Goal: Task Accomplishment & Management: Manage account settings

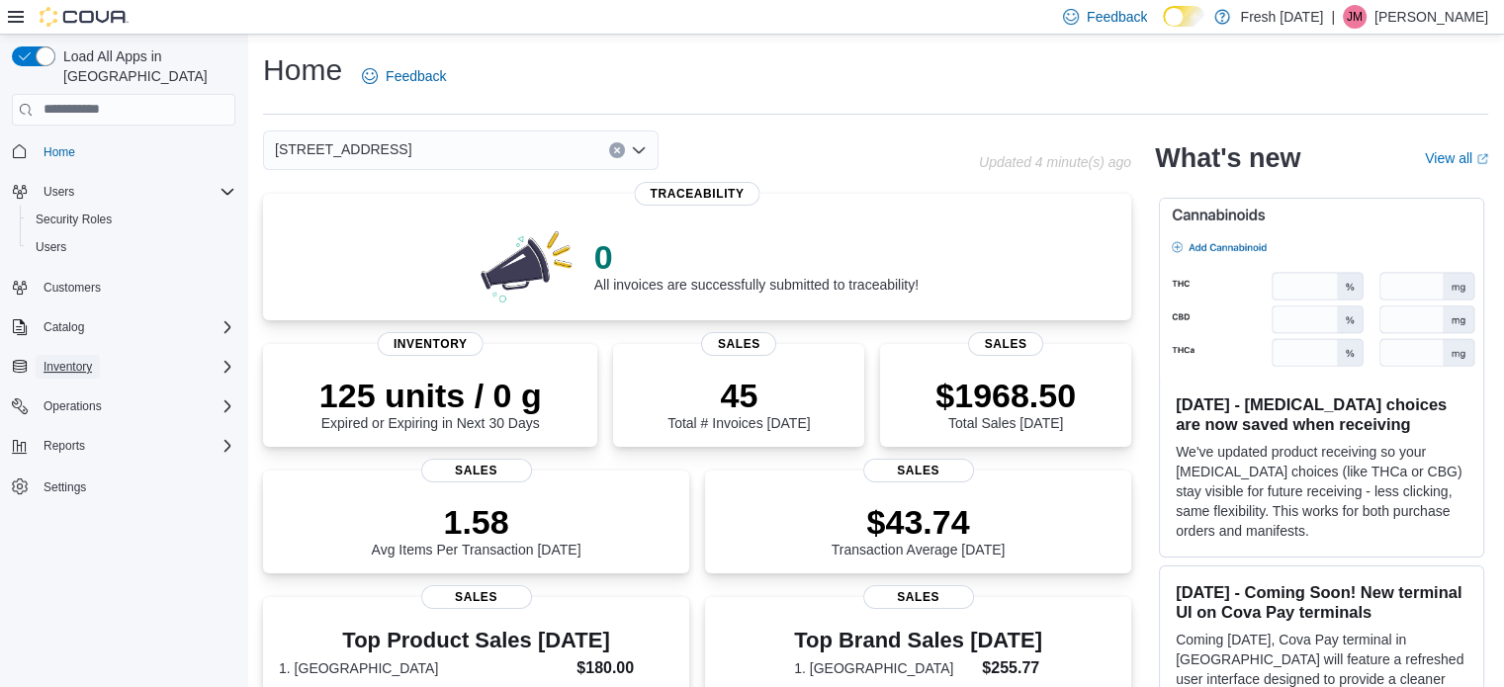
click at [89, 355] on span "Inventory" at bounding box center [67, 367] width 48 height 24
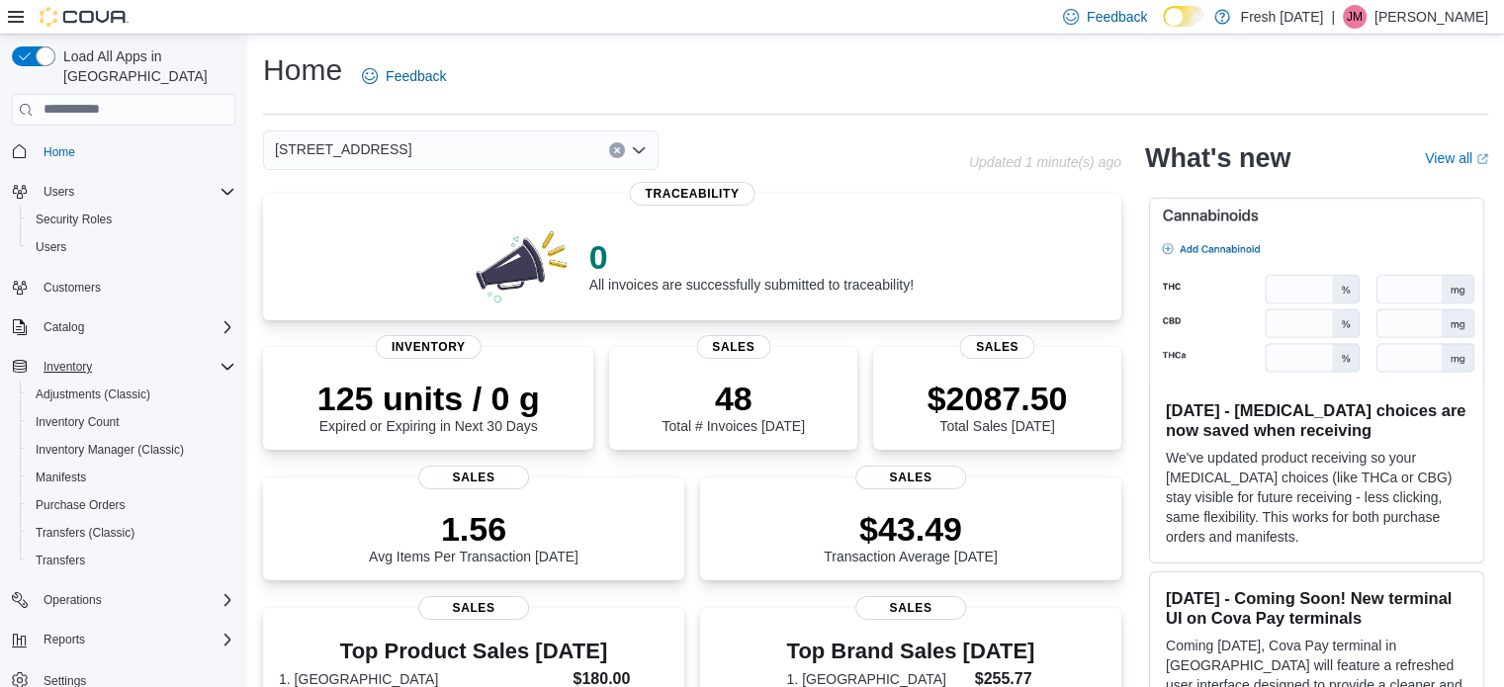
click at [646, 104] on div "Home Feedback" at bounding box center [875, 82] width 1225 height 64
click at [107, 442] on span "Inventory Manager (Classic)" at bounding box center [110, 450] width 148 height 16
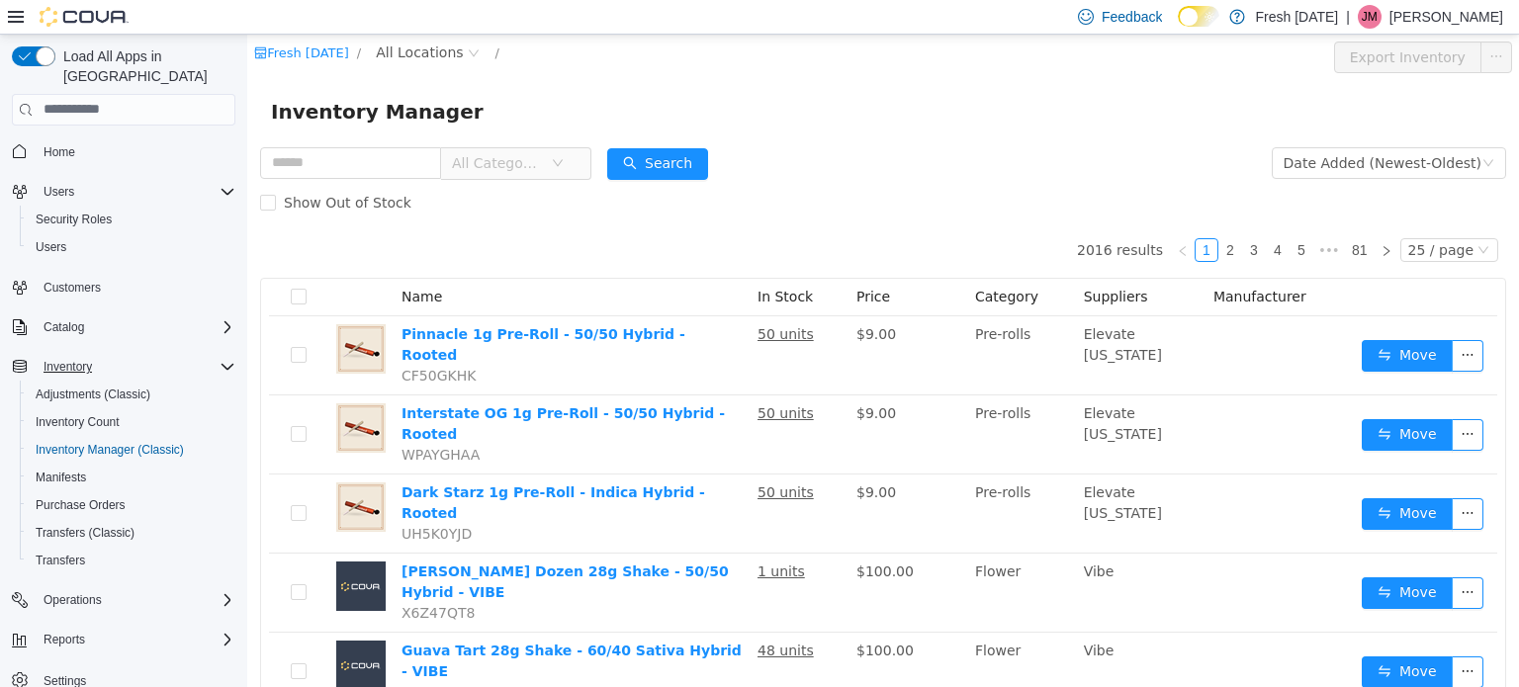
click at [885, 122] on div "Inventory Manager" at bounding box center [883, 111] width 1224 height 32
click at [399, 49] on span "All Locations" at bounding box center [419, 52] width 87 height 22
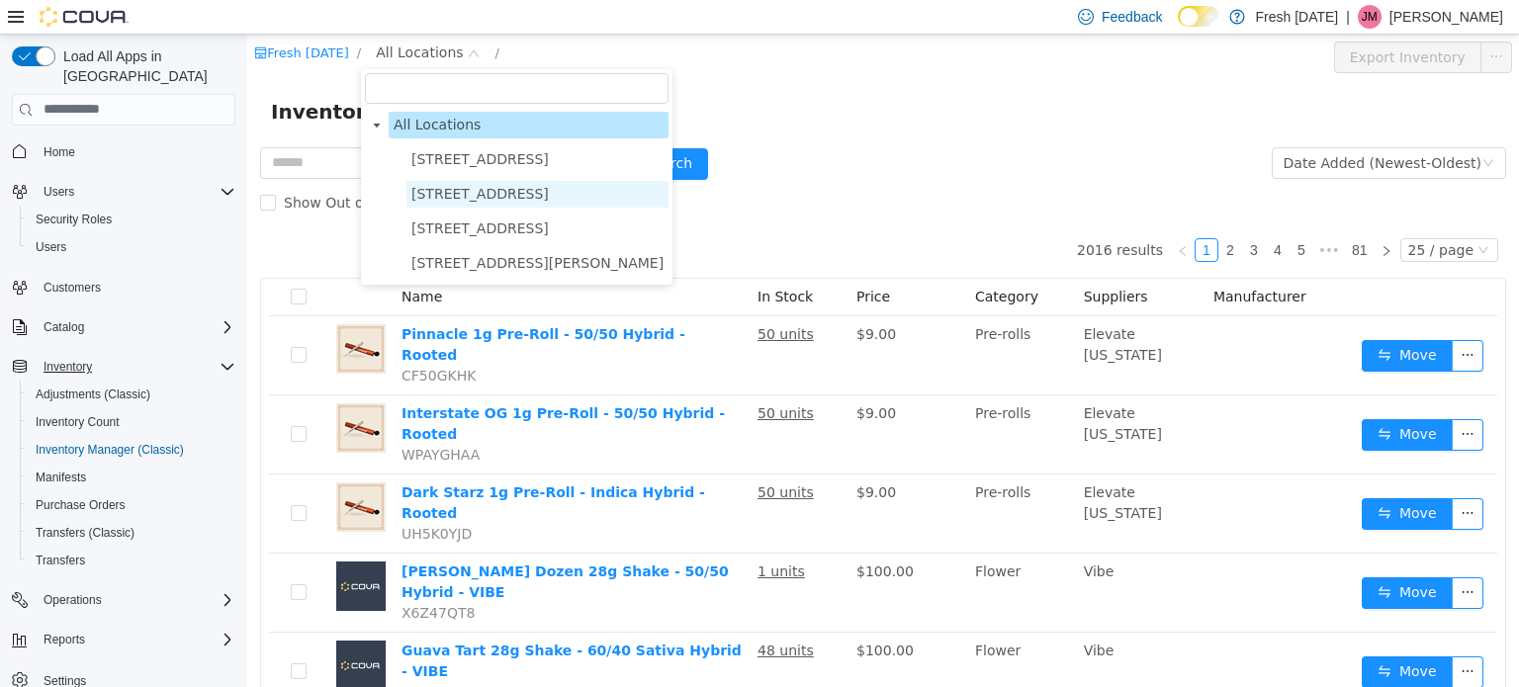
click at [510, 196] on span "1407 Cinnamon Hill Lane" at bounding box center [479, 193] width 137 height 16
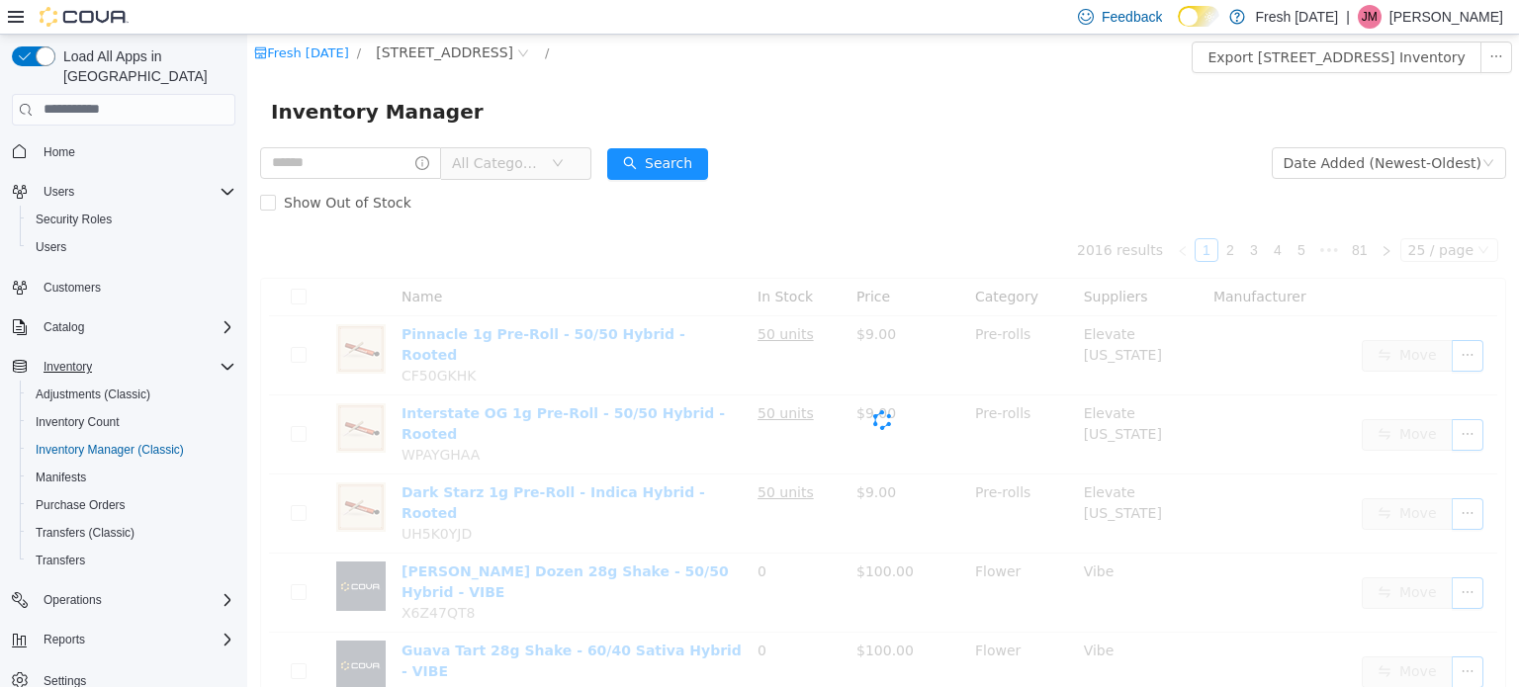
click at [1031, 149] on form "All Categories Date Added (Newest-Oldest) Search Show Out of Stock" at bounding box center [883, 181] width 1246 height 79
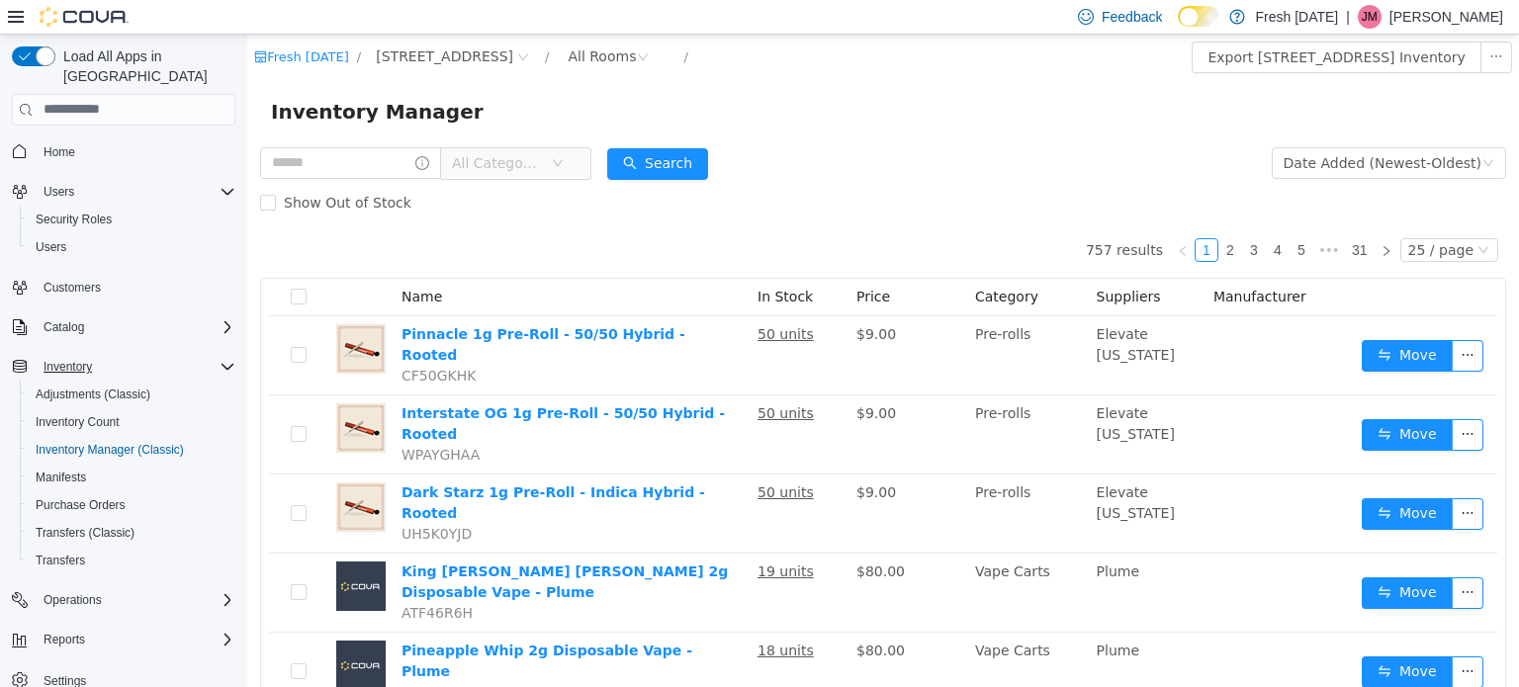
click at [1028, 149] on form "All Categories Date Added (Newest-Oldest) Search Show Out of Stock" at bounding box center [883, 181] width 1246 height 79
click at [616, 50] on div "All Rooms" at bounding box center [601, 56] width 68 height 30
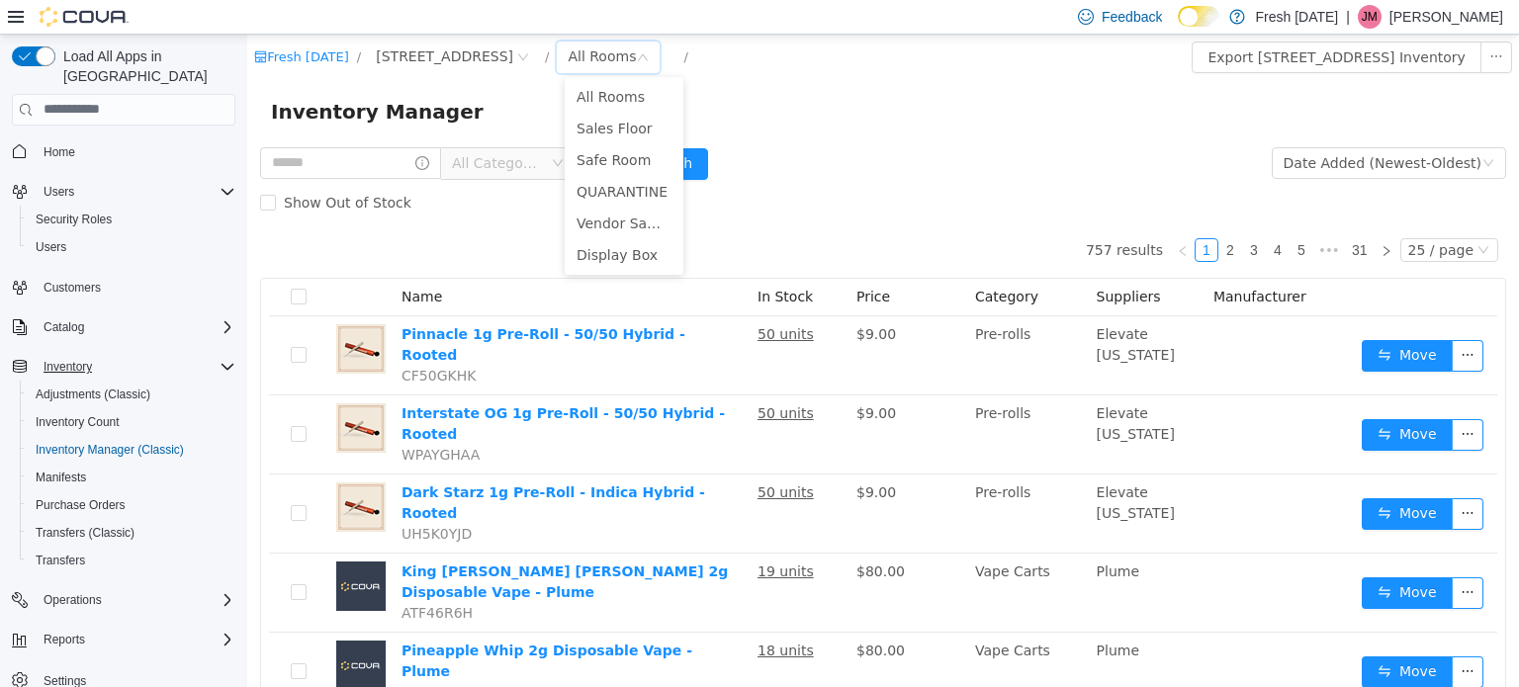
drag, startPoint x: 937, startPoint y: 178, endPoint x: 823, endPoint y: 172, distance: 114.8
click at [933, 178] on form "All Categories Date Added (Newest-Oldest) Search Show Out of Stock" at bounding box center [883, 181] width 1246 height 79
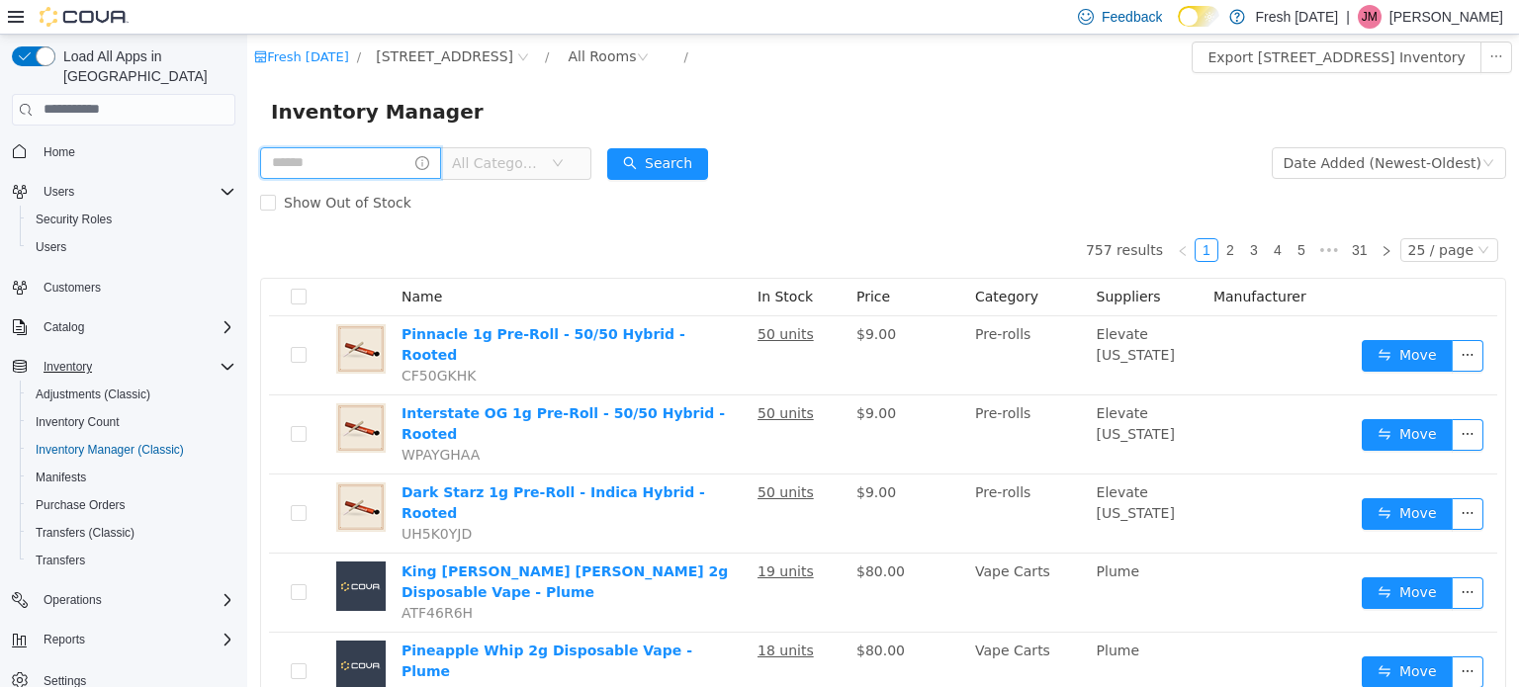
click at [363, 152] on input "text" at bounding box center [350, 162] width 181 height 32
type input "*******"
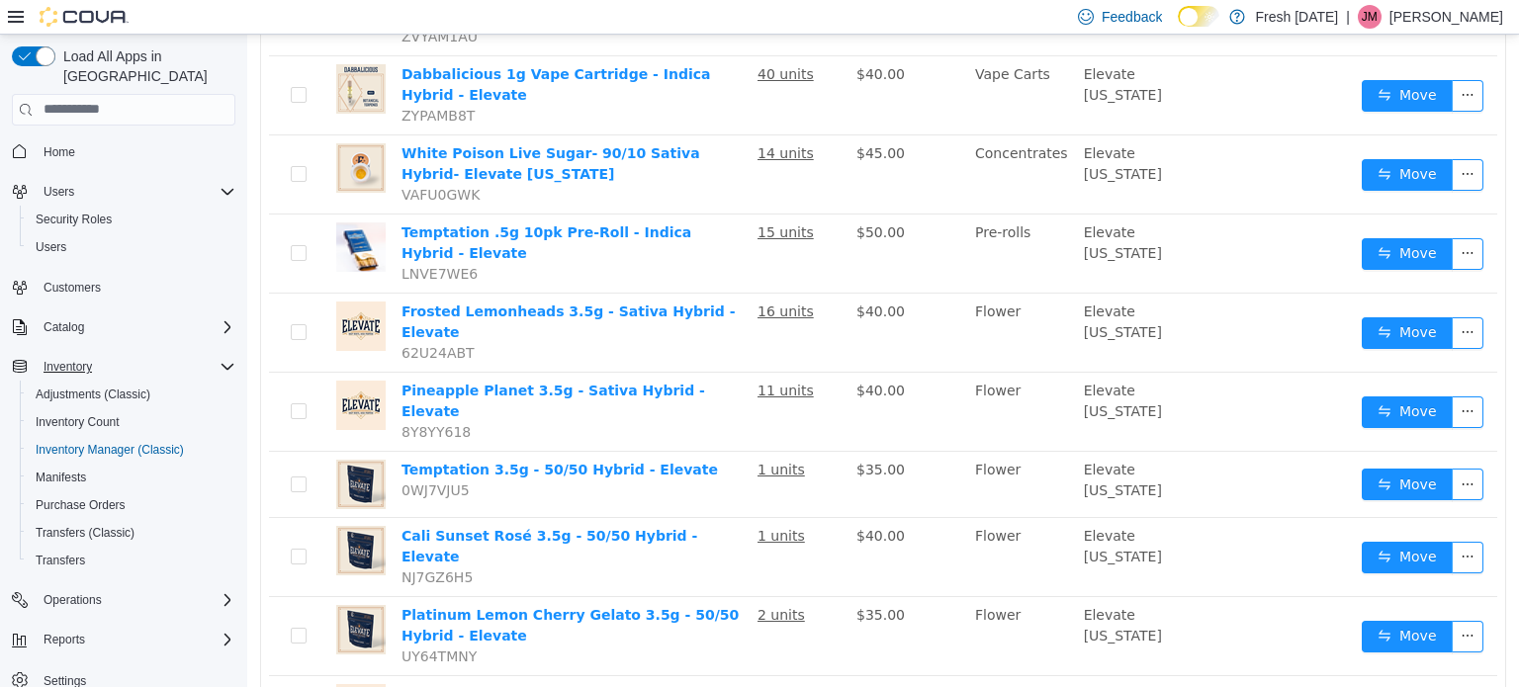
scroll to position [494, 0]
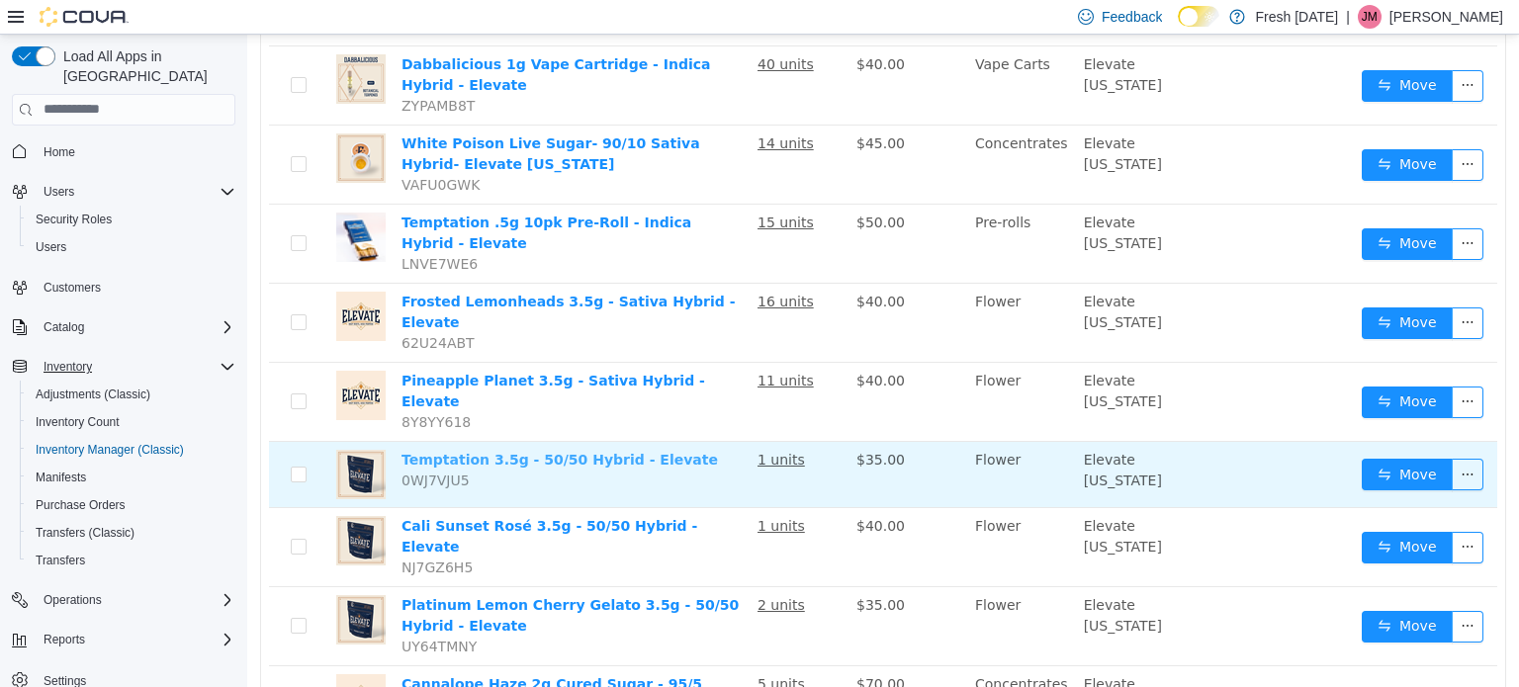
click at [576, 451] on link "Temptation 3.5g - 50/50 Hybrid - Elevate" at bounding box center [559, 459] width 316 height 16
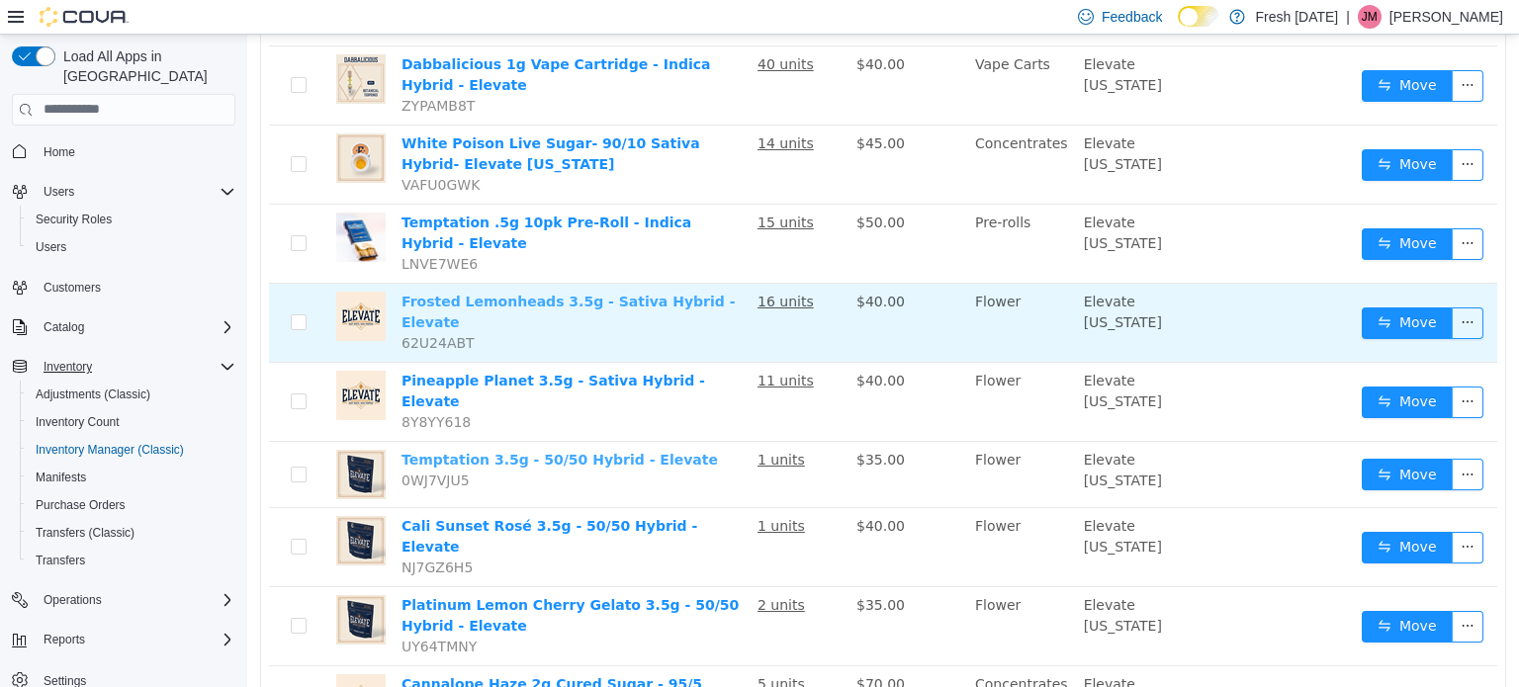
scroll to position [0, 0]
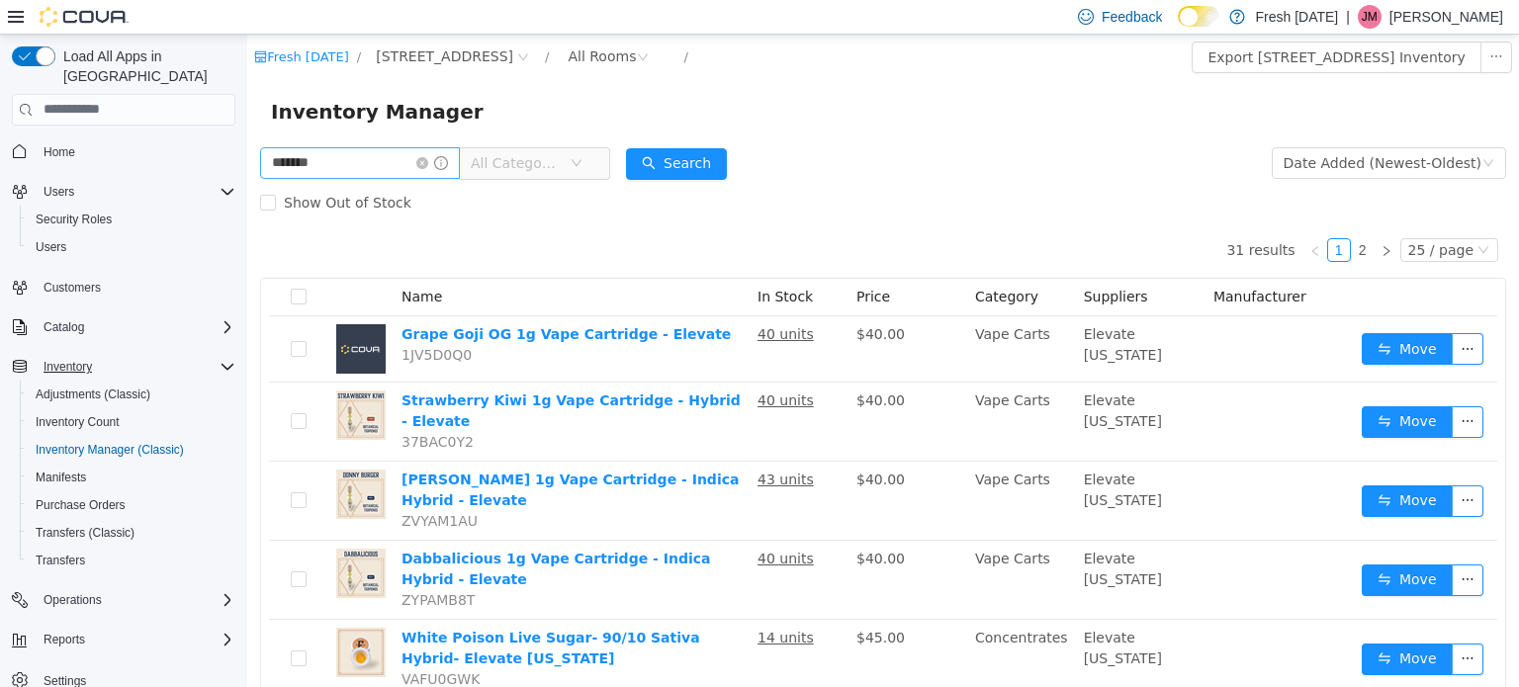
drag, startPoint x: 508, startPoint y: 226, endPoint x: 448, endPoint y: 169, distance: 83.2
click at [428, 164] on icon "icon: close-circle" at bounding box center [422, 162] width 12 height 12
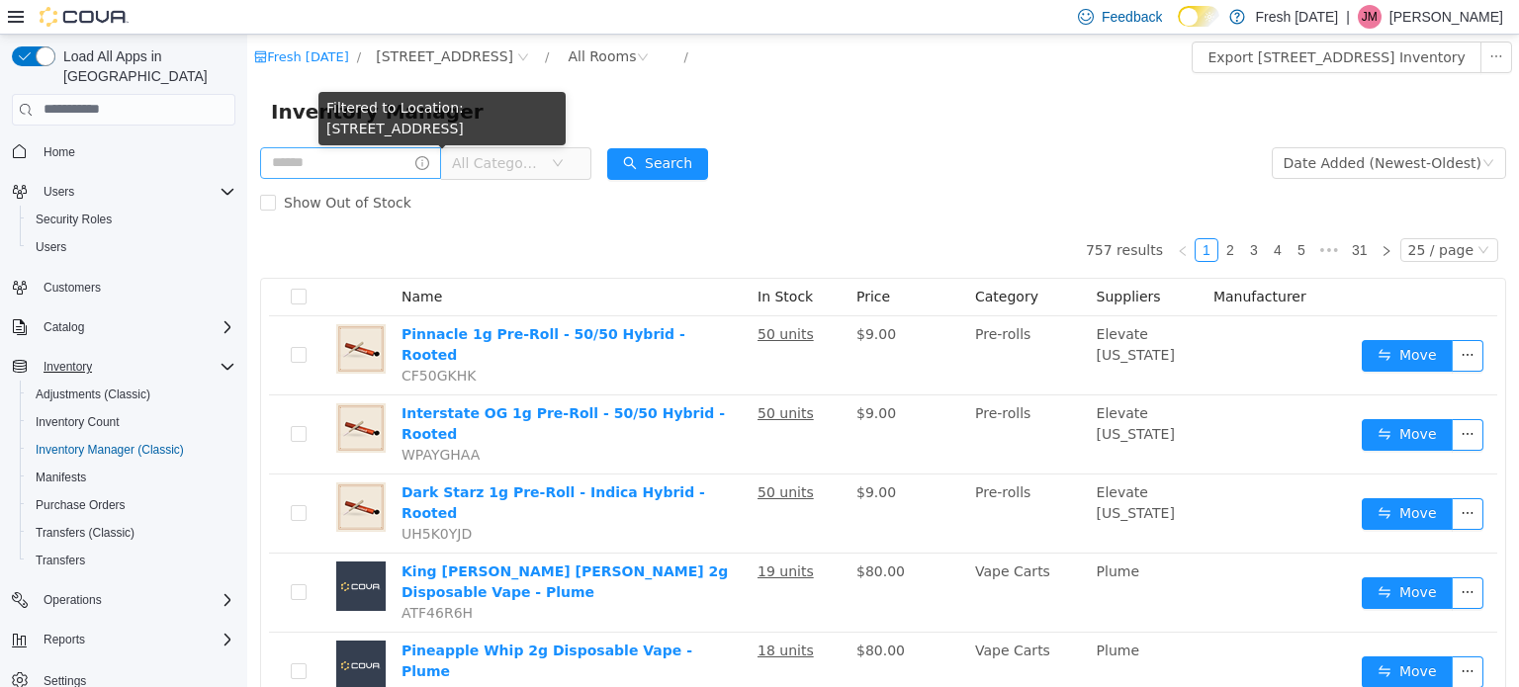
click at [365, 150] on div "Filtered to Location: 1407 Cinnamon Hill Lane" at bounding box center [441, 121] width 247 height 61
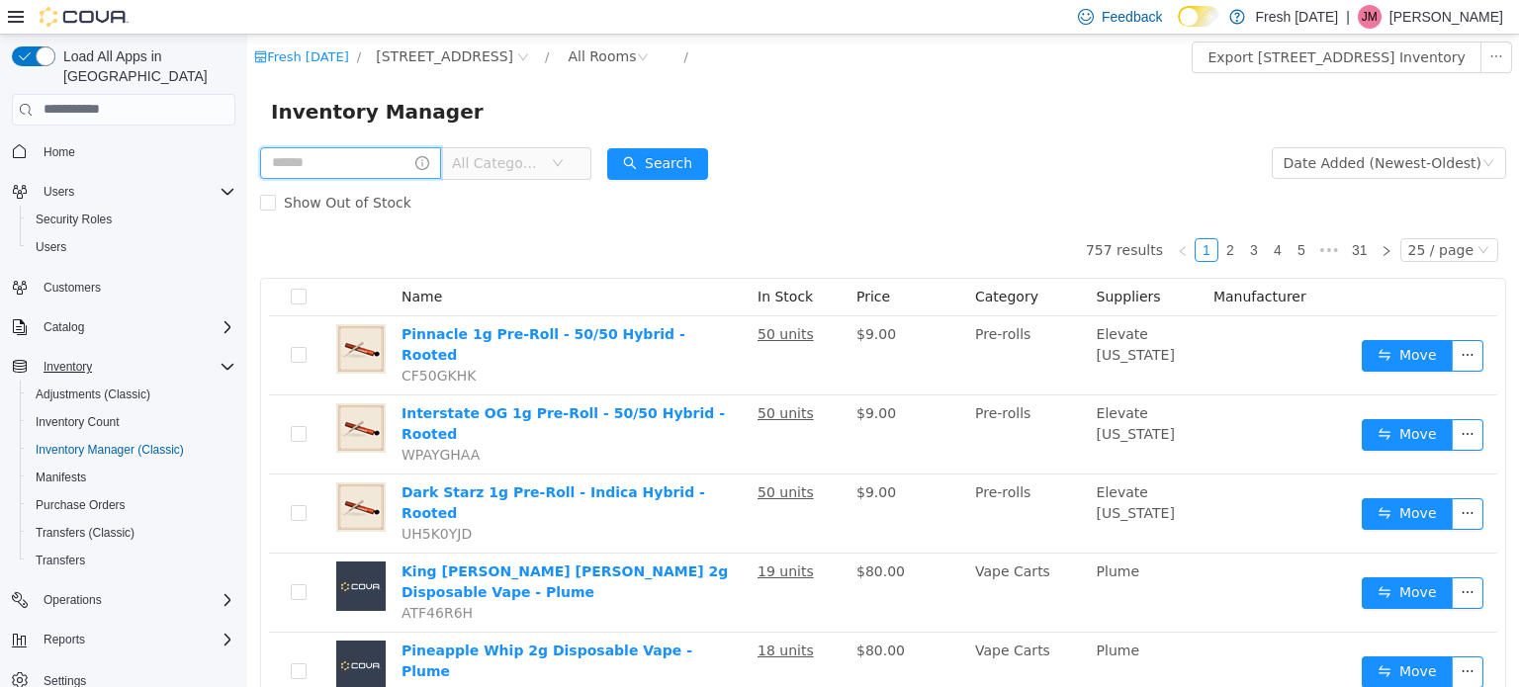
click at [358, 160] on input "text" at bounding box center [350, 162] width 181 height 32
type input "******"
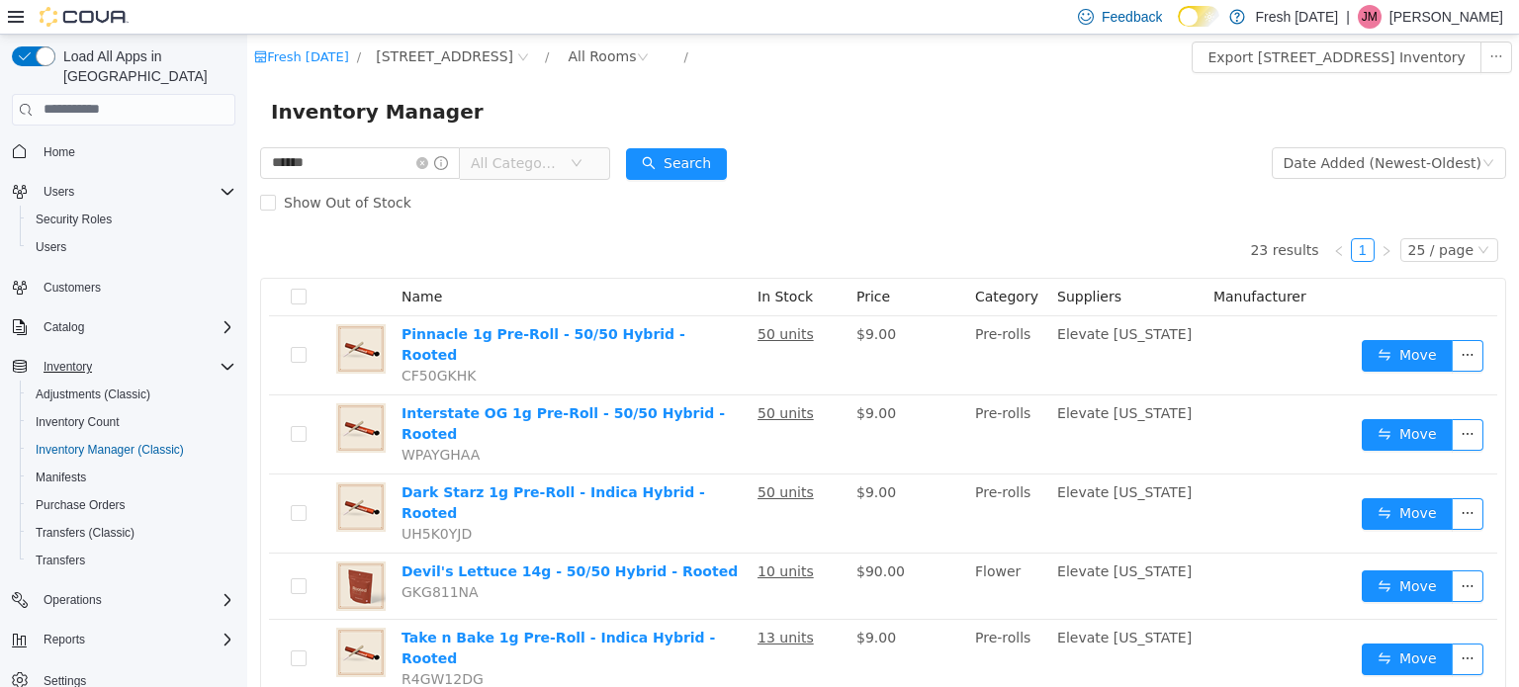
click at [823, 124] on div "Inventory Manager" at bounding box center [883, 111] width 1224 height 32
click at [741, 205] on div "Show Out of Stock" at bounding box center [883, 202] width 1246 height 40
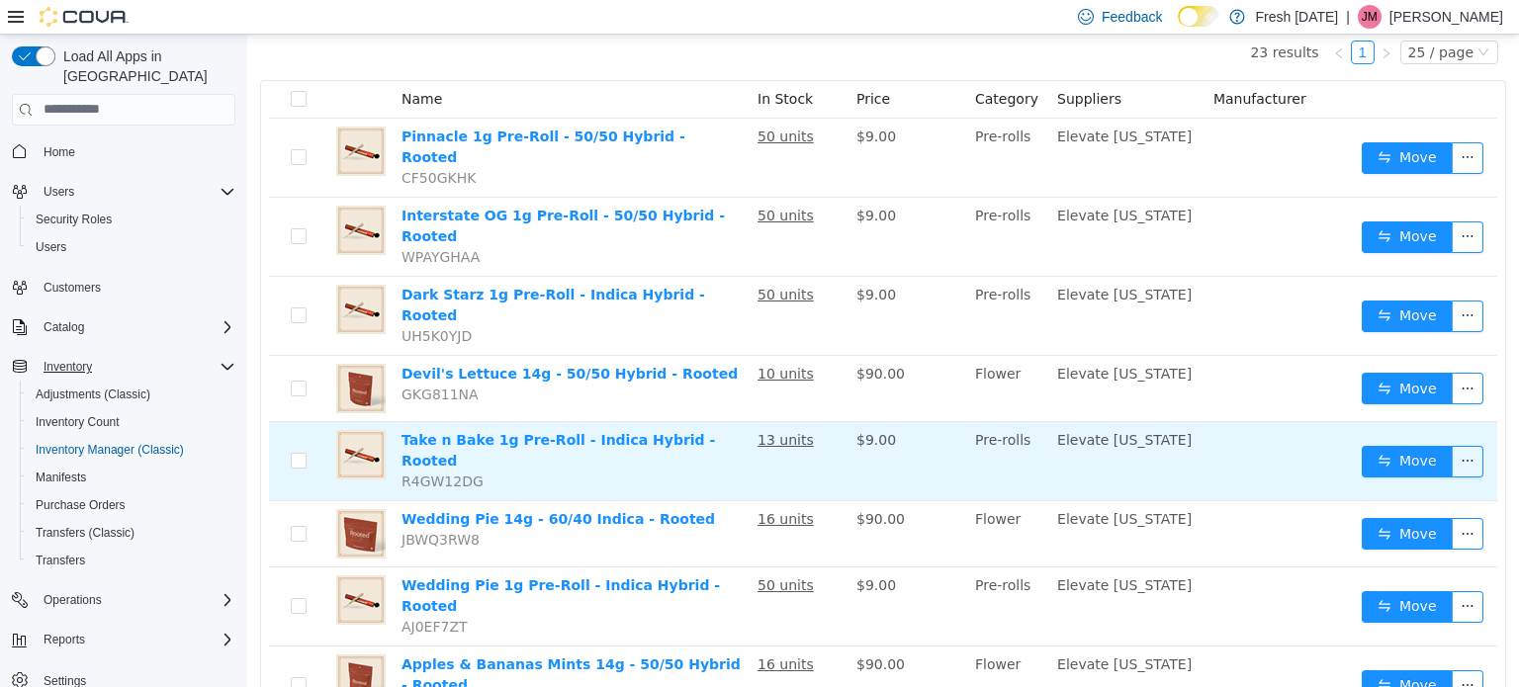
scroll to position [99, 0]
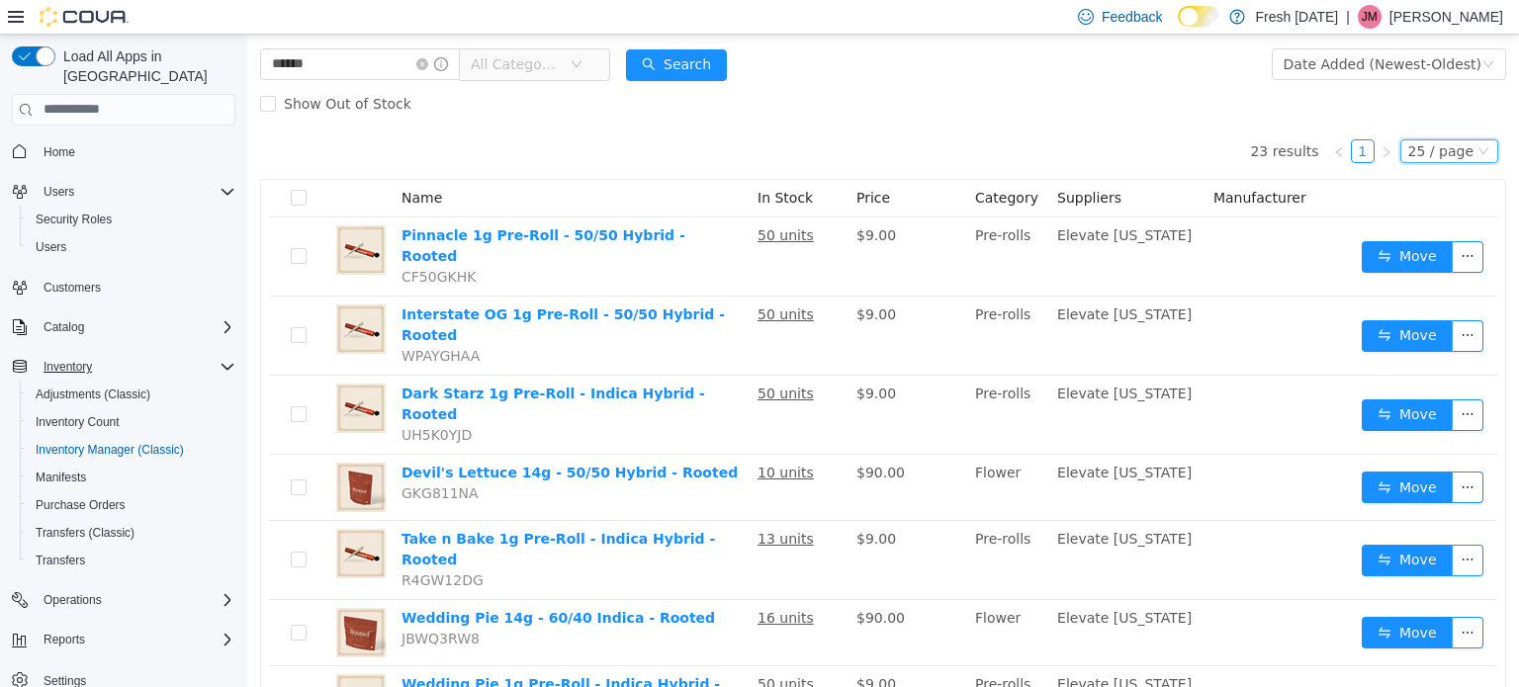
click at [1423, 153] on div "25 / page" at bounding box center [1440, 150] width 65 height 22
click at [1165, 94] on div "Show Out of Stock" at bounding box center [883, 103] width 1246 height 40
click at [102, 497] on span "Purchase Orders" at bounding box center [81, 505] width 90 height 16
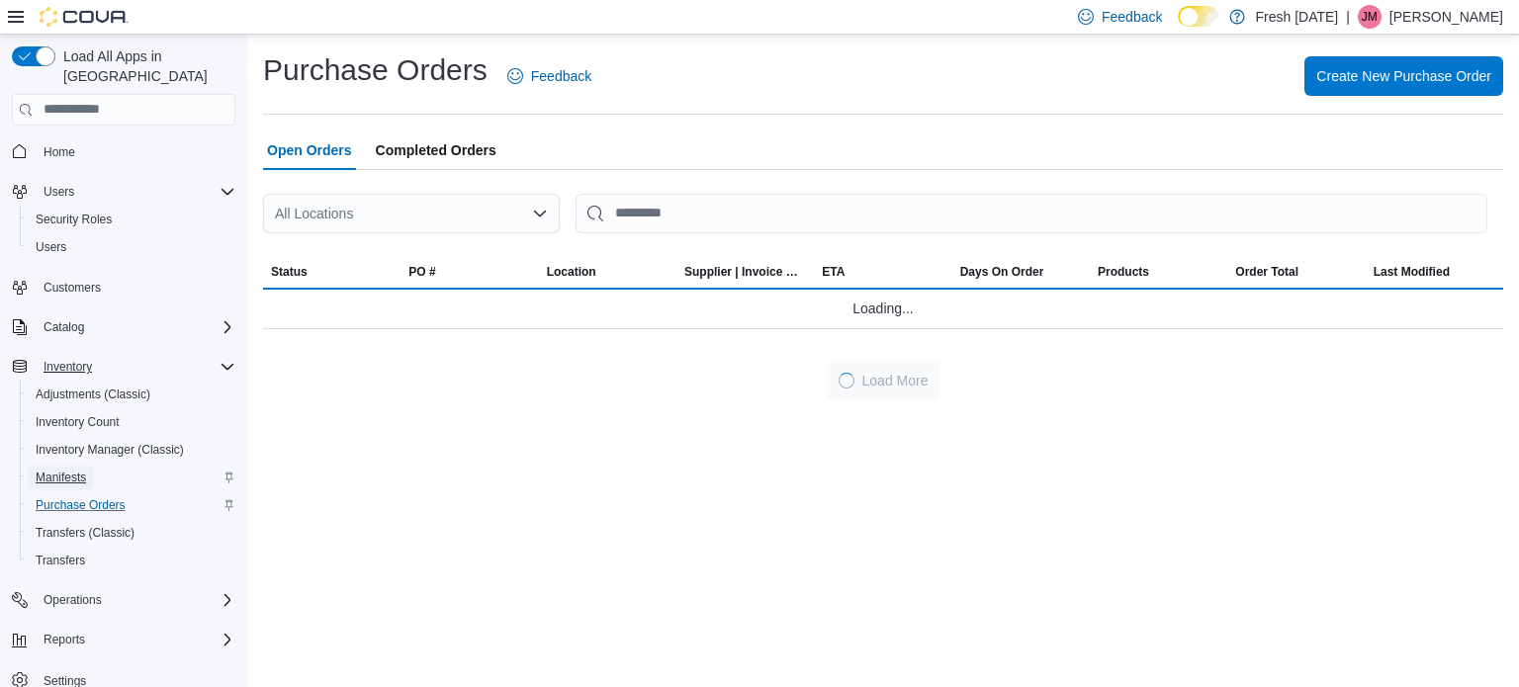
click at [59, 470] on span "Manifests" at bounding box center [61, 478] width 50 height 16
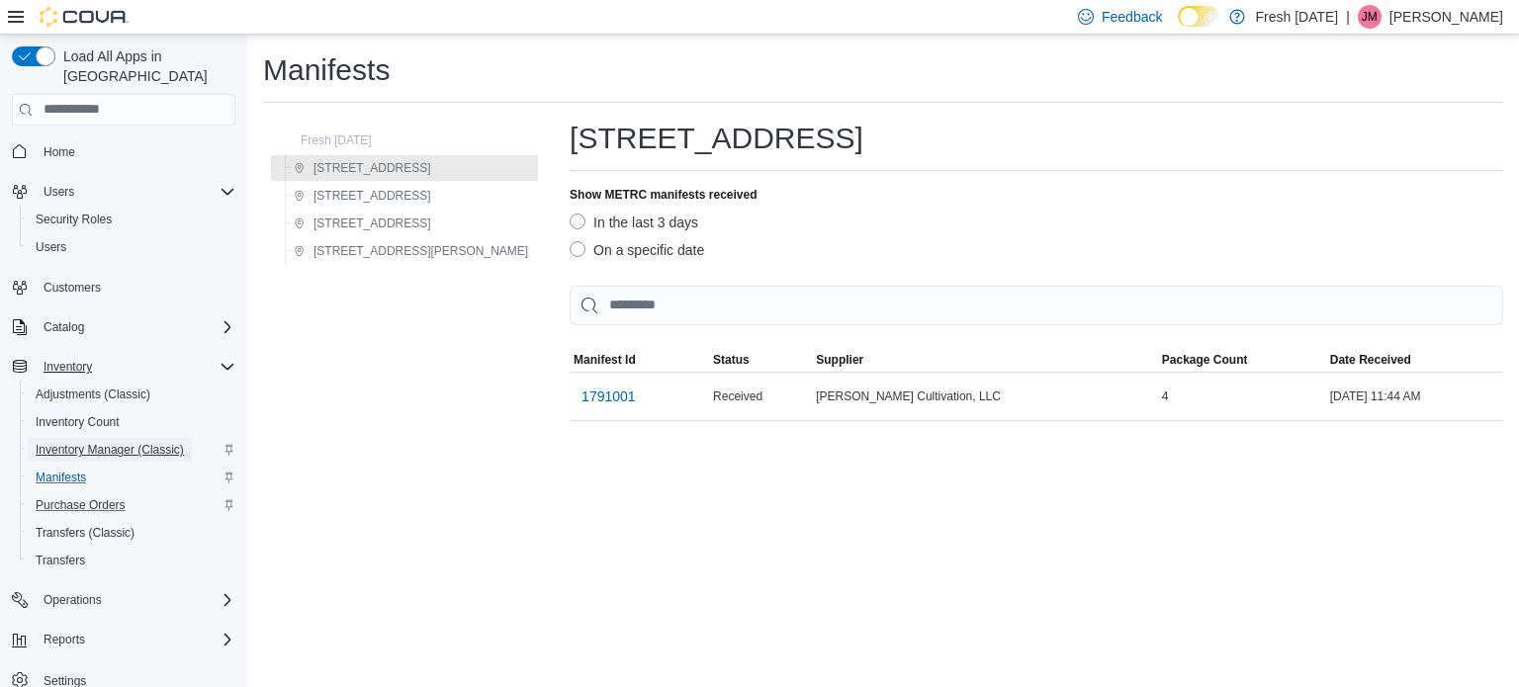
click at [113, 442] on span "Inventory Manager (Classic)" at bounding box center [110, 450] width 148 height 16
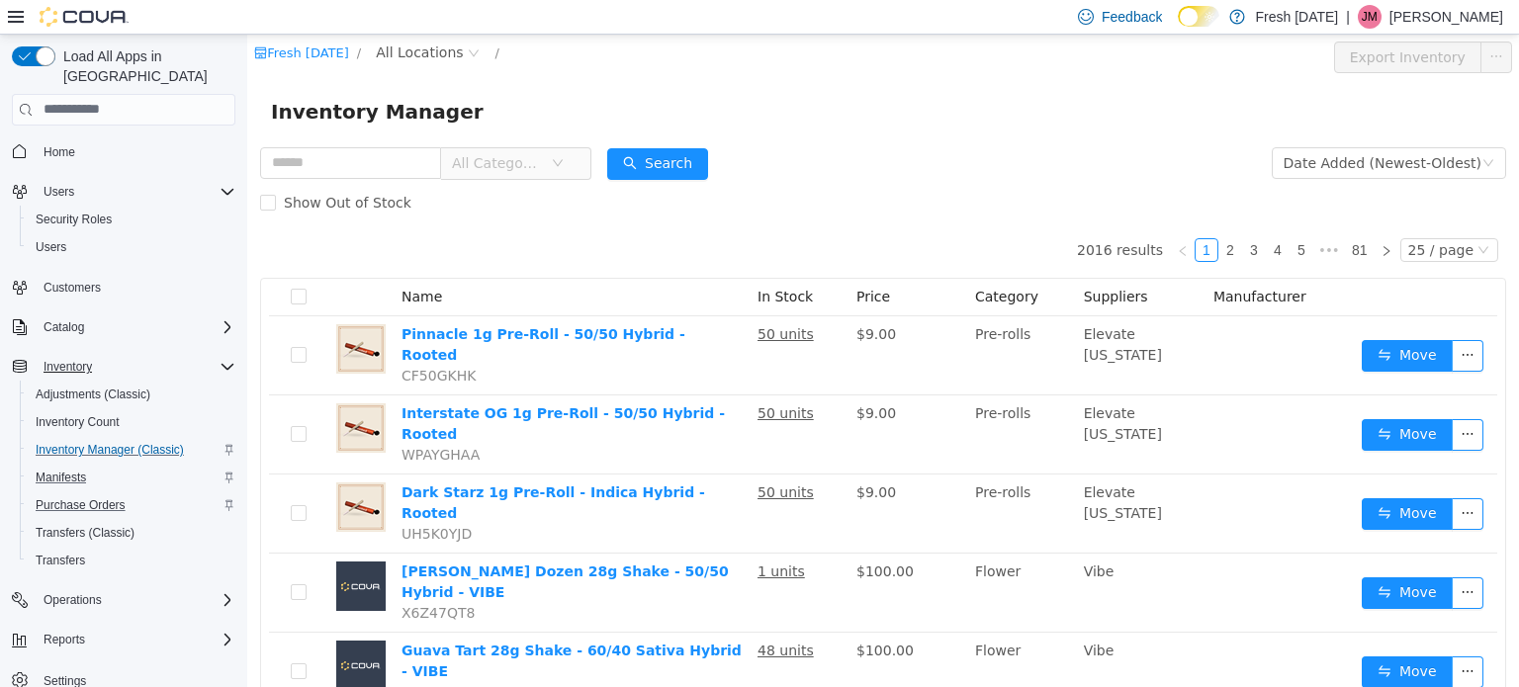
click at [388, 39] on div "Fresh Karma / All Locations / Export Inventory" at bounding box center [882, 56] width 1271 height 45
click at [396, 56] on span "All Locations" at bounding box center [419, 52] width 87 height 22
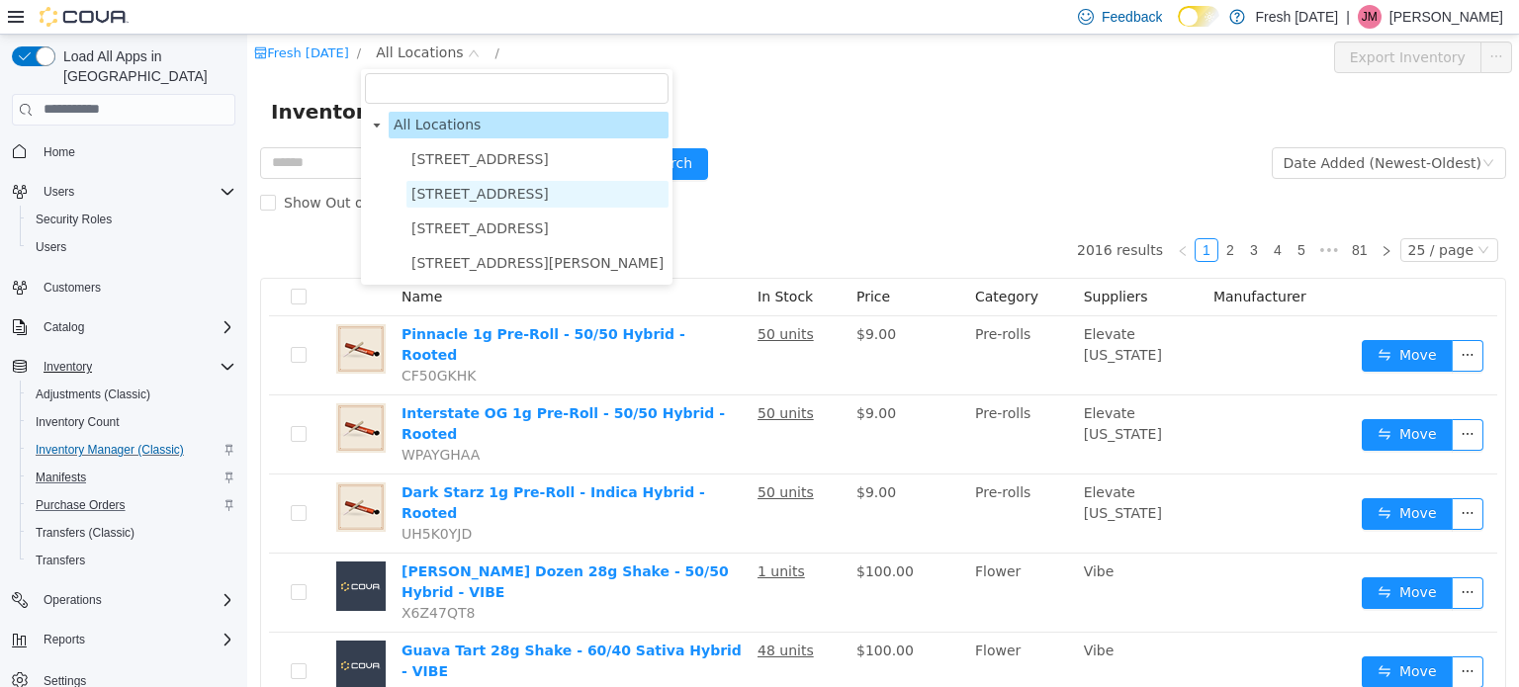
click at [506, 205] on span "1407 Cinnamon Hill Lane" at bounding box center [537, 193] width 262 height 27
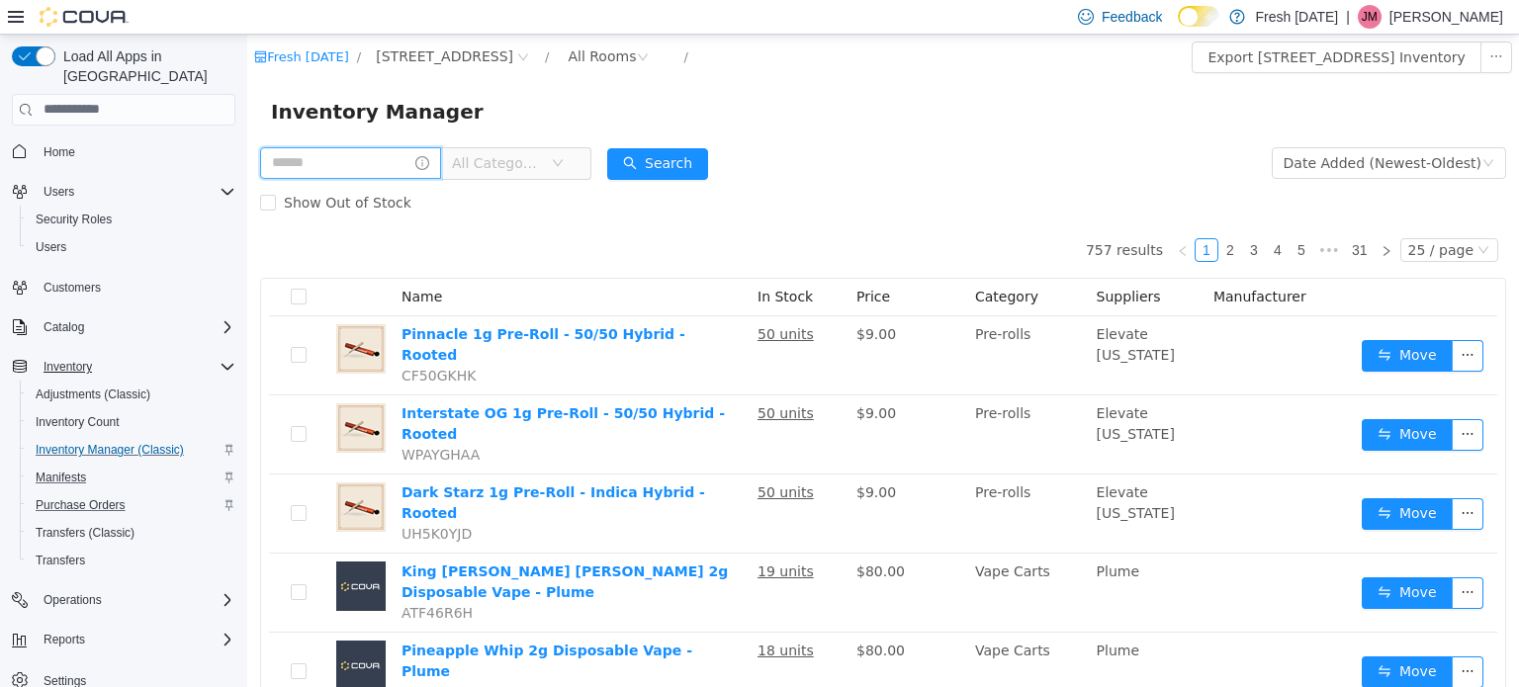
click at [320, 174] on input "text" at bounding box center [350, 162] width 181 height 32
type input "*******"
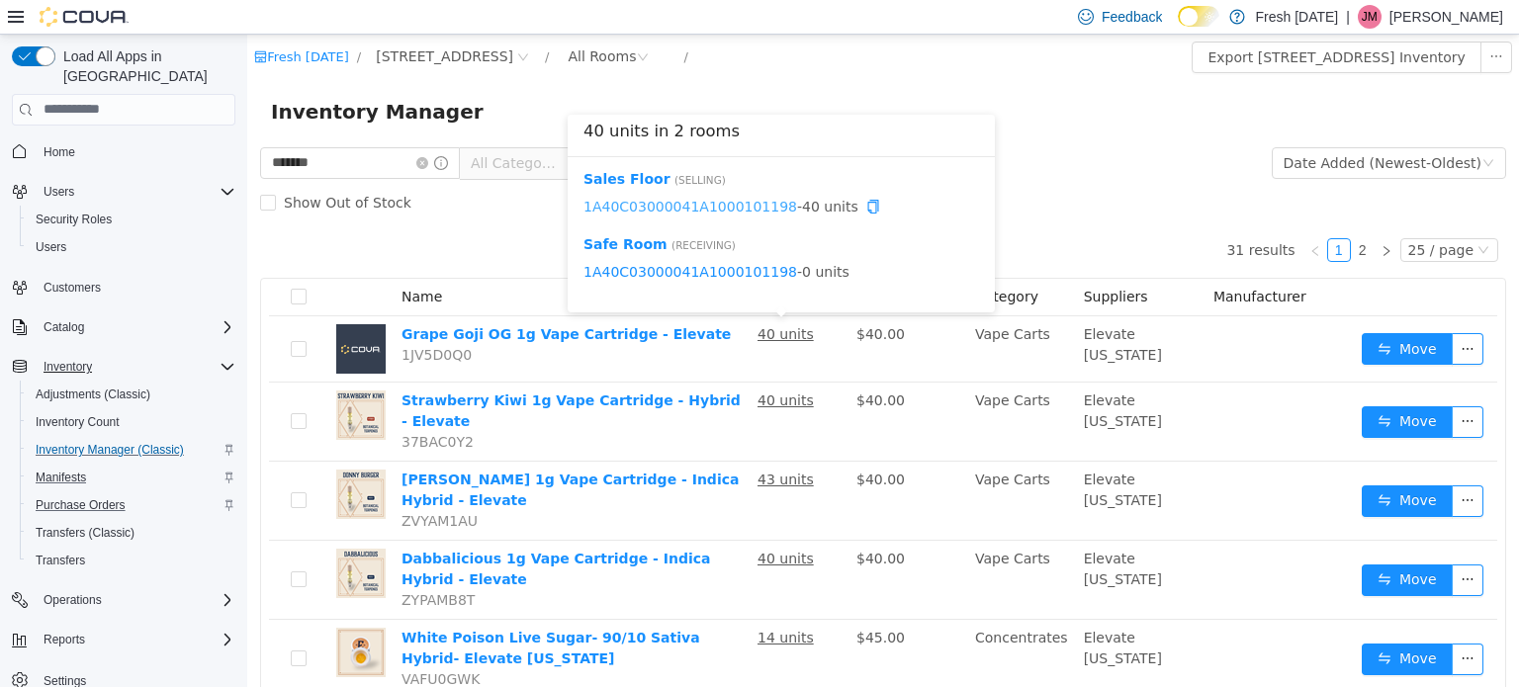
click at [720, 205] on link "1A40C03000041A1000101198" at bounding box center [690, 206] width 214 height 16
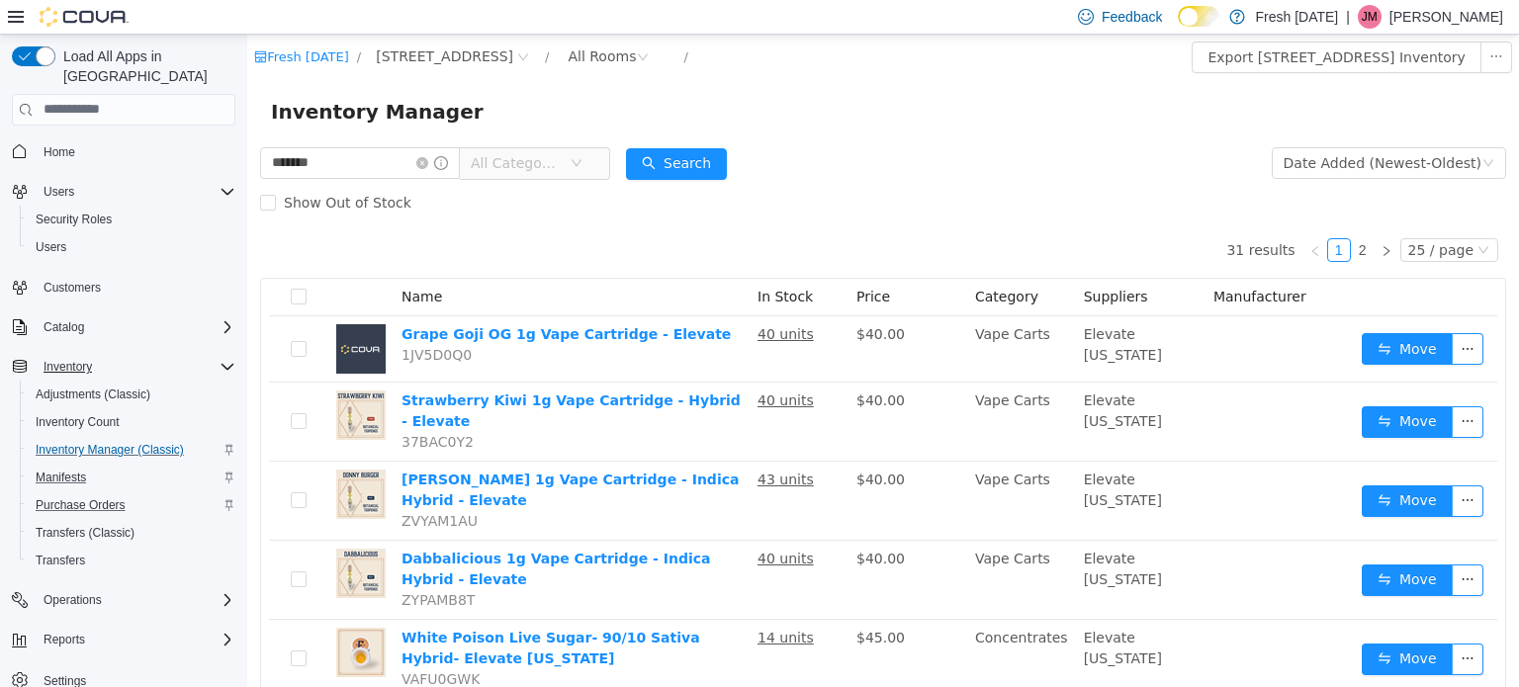
click at [1004, 130] on div "Inventory Manager" at bounding box center [882, 110] width 1271 height 63
click at [529, 161] on span "All Categories" at bounding box center [516, 162] width 90 height 20
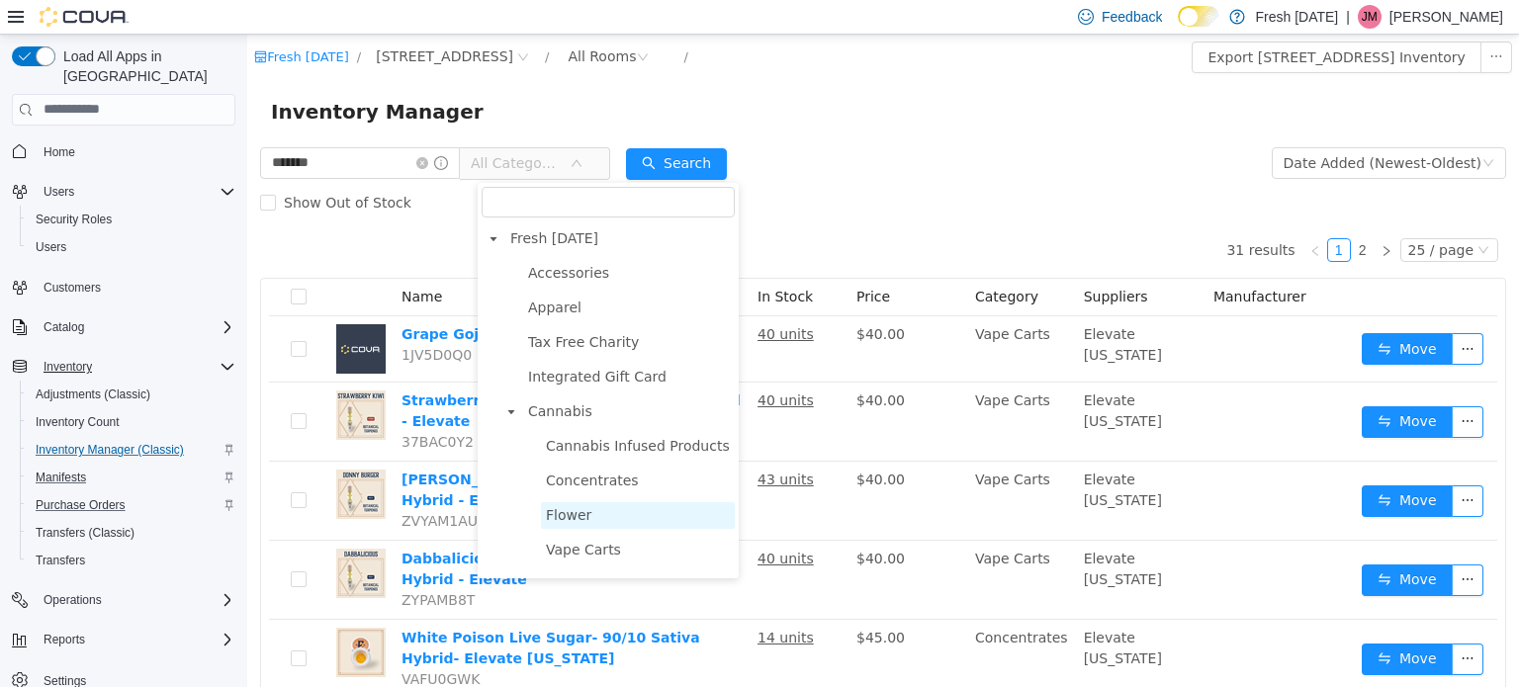
click at [592, 521] on span "Flower" at bounding box center [638, 514] width 194 height 27
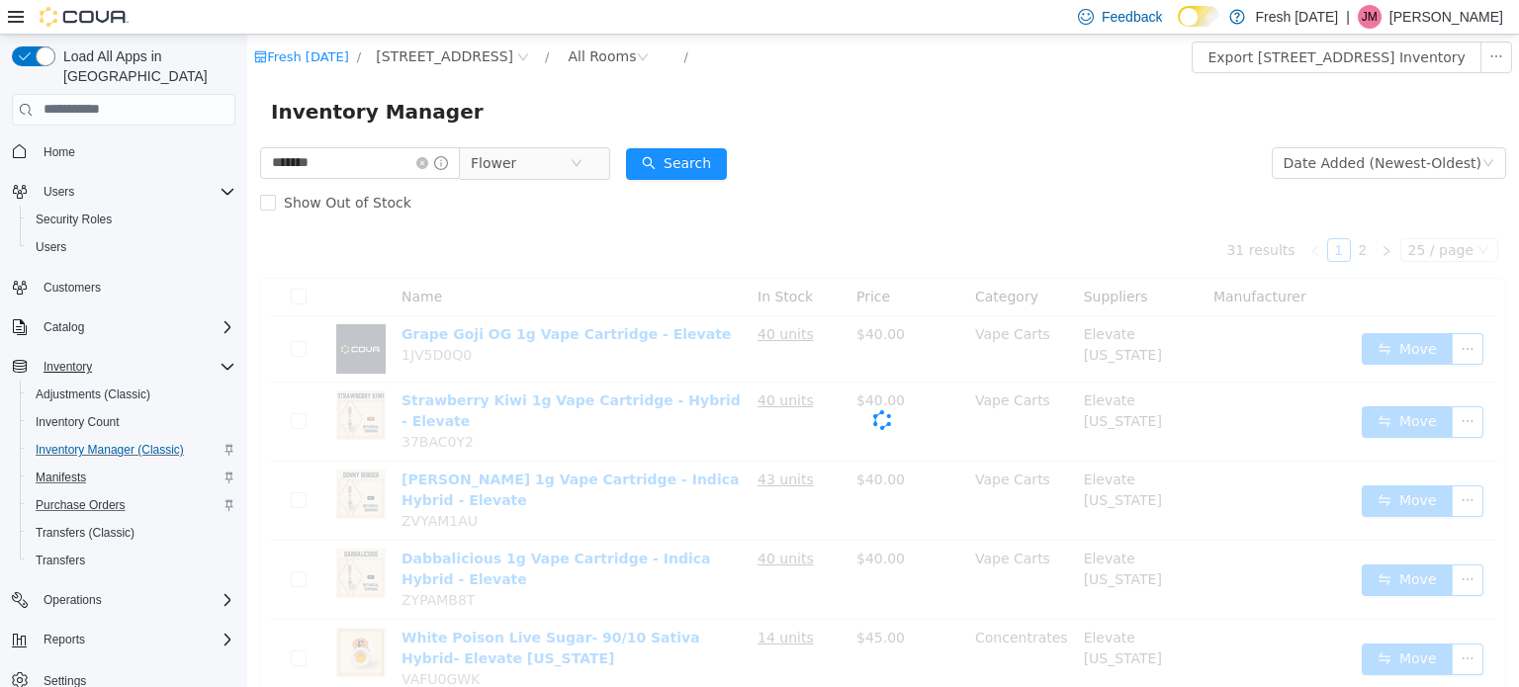
click at [921, 176] on form "******* Flower Date Added (Newest-Oldest) Search Show Out of Stock" at bounding box center [883, 181] width 1246 height 79
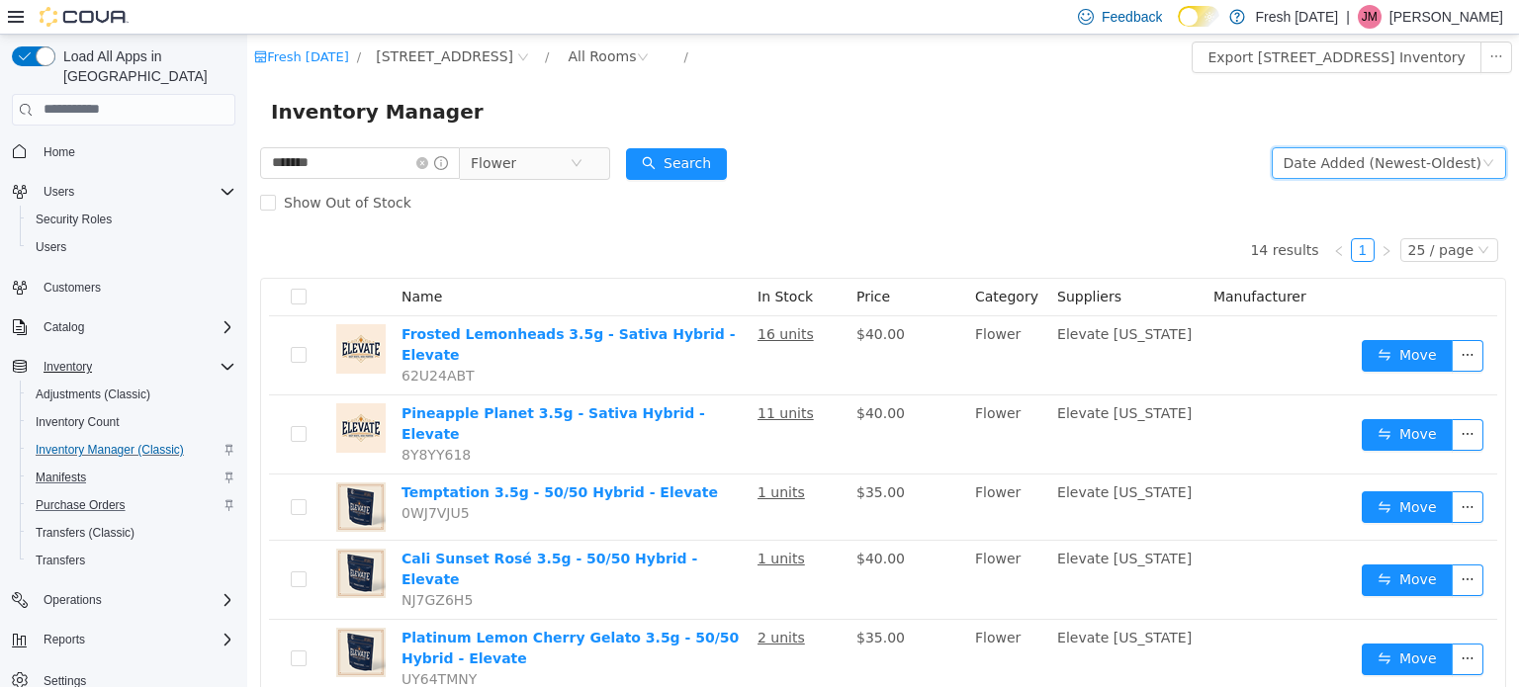
click at [1313, 169] on div "Date Added (Newest-Oldest)" at bounding box center [1382, 162] width 198 height 30
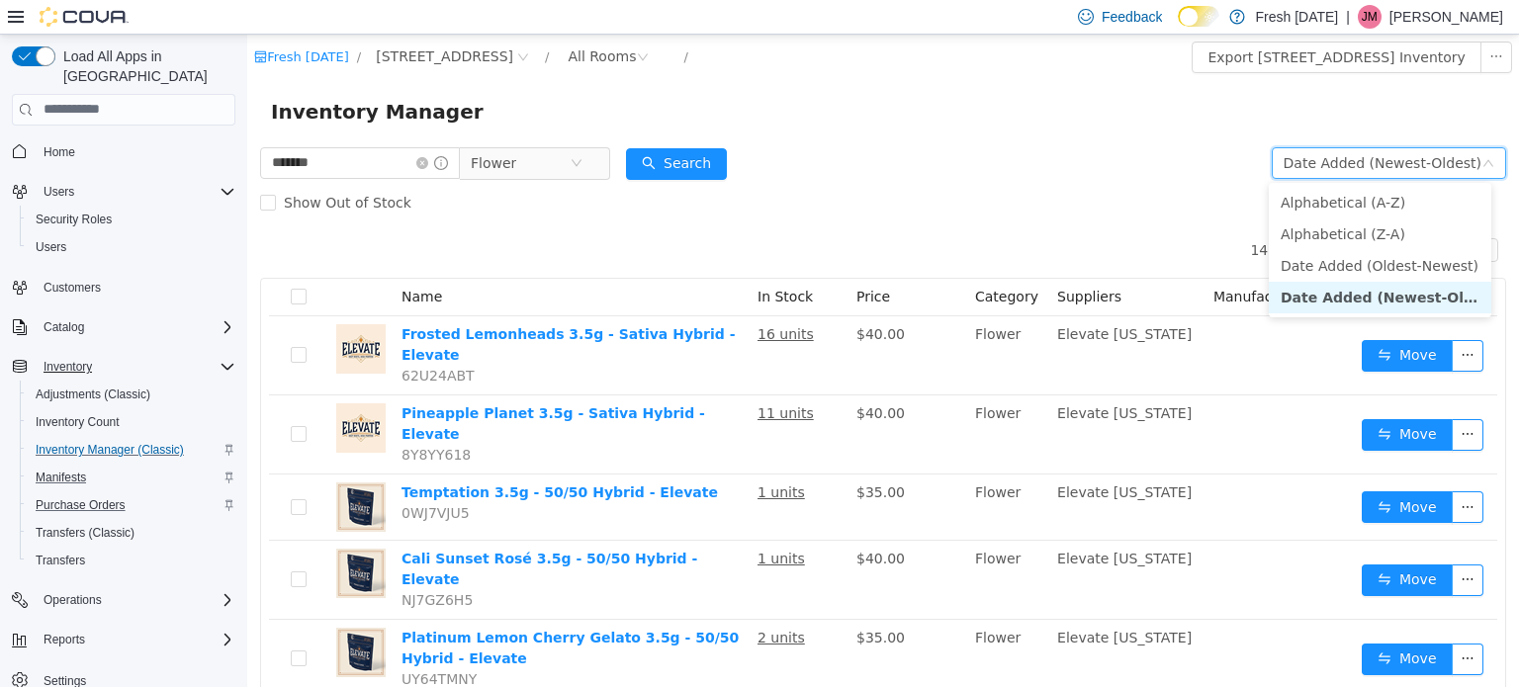
click at [1400, 299] on li "Date Added (Newest-Oldest)" at bounding box center [1379, 297] width 222 height 32
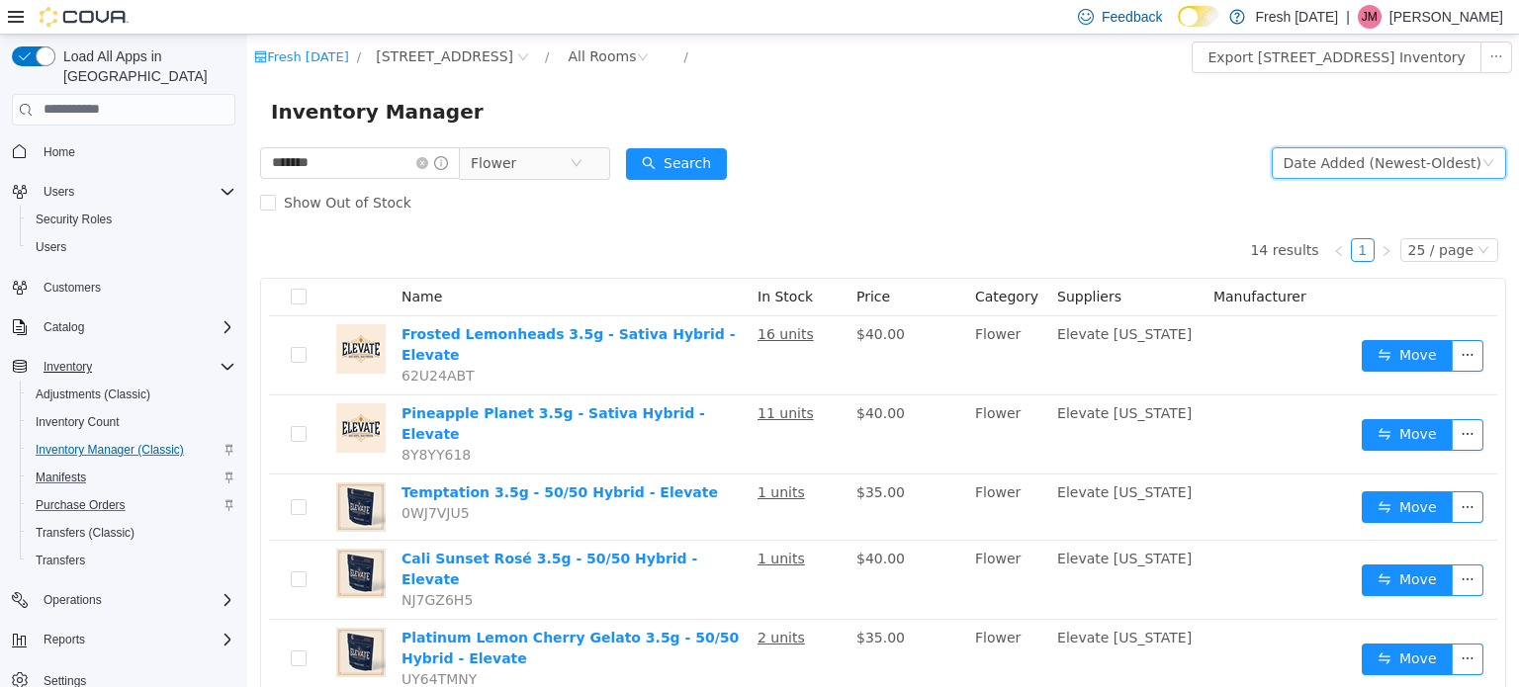
click at [1169, 158] on form "******* Flower Date Added (Newest-Oldest) Search Show Out of Stock" at bounding box center [883, 181] width 1246 height 79
click at [1259, 151] on form "******* Flower Date Added (Newest-Oldest) Search Show Out of Stock" at bounding box center [883, 181] width 1246 height 79
click at [1297, 164] on div "Date Added (Newest-Oldest)" at bounding box center [1382, 162] width 198 height 30
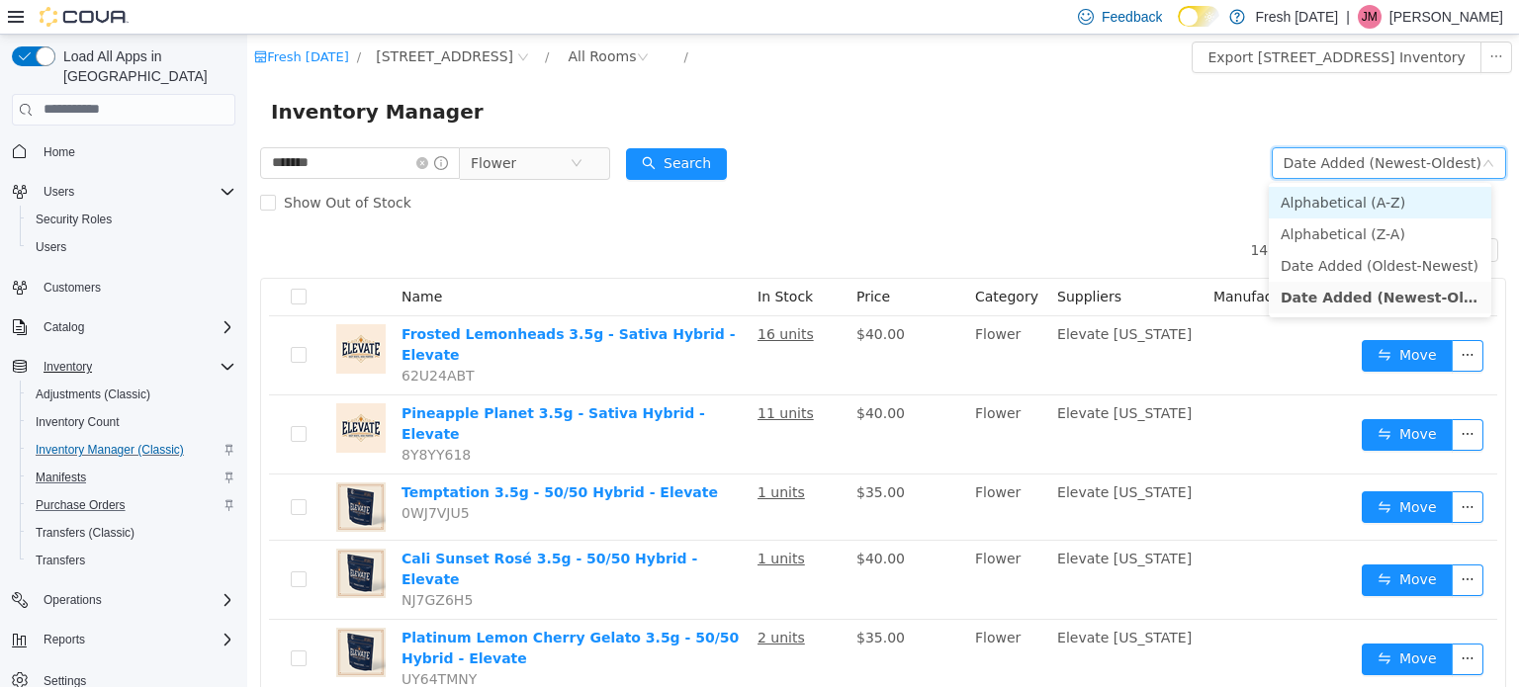
click at [1324, 202] on li "Alphabetical (A-Z)" at bounding box center [1379, 202] width 222 height 32
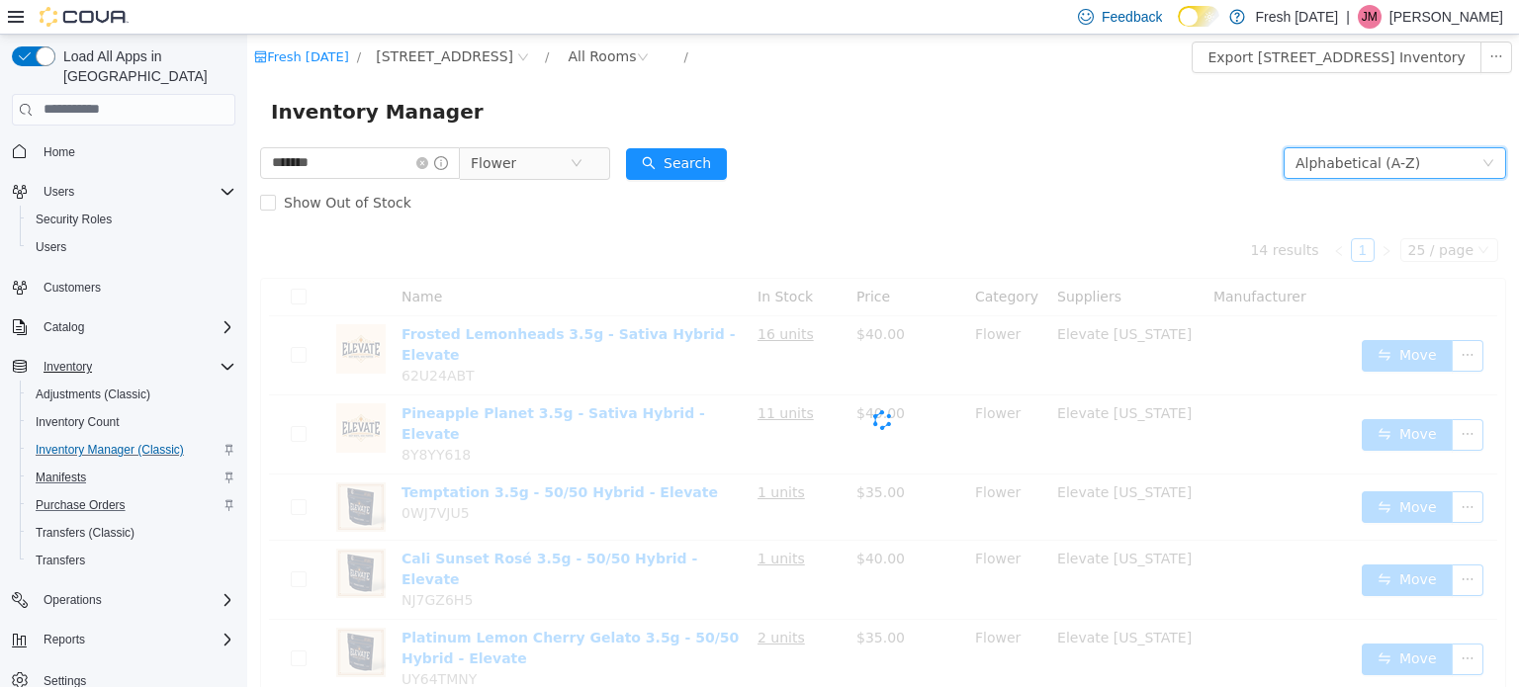
click at [1042, 180] on form "******* Flower Alphabetical (A-Z) Search Show Out of Stock" at bounding box center [883, 181] width 1246 height 79
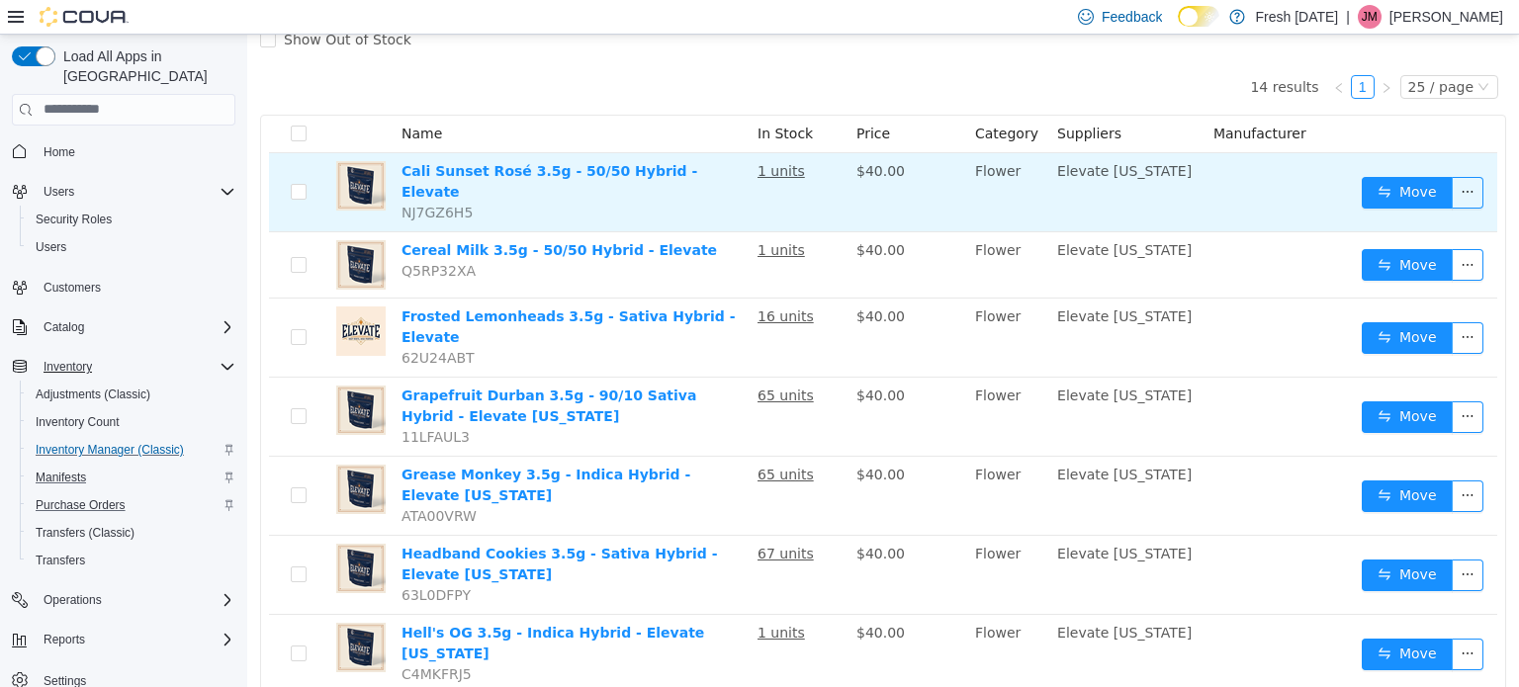
scroll to position [198, 0]
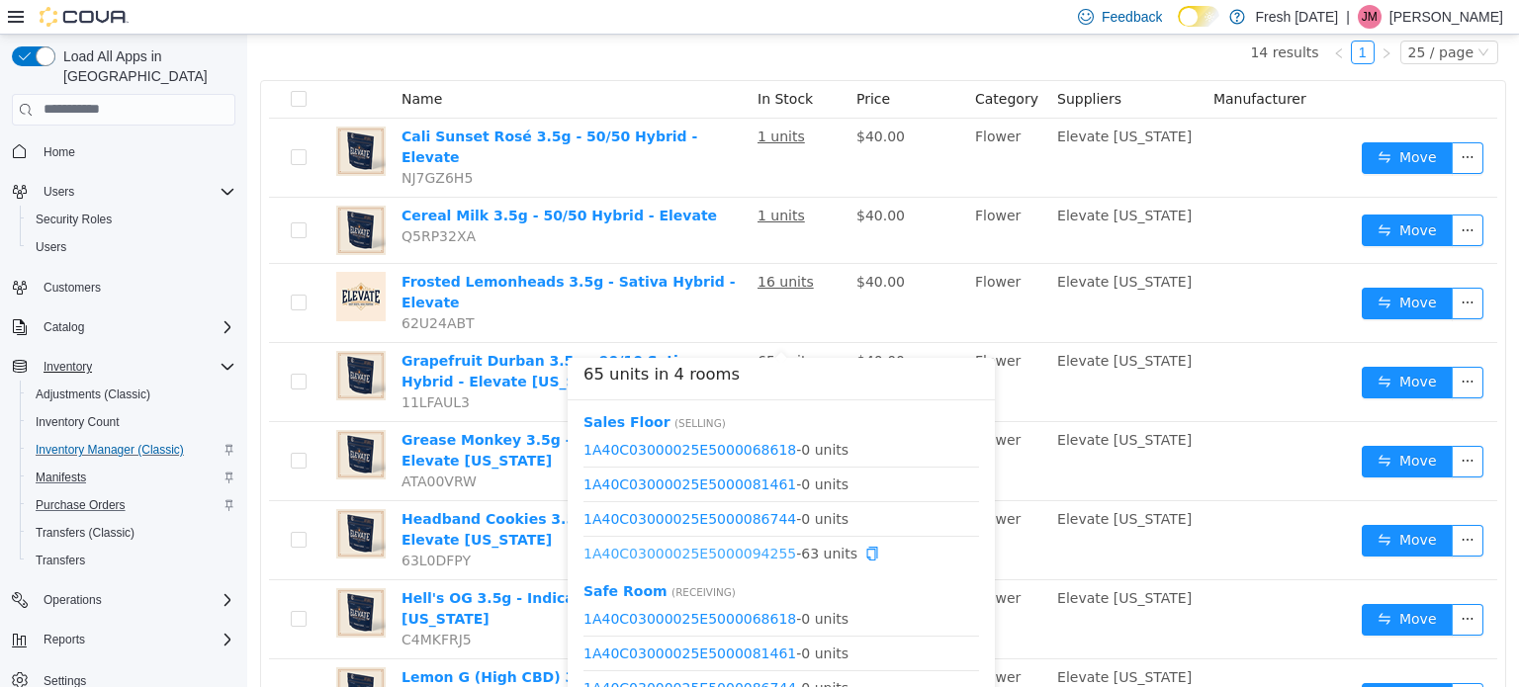
click at [698, 557] on link "1A40C03000025E5000094255" at bounding box center [689, 553] width 213 height 16
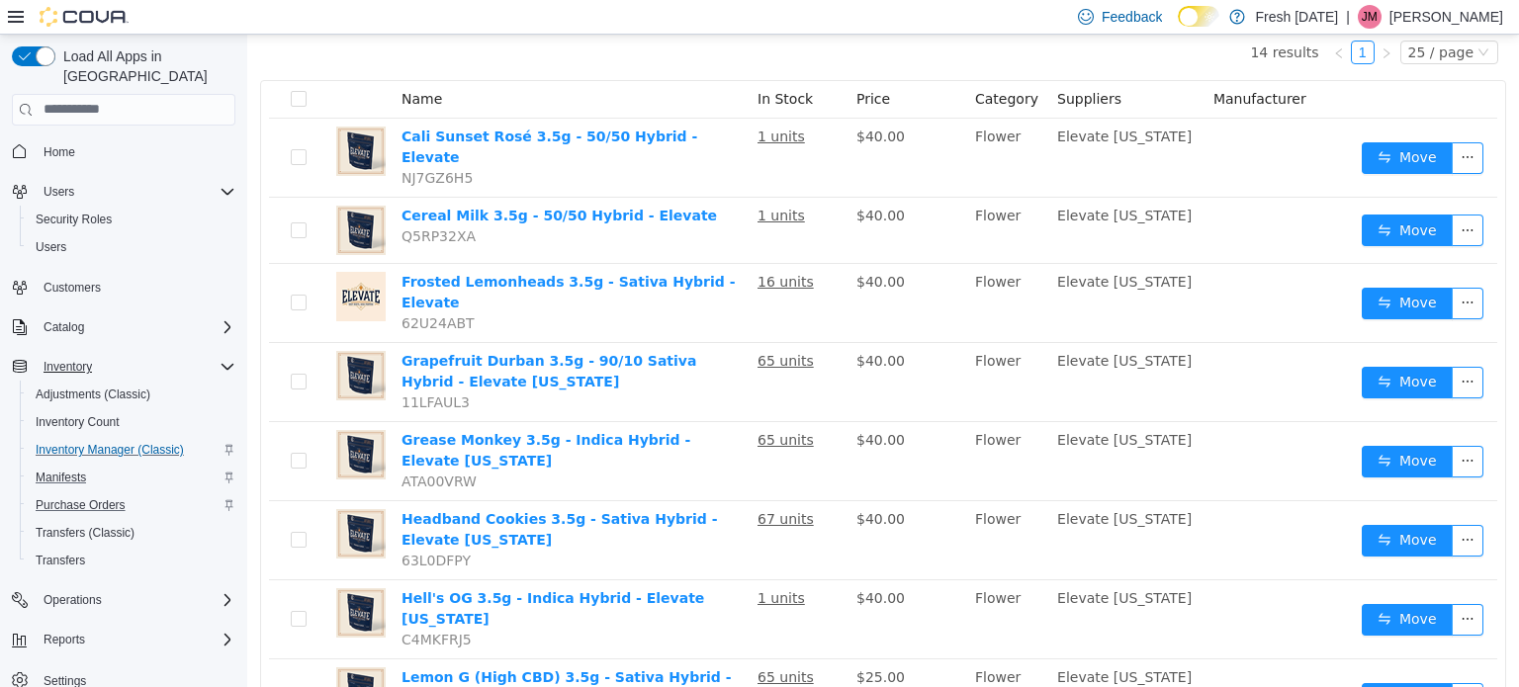
click at [611, 67] on div "14 results 1 25 / page Name In Stock Price Category Suppliers Manufacturer Cali…" at bounding box center [883, 605] width 1246 height 1163
click at [615, 53] on div "14 results 1 25 / page Name In Stock Price Category Suppliers Manufacturer Cali…" at bounding box center [883, 605] width 1246 height 1163
click at [615, 52] on div "14 results 1 25 / page Name In Stock Price Category Suppliers Manufacturer Cali…" at bounding box center [883, 605] width 1246 height 1163
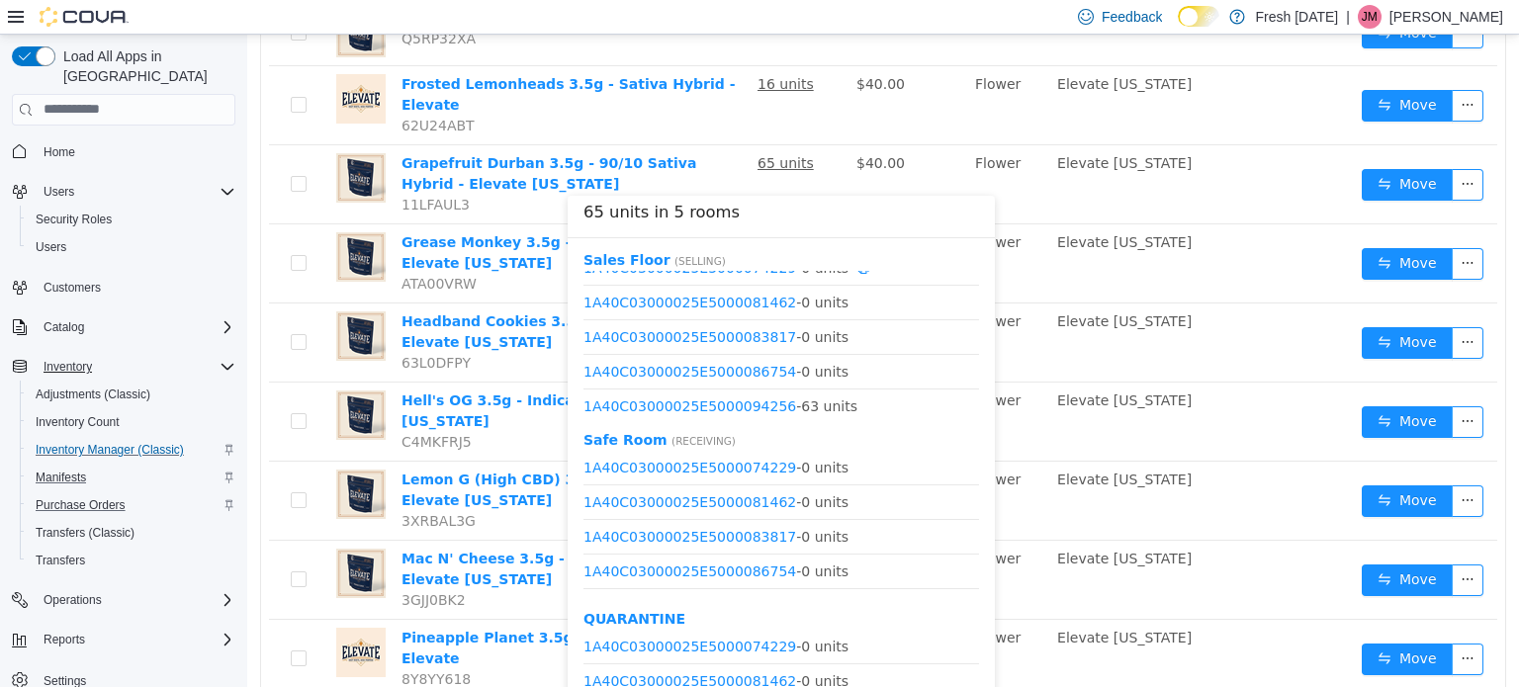
scroll to position [24, 0]
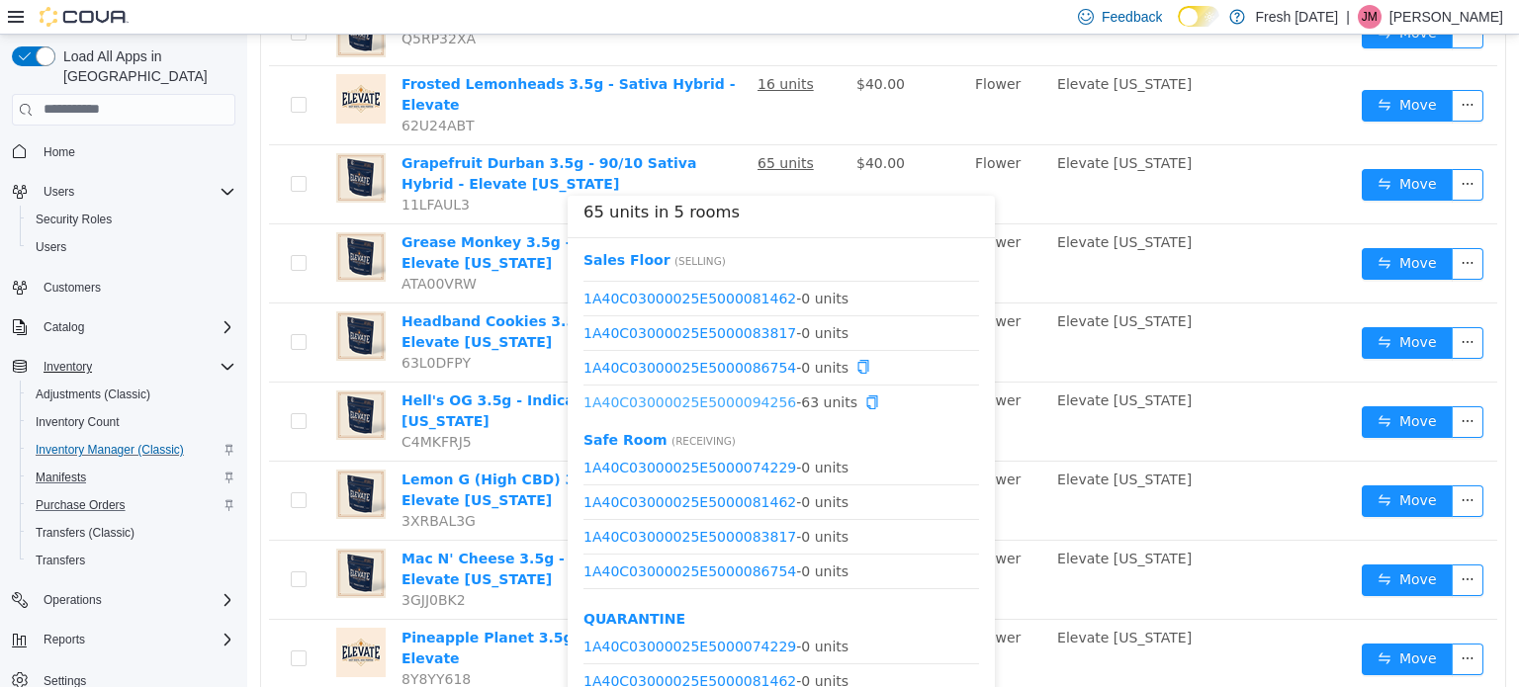
click at [739, 401] on link "1A40C03000025E5000094256" at bounding box center [689, 401] width 213 height 16
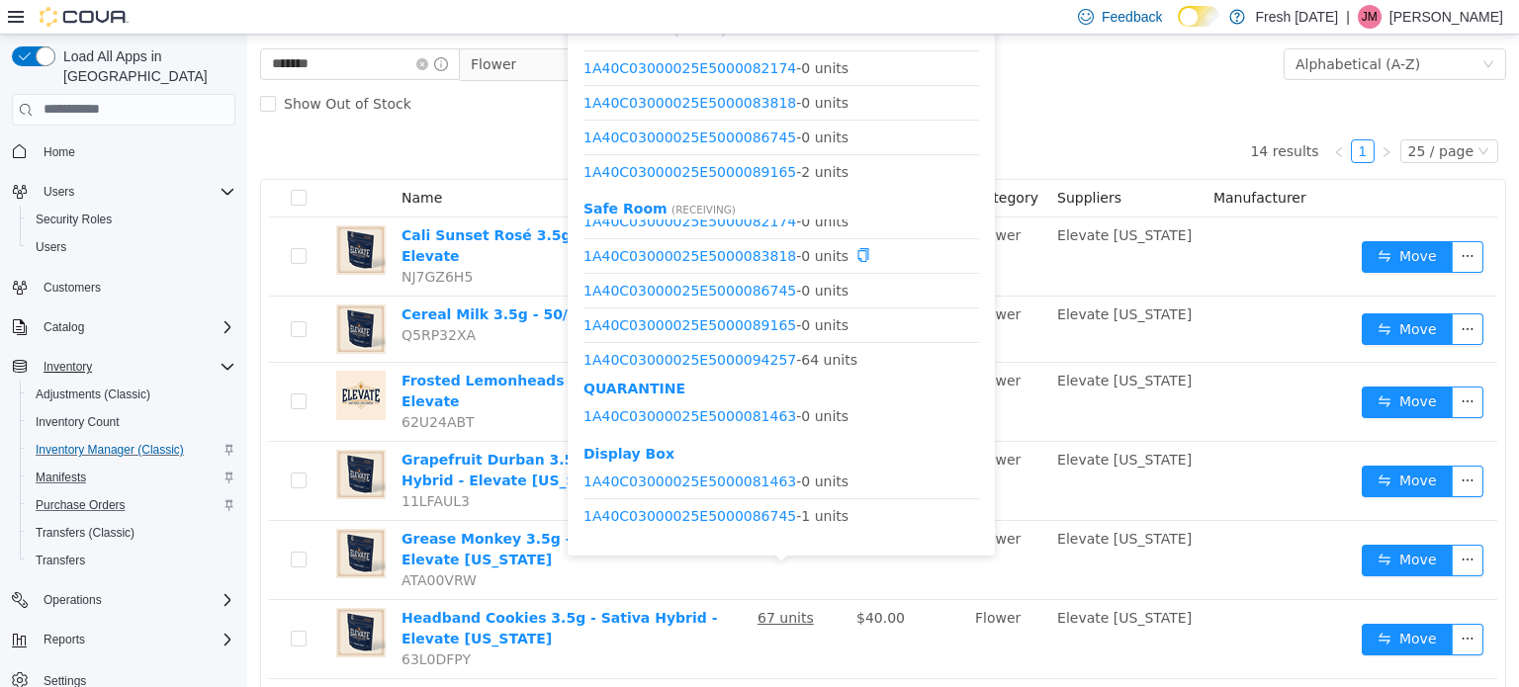
scroll to position [128, 0]
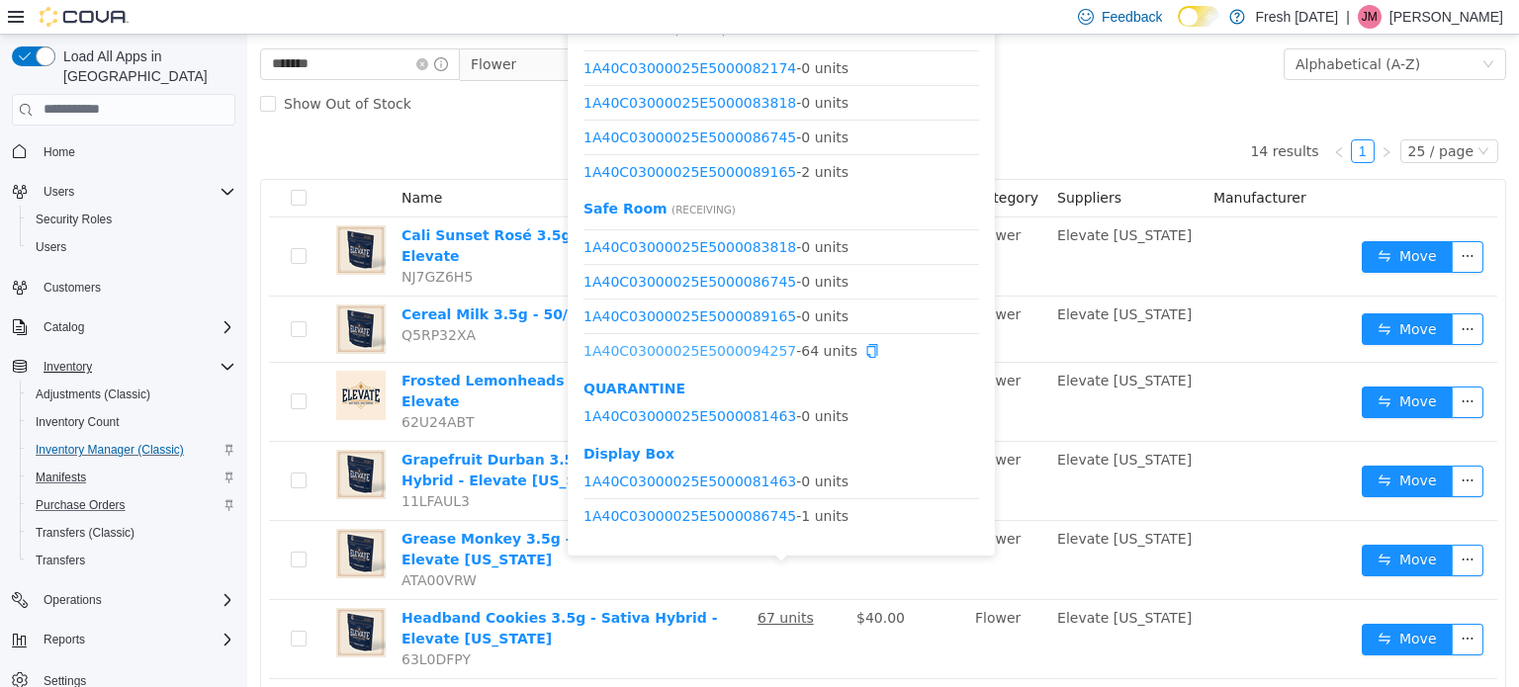
click at [696, 351] on link "1A40C03000025E5000094257" at bounding box center [689, 350] width 213 height 16
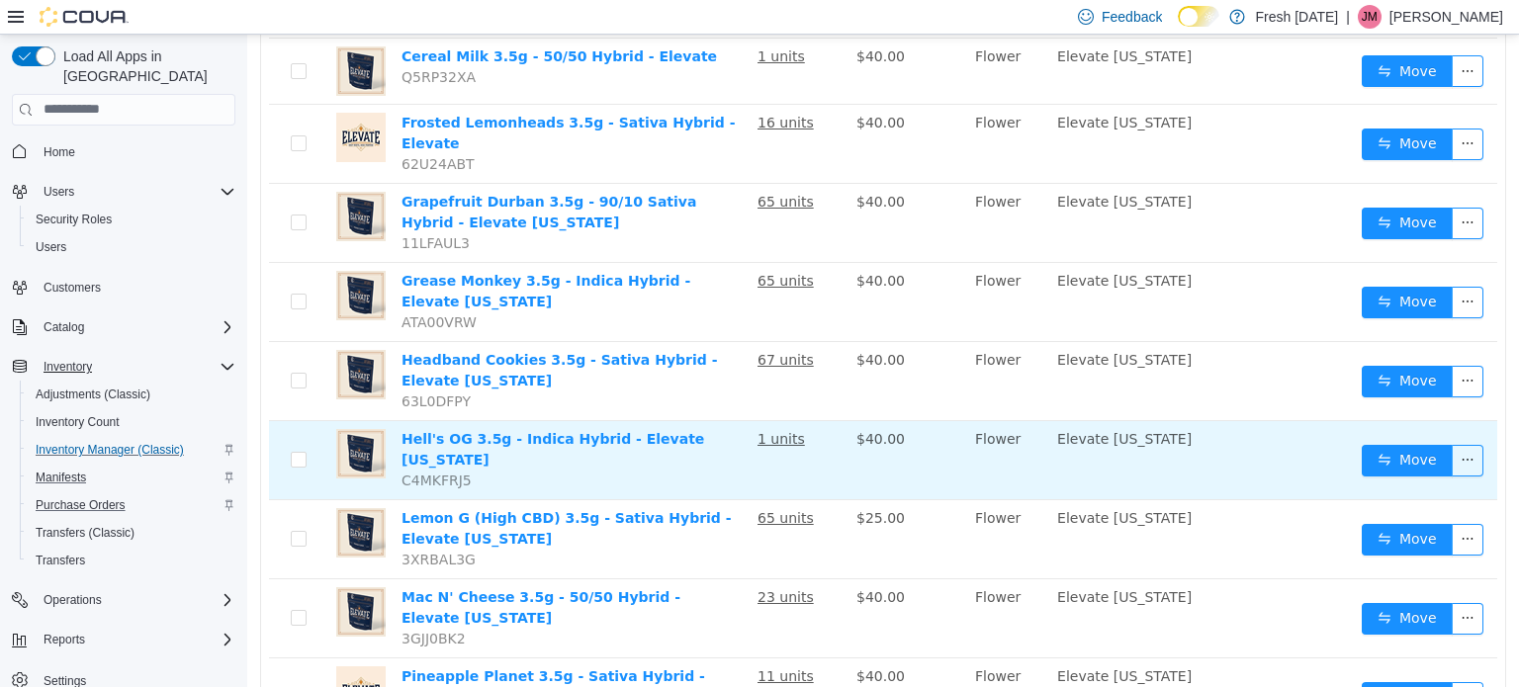
scroll to position [297, 0]
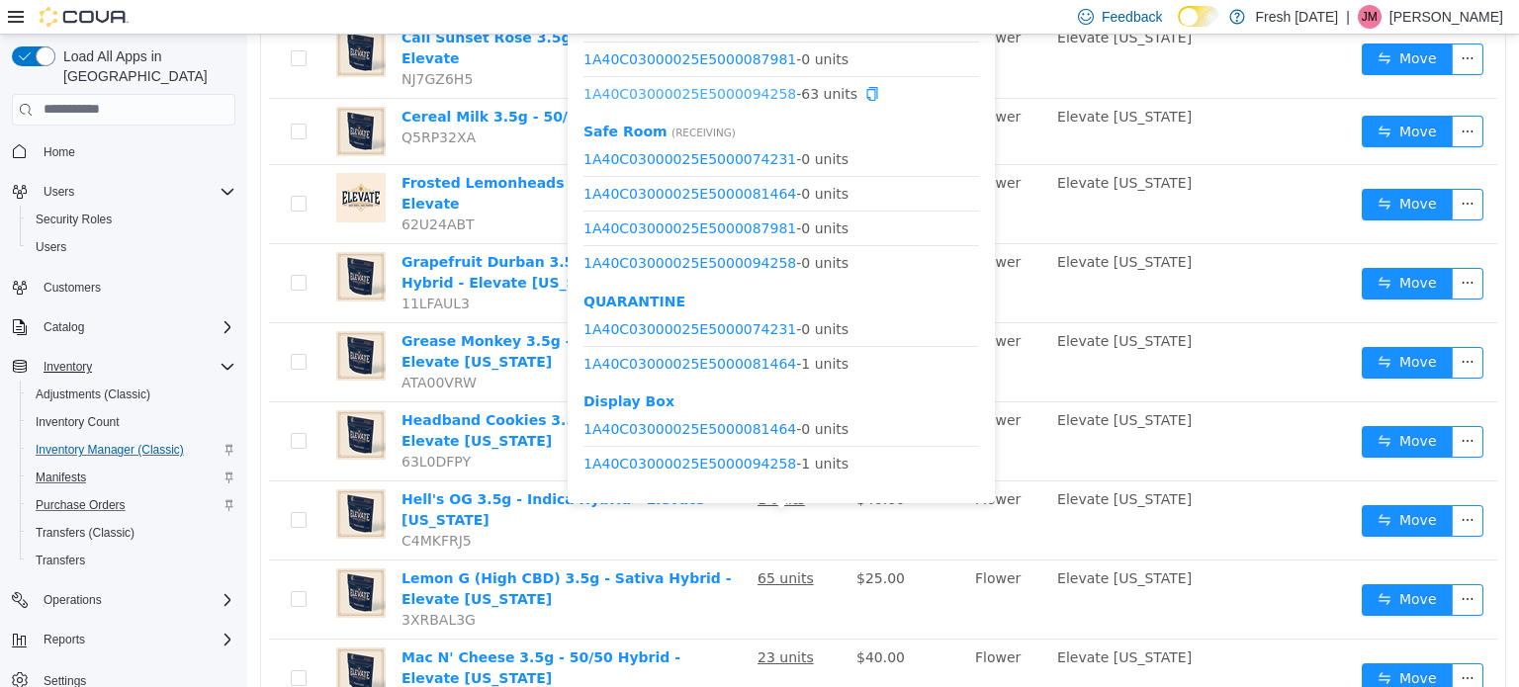
click at [723, 96] on link "1A40C03000025E5000094258" at bounding box center [689, 93] width 213 height 16
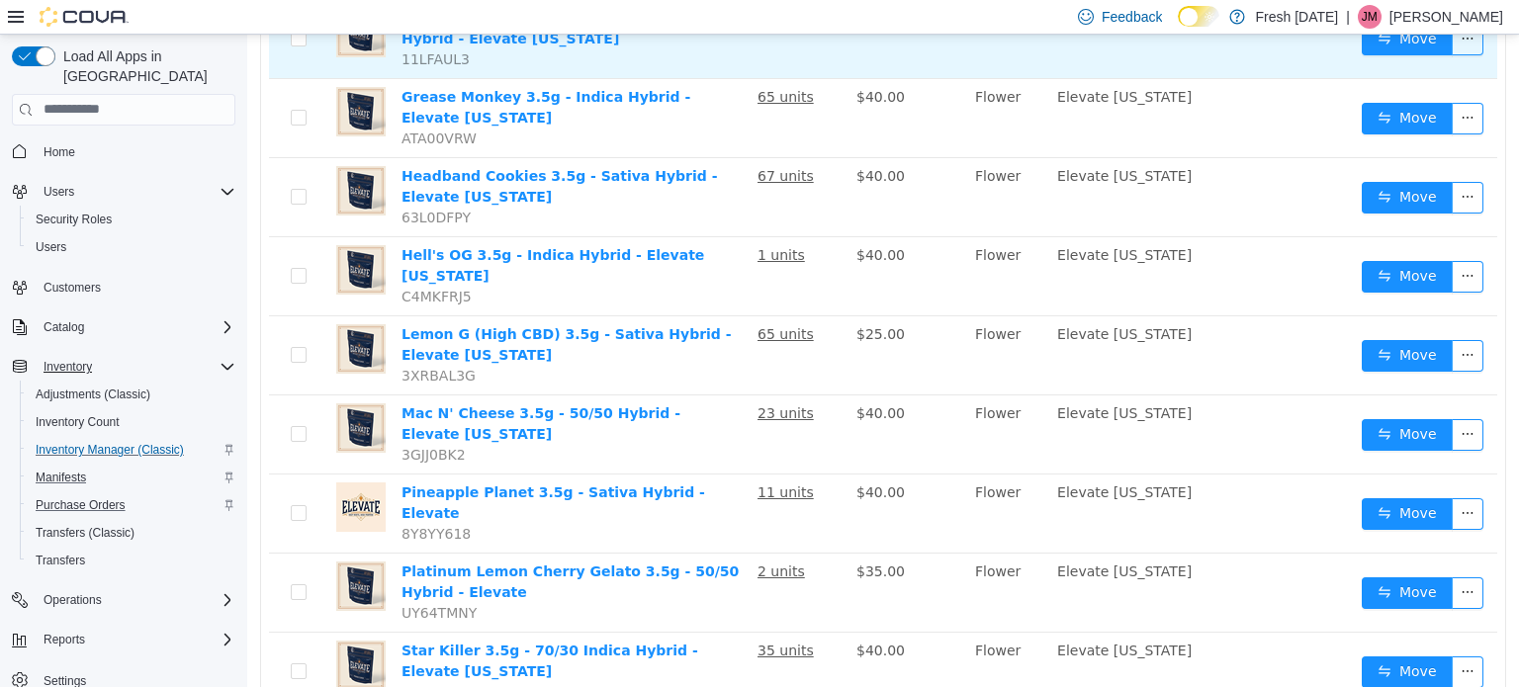
scroll to position [593, 0]
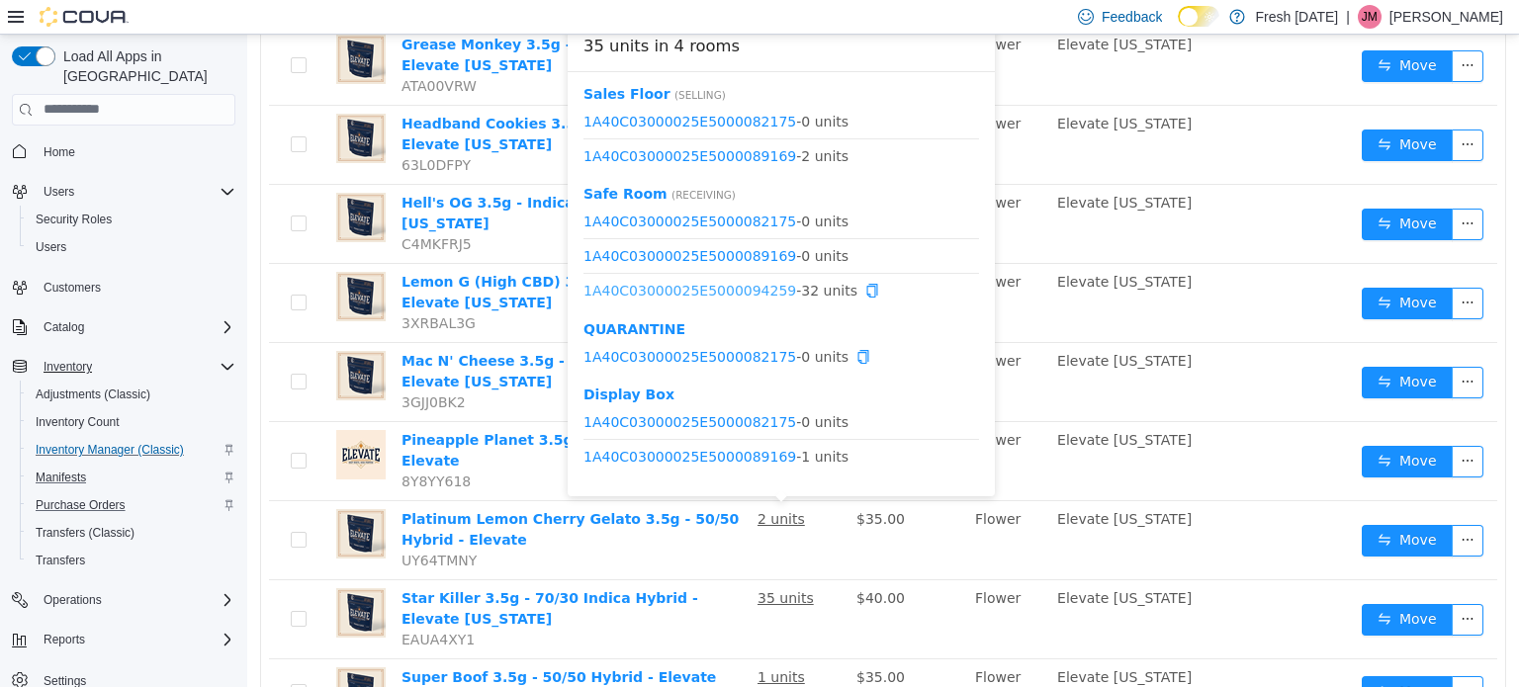
click at [731, 293] on link "1A40C03000025E5000094259" at bounding box center [689, 290] width 213 height 16
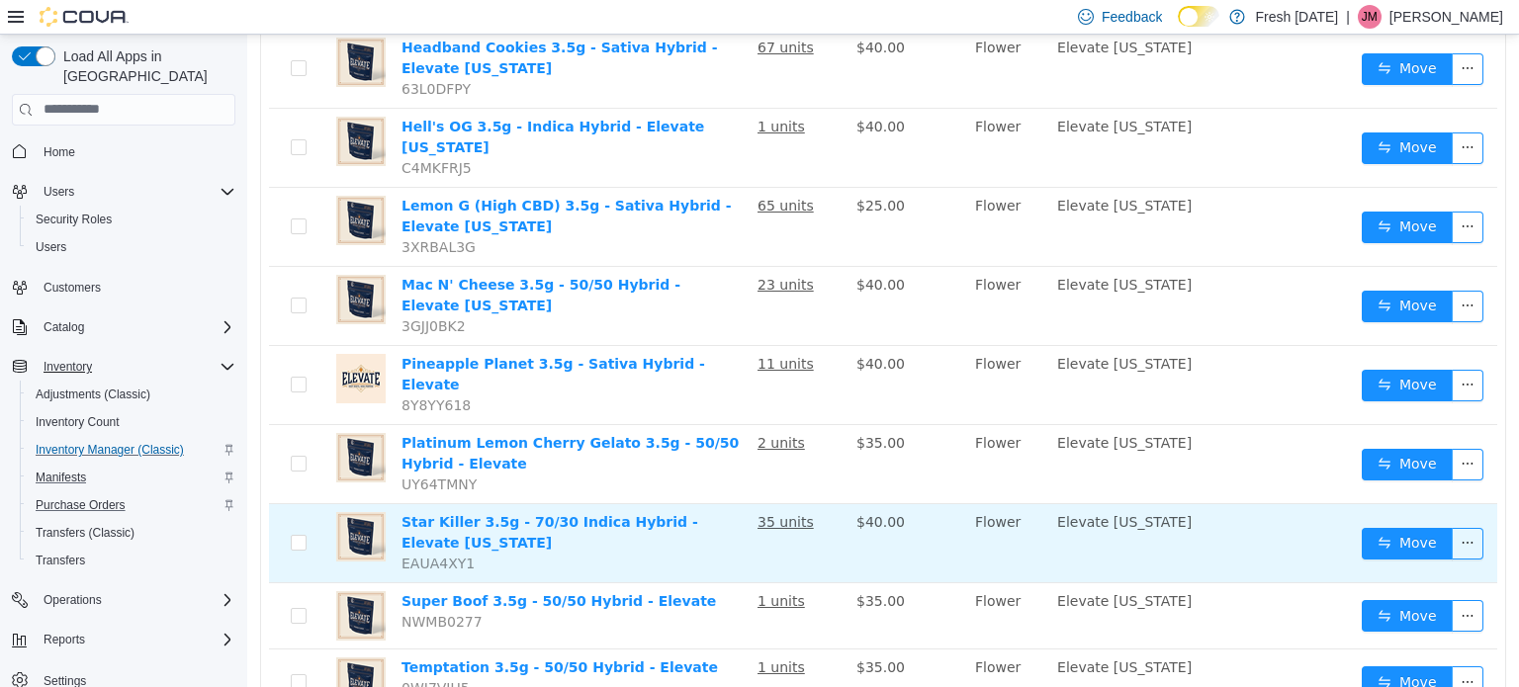
scroll to position [673, 0]
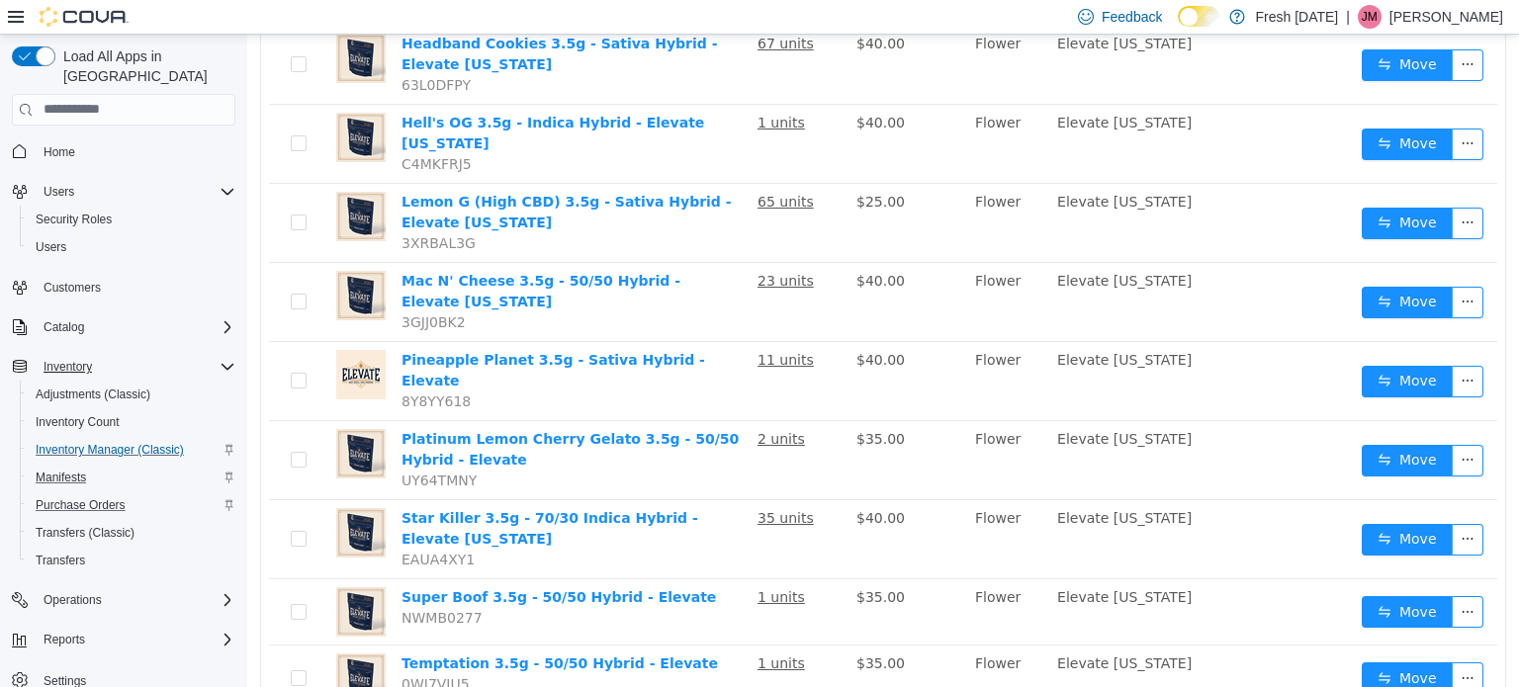
click at [916, 635] on div "14 results 1 25 / page Name In Stock Price Category Suppliers Manufacturer Cali…" at bounding box center [883, 157] width 1246 height 1218
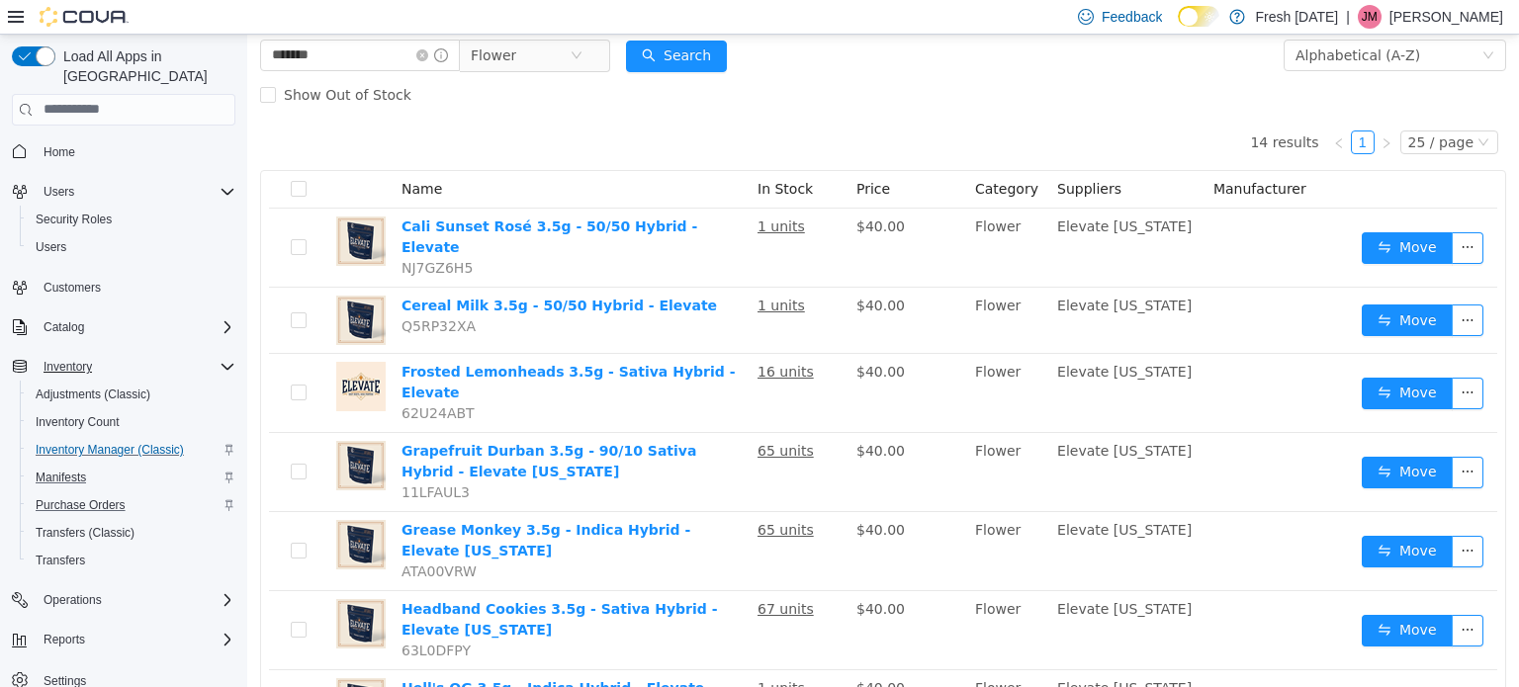
scroll to position [80, 0]
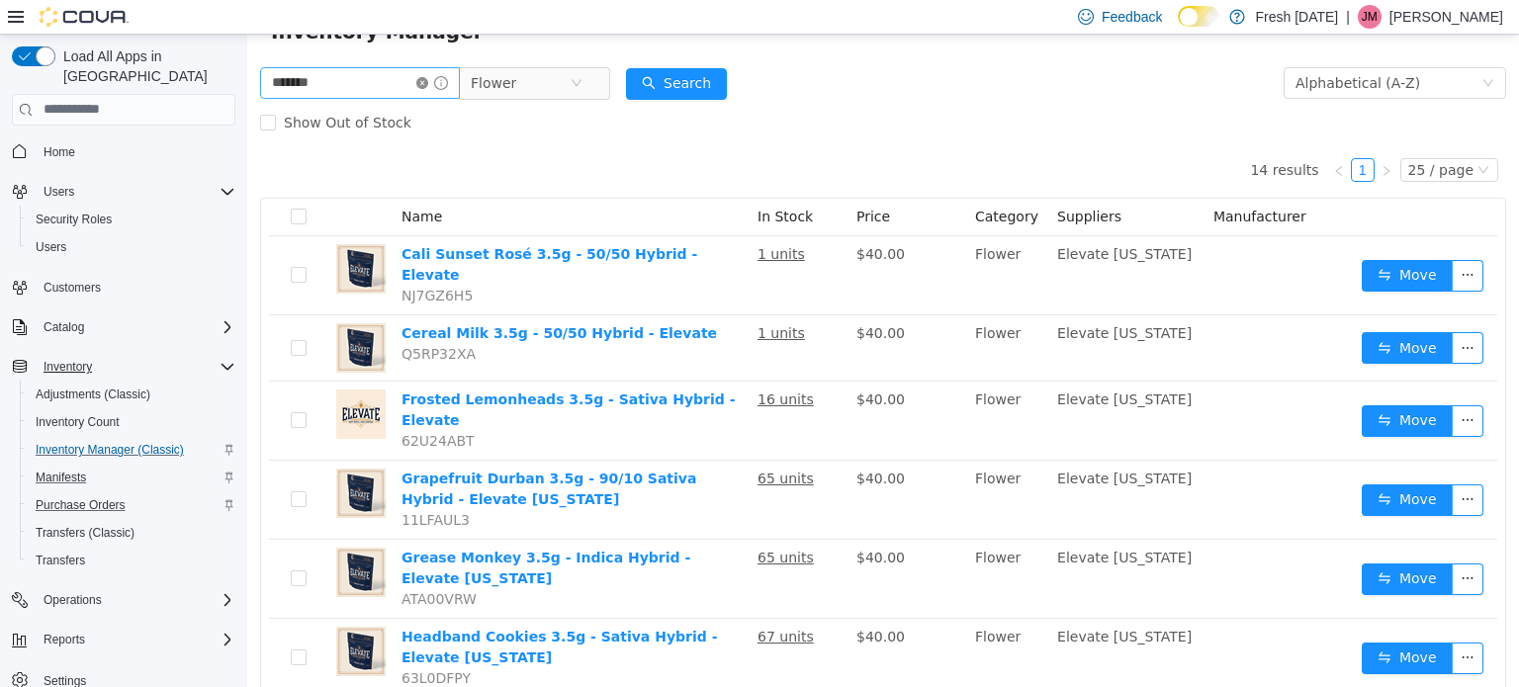
click at [428, 82] on icon "icon: close-circle" at bounding box center [422, 82] width 12 height 12
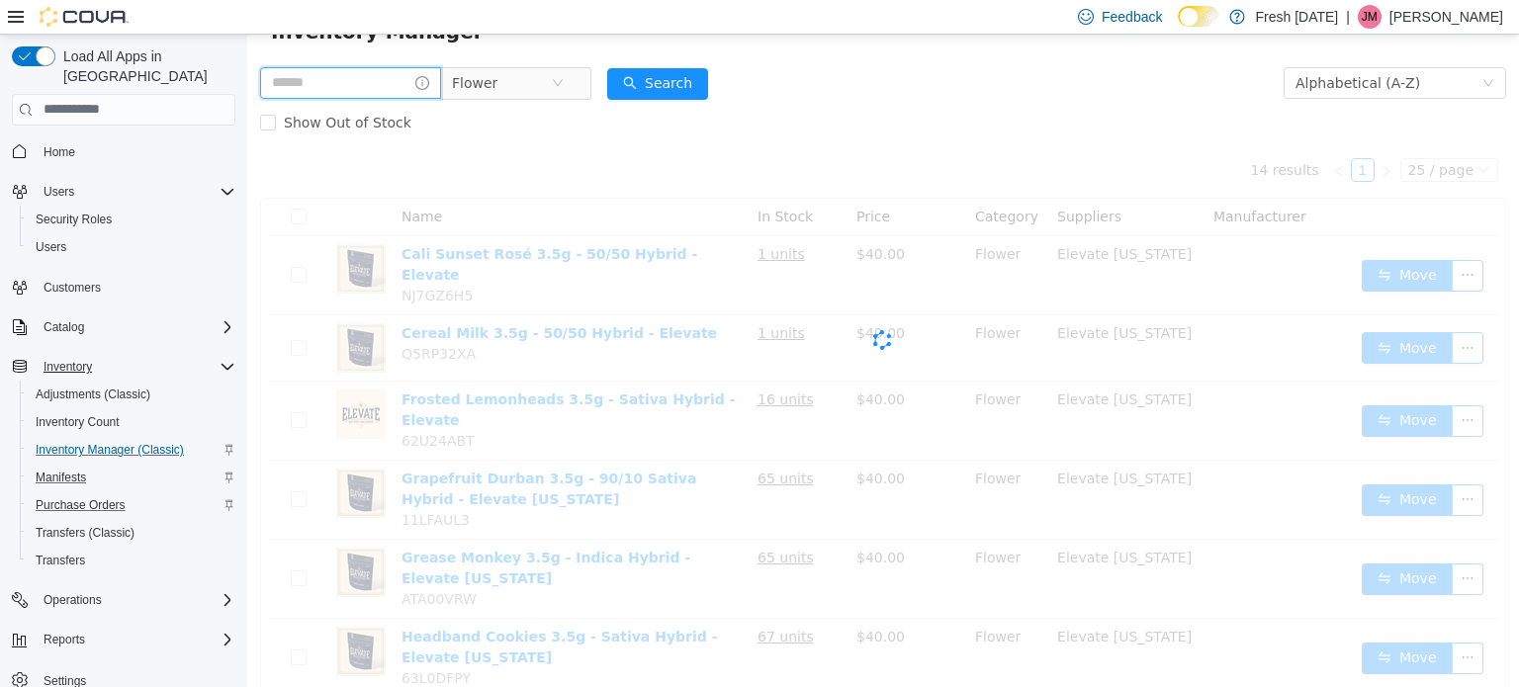
click at [390, 82] on input "text" at bounding box center [350, 82] width 181 height 32
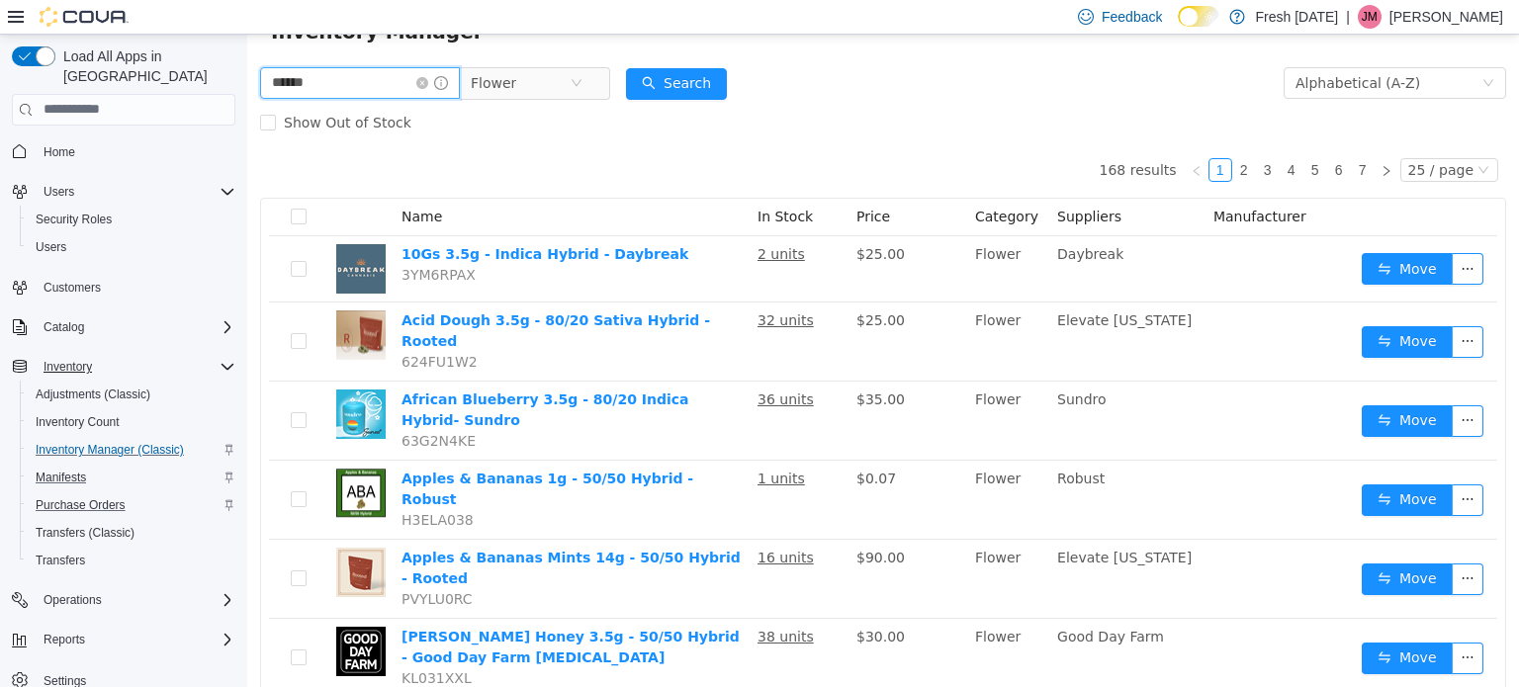
type input "******"
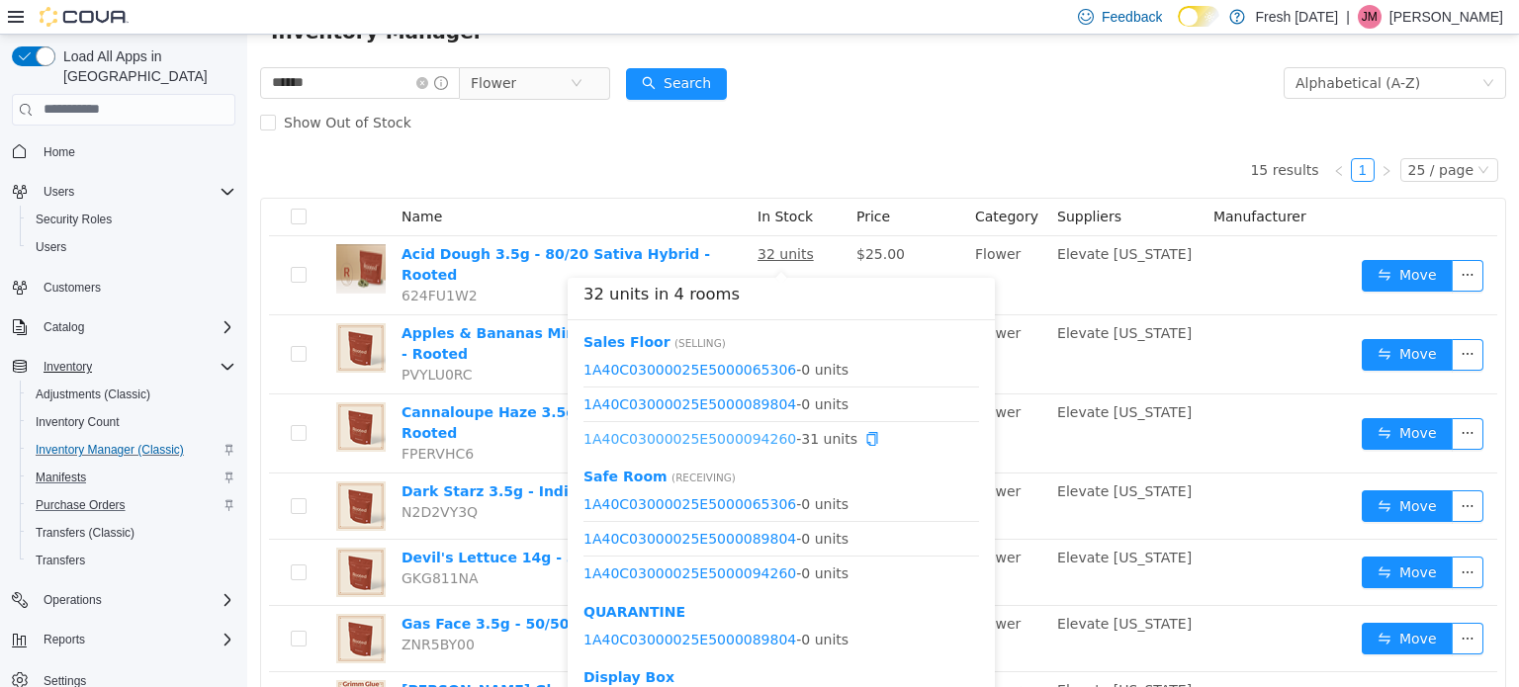
click at [734, 434] on link "1A40C03000025E5000094260" at bounding box center [689, 438] width 213 height 16
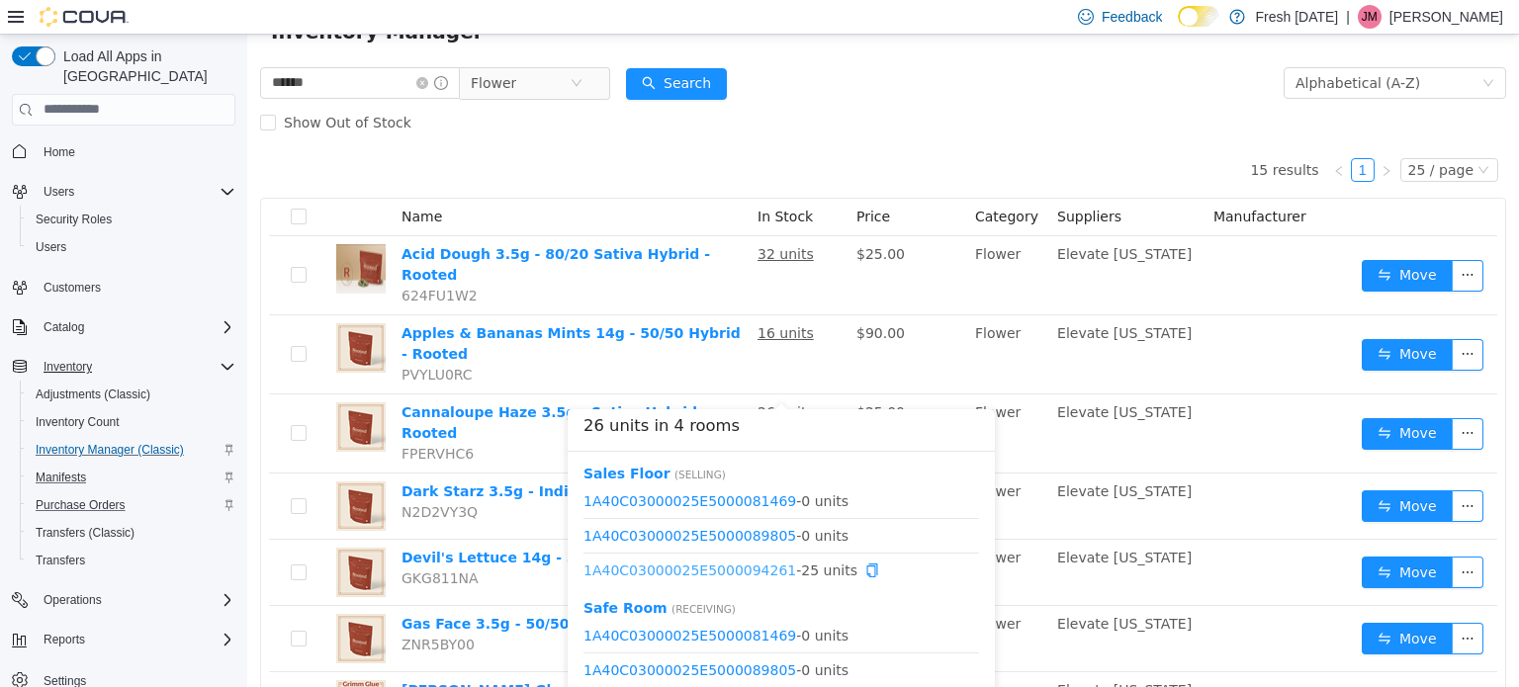
click at [738, 564] on link "1A40C03000025E5000094261" at bounding box center [689, 570] width 213 height 16
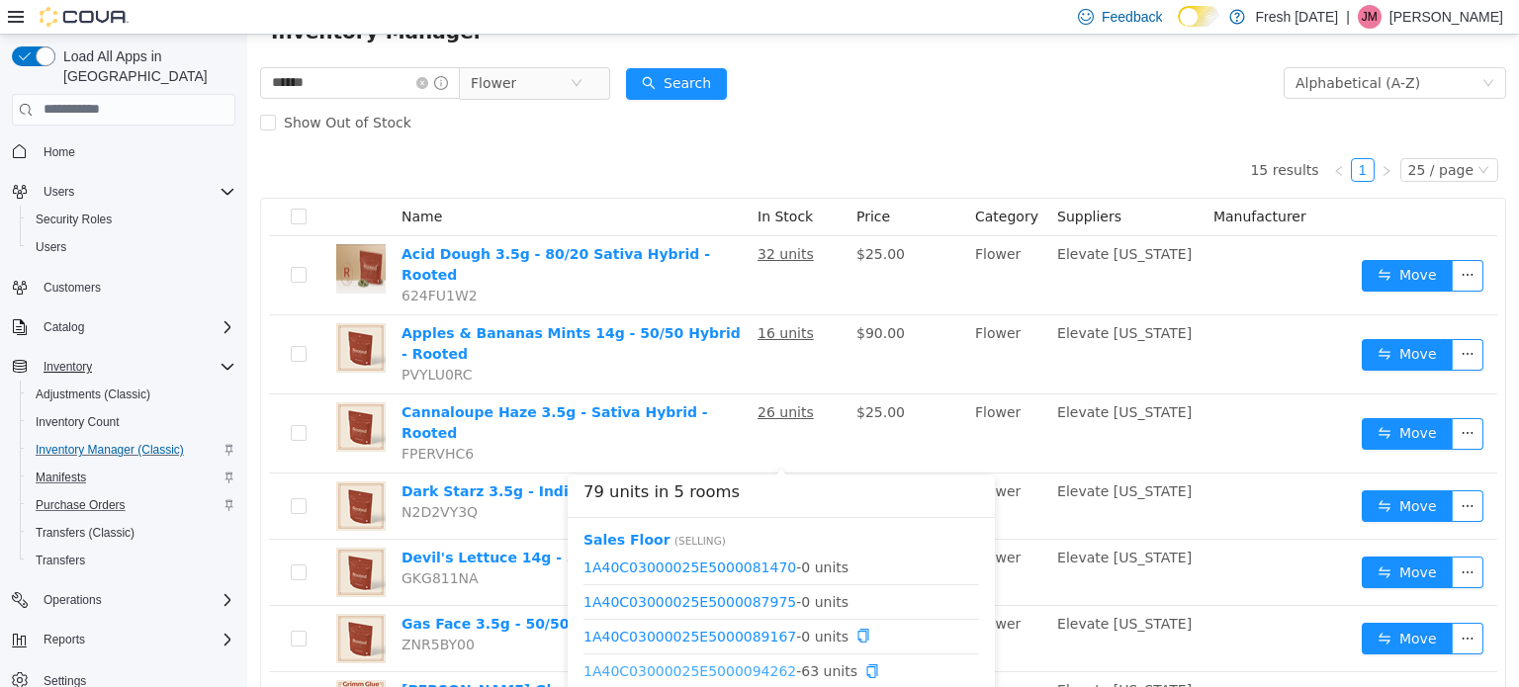
click at [710, 666] on link "1A40C03000025E5000094262" at bounding box center [689, 670] width 213 height 16
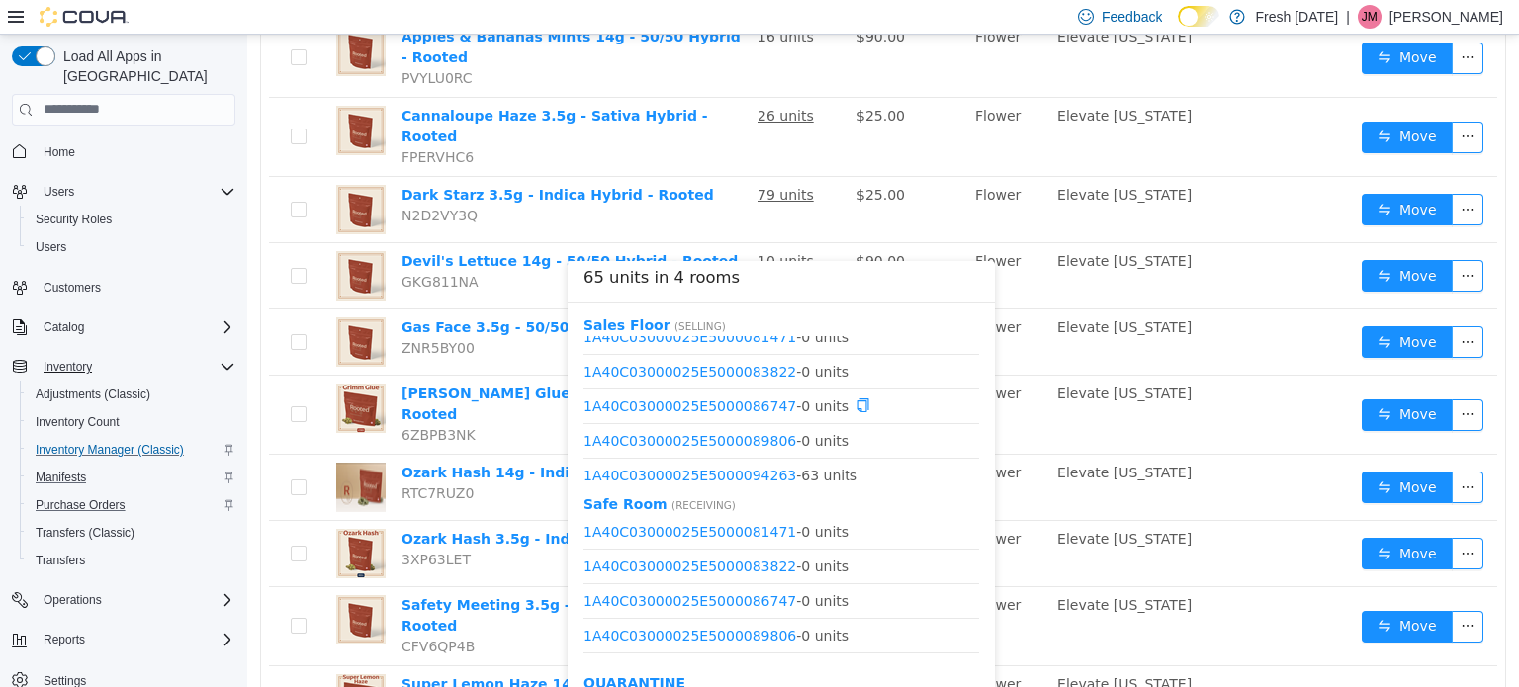
scroll to position [24, 0]
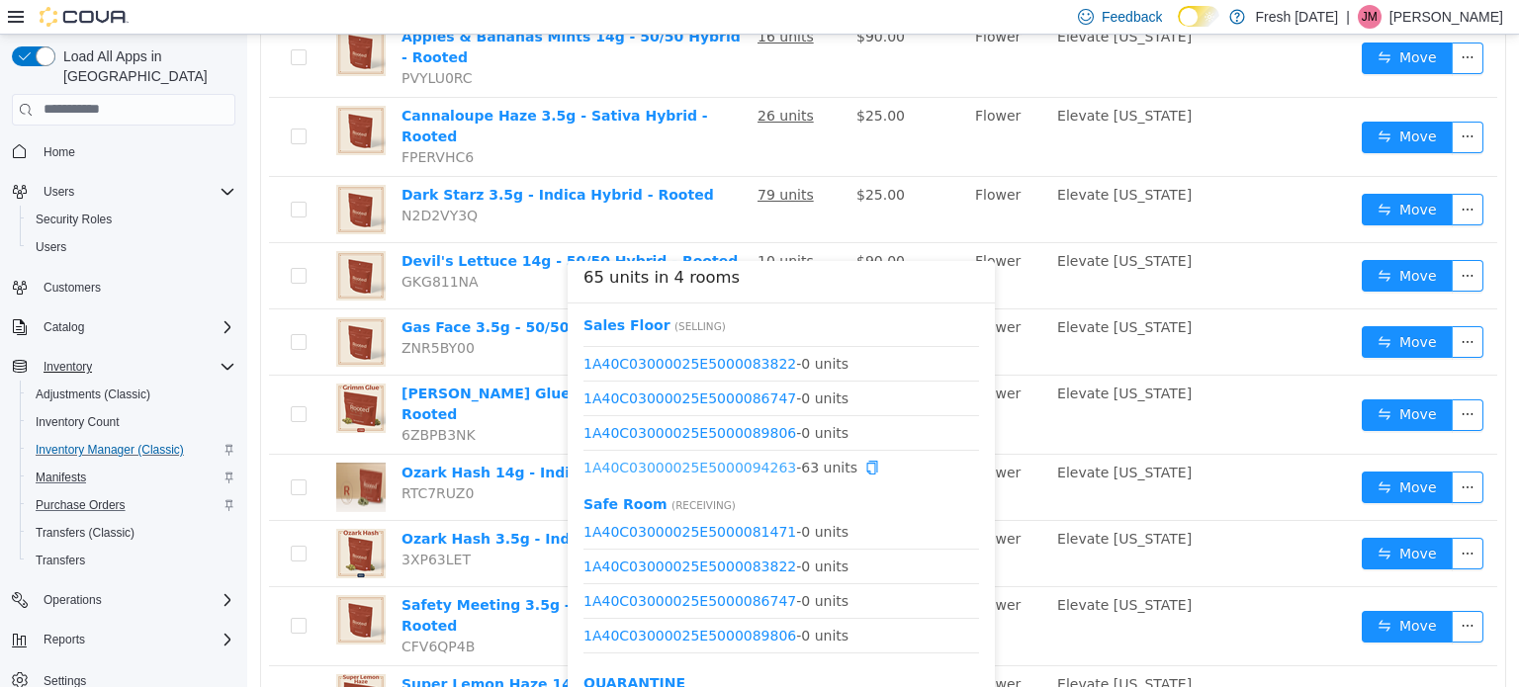
click at [744, 469] on link "1A40C03000025E5000094263" at bounding box center [689, 467] width 213 height 16
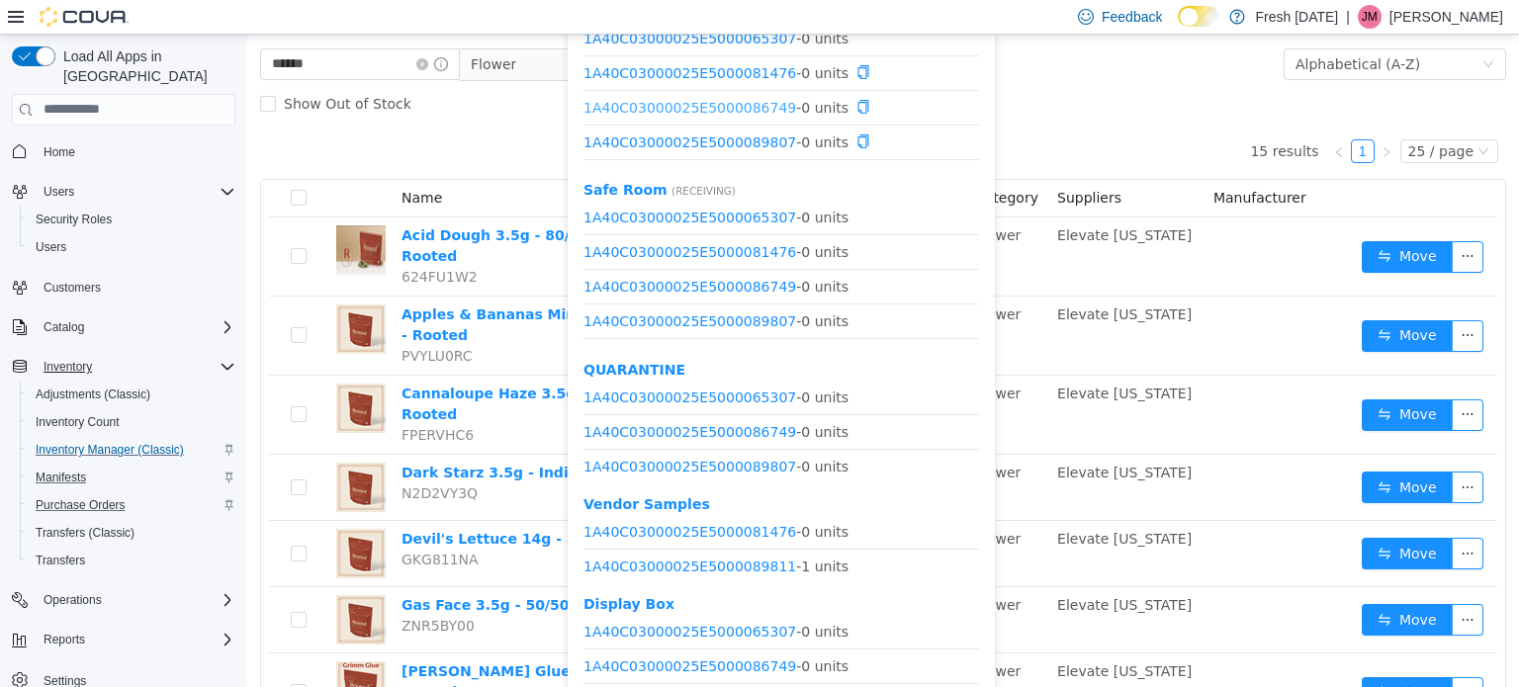
scroll to position [59, 0]
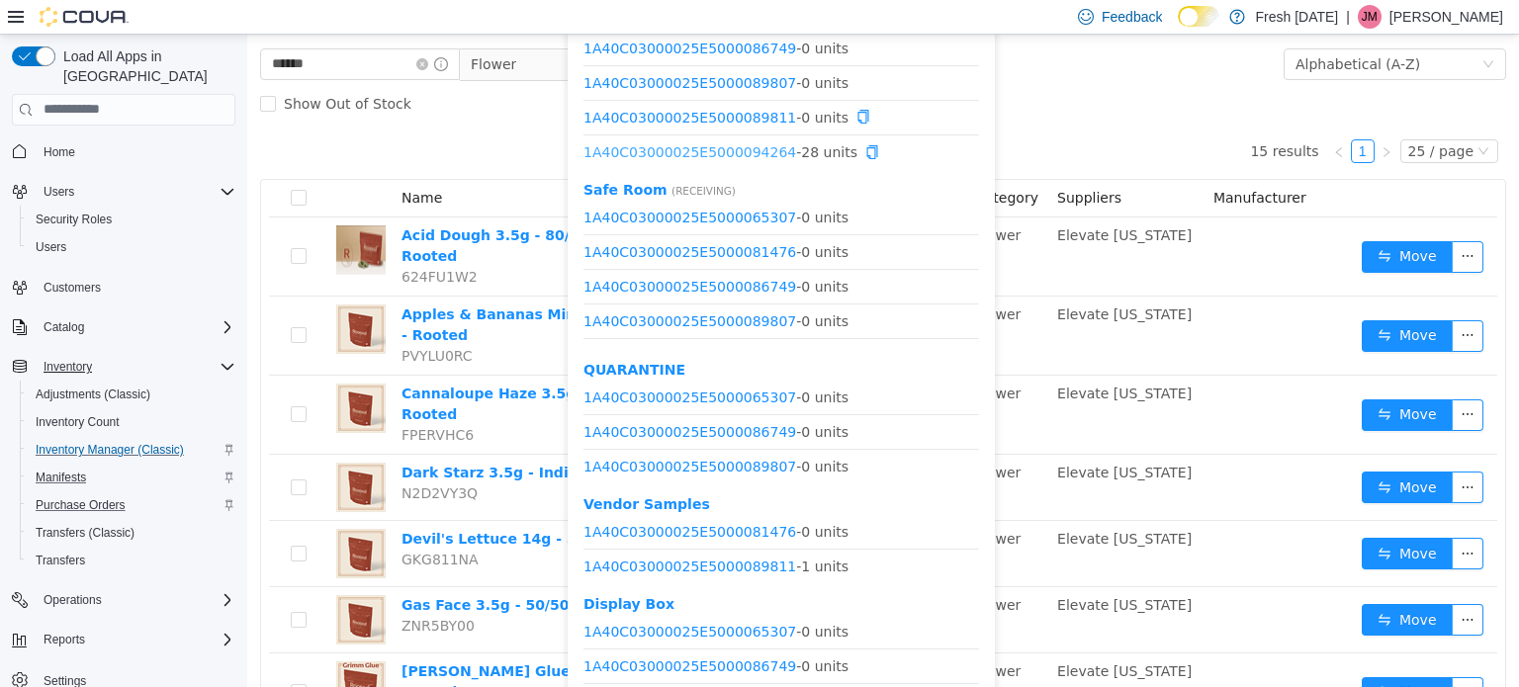
click at [719, 153] on link "1A40C03000025E5000094264" at bounding box center [689, 151] width 213 height 16
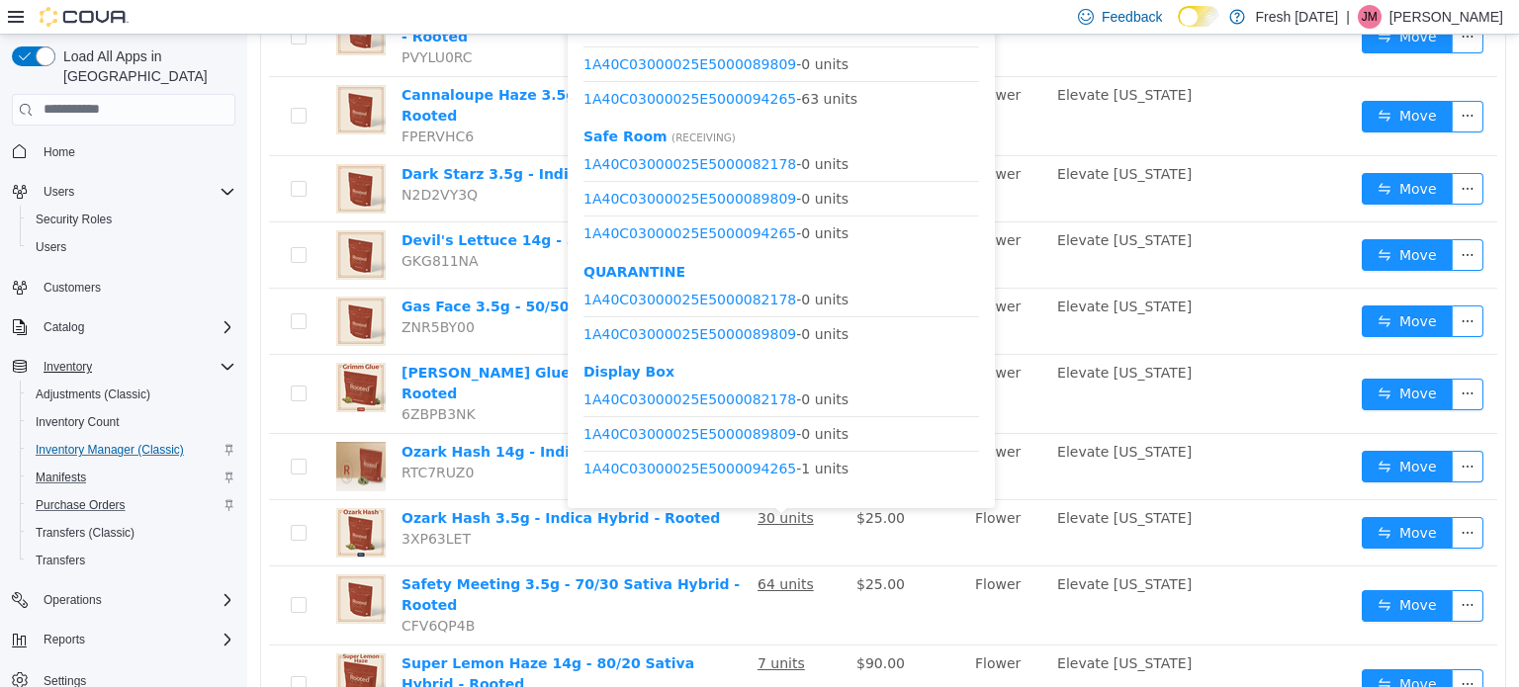
scroll to position [391, 0]
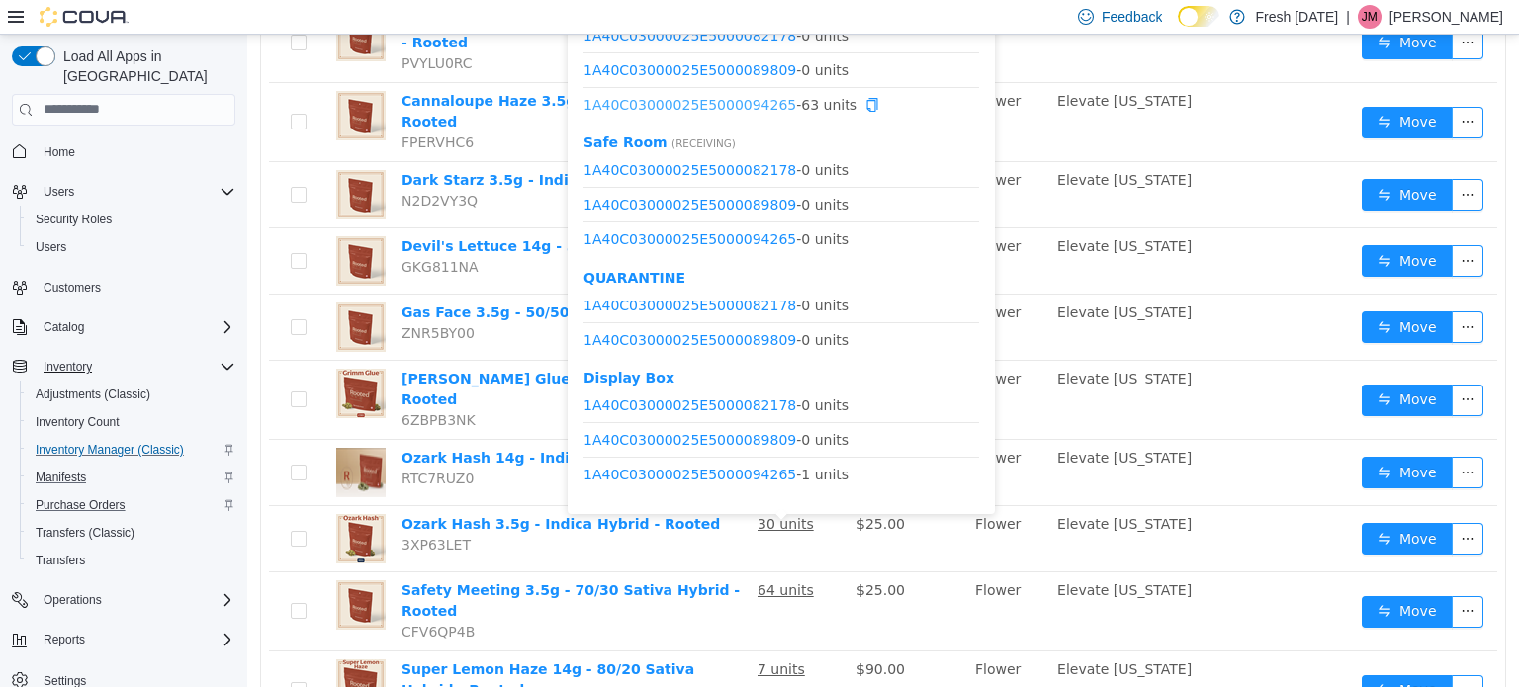
click at [749, 106] on link "1A40C03000025E5000094265" at bounding box center [689, 104] width 213 height 16
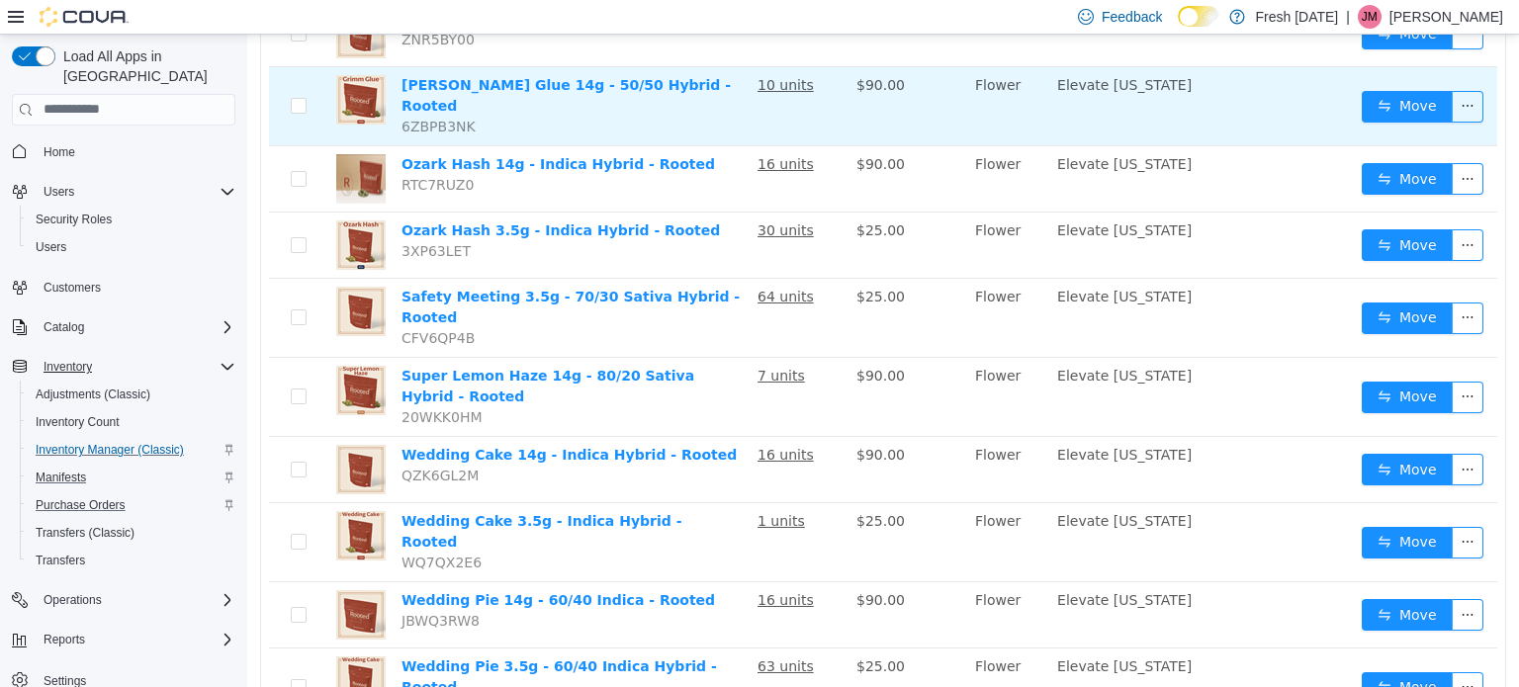
scroll to position [688, 0]
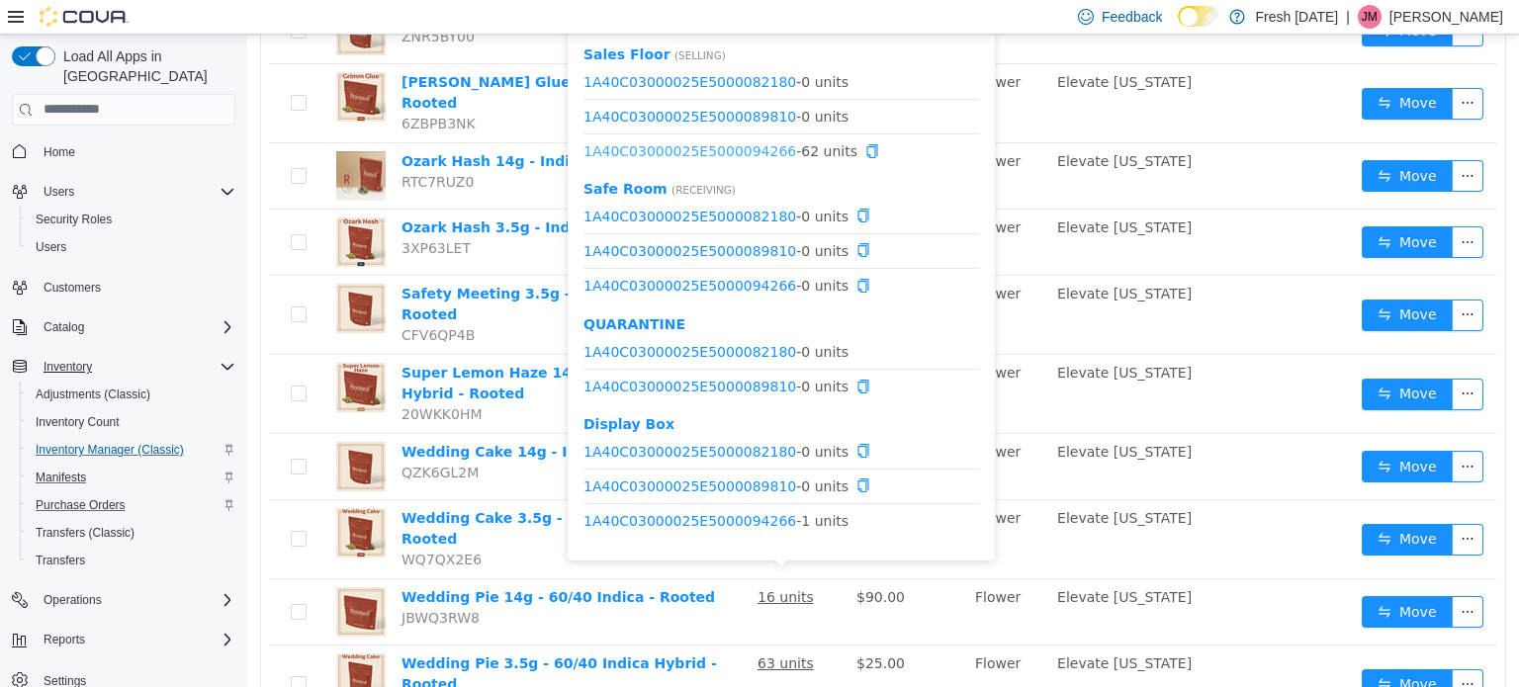
click at [715, 143] on link "1A40C03000025E5000094266" at bounding box center [689, 150] width 213 height 16
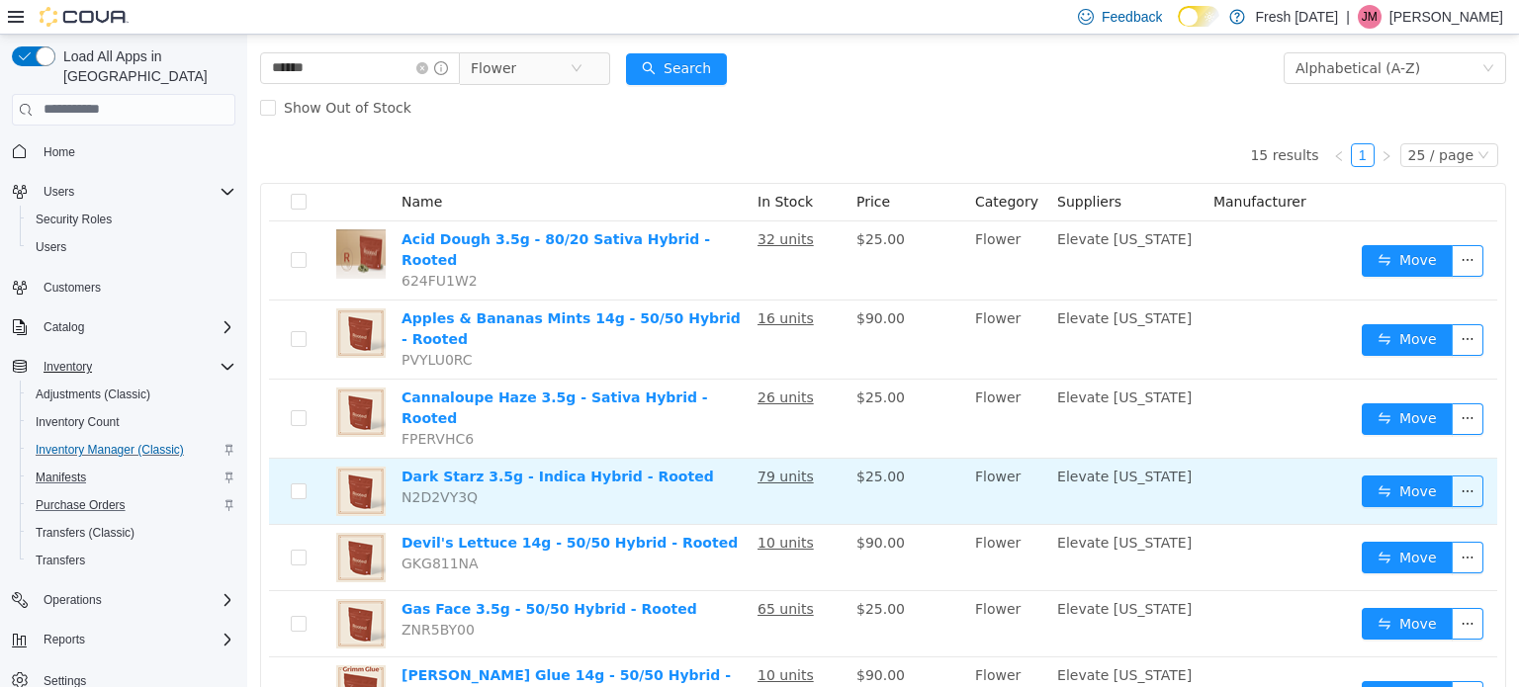
scroll to position [194, 0]
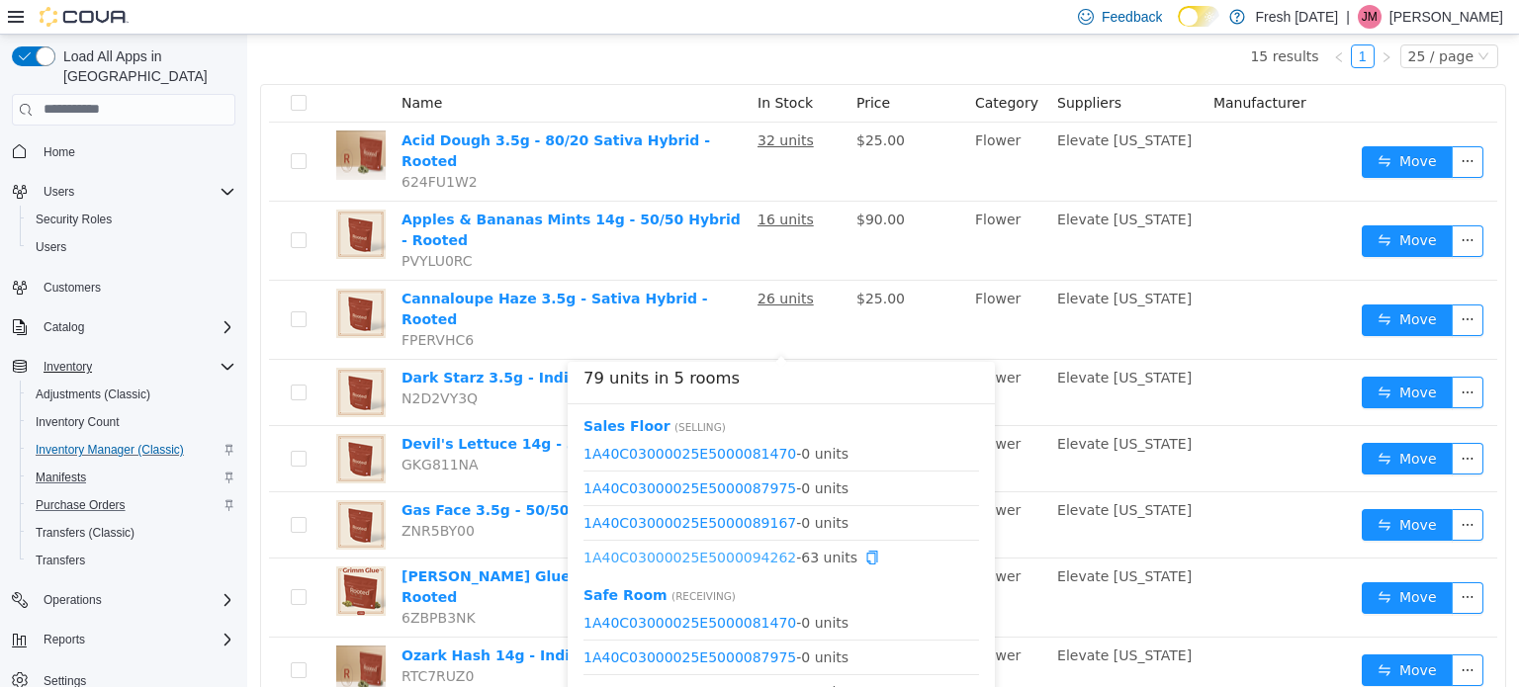
click at [737, 557] on link "1A40C03000025E5000094262" at bounding box center [689, 557] width 213 height 16
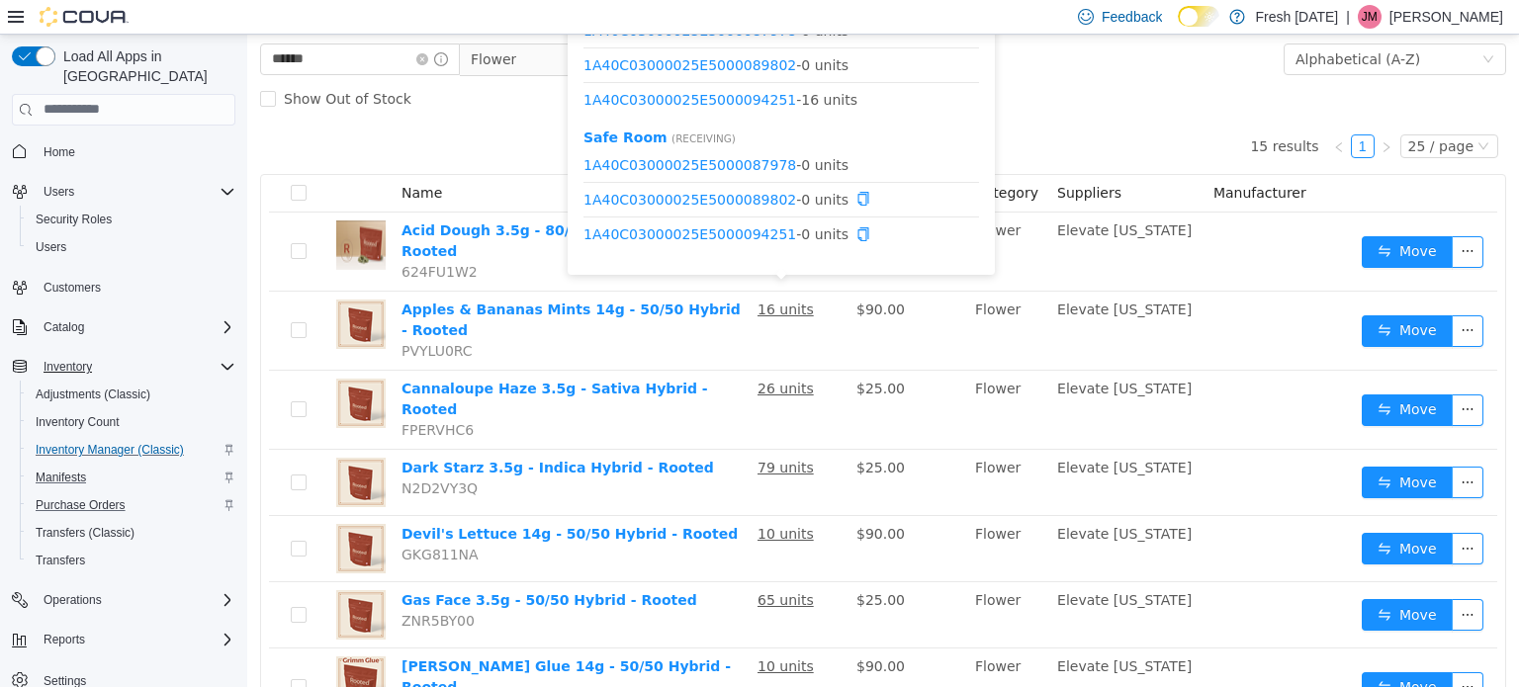
scroll to position [0, 0]
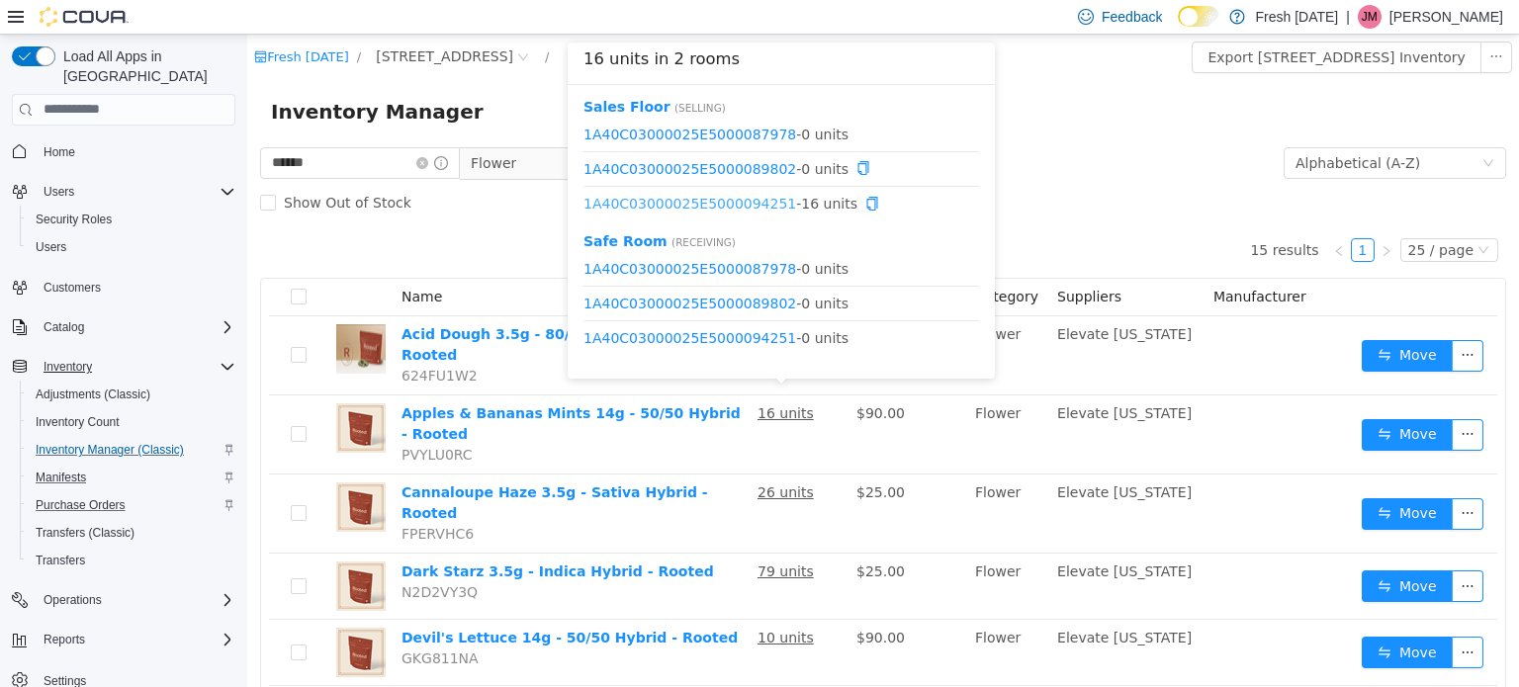
click at [726, 202] on link "1A40C03000025E5000094251" at bounding box center [689, 203] width 213 height 16
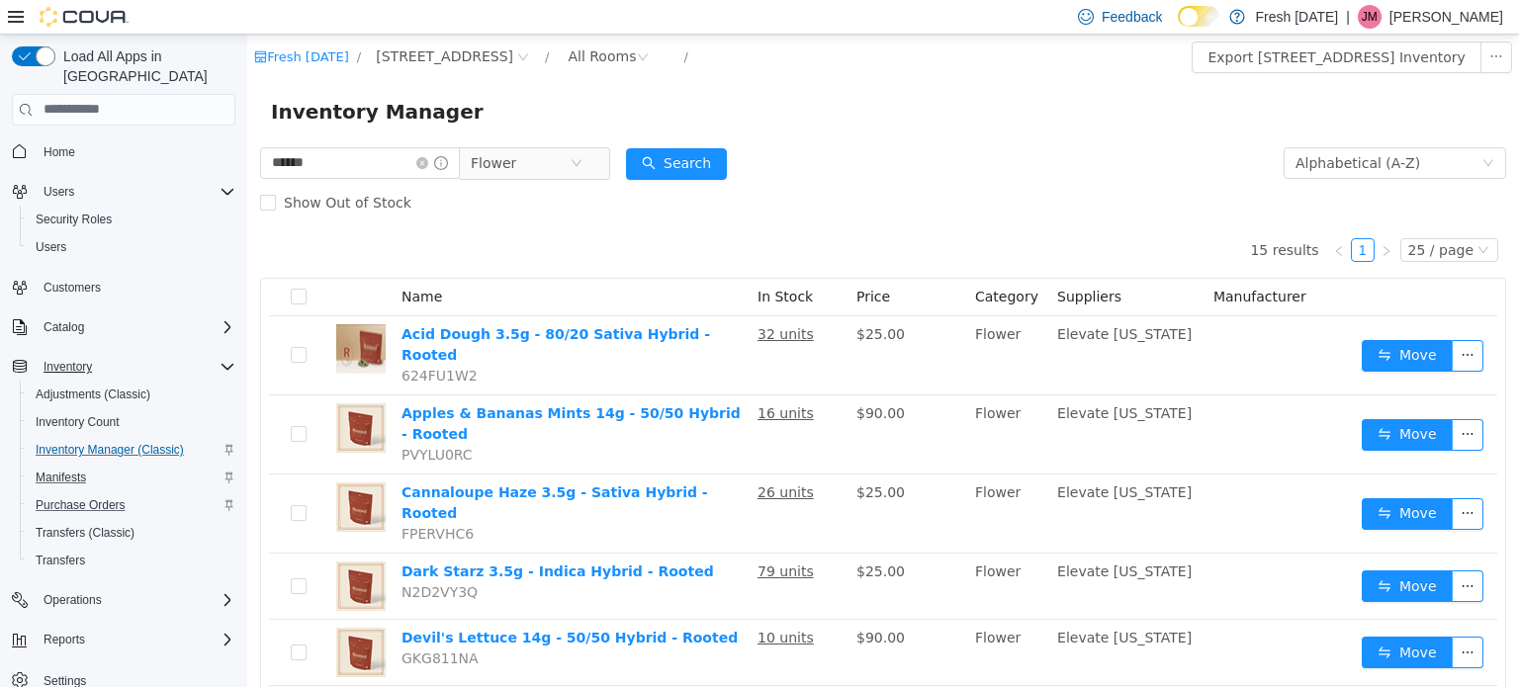
click at [844, 152] on form "****** Flower Alphabetical (A-Z) Search Show Out of Stock" at bounding box center [883, 181] width 1246 height 79
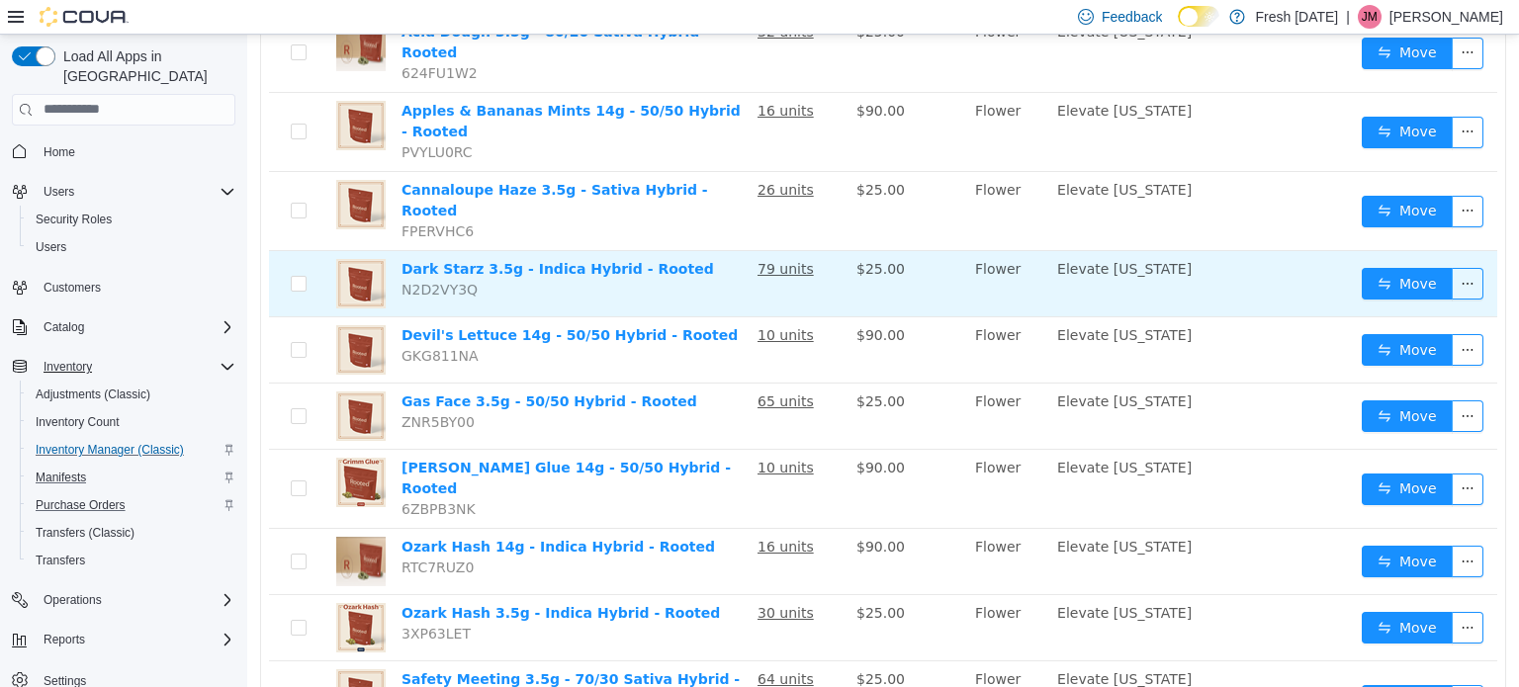
scroll to position [293, 0]
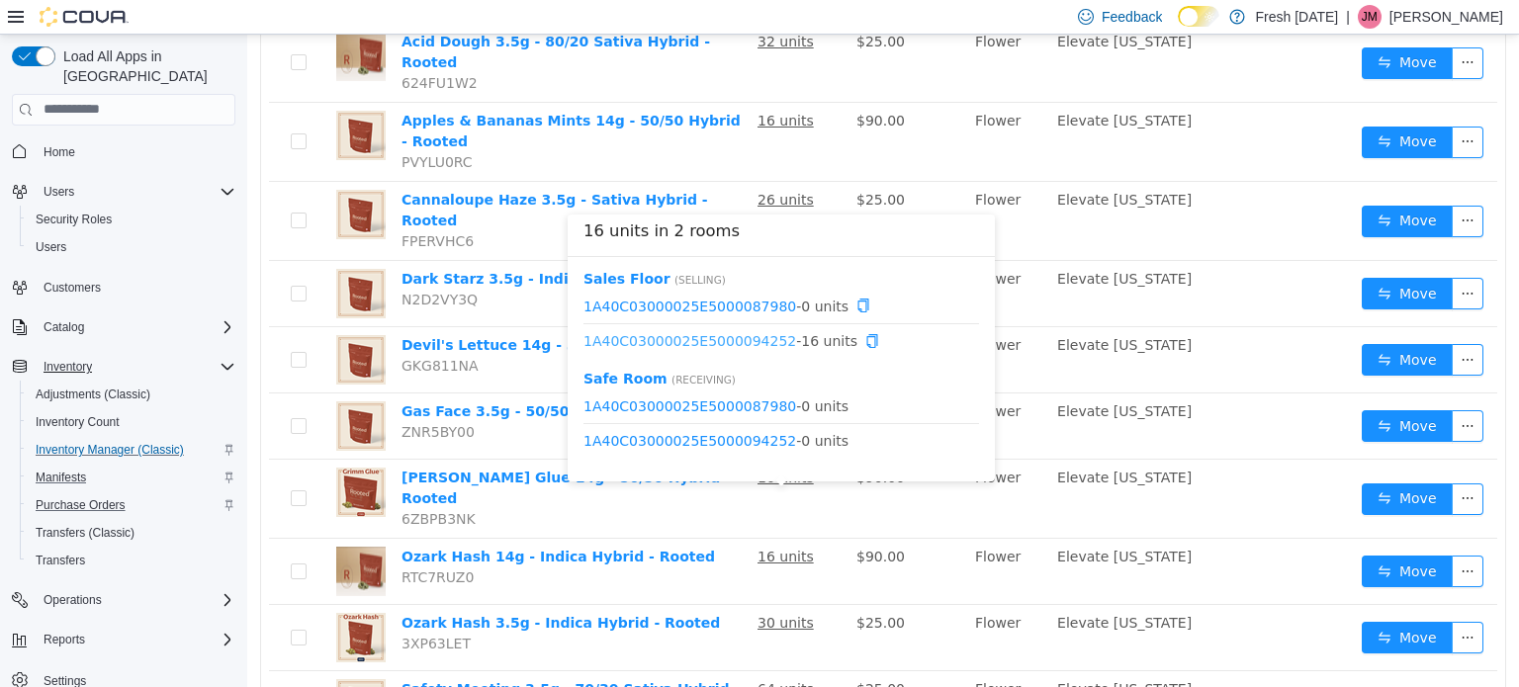
click at [712, 339] on link "1A40C03000025E5000094252" at bounding box center [689, 340] width 213 height 16
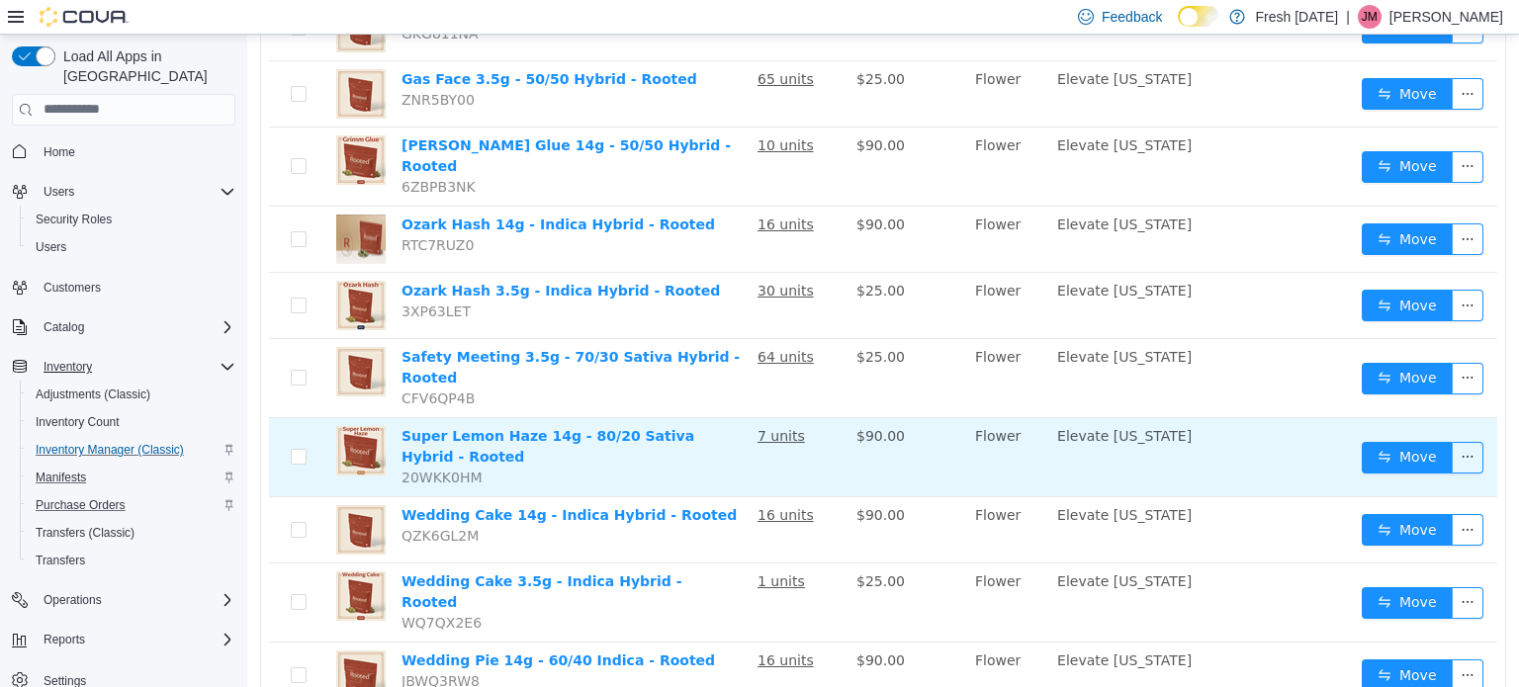
scroll to position [688, 0]
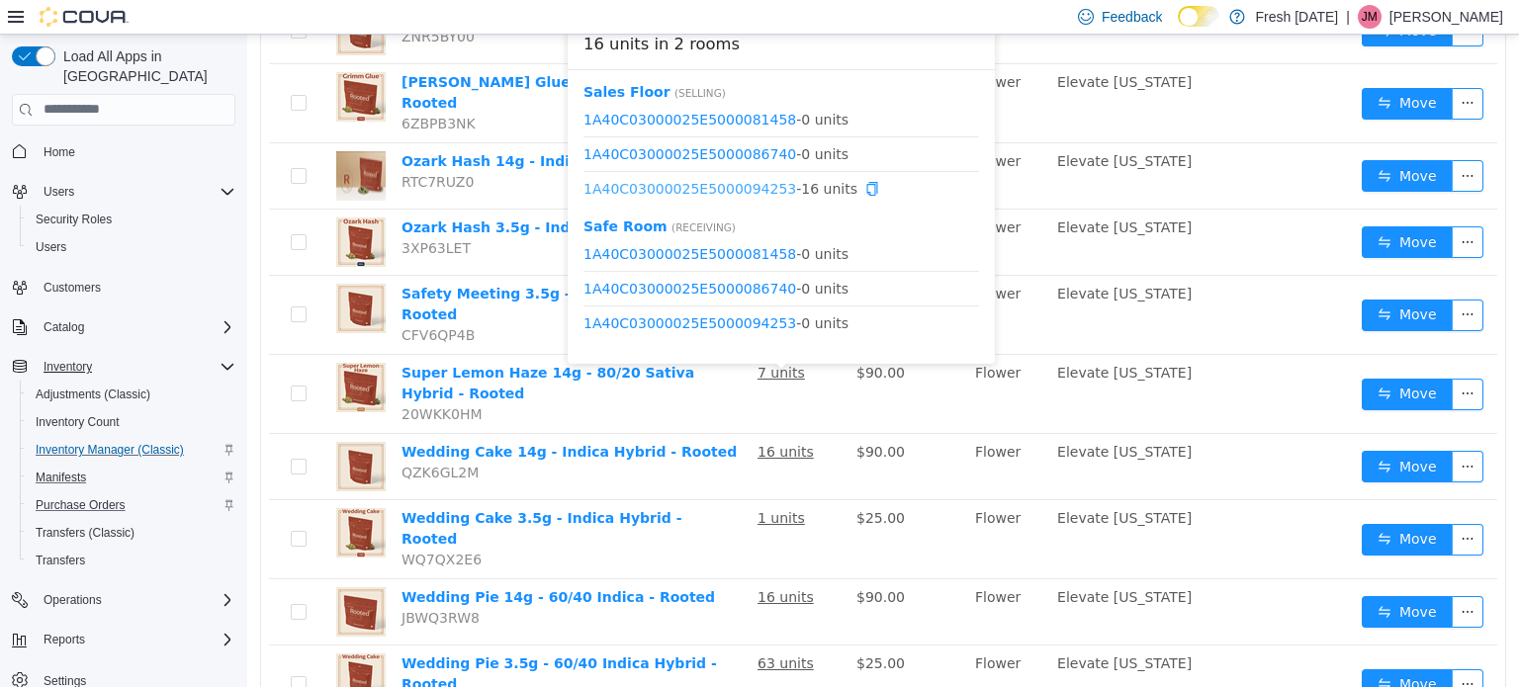
click at [700, 190] on link "1A40C03000025E5000094253" at bounding box center [689, 188] width 213 height 16
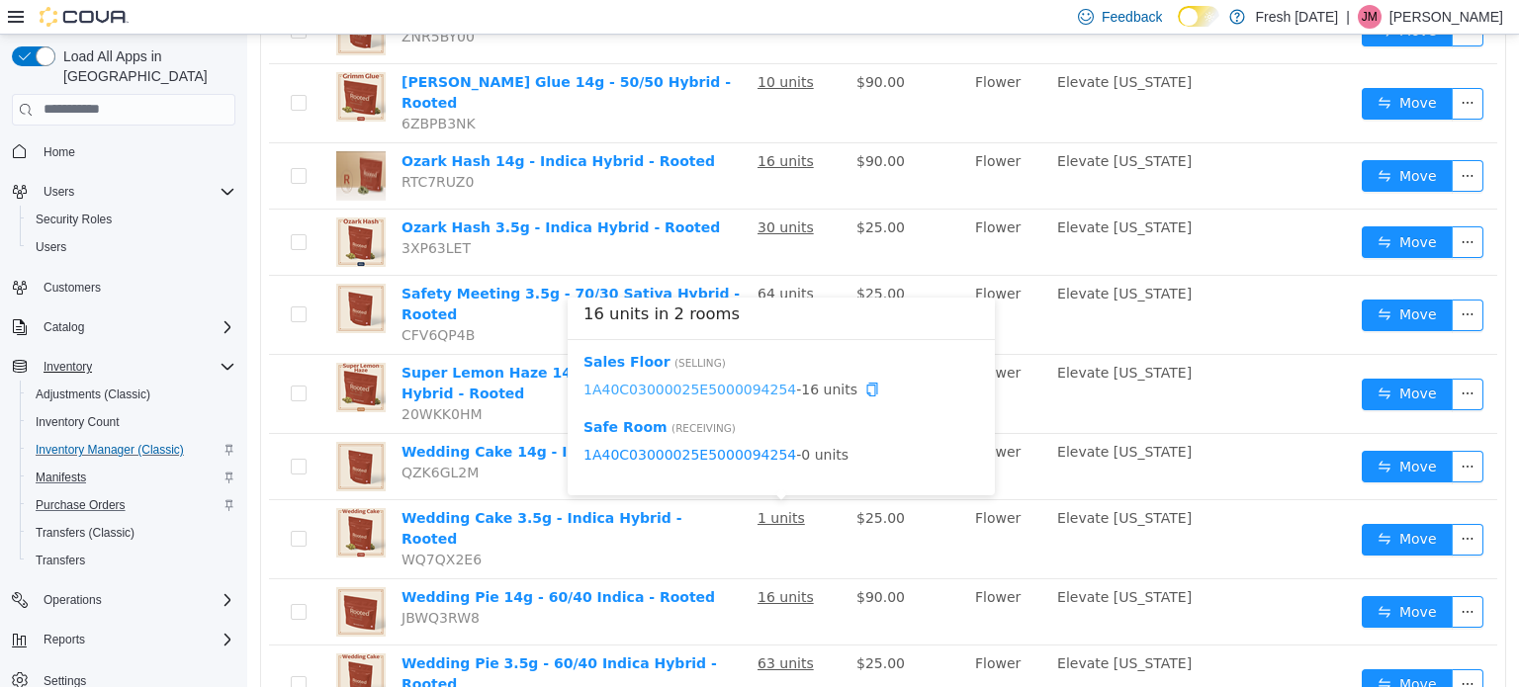
click at [728, 382] on link "1A40C03000025E5000094254" at bounding box center [689, 389] width 213 height 16
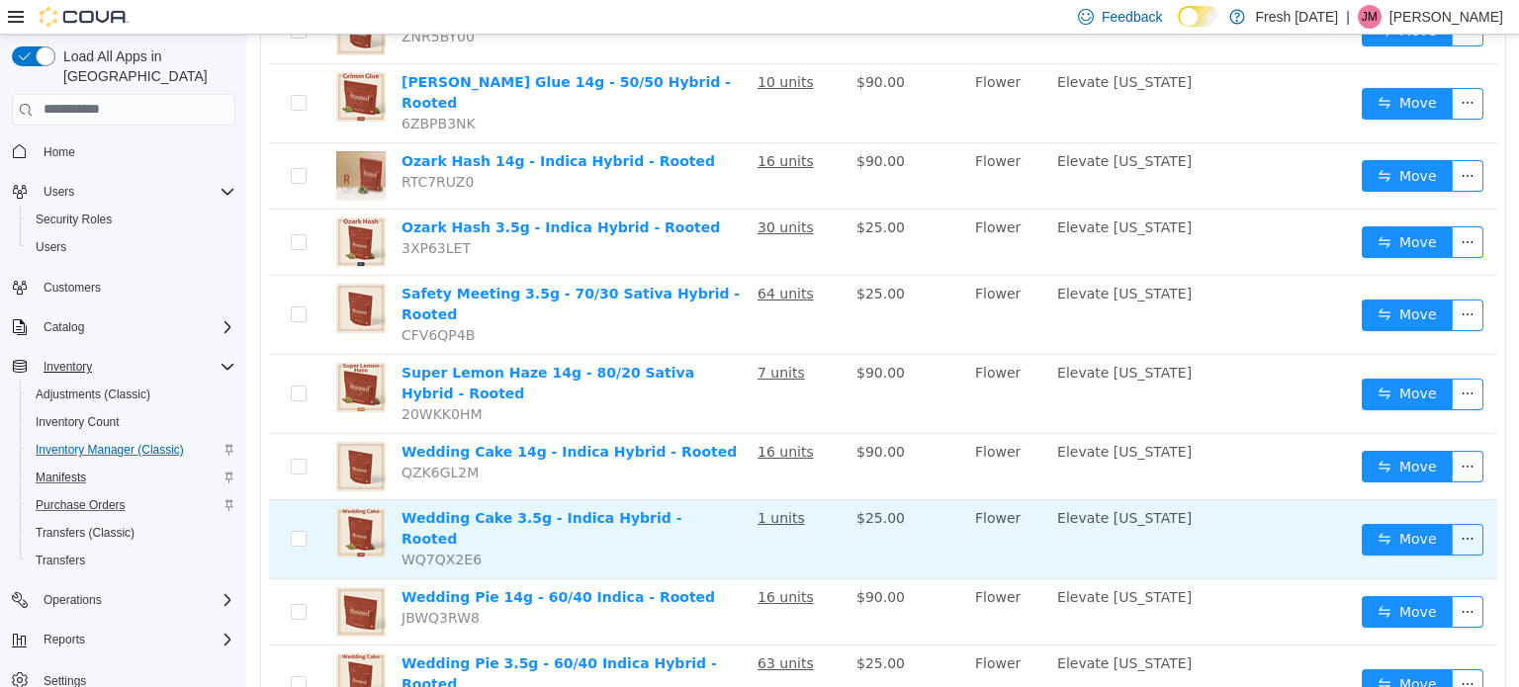
click at [269, 499] on td at bounding box center [298, 538] width 59 height 79
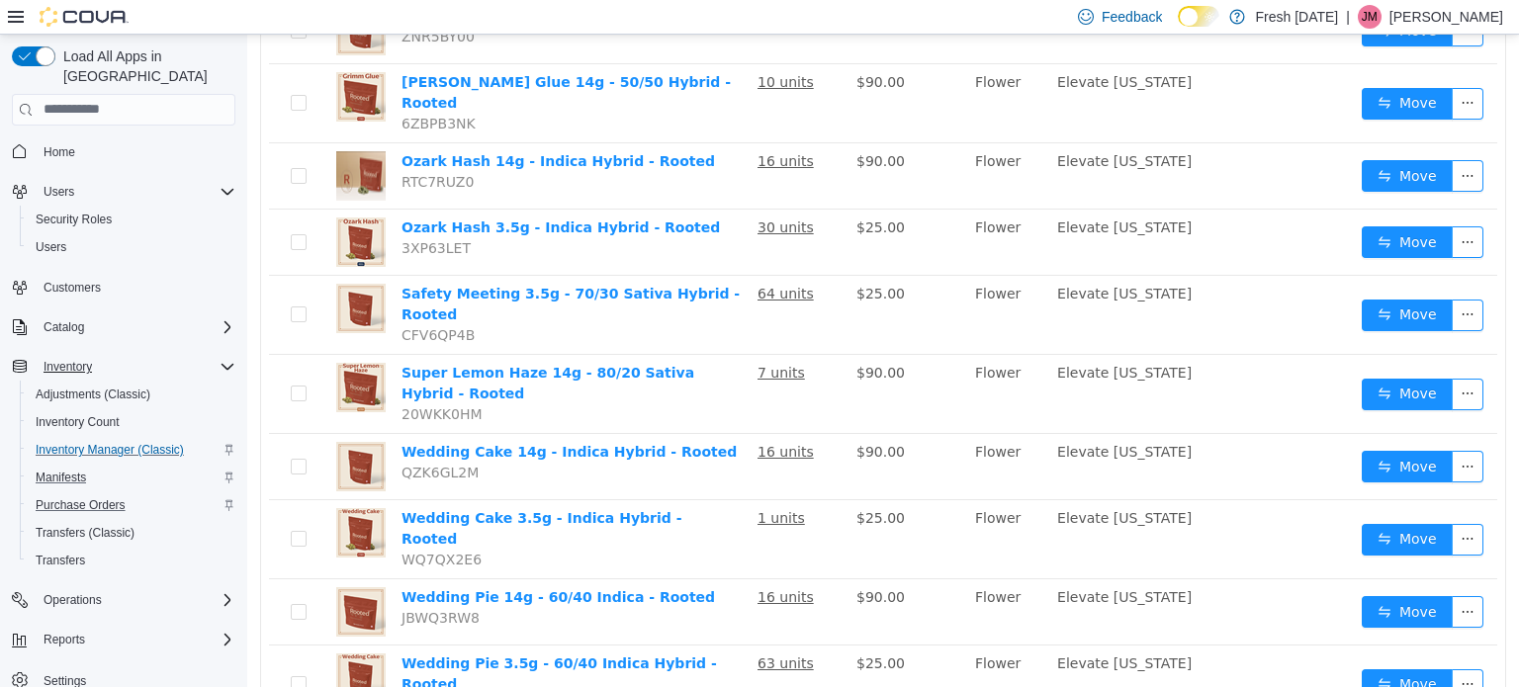
click at [262, 132] on div "Name In Stock Price Category Suppliers Manufacturer Acid Dough 3.5g - 80/20 Sat…" at bounding box center [883, 156] width 1244 height 1133
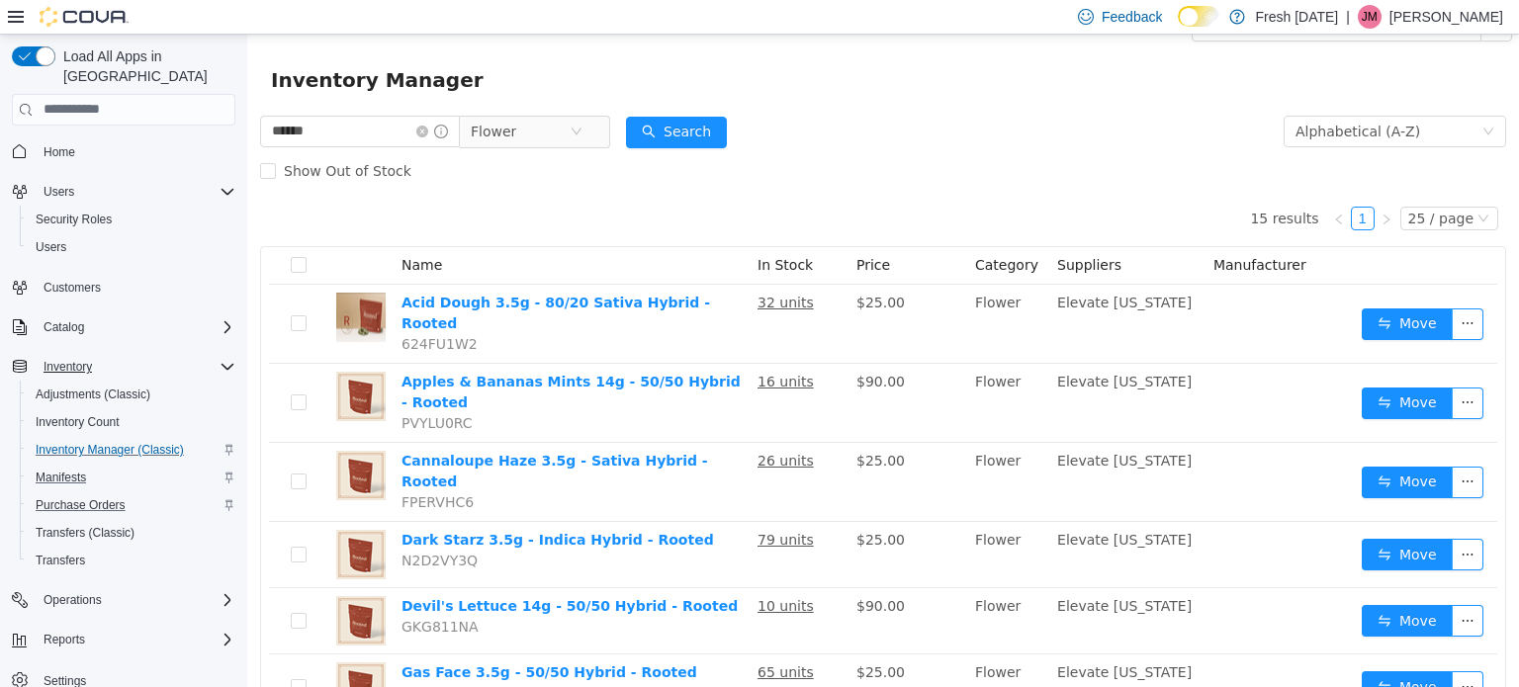
scroll to position [0, 0]
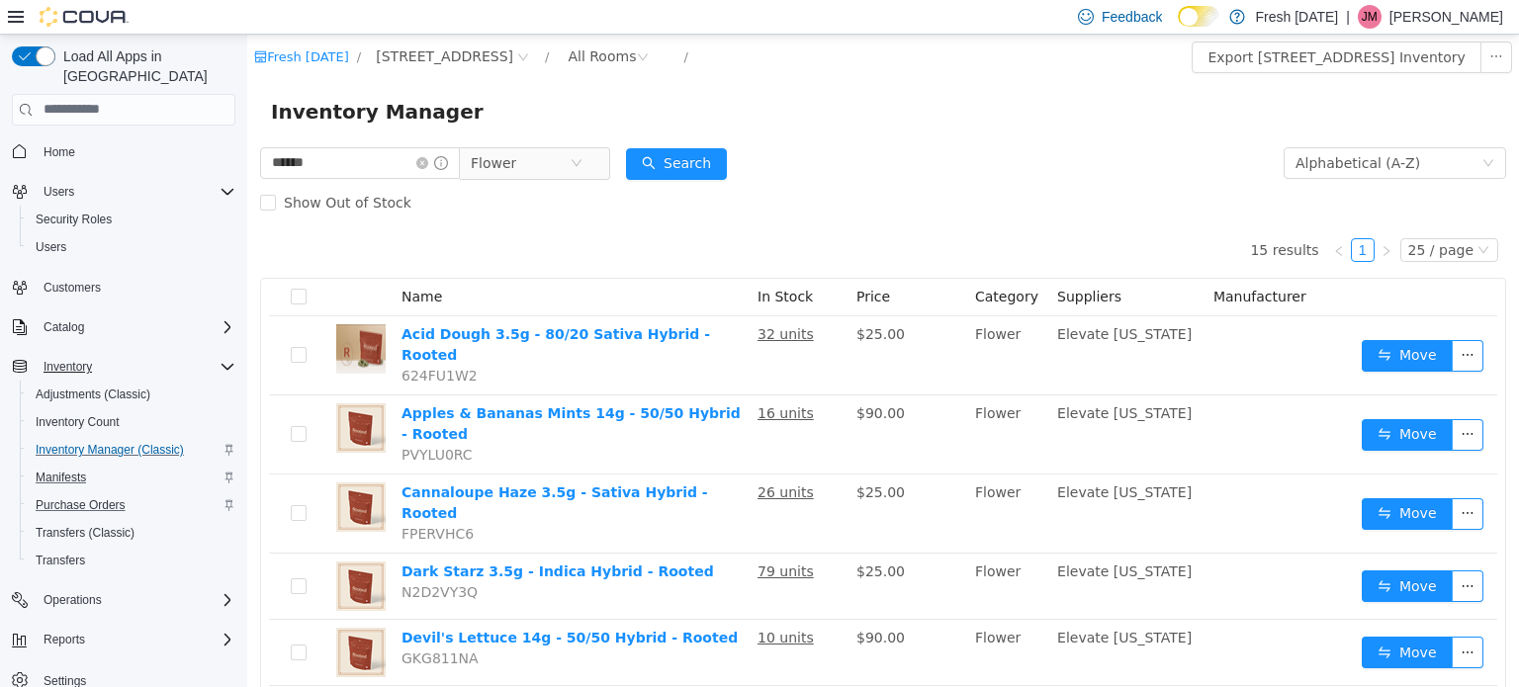
click at [262, 132] on div "Inventory Manager" at bounding box center [882, 110] width 1271 height 63
click at [870, 119] on div "Inventory Manager" at bounding box center [883, 111] width 1224 height 32
click at [1070, 141] on div "Inventory Manager" at bounding box center [882, 110] width 1271 height 63
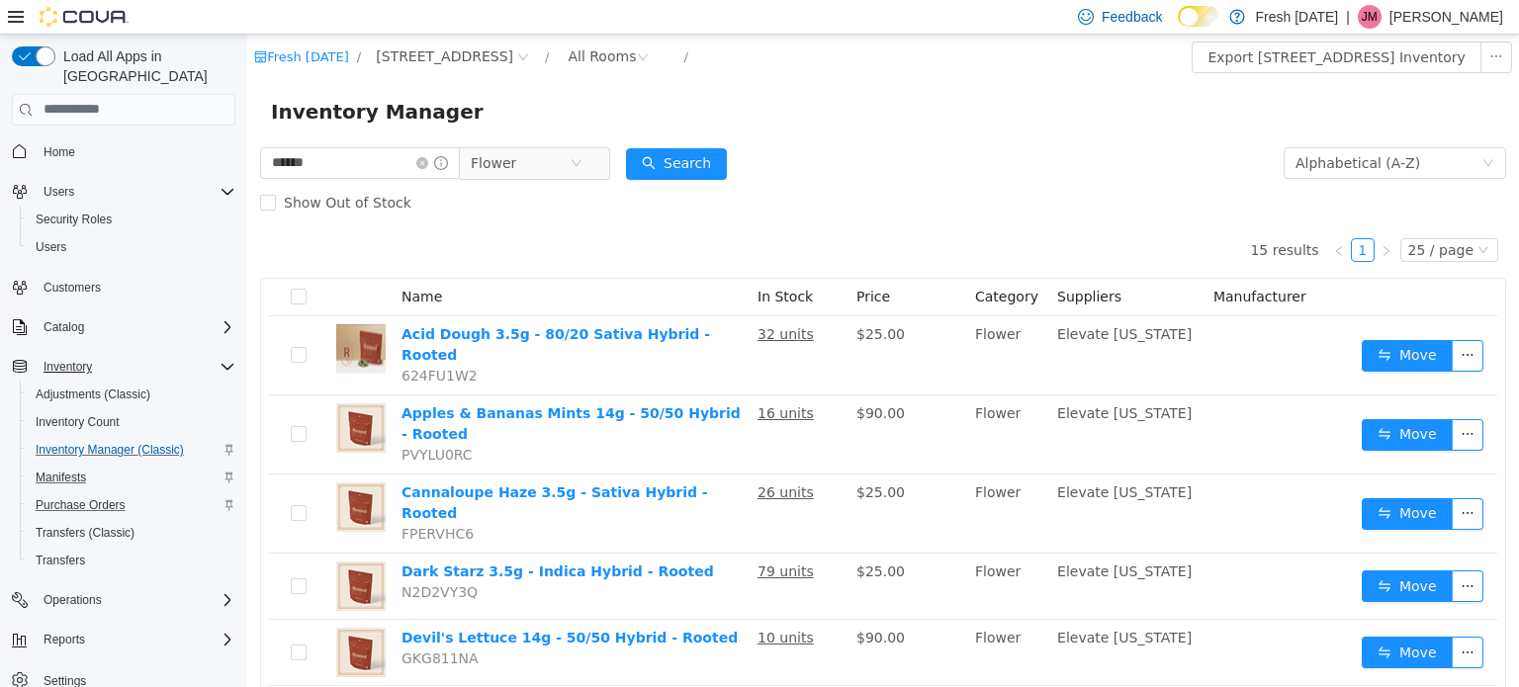
click at [915, 184] on div "Show Out of Stock" at bounding box center [883, 202] width 1246 height 40
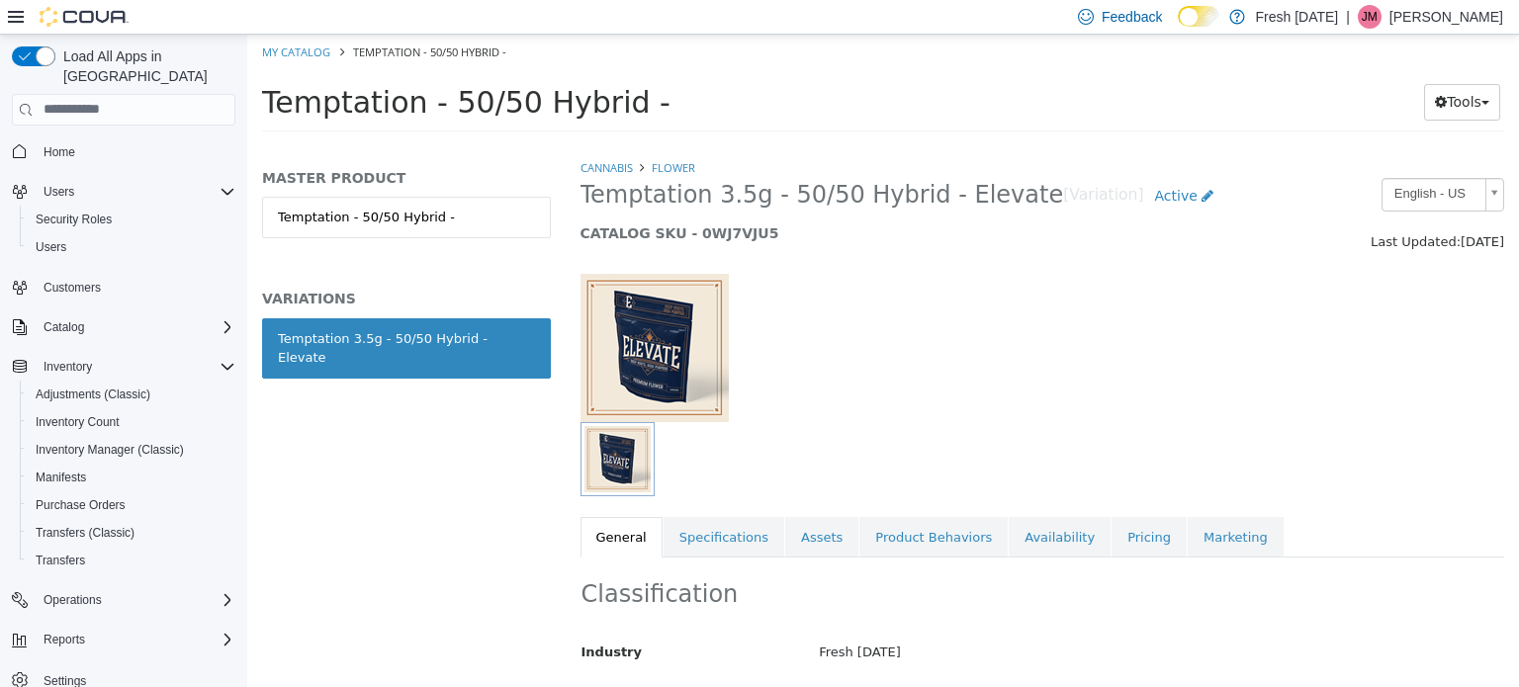
click at [744, 82] on h1 "Temptation - 50/50 Hybrid -" at bounding box center [768, 101] width 1012 height 39
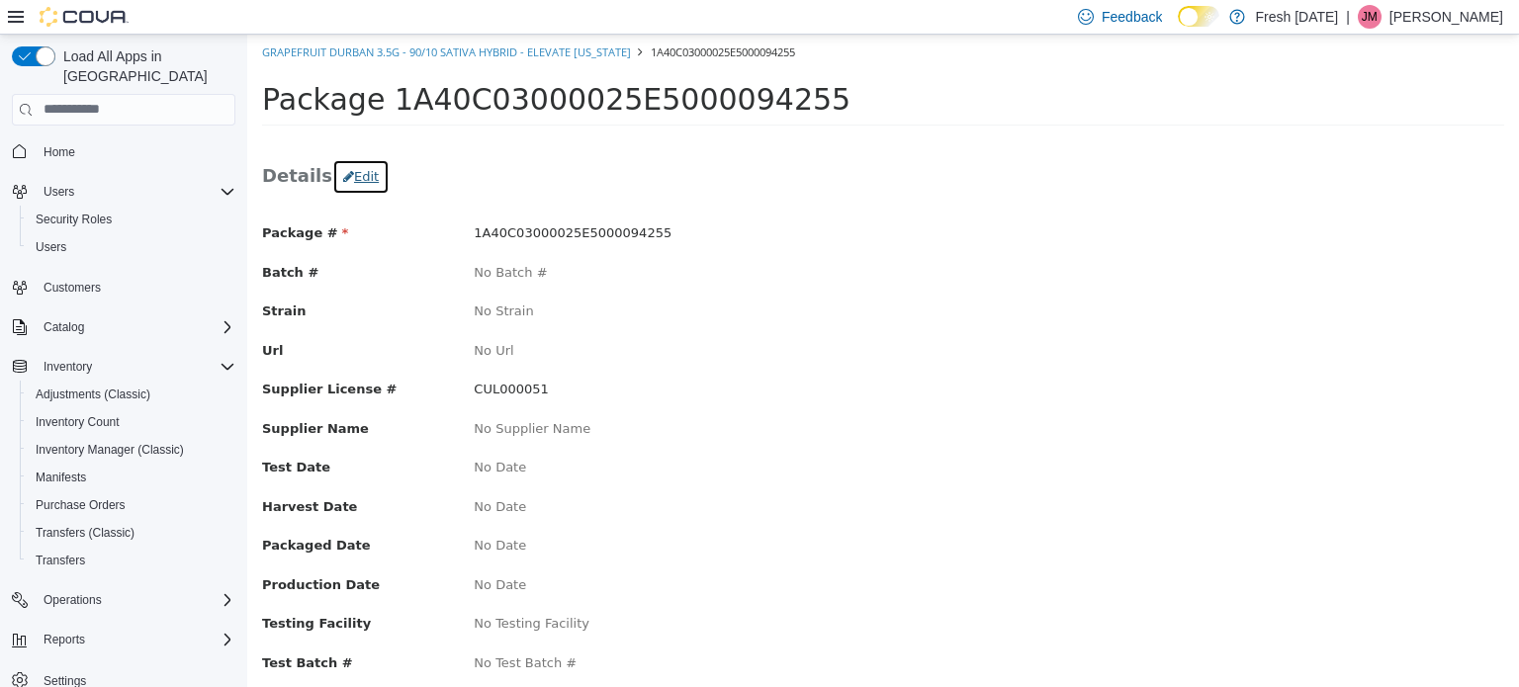
click at [357, 176] on button "Edit" at bounding box center [360, 176] width 57 height 36
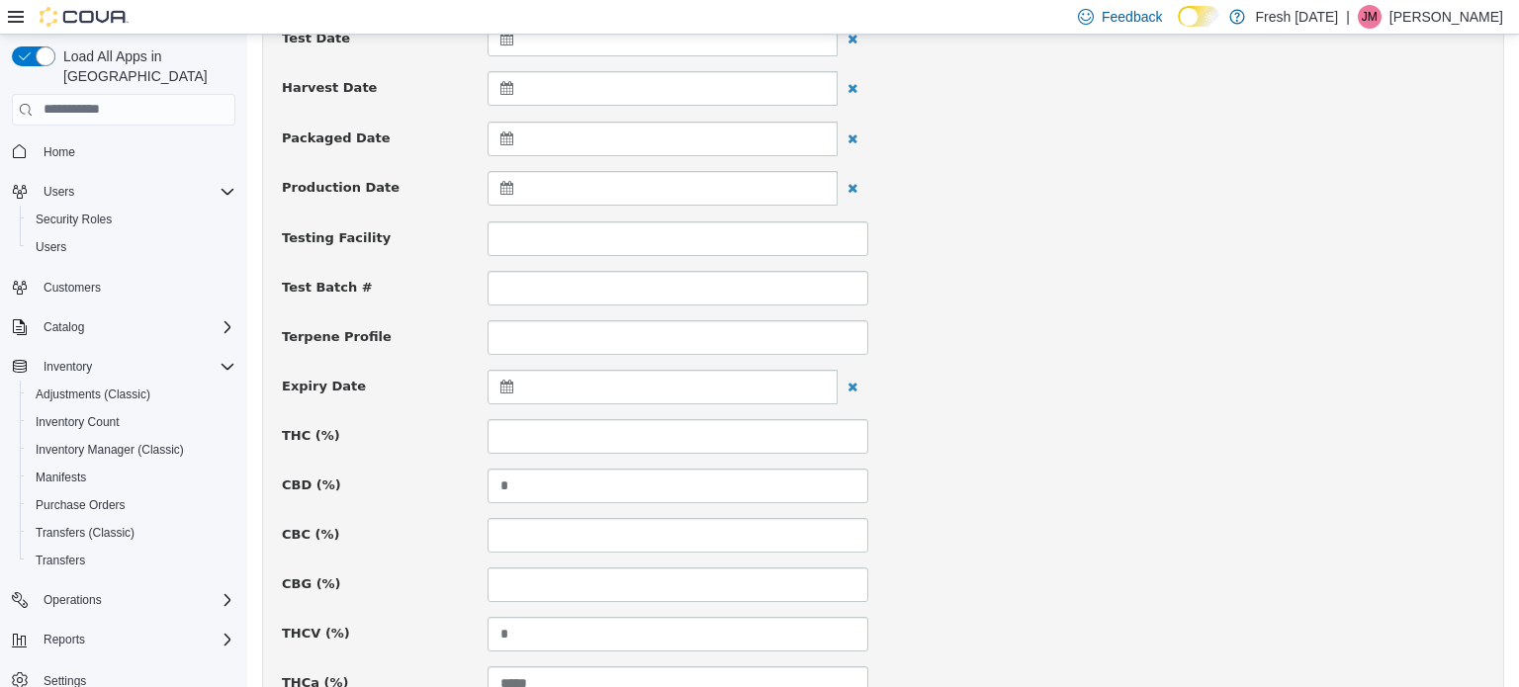
scroll to position [593, 0]
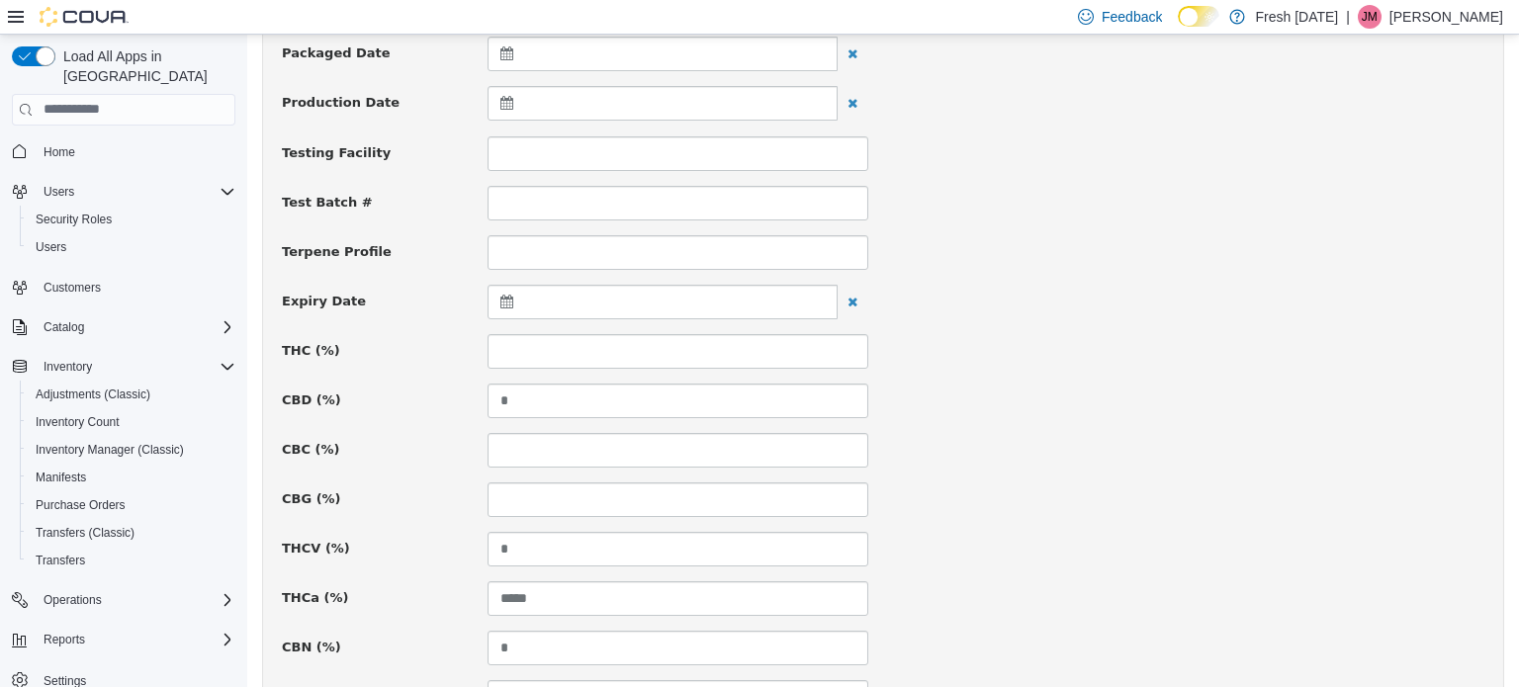
click at [649, 298] on div at bounding box center [662, 301] width 350 height 35
click at [1073, 311] on div "Expiry Date" at bounding box center [883, 302] width 1232 height 36
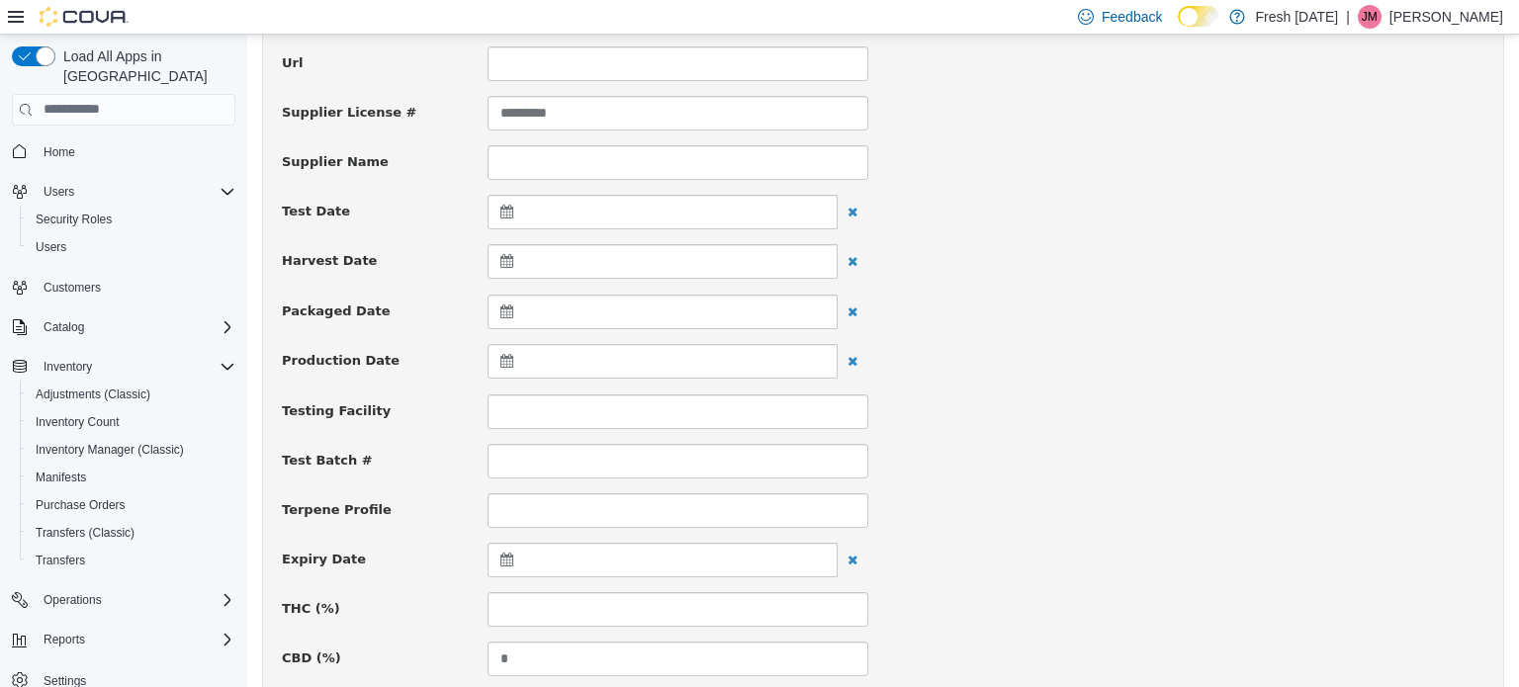
scroll to position [494, 0]
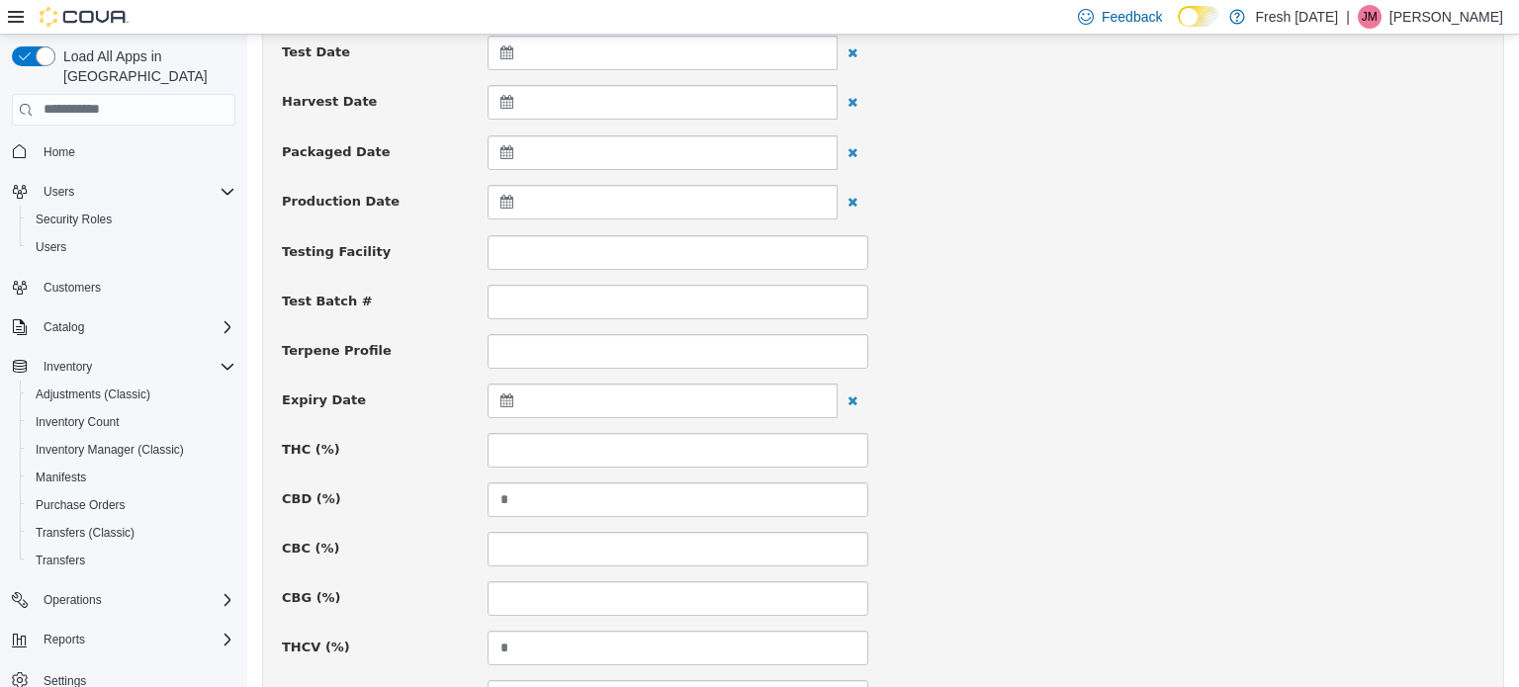
click at [587, 402] on div at bounding box center [662, 400] width 350 height 35
click at [516, 448] on th at bounding box center [510, 448] width 32 height 35
click at [947, 375] on div "Package # 1A40C03000025E5000094255 Batch # Strain Url Supplier License # ******…" at bounding box center [883, 659] width 1202 height 1860
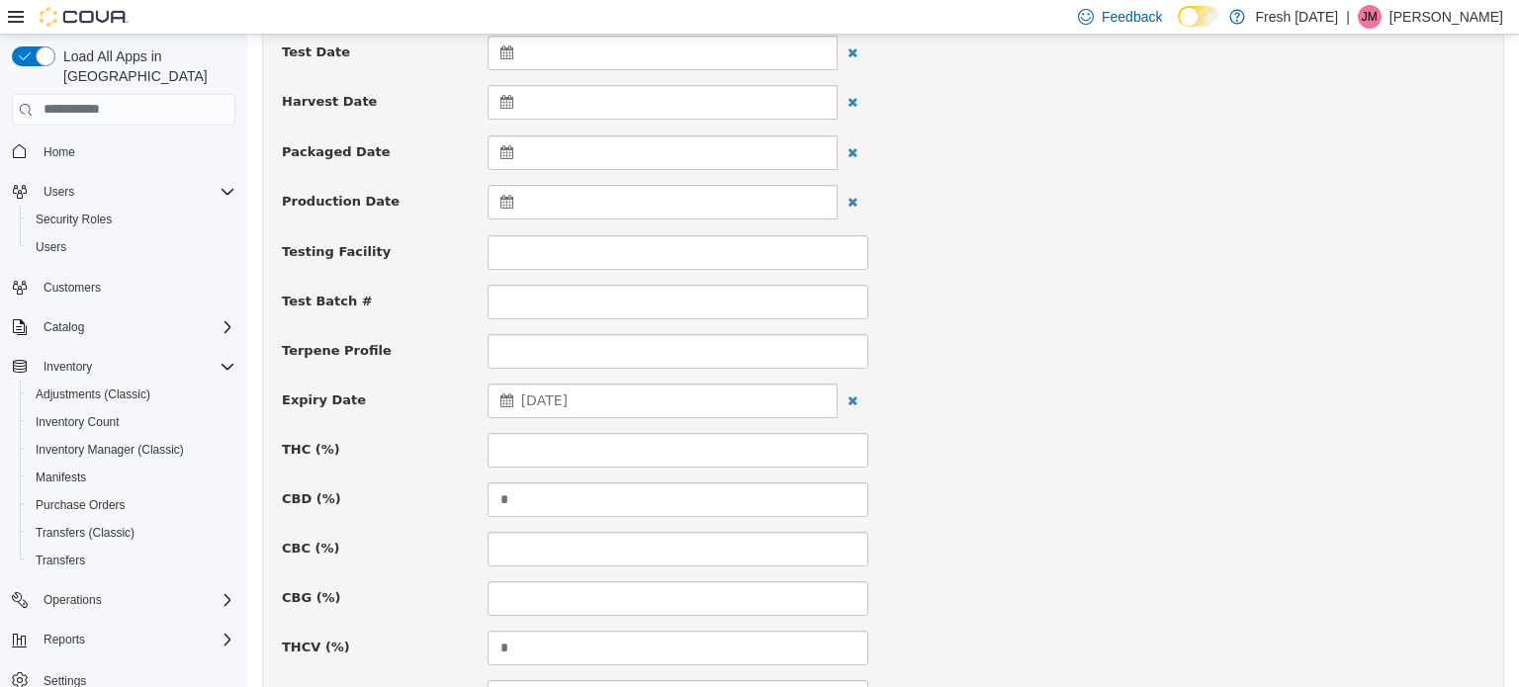
click at [701, 402] on div "July 29, 2025" at bounding box center [662, 400] width 350 height 35
click at [606, 446] on th "Jul 2025" at bounding box center [605, 448] width 158 height 35
click at [710, 454] on th at bounding box center [700, 448] width 32 height 35
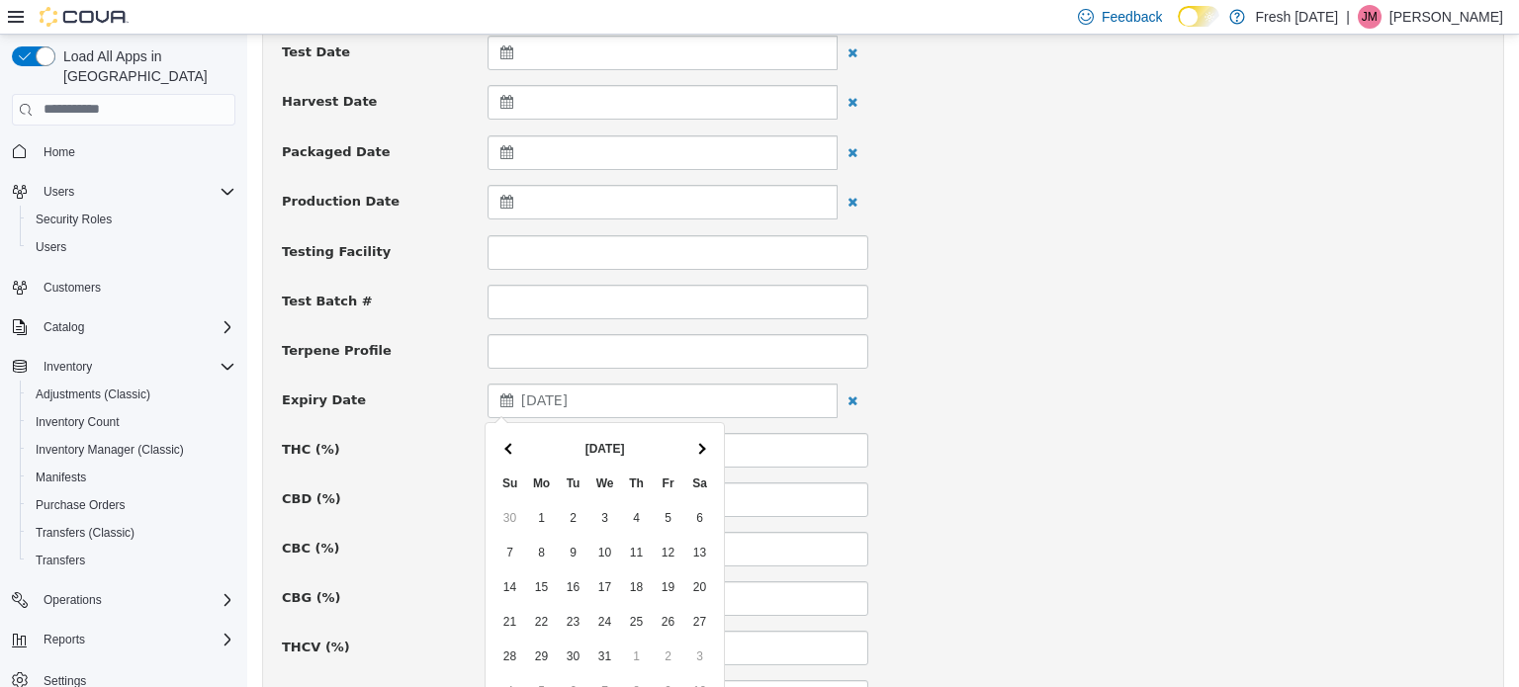
click at [710, 454] on th at bounding box center [700, 448] width 32 height 35
click at [711, 450] on th at bounding box center [700, 448] width 32 height 35
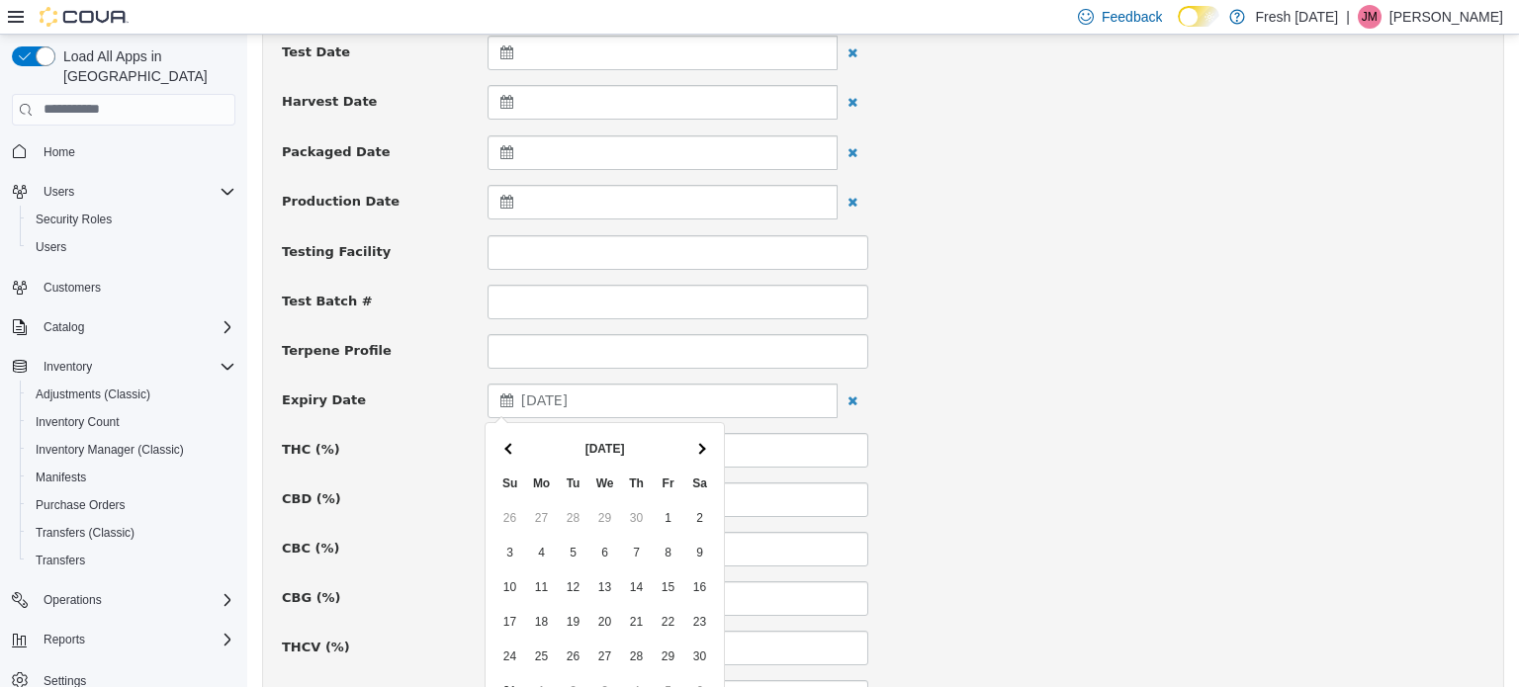
click at [711, 450] on th at bounding box center [700, 448] width 32 height 35
drag, startPoint x: 1010, startPoint y: 480, endPoint x: 873, endPoint y: 467, distance: 138.1
click at [1009, 481] on div "CBD (%) *" at bounding box center [883, 498] width 1232 height 35
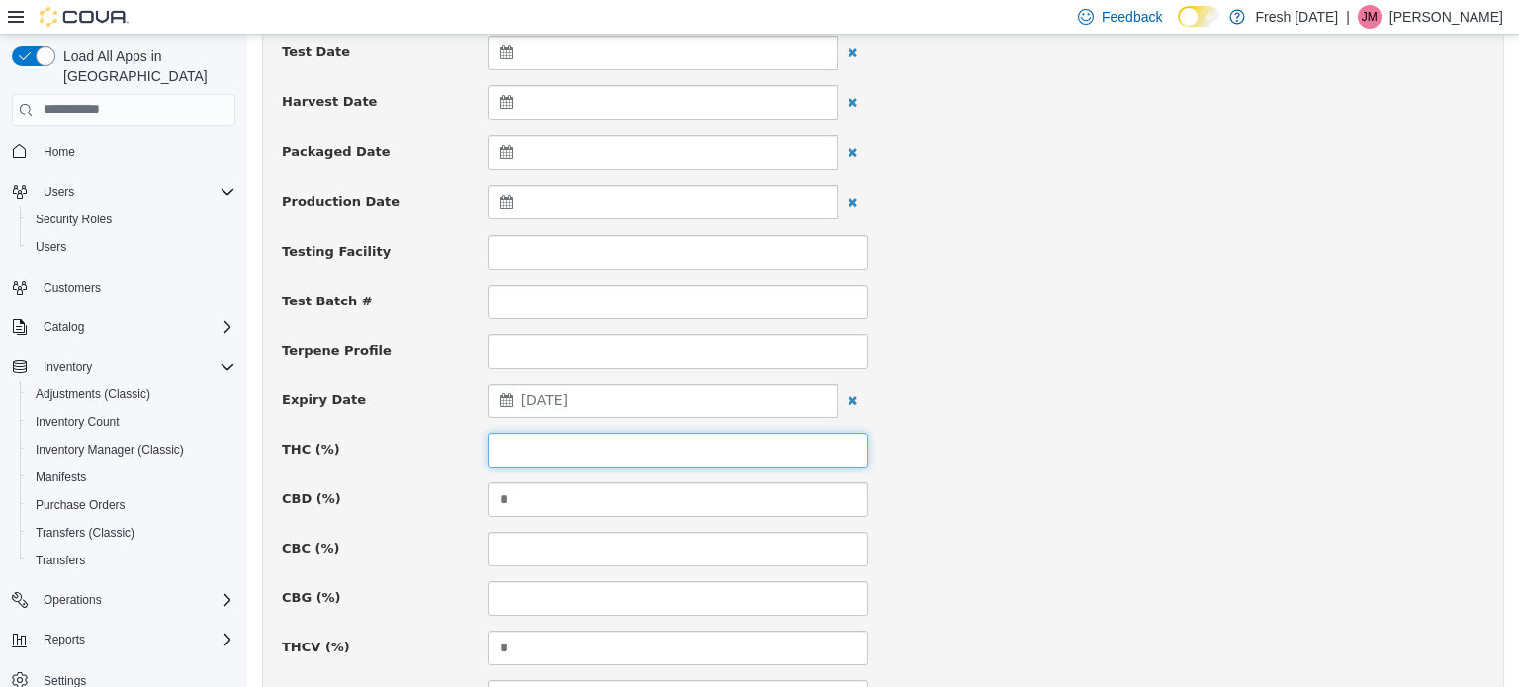
click at [781, 451] on input at bounding box center [677, 449] width 381 height 35
type input "*****"
click at [1155, 482] on div "CBD (%) *" at bounding box center [883, 498] width 1232 height 35
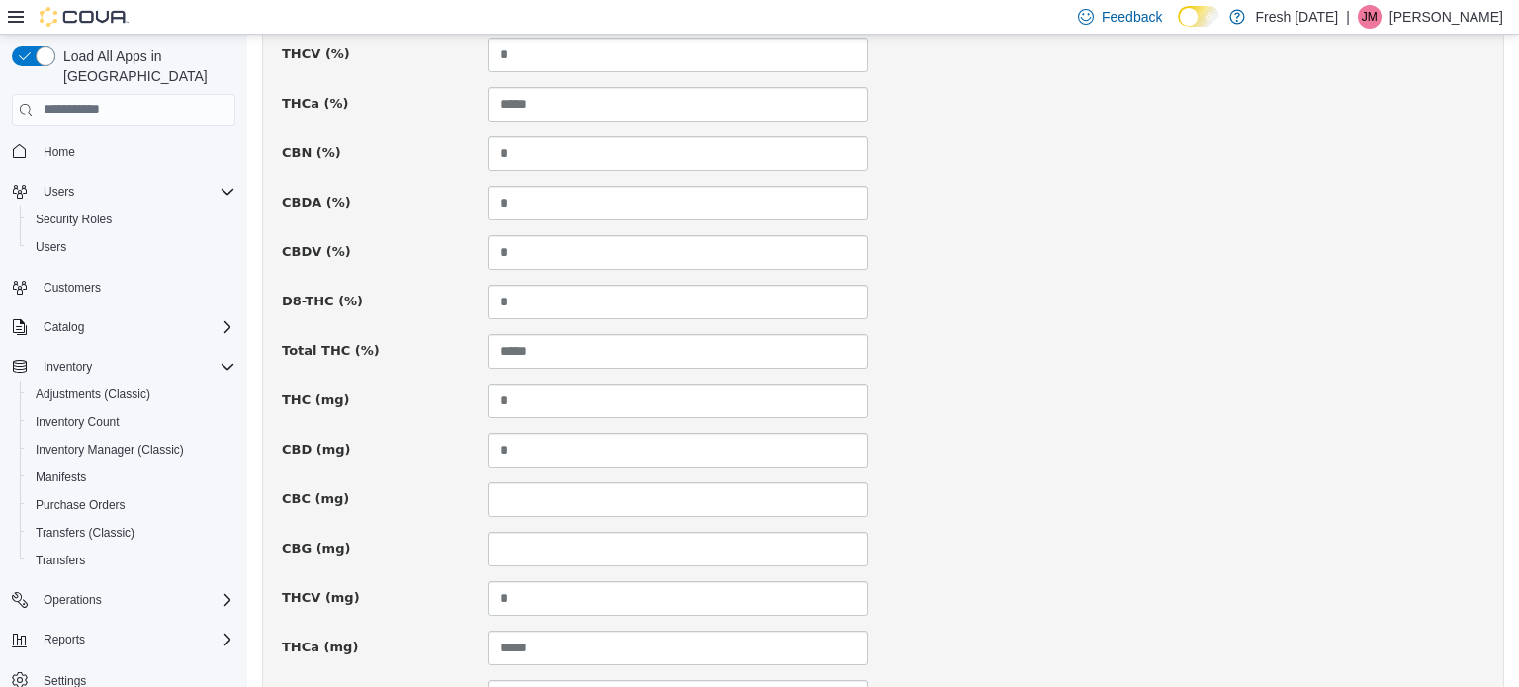
scroll to position [1451, 0]
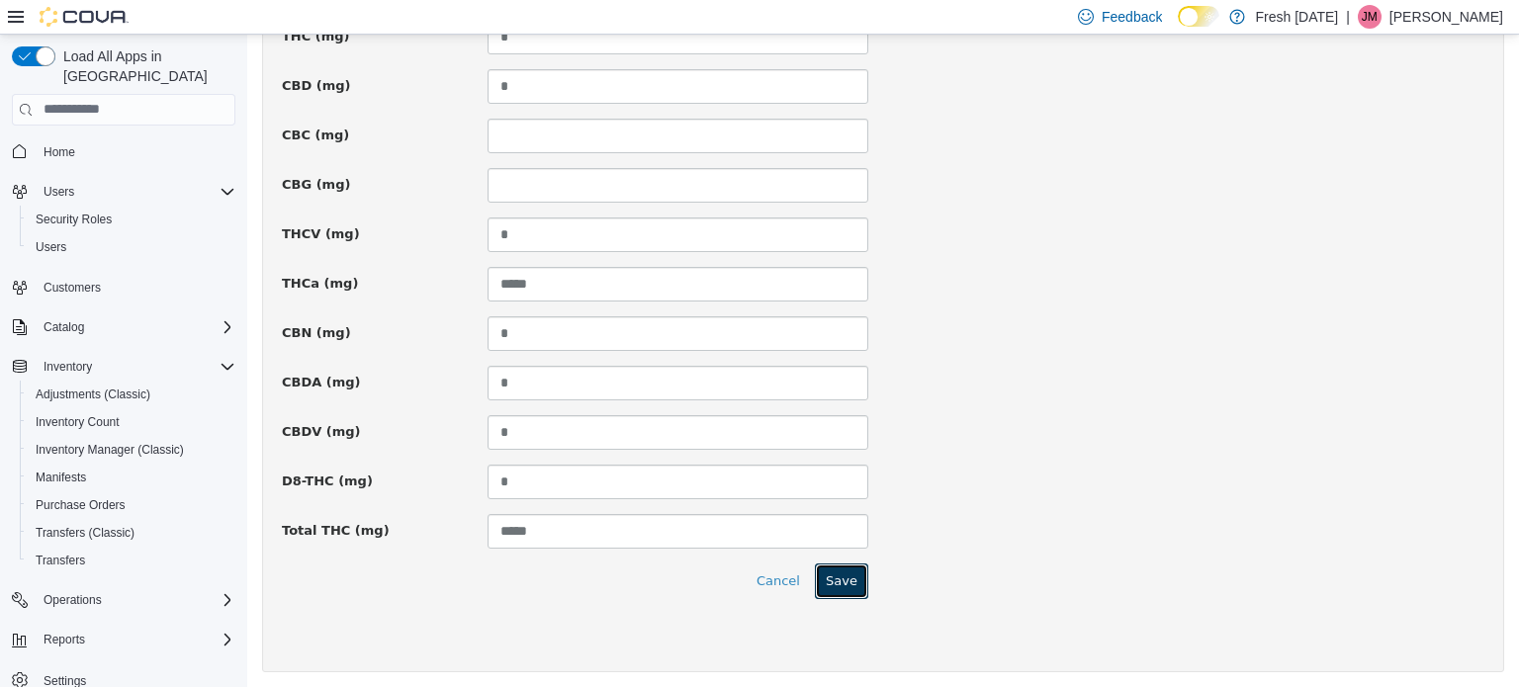
click at [839, 564] on button "Save" at bounding box center [841, 581] width 53 height 36
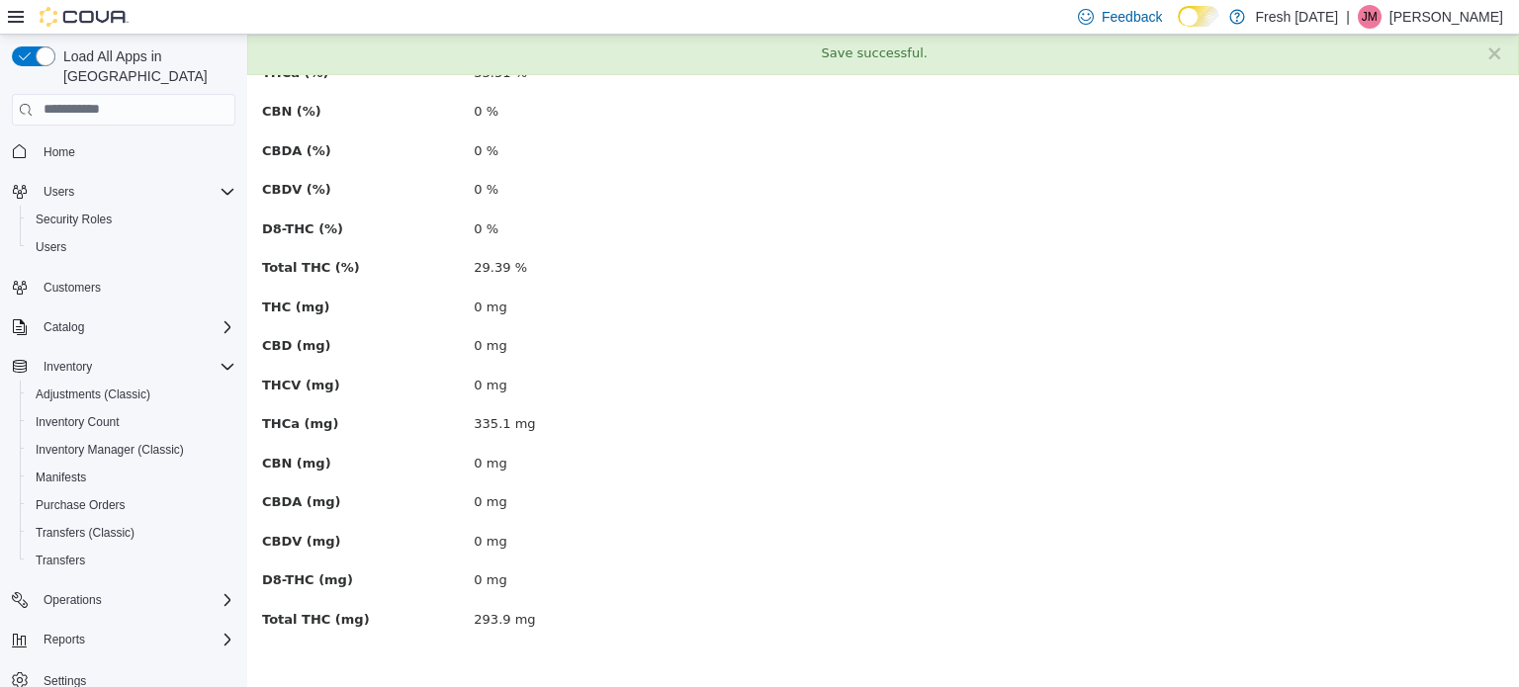
scroll to position [0, 0]
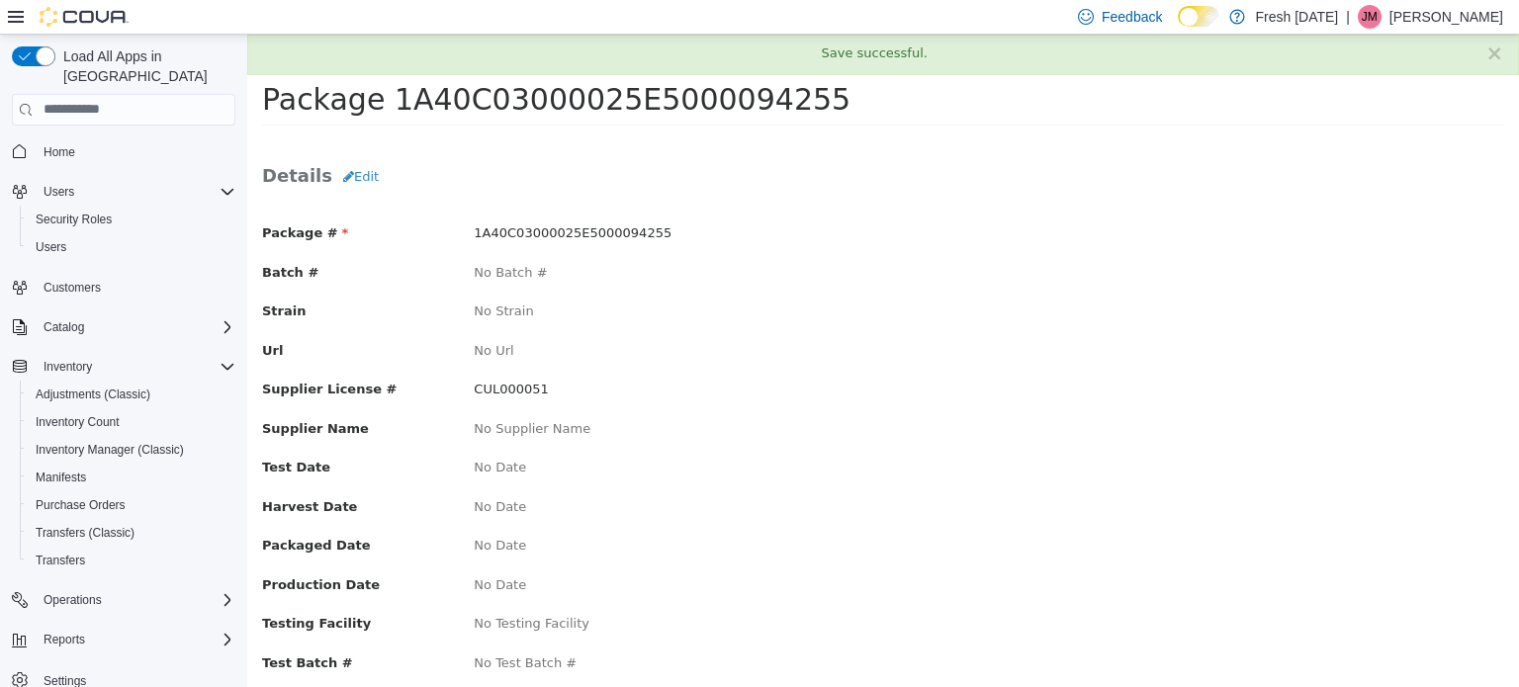
click at [801, 418] on div "No Supplier Name" at bounding box center [671, 428] width 424 height 20
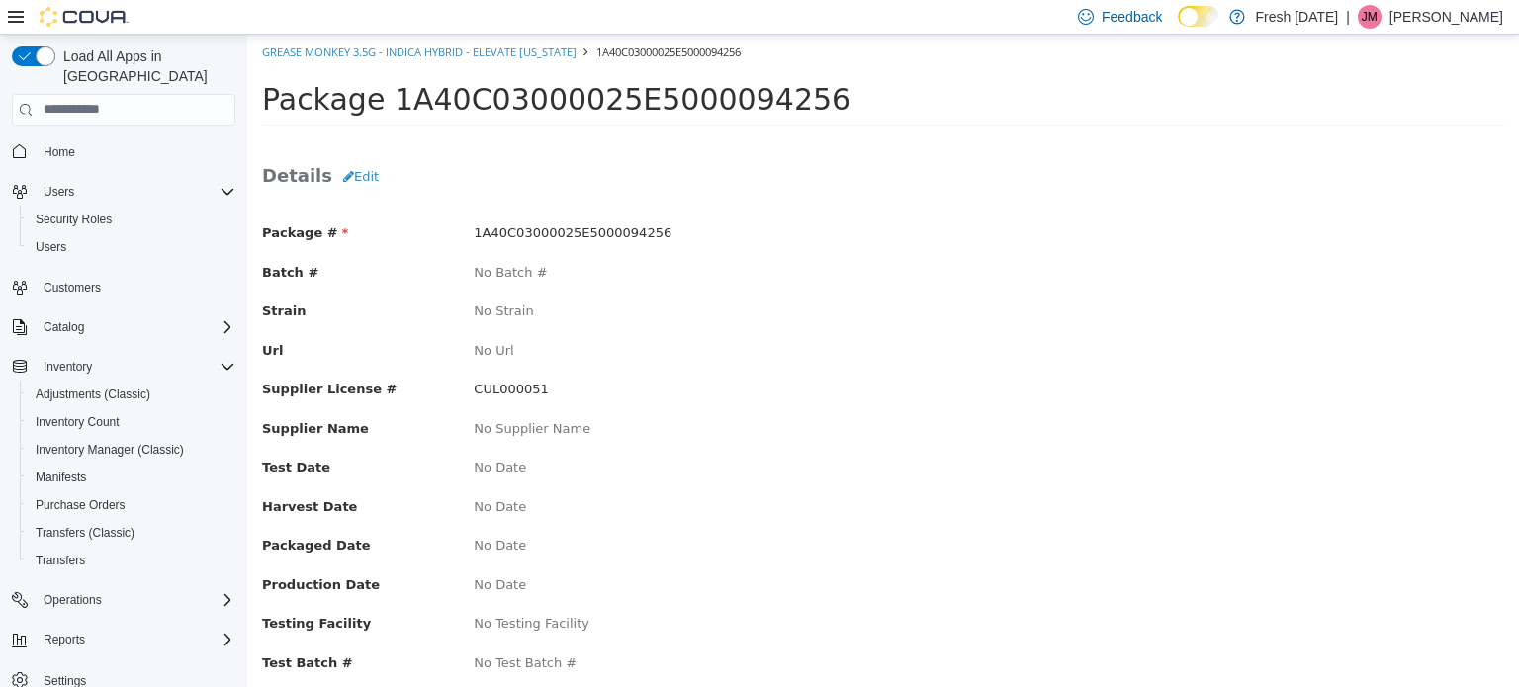
click at [862, 173] on h3 "Details Edit" at bounding box center [883, 176] width 1242 height 36
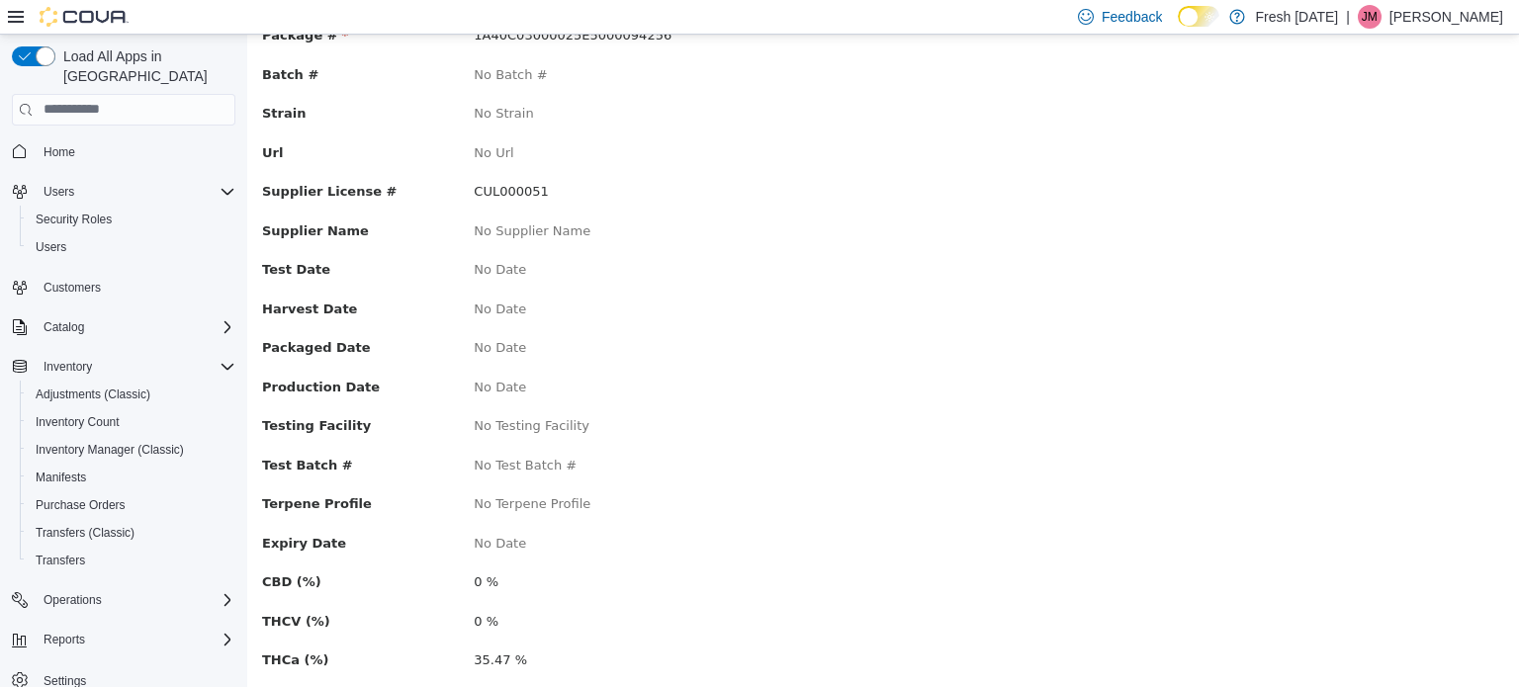
scroll to position [99, 0]
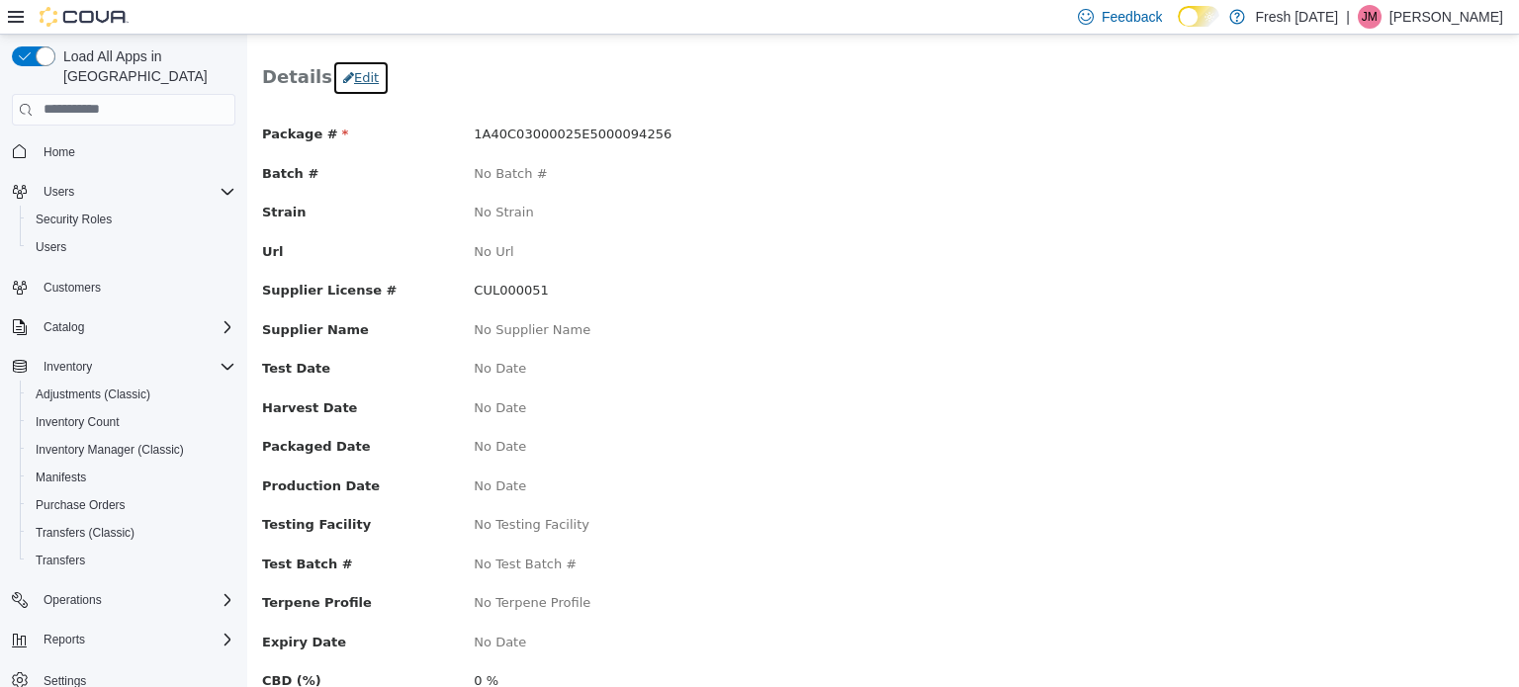
click at [368, 78] on button "Edit" at bounding box center [360, 77] width 57 height 36
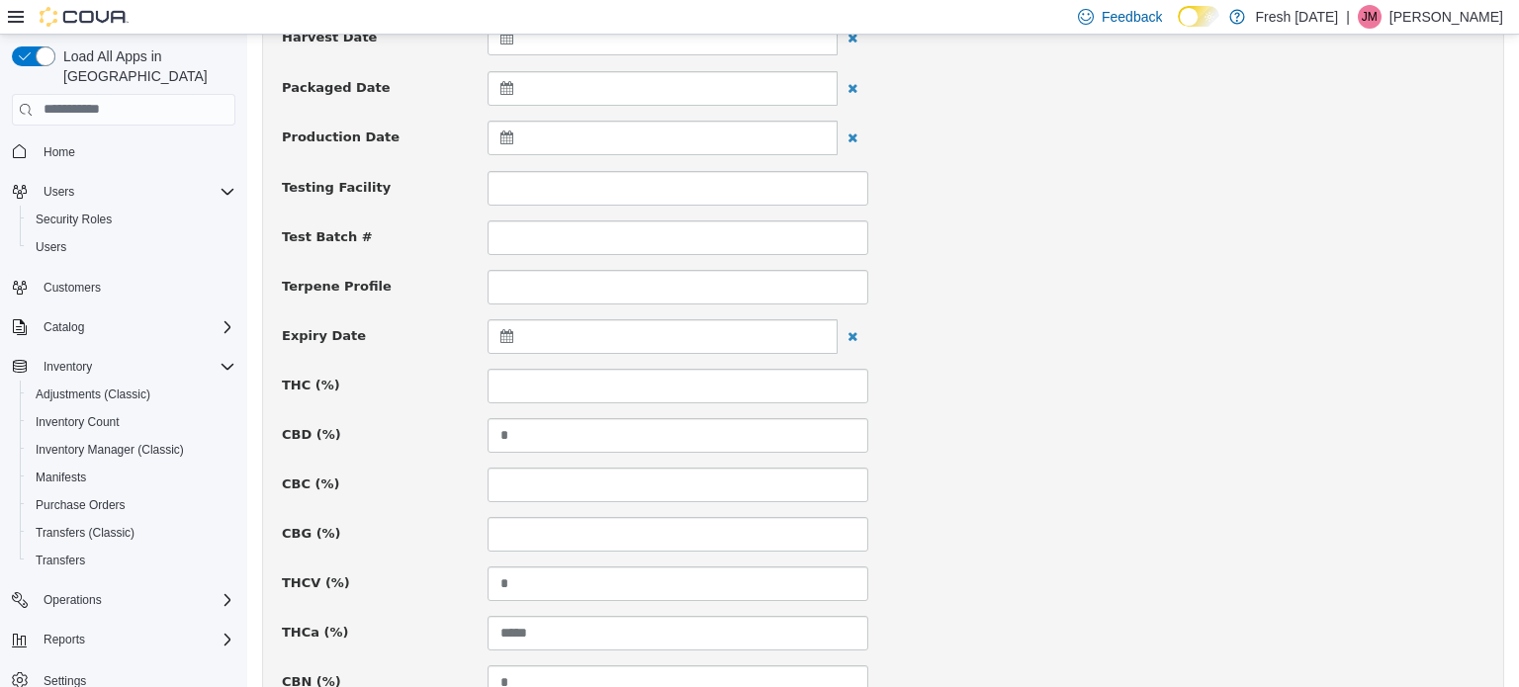
scroll to position [593, 0]
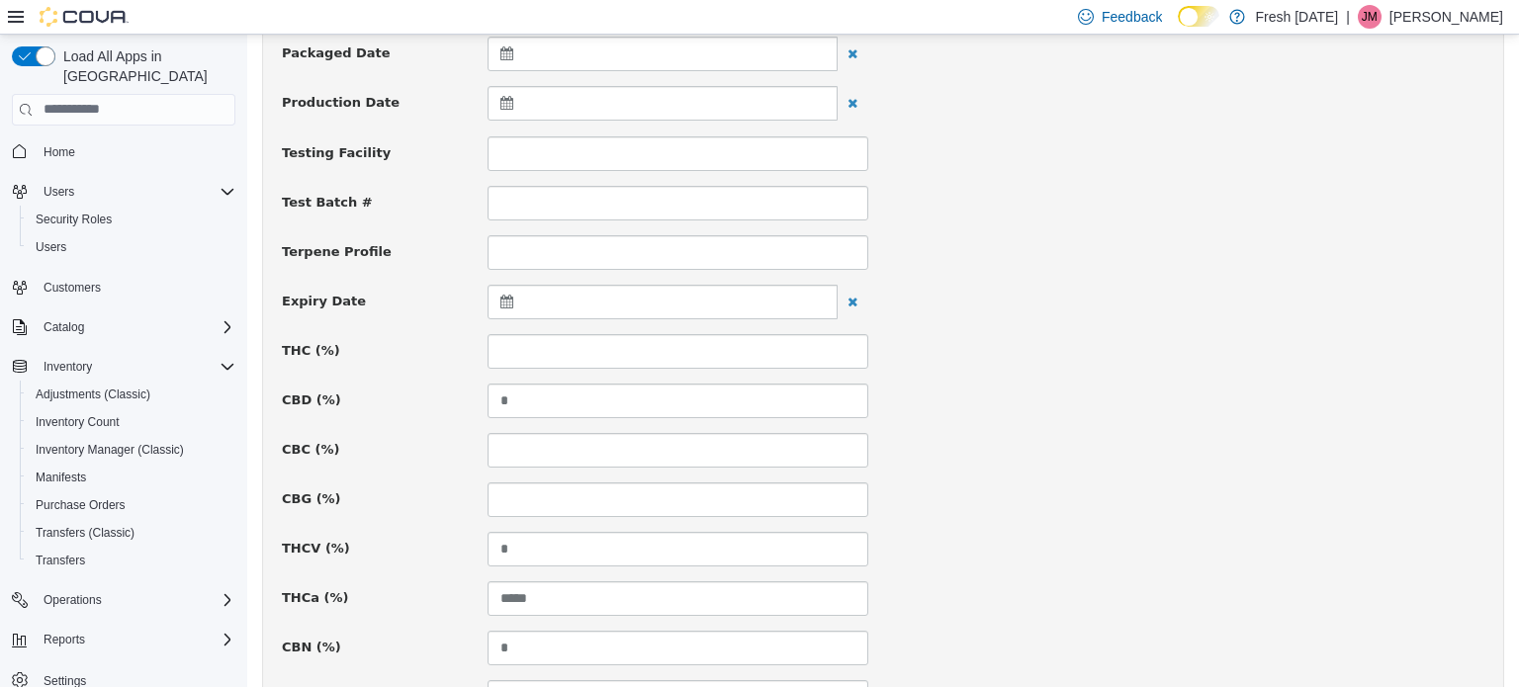
click at [637, 289] on div at bounding box center [662, 301] width 350 height 35
click at [706, 350] on th at bounding box center [700, 349] width 32 height 35
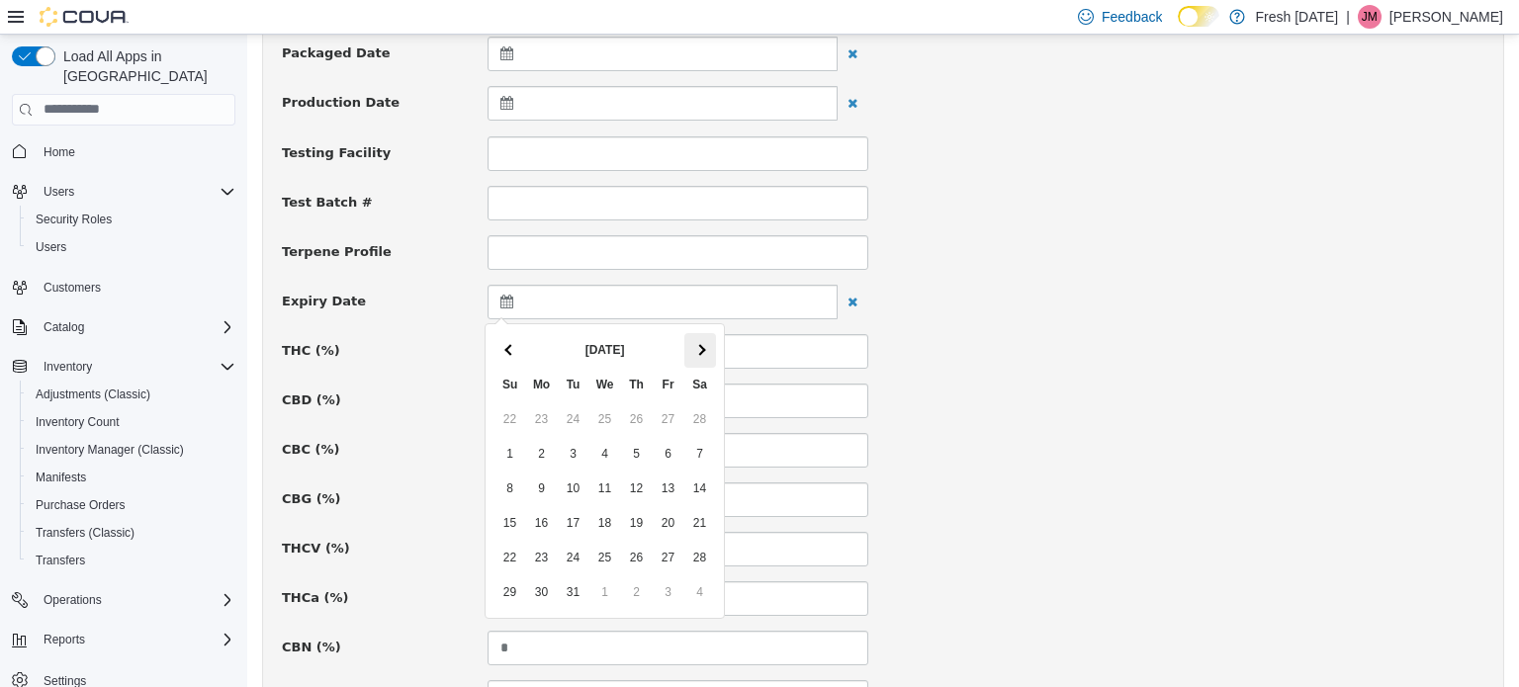
click at [700, 351] on span at bounding box center [699, 348] width 11 height 11
click at [701, 351] on span at bounding box center [699, 348] width 11 height 11
click at [1141, 473] on div "Package # 1A40C03000025E5000094256 Batch # Strain Url Supplier License # ******…" at bounding box center [883, 560] width 1202 height 1860
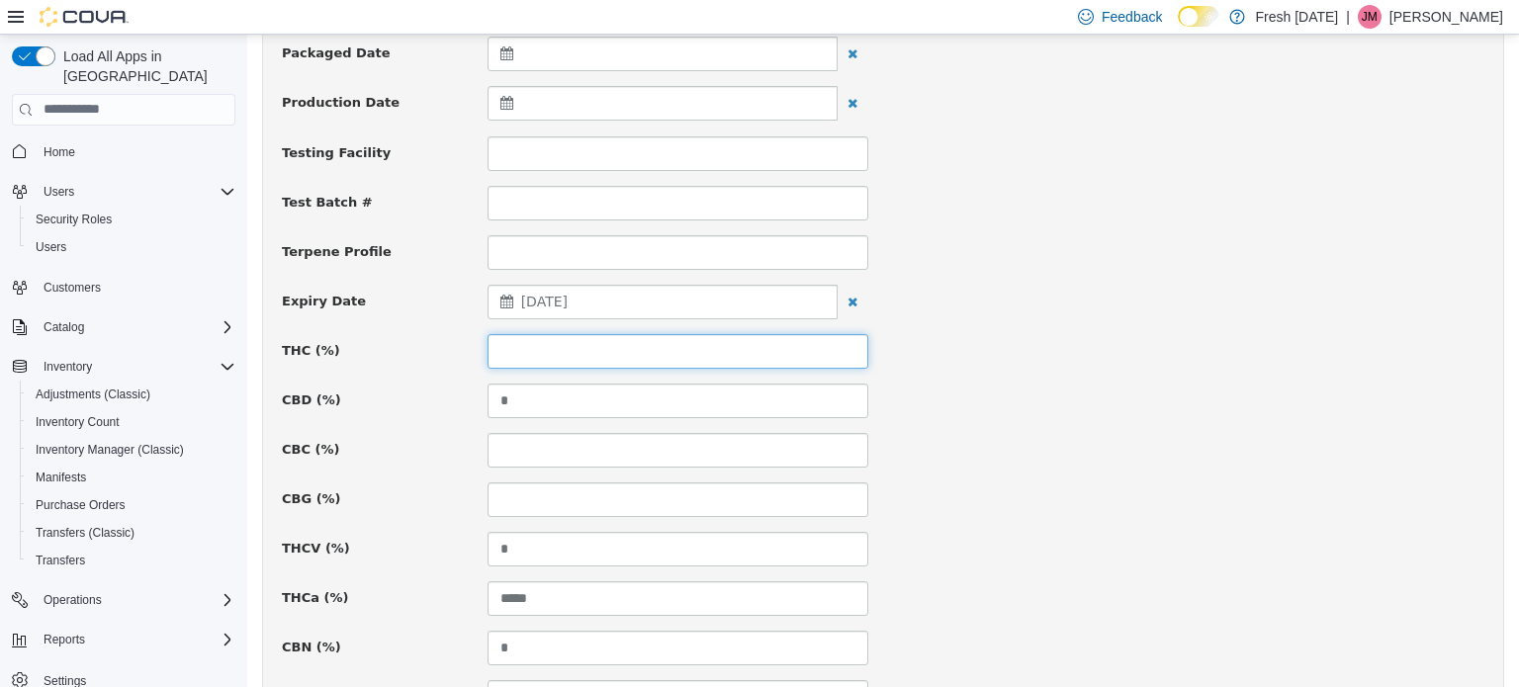
click at [802, 347] on input at bounding box center [677, 350] width 381 height 35
type input "*****"
drag, startPoint x: 1205, startPoint y: 327, endPoint x: 1195, endPoint y: 319, distance: 12.7
click at [1204, 324] on div "Package # 1A40C03000025E5000094256 Batch # Strain Url Supplier License # ******…" at bounding box center [883, 560] width 1202 height 1860
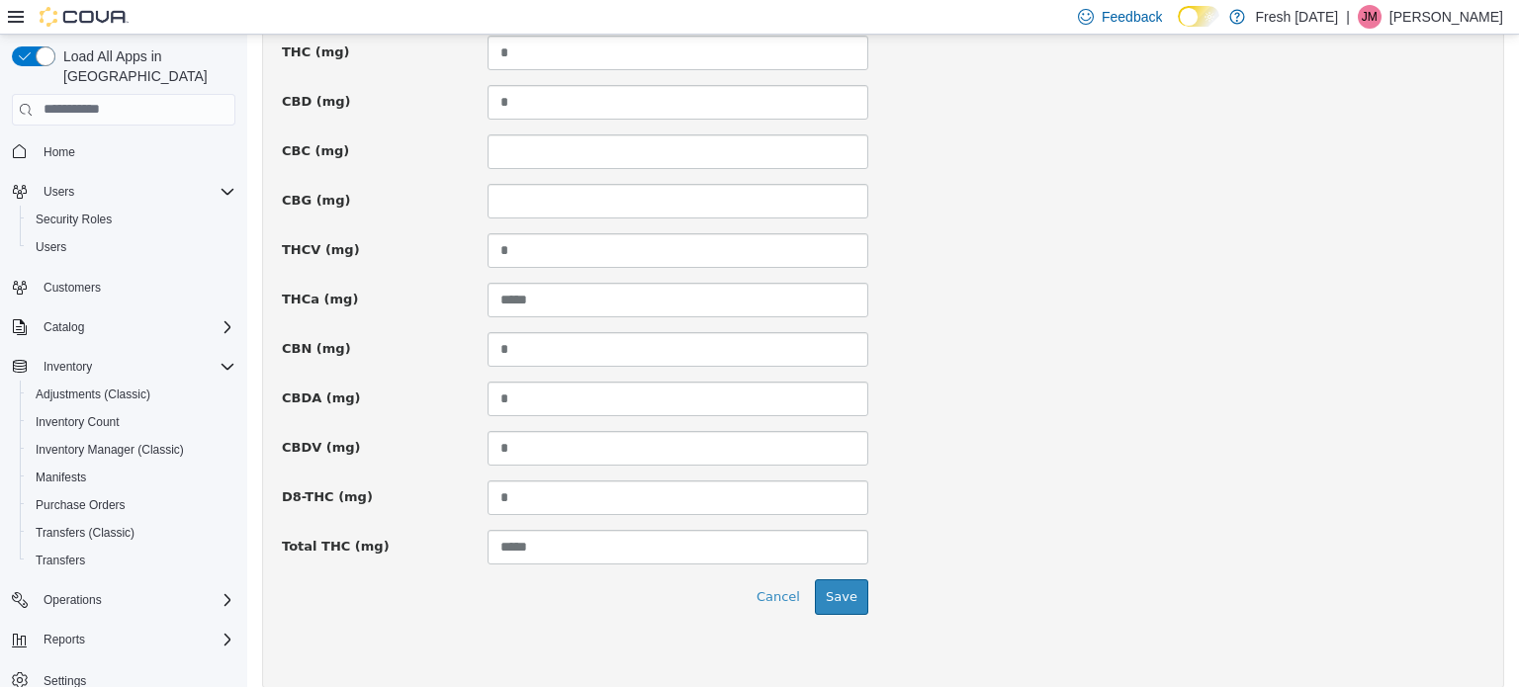
scroll to position [1451, 0]
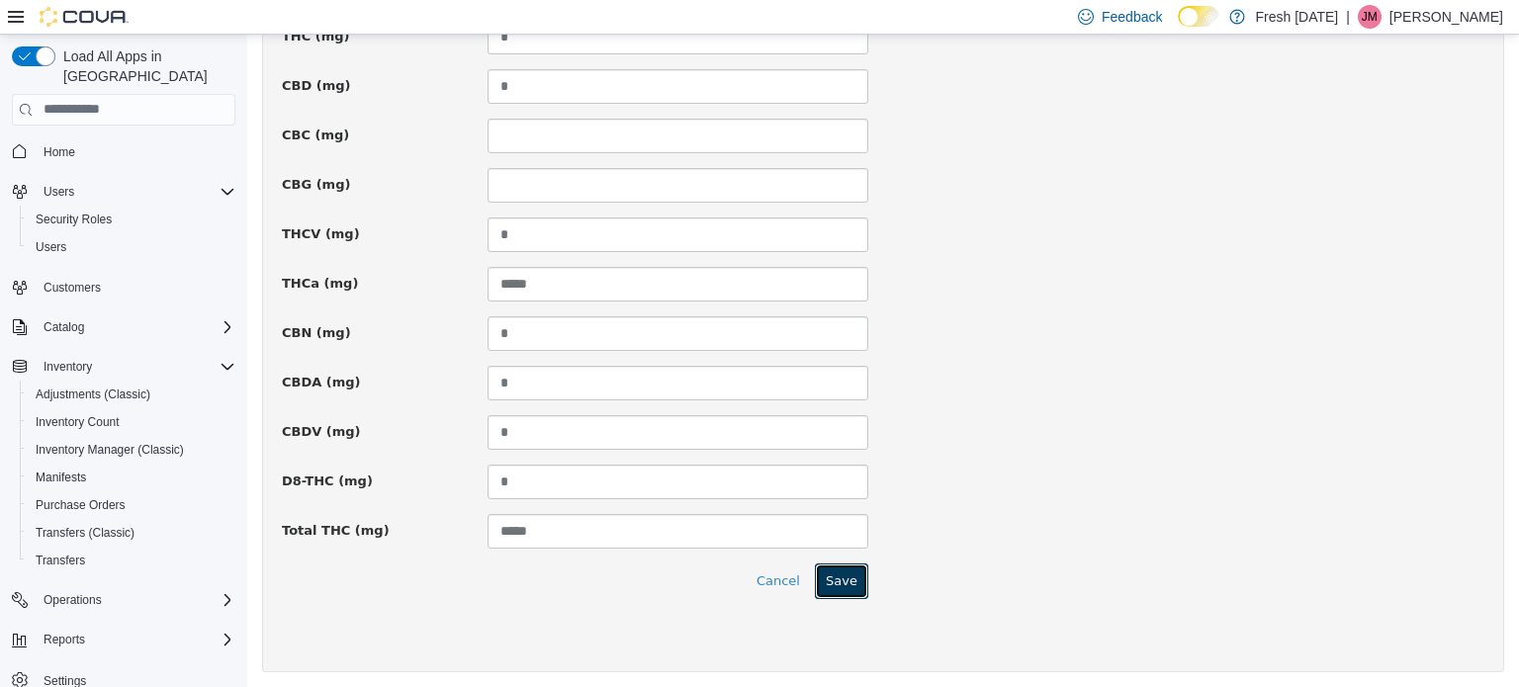
click at [848, 563] on button "Save" at bounding box center [841, 581] width 53 height 36
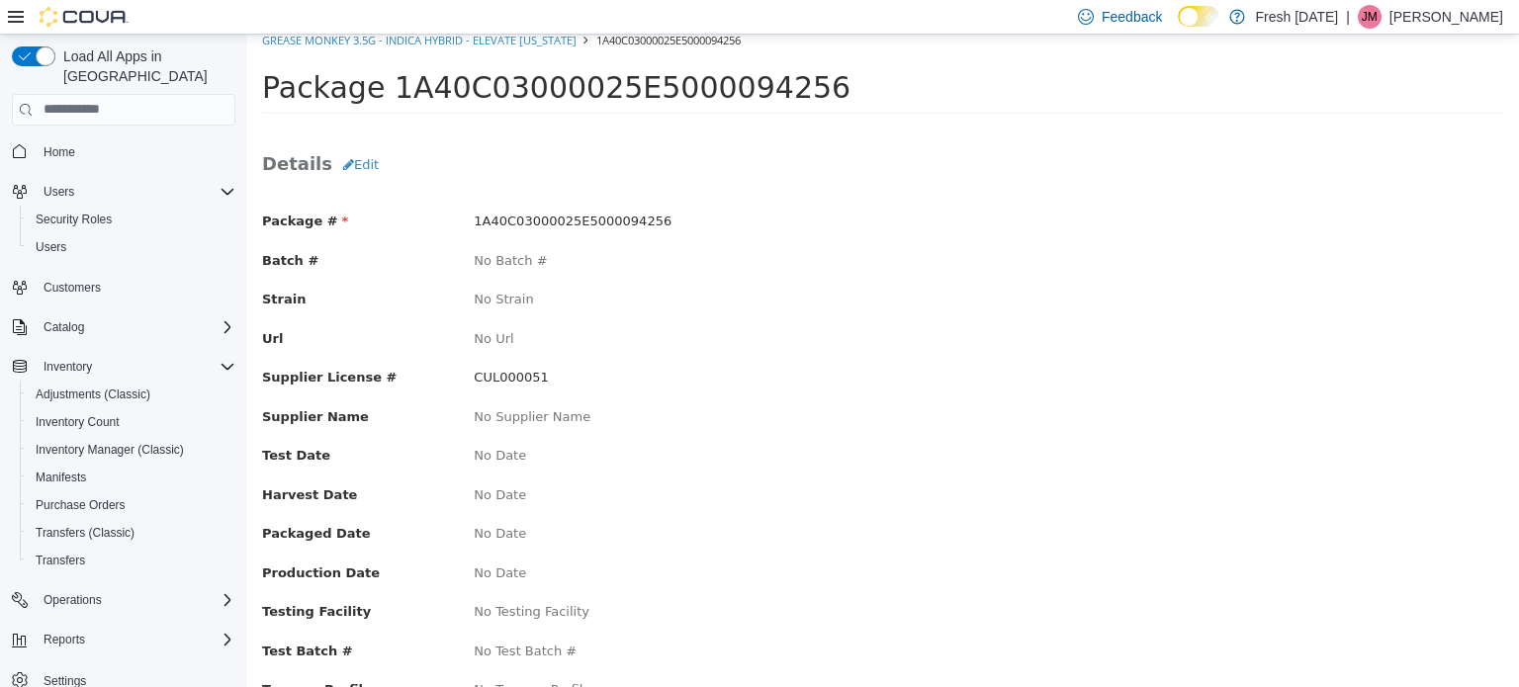
scroll to position [0, 0]
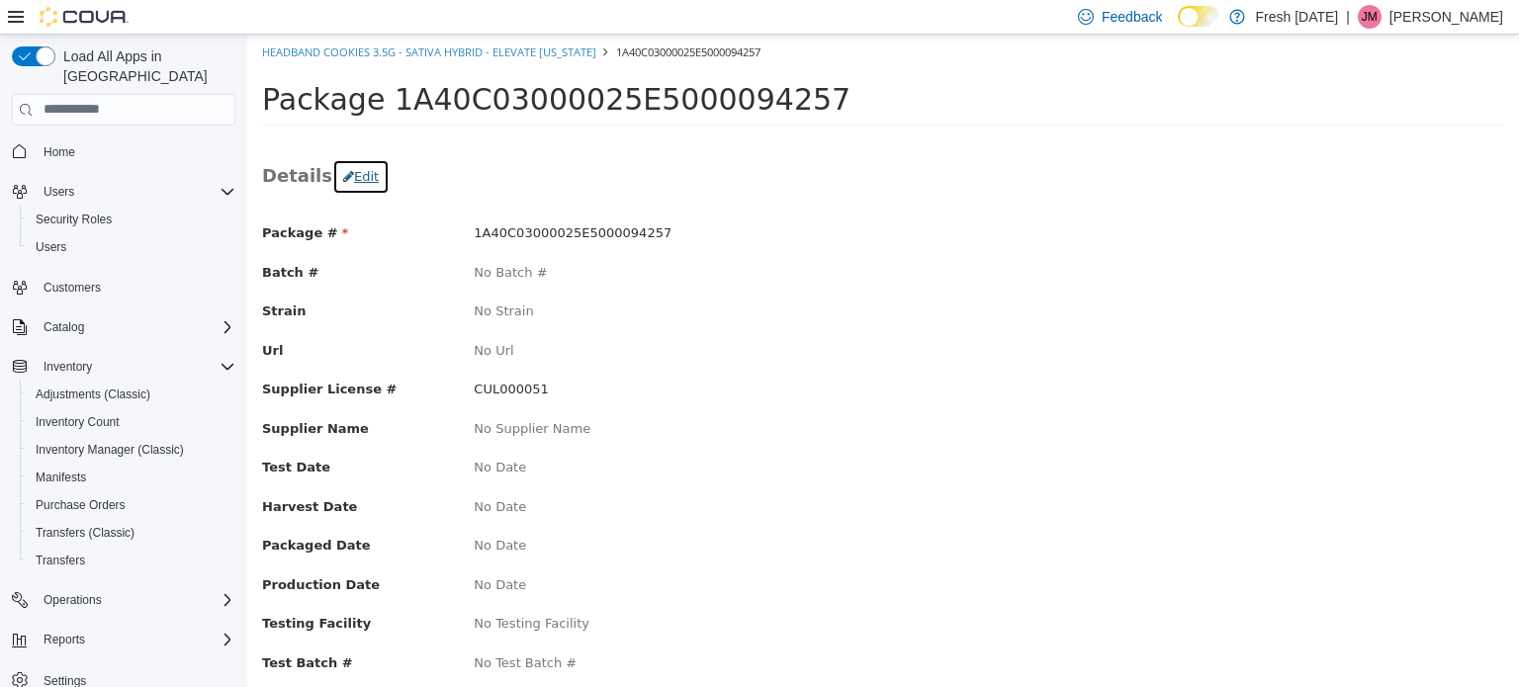
click at [357, 179] on button "Edit" at bounding box center [360, 176] width 57 height 36
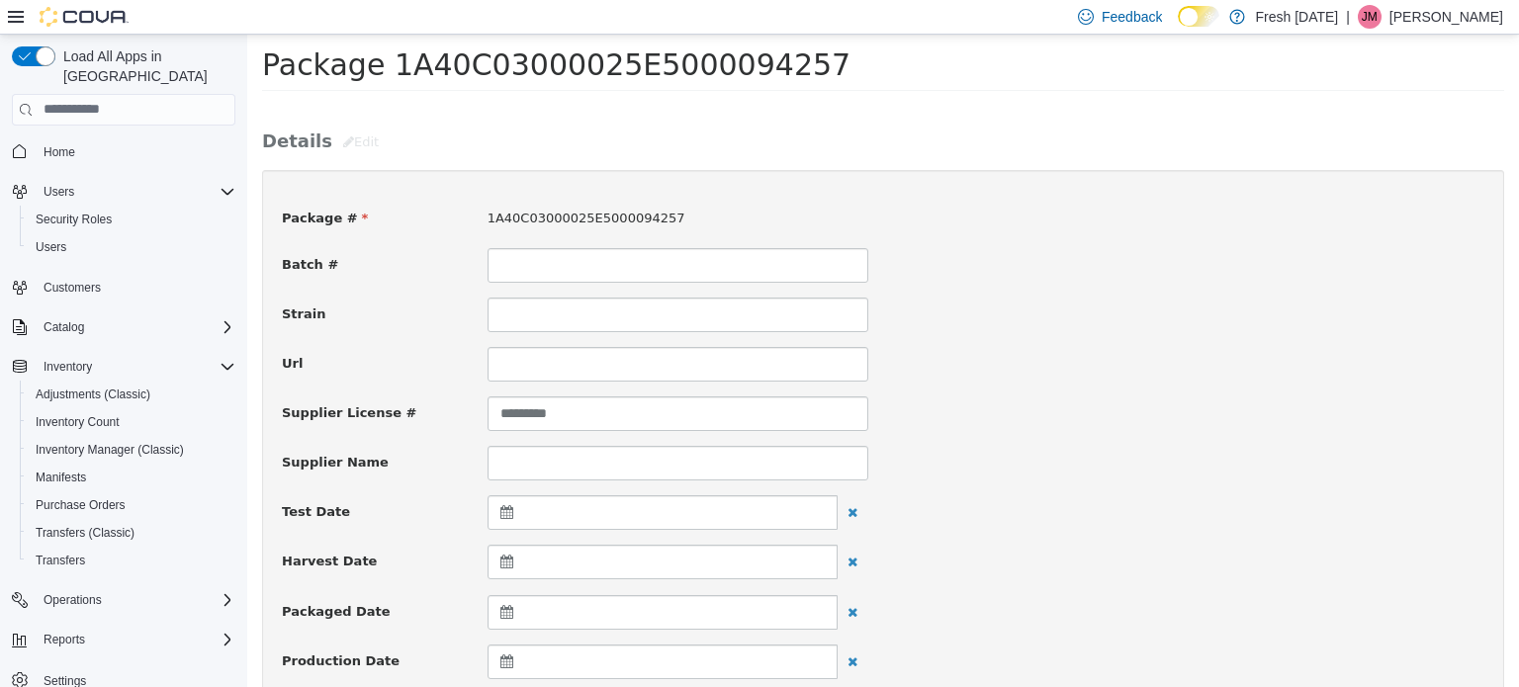
scroll to position [395, 0]
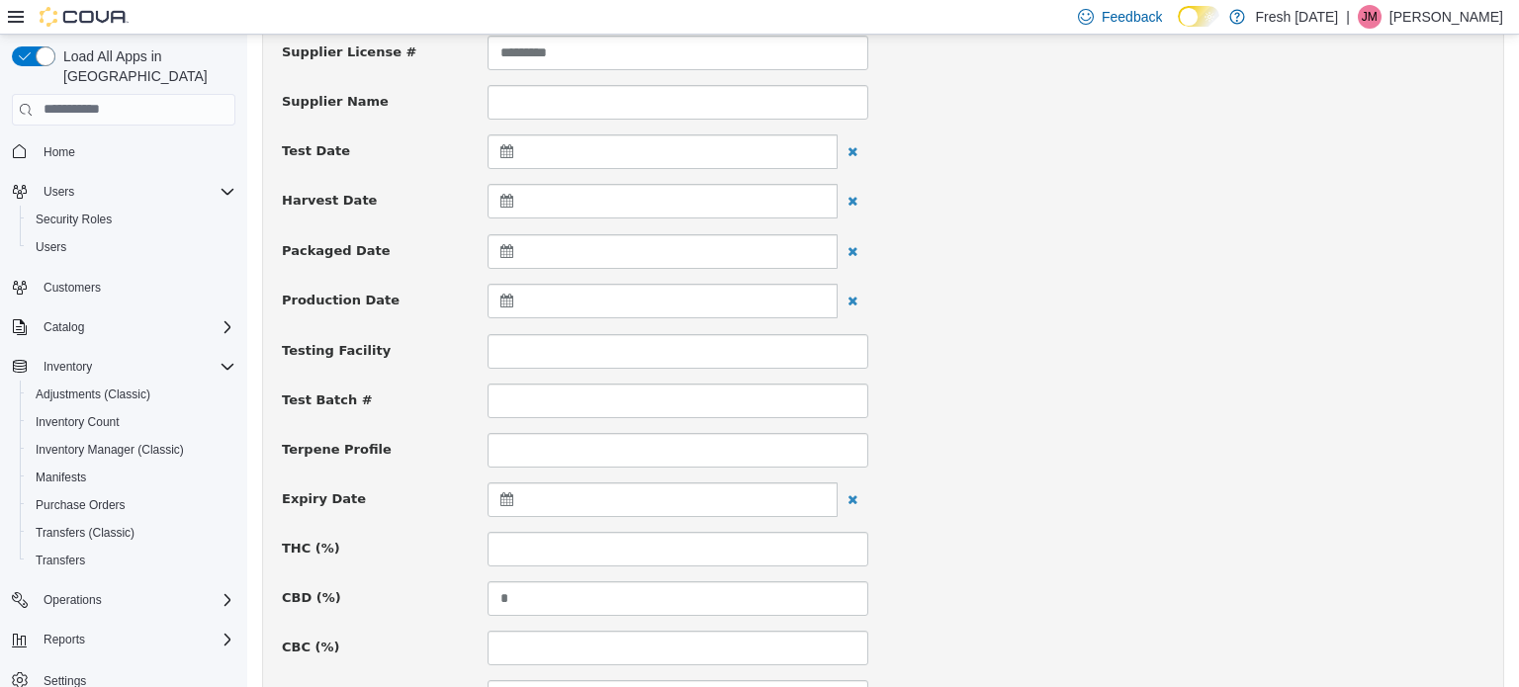
click at [500, 496] on icon at bounding box center [510, 498] width 21 height 14
click at [703, 547] on span at bounding box center [699, 546] width 11 height 11
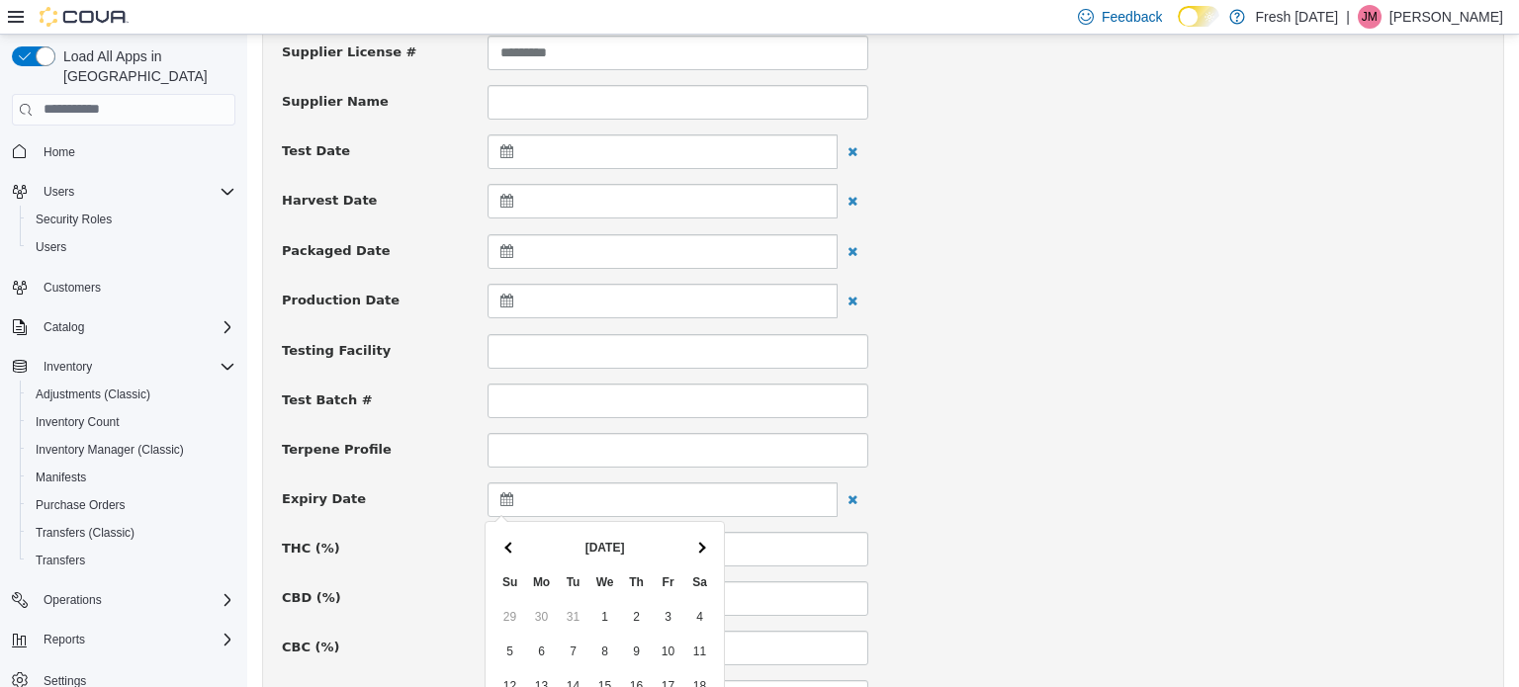
click at [703, 547] on span at bounding box center [699, 546] width 11 height 11
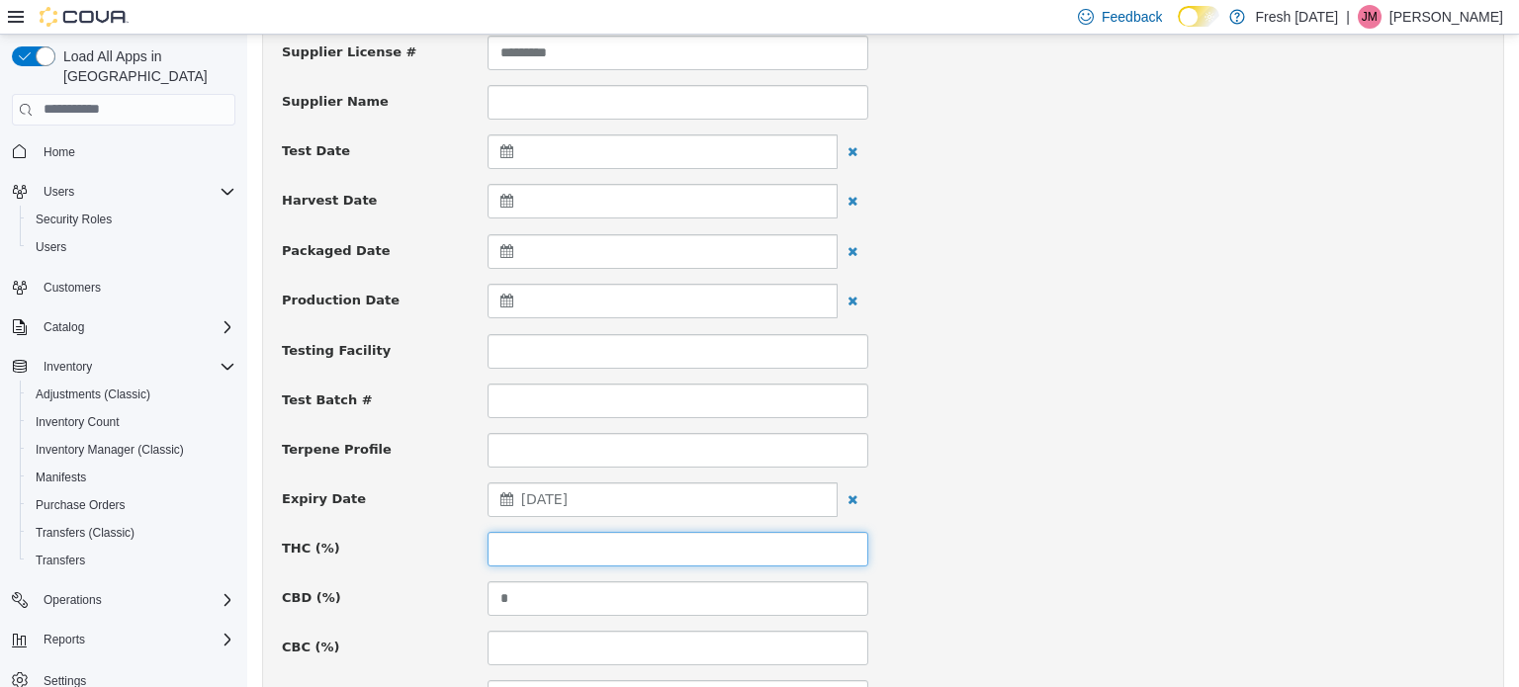
click at [652, 542] on input at bounding box center [677, 548] width 381 height 35
type input "*****"
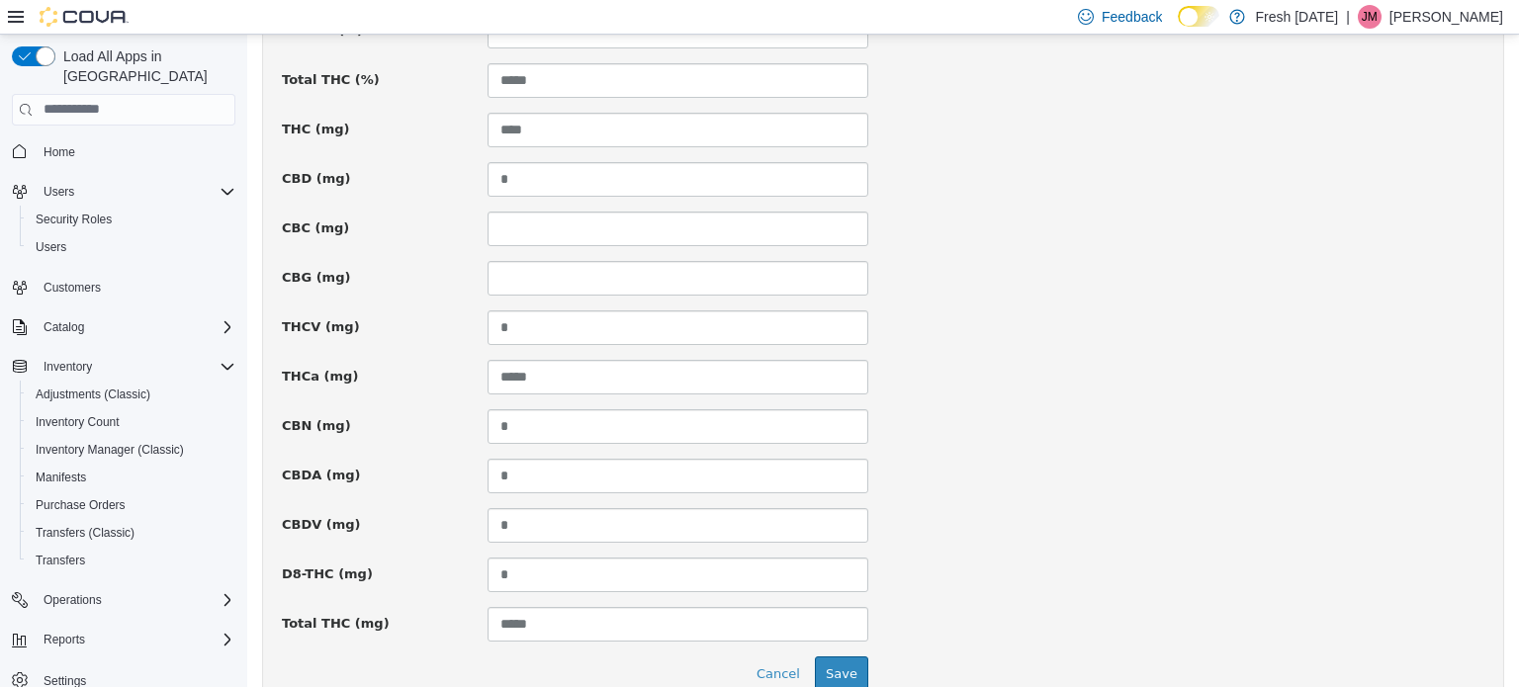
scroll to position [1451, 0]
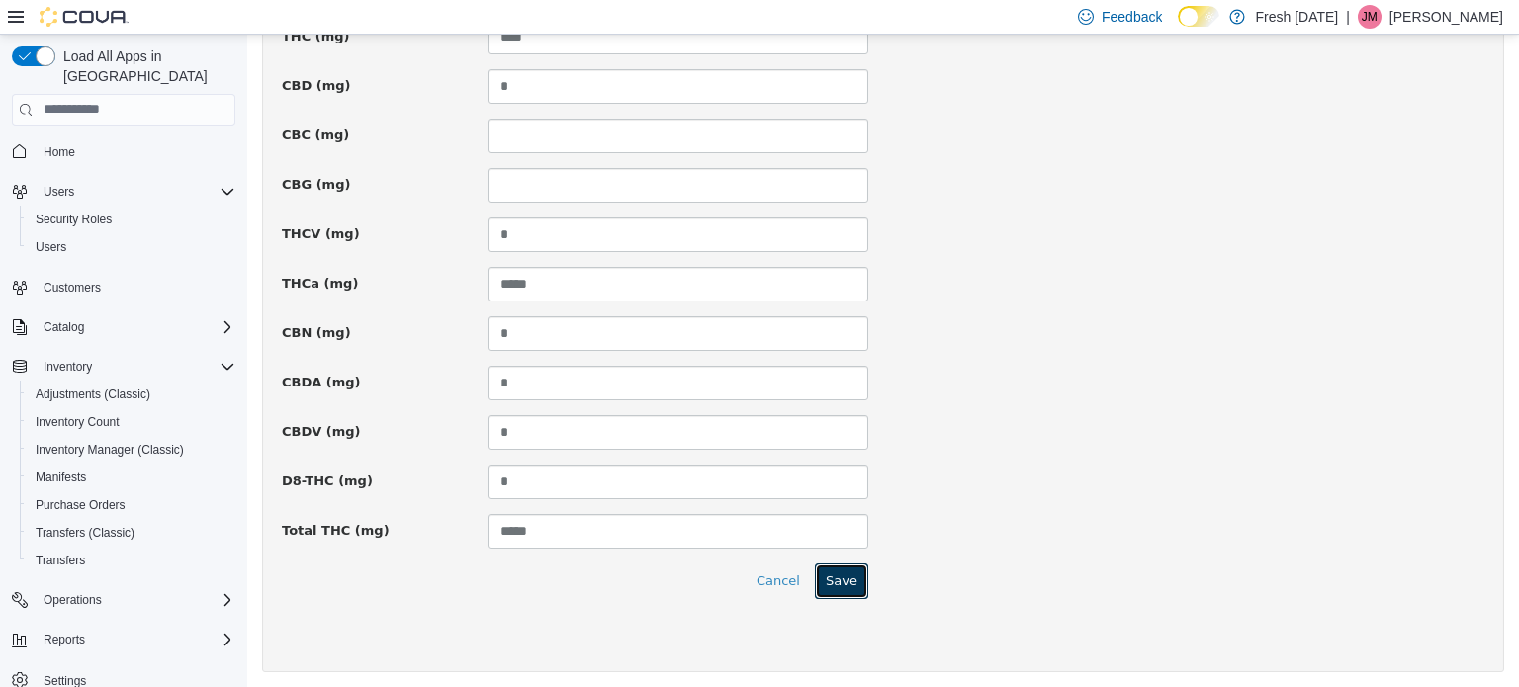
click at [846, 564] on button "Save" at bounding box center [841, 581] width 53 height 36
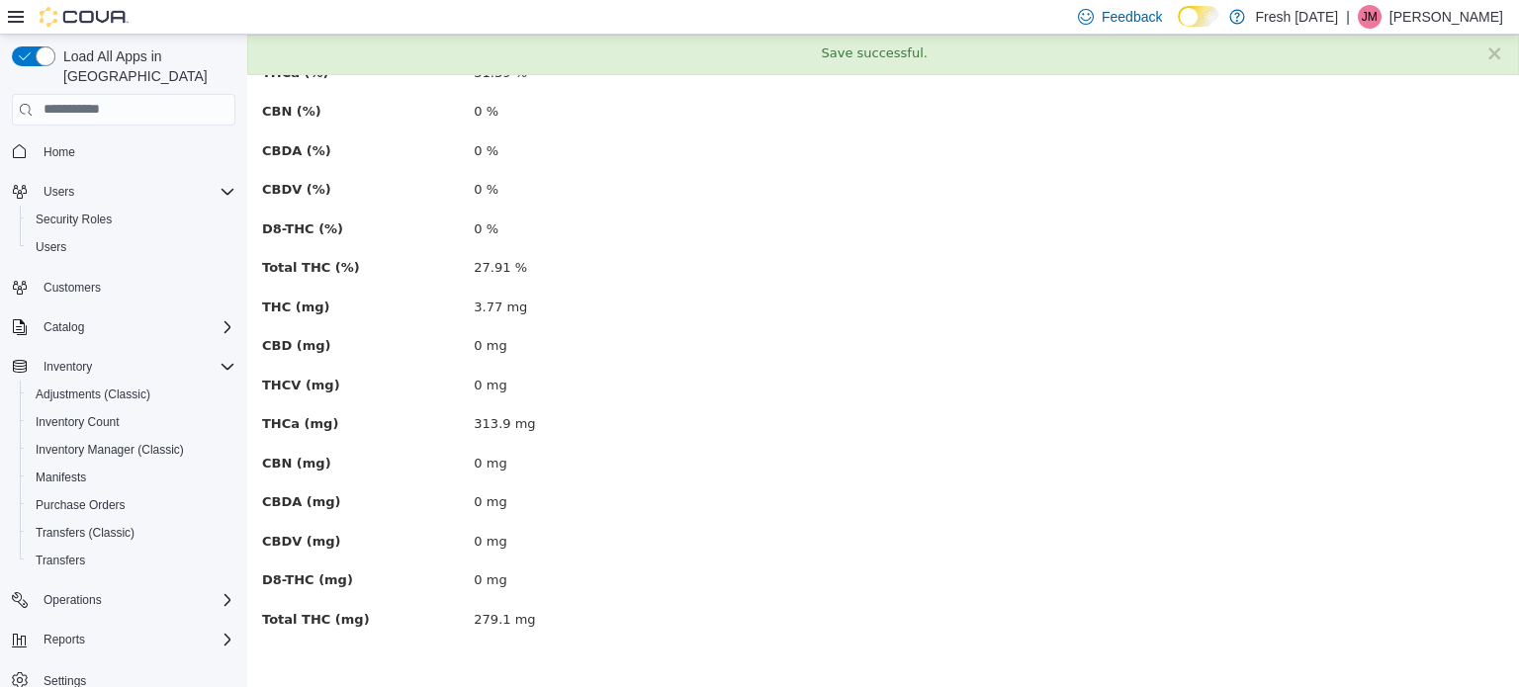
scroll to position [0, 0]
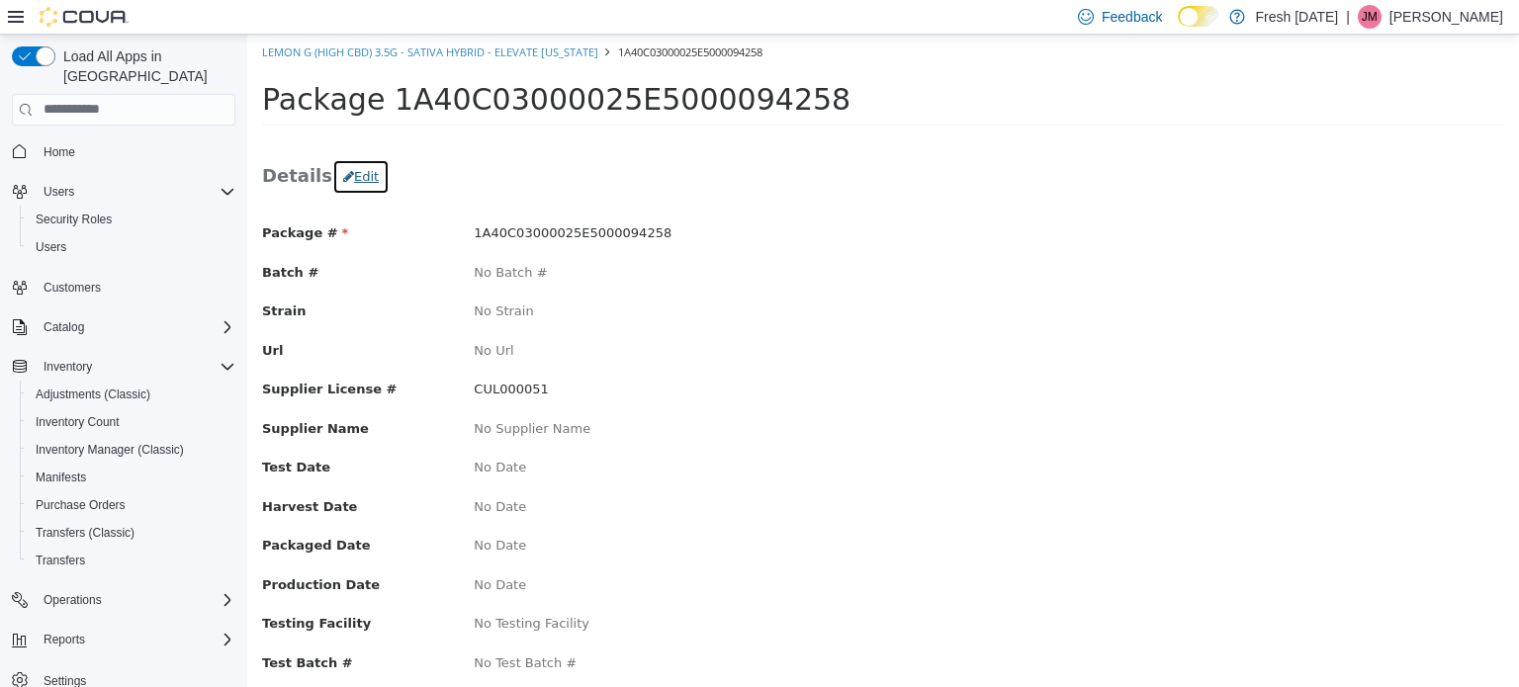
click at [347, 169] on button "Edit" at bounding box center [360, 176] width 57 height 36
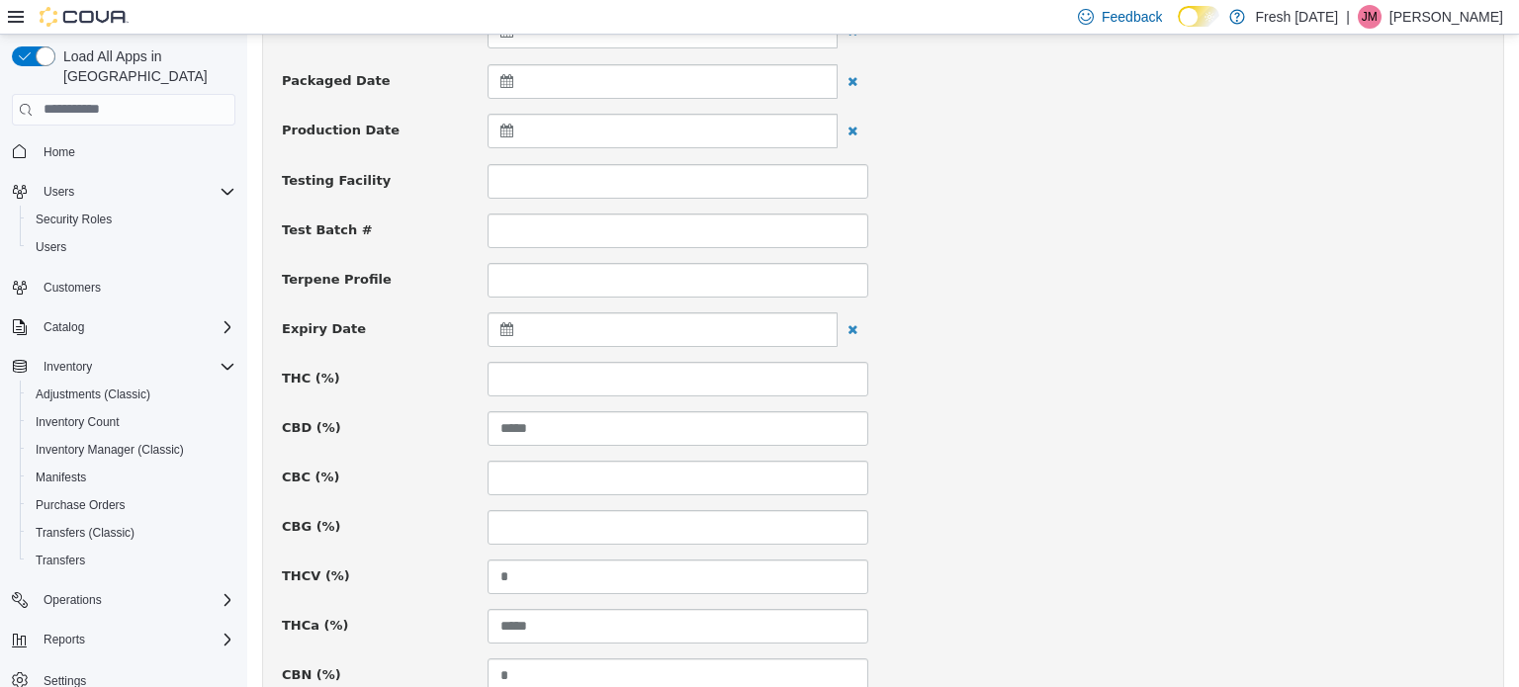
scroll to position [593, 0]
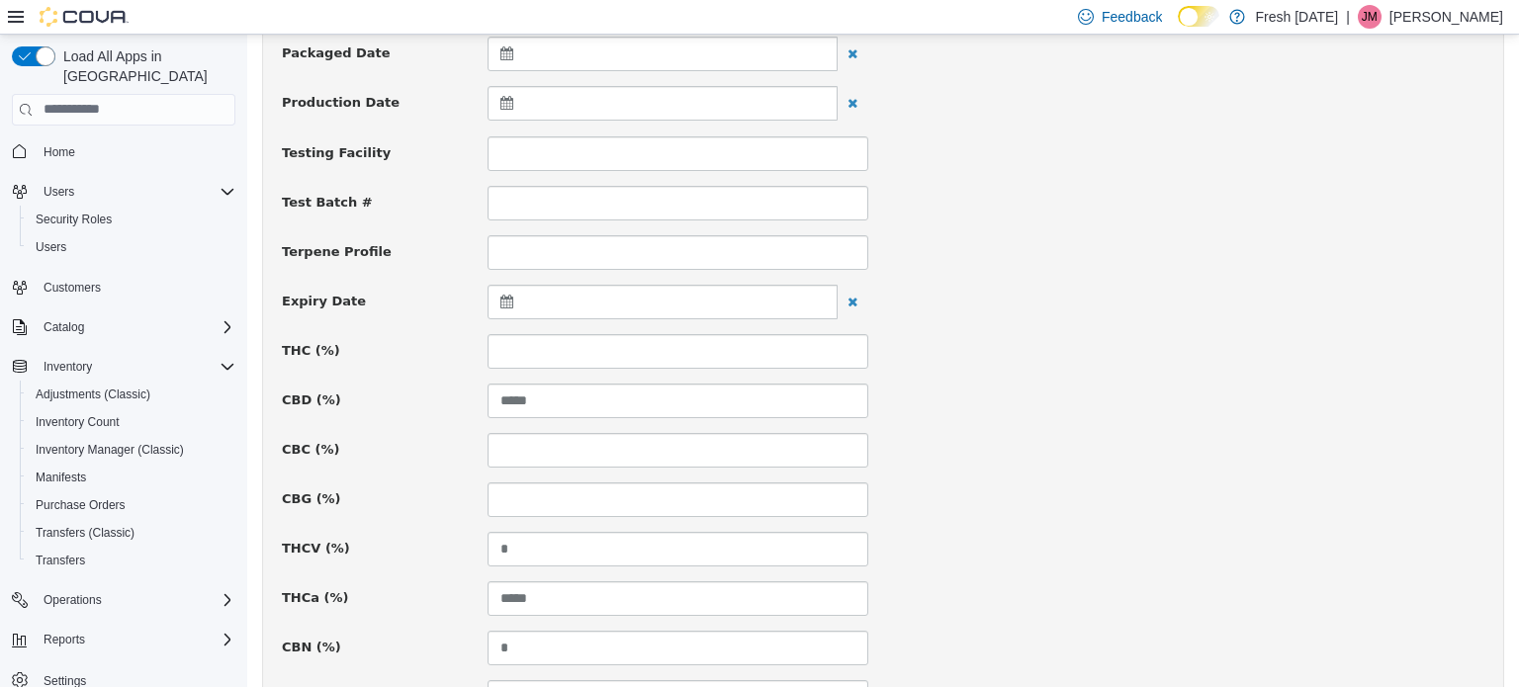
click at [505, 297] on icon at bounding box center [510, 301] width 21 height 14
click at [704, 351] on th at bounding box center [700, 349] width 32 height 35
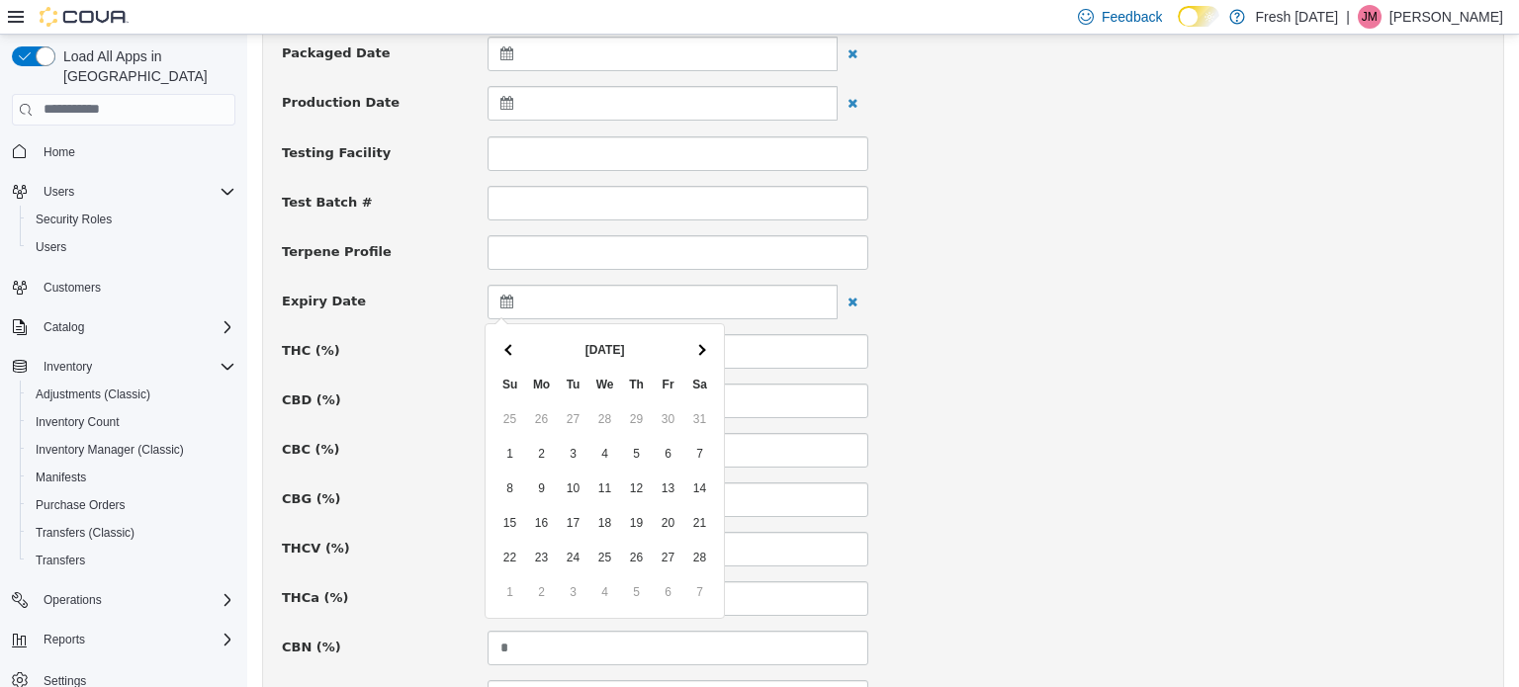
click at [704, 351] on th at bounding box center [700, 349] width 32 height 35
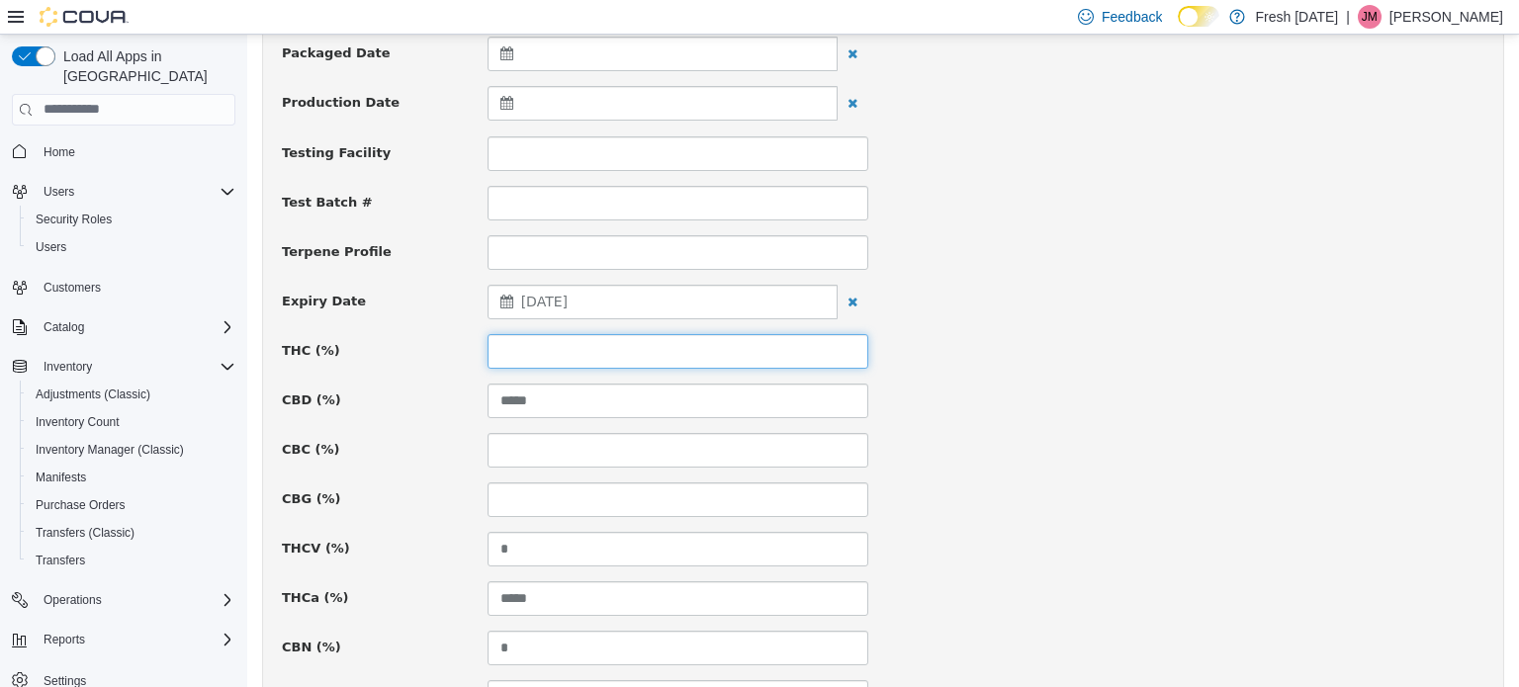
click at [728, 353] on input at bounding box center [677, 350] width 381 height 35
type input "*****"
click at [1260, 302] on div "Expiry Date [DATE]" at bounding box center [883, 302] width 1232 height 36
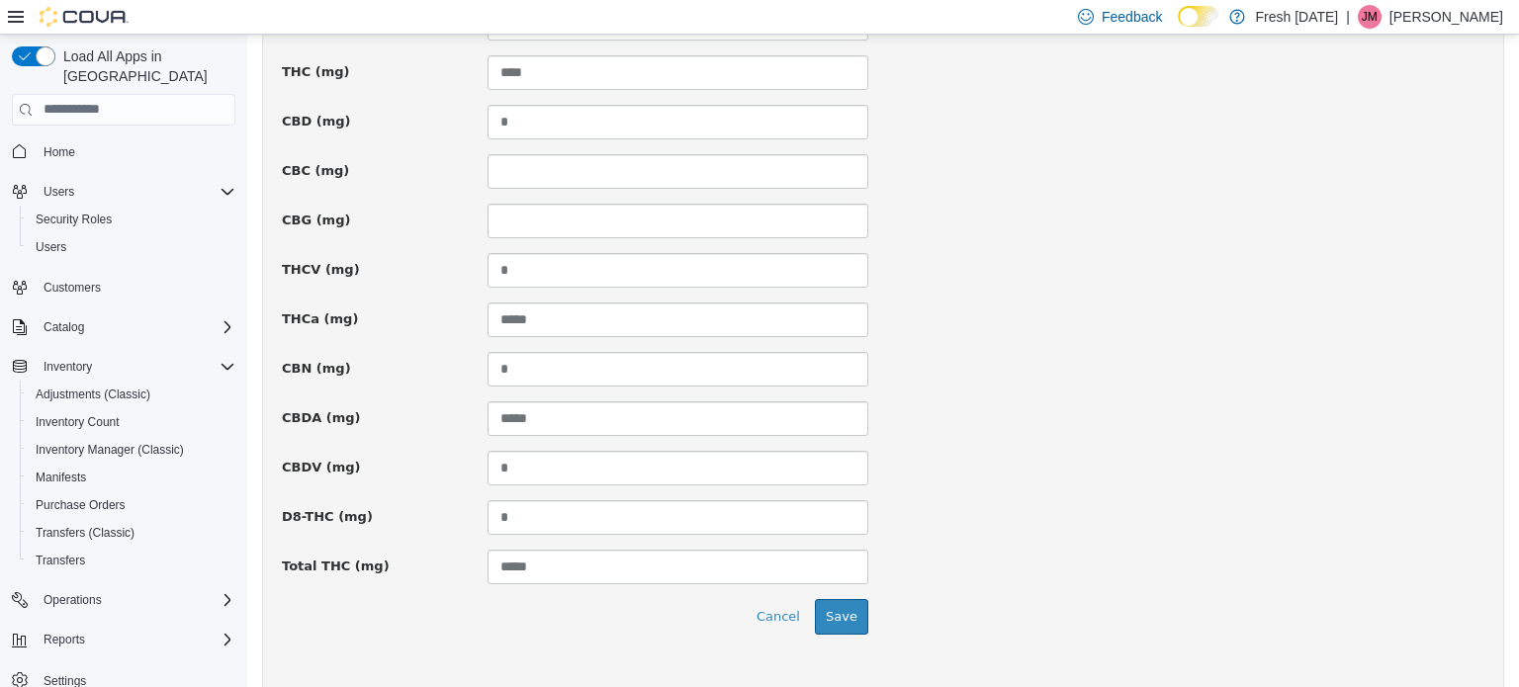
scroll to position [1451, 0]
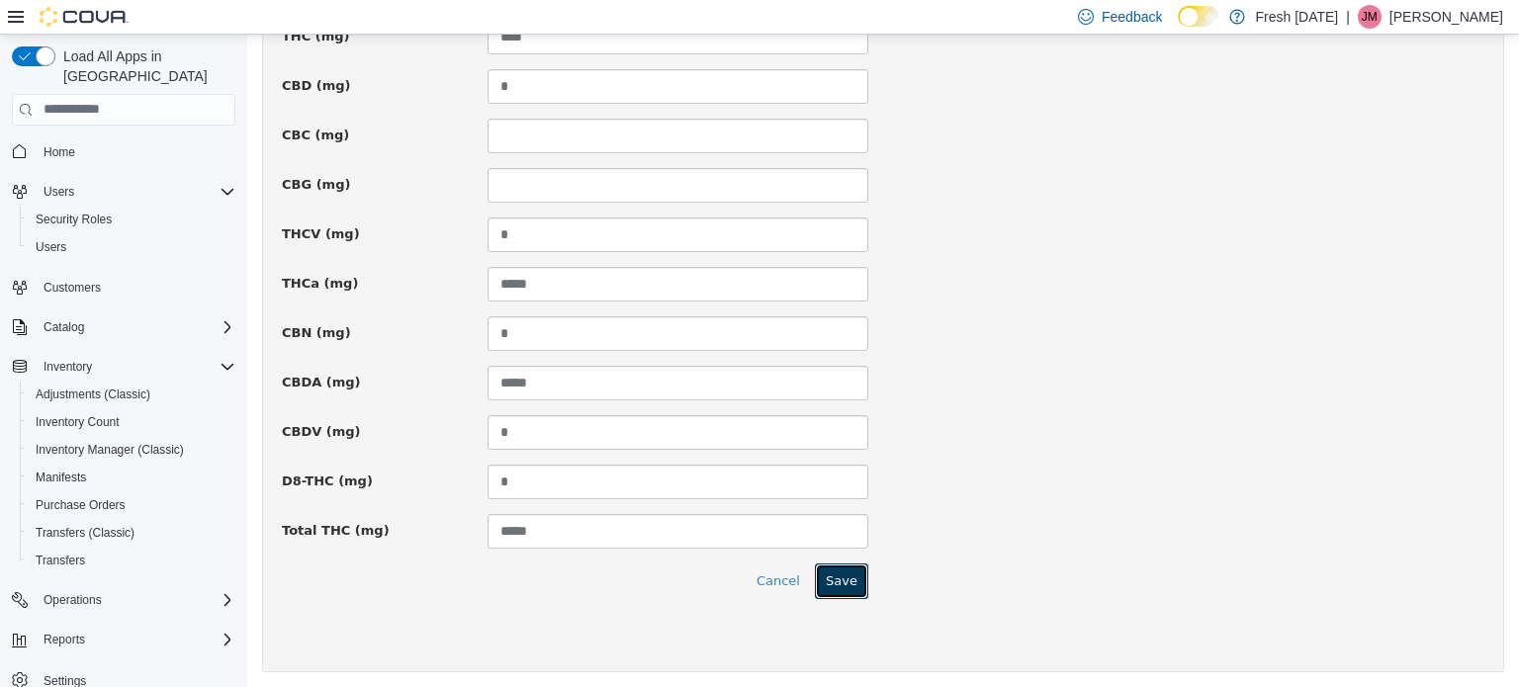
click at [833, 573] on button "Save" at bounding box center [841, 581] width 53 height 36
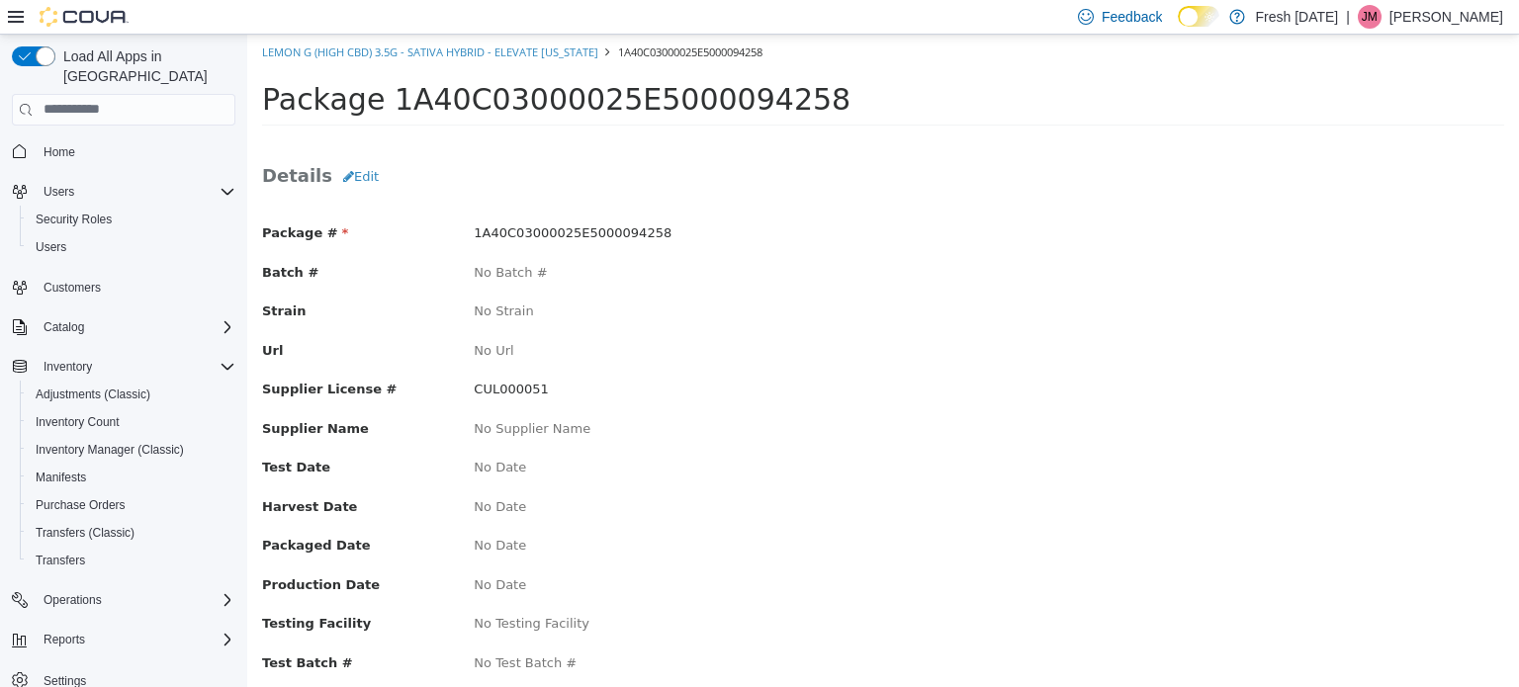
click at [900, 394] on div "Supplier License # CUL000051" at bounding box center [882, 391] width 1271 height 25
click at [355, 165] on button "Edit" at bounding box center [360, 176] width 57 height 36
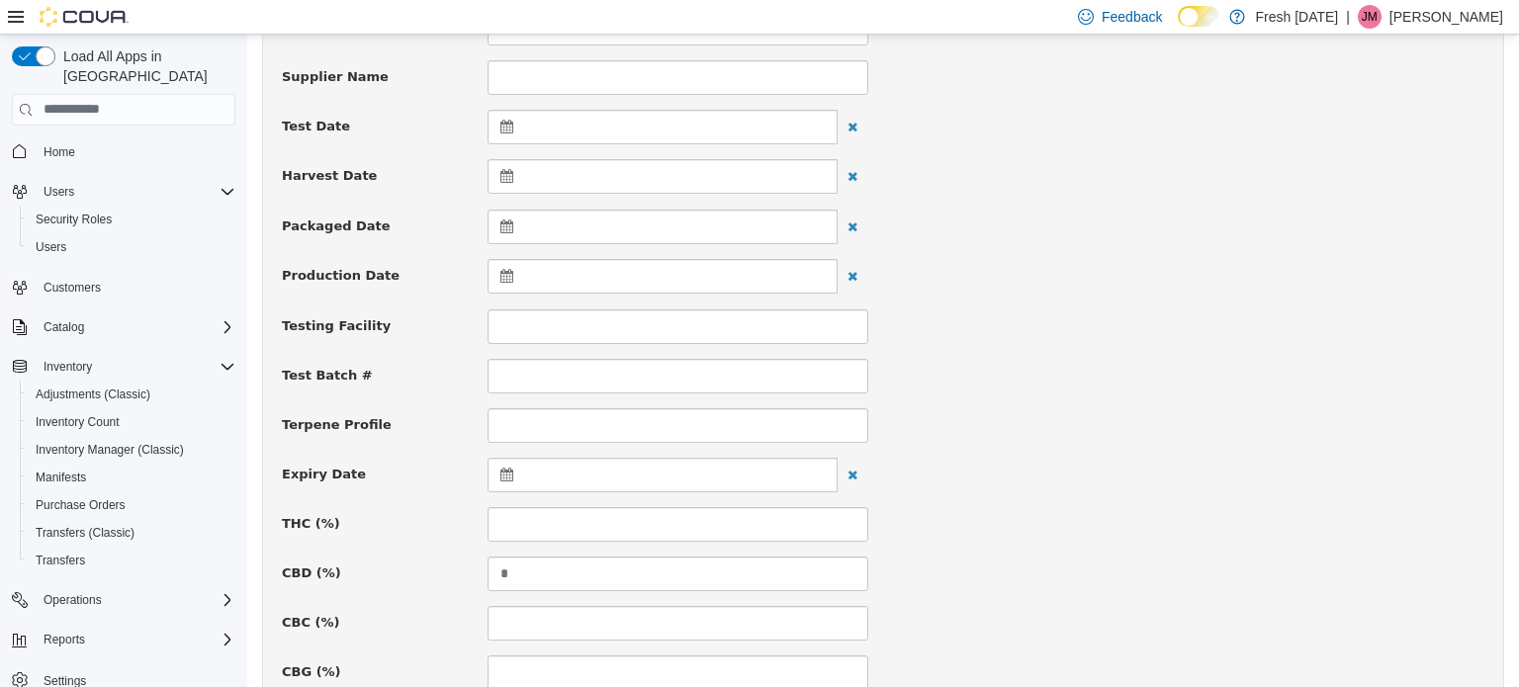
scroll to position [593, 0]
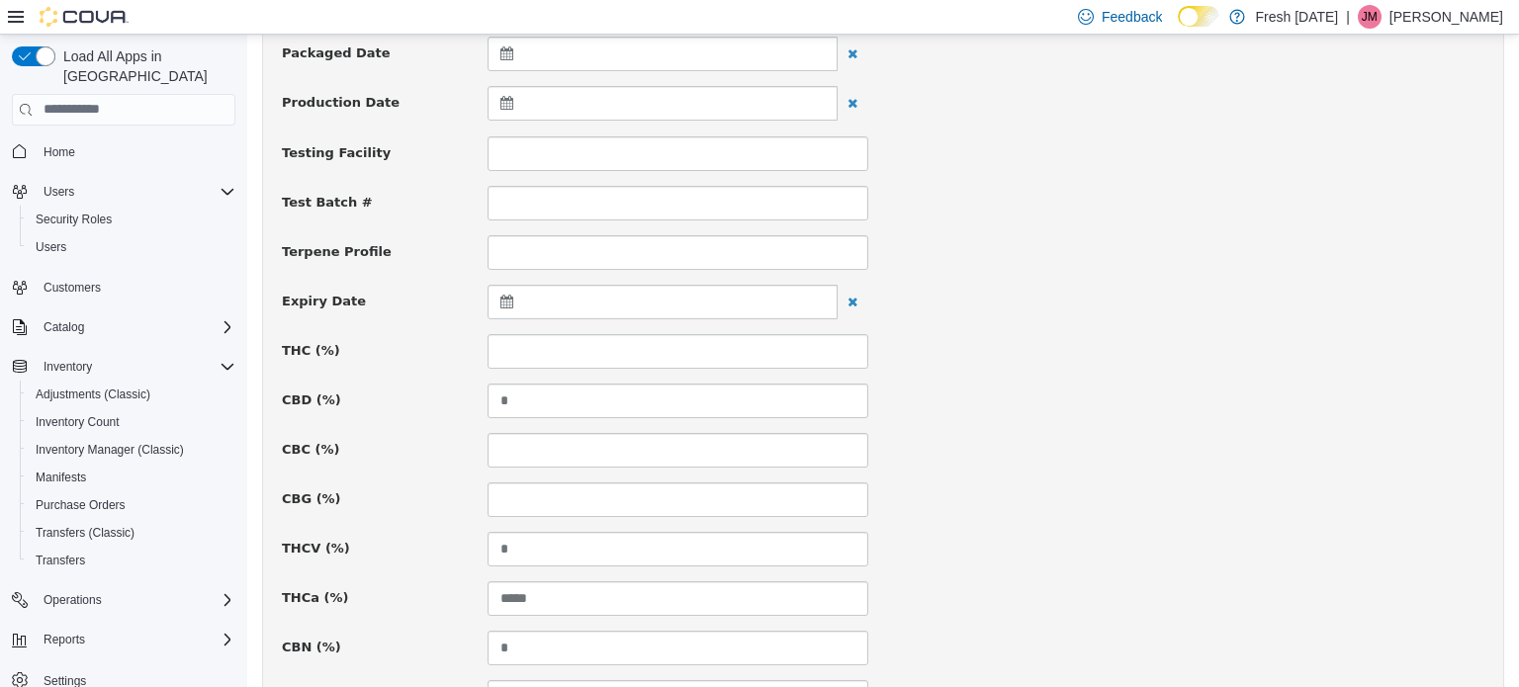
click at [638, 307] on div at bounding box center [662, 301] width 350 height 35
click at [704, 348] on span at bounding box center [699, 348] width 11 height 11
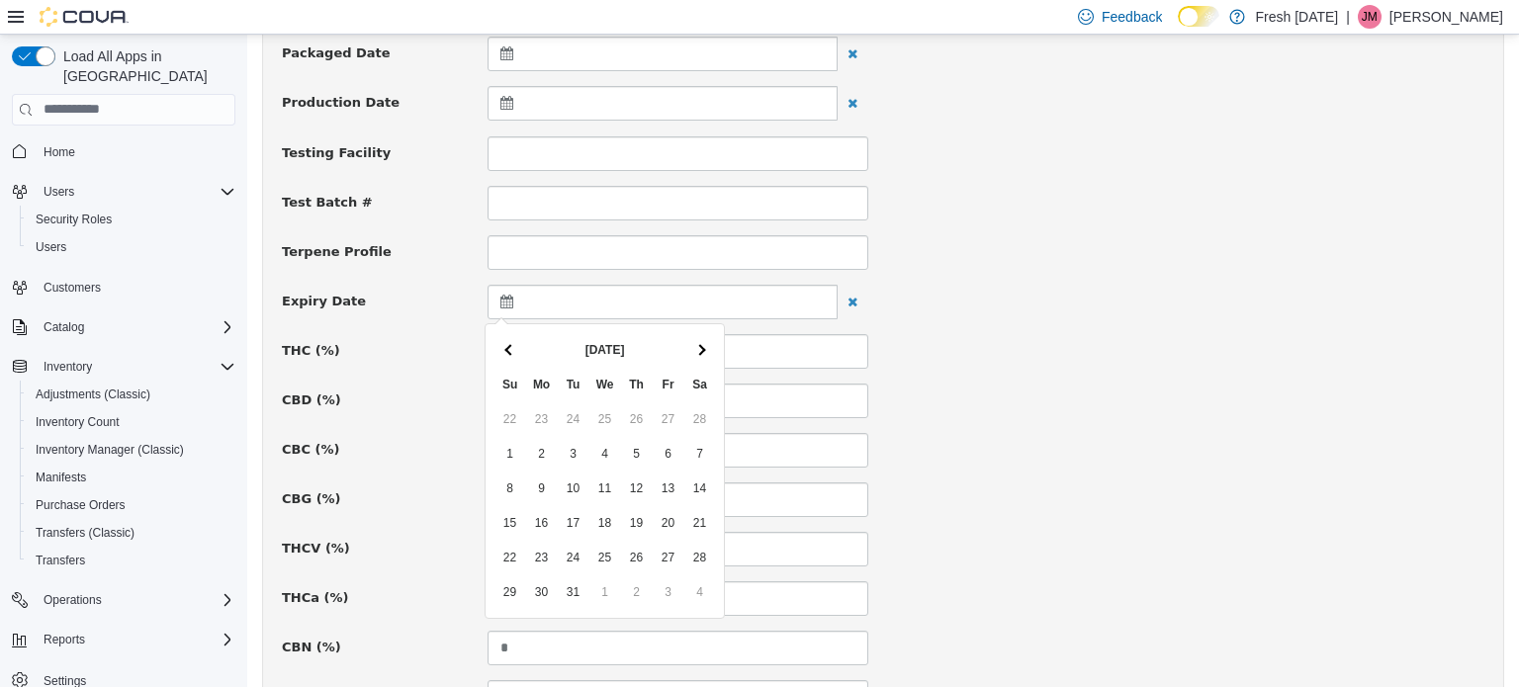
click at [704, 348] on span at bounding box center [699, 348] width 11 height 11
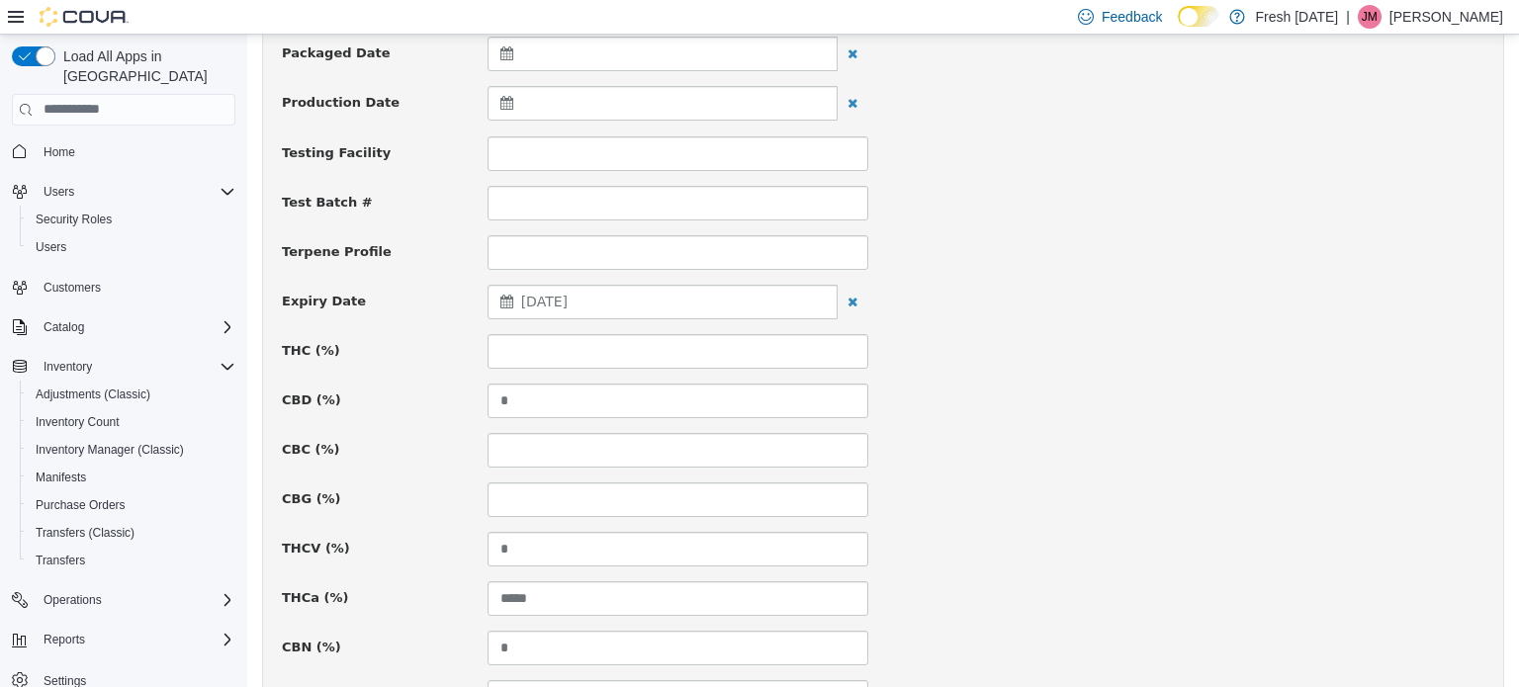
click at [1049, 384] on div "CBD (%) *" at bounding box center [883, 400] width 1232 height 35
click at [684, 347] on input at bounding box center [677, 350] width 381 height 35
type input "*****"
click at [905, 344] on div "THC (%) *****" at bounding box center [883, 350] width 1232 height 35
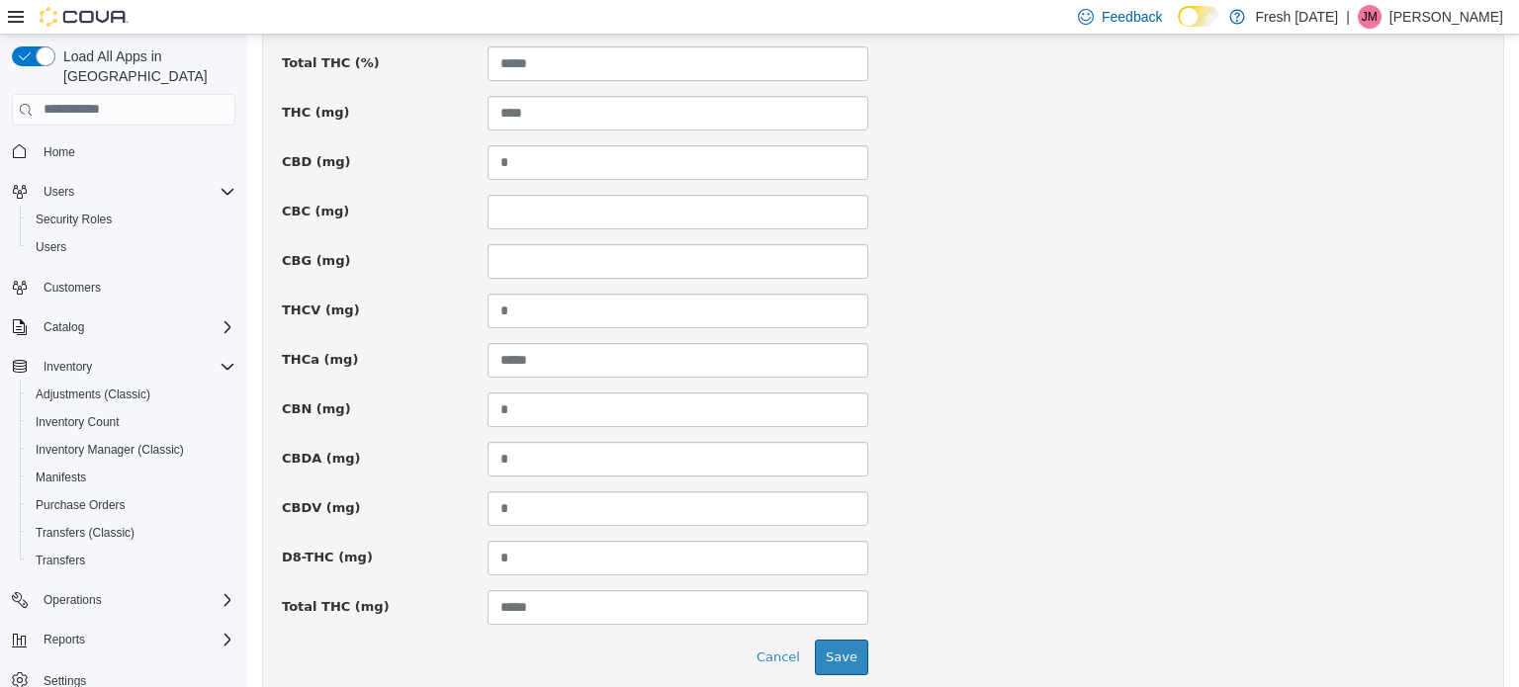
scroll to position [1451, 0]
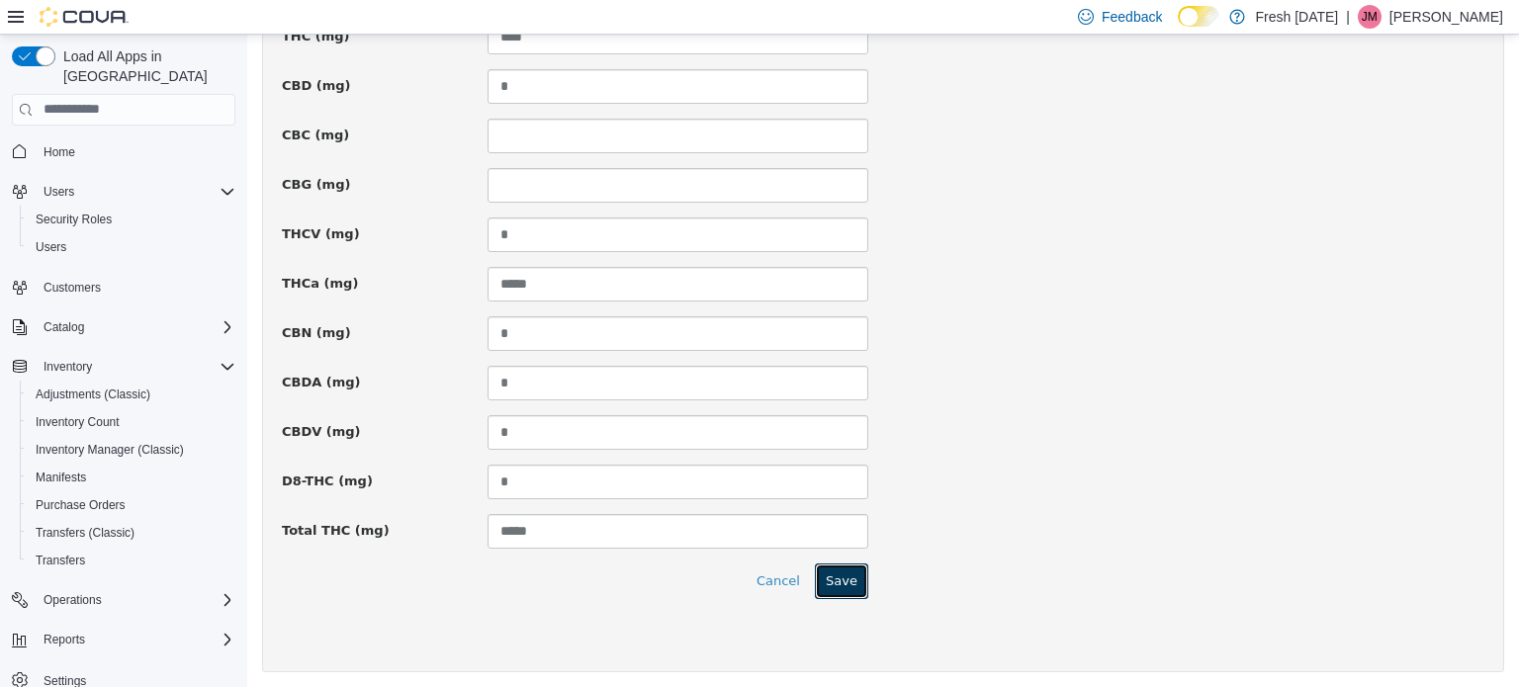
click at [837, 567] on button "Save" at bounding box center [841, 581] width 53 height 36
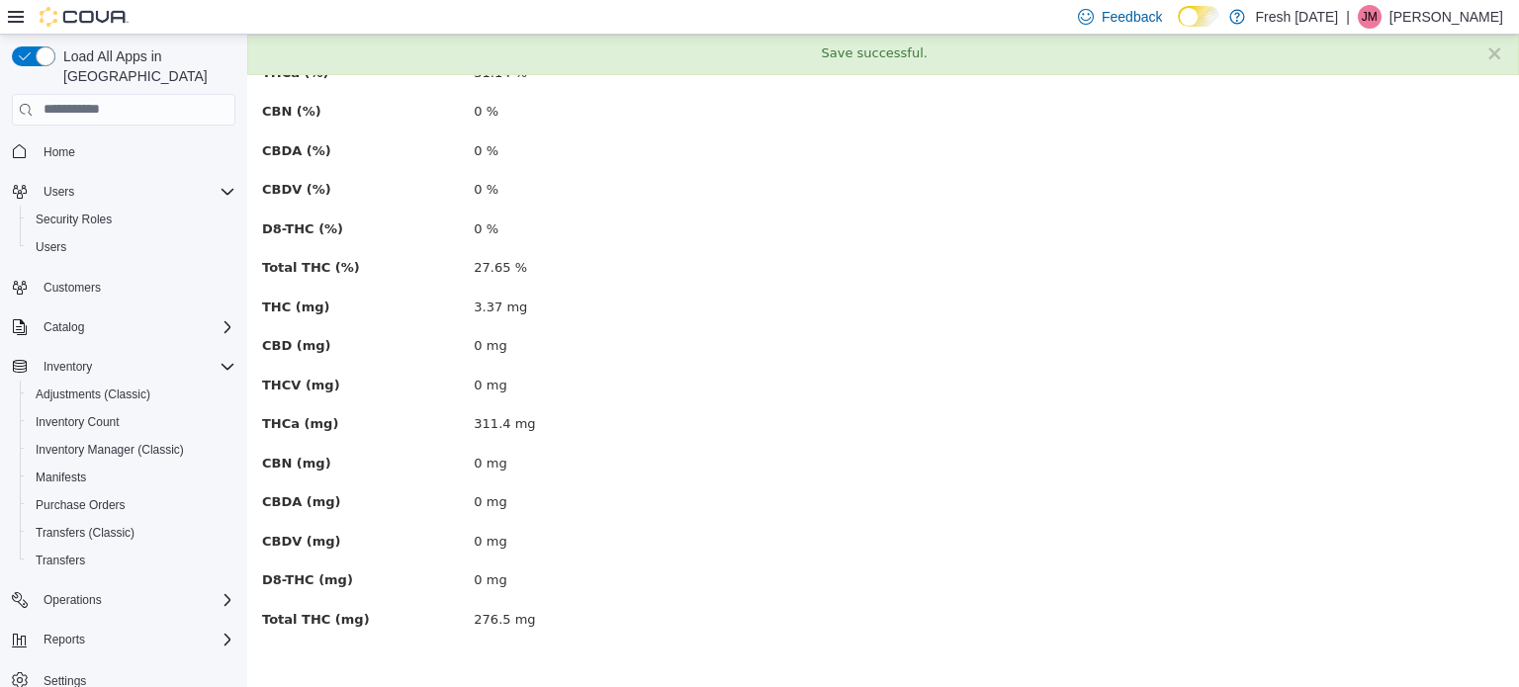
scroll to position [0, 0]
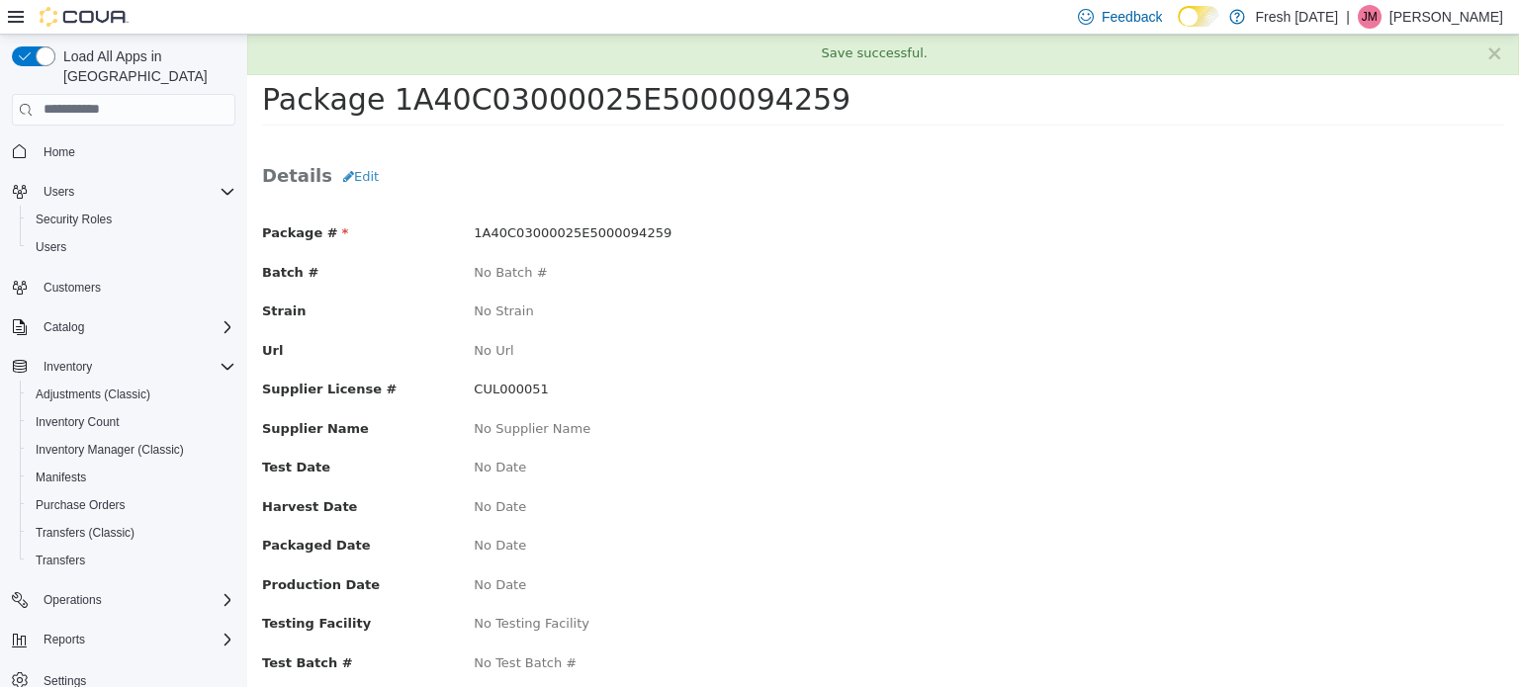
click at [799, 234] on div "1A40C03000025E5000094259" at bounding box center [671, 232] width 424 height 20
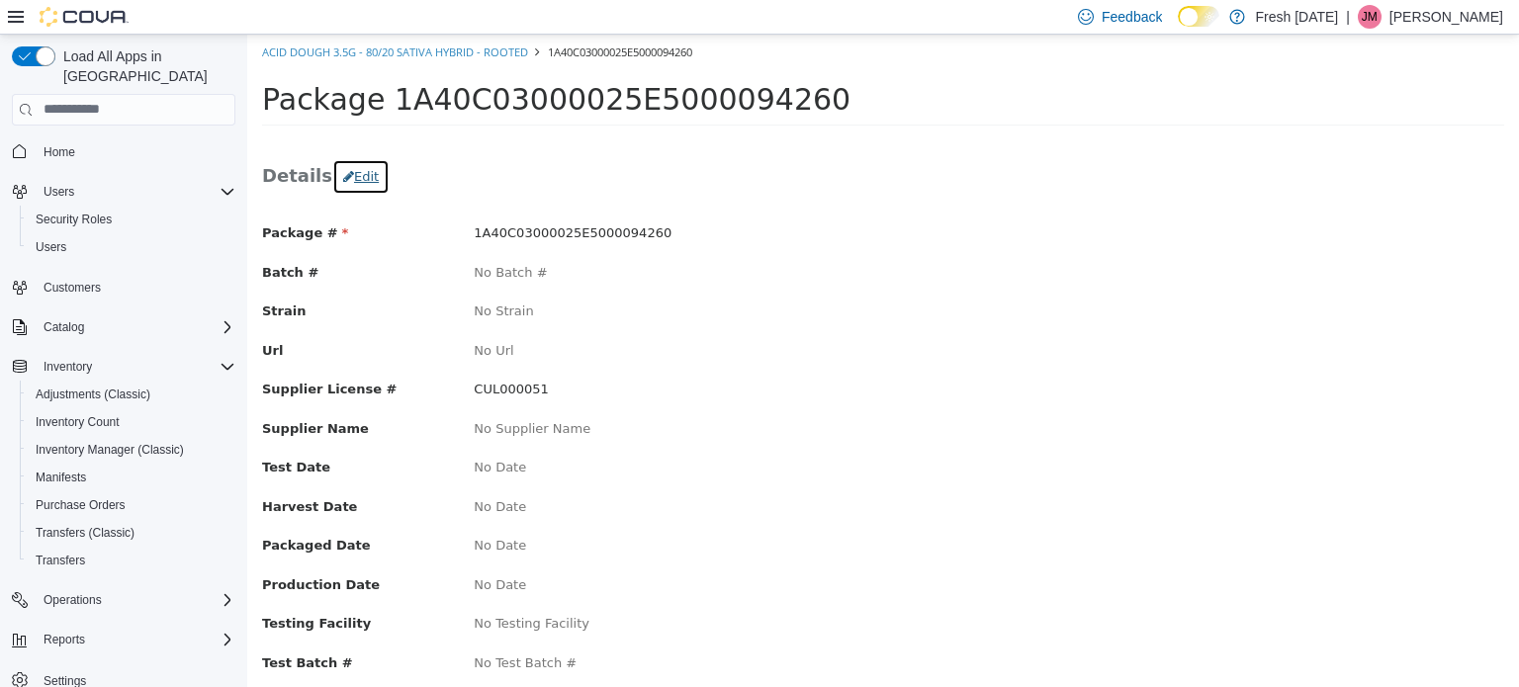
click at [356, 177] on button "Edit" at bounding box center [360, 176] width 57 height 36
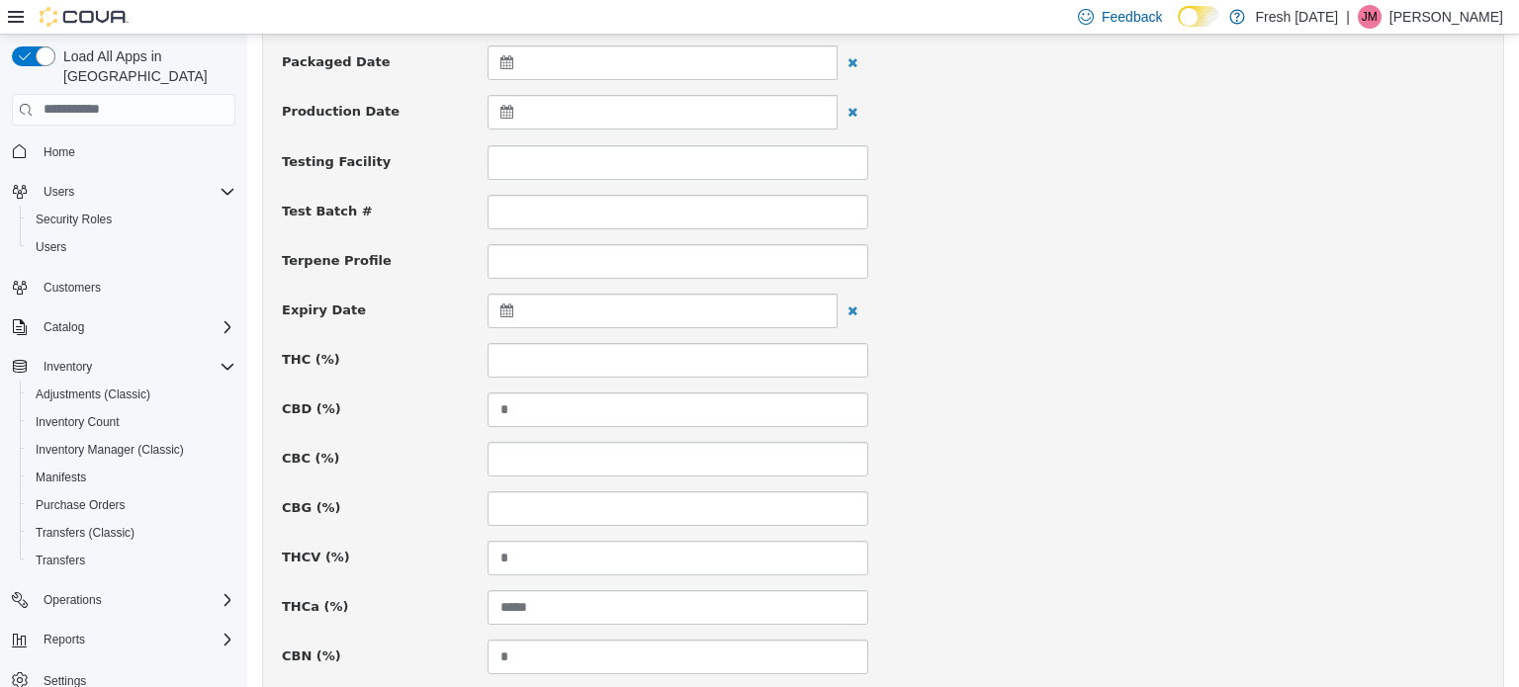
scroll to position [593, 0]
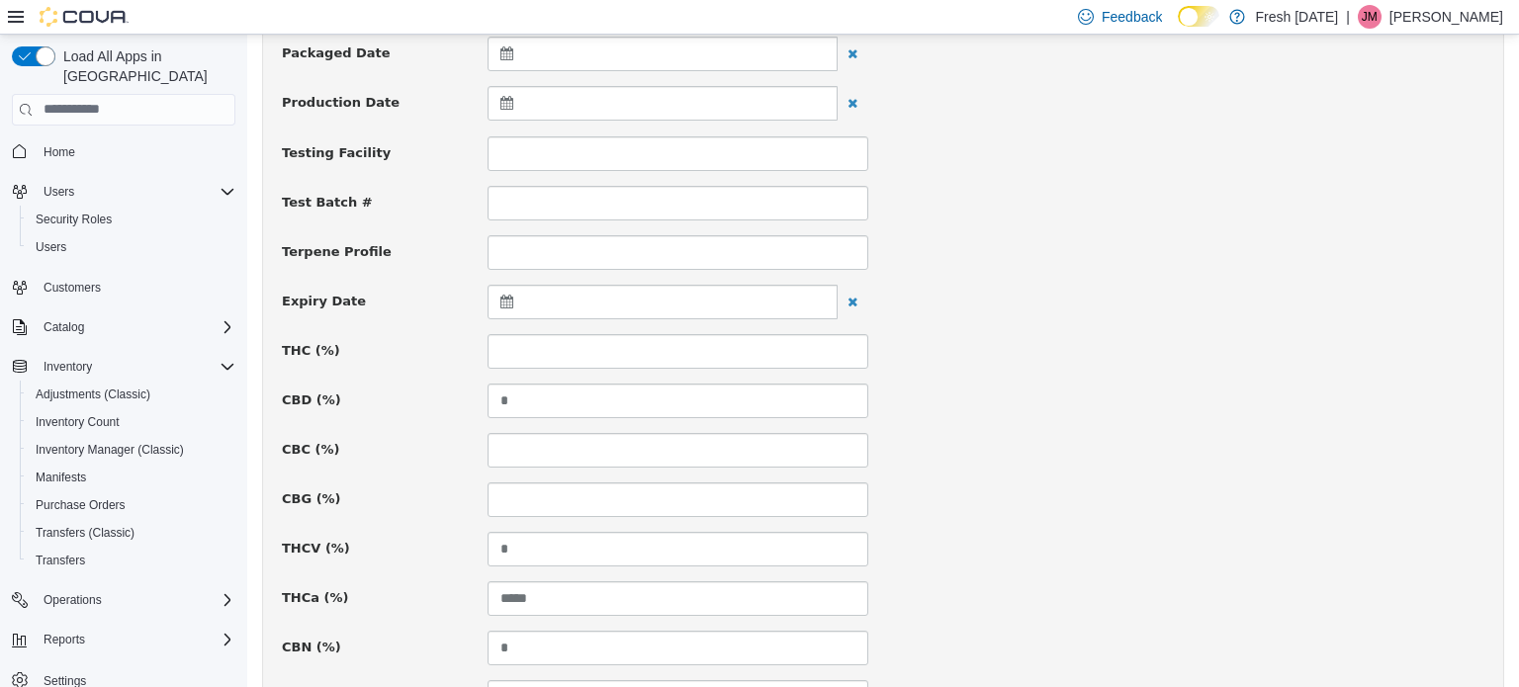
click at [488, 293] on div at bounding box center [662, 301] width 350 height 35
click at [1064, 316] on div "Package # 1A40C03000025E5000094260 Batch # Strain Url Supplier License # ******…" at bounding box center [883, 560] width 1202 height 1860
click at [501, 304] on icon at bounding box center [510, 301] width 21 height 14
click at [712, 347] on th at bounding box center [700, 349] width 32 height 35
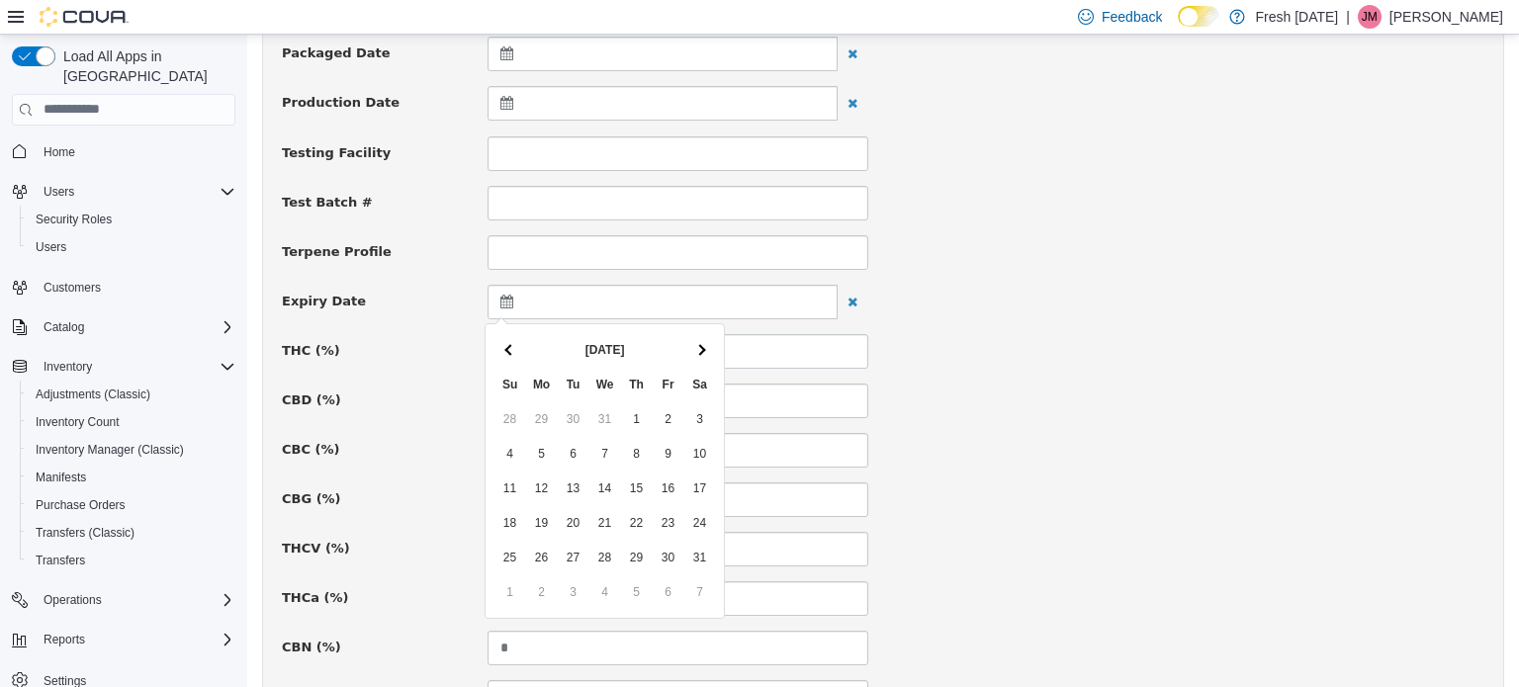
click at [712, 347] on th at bounding box center [700, 349] width 32 height 35
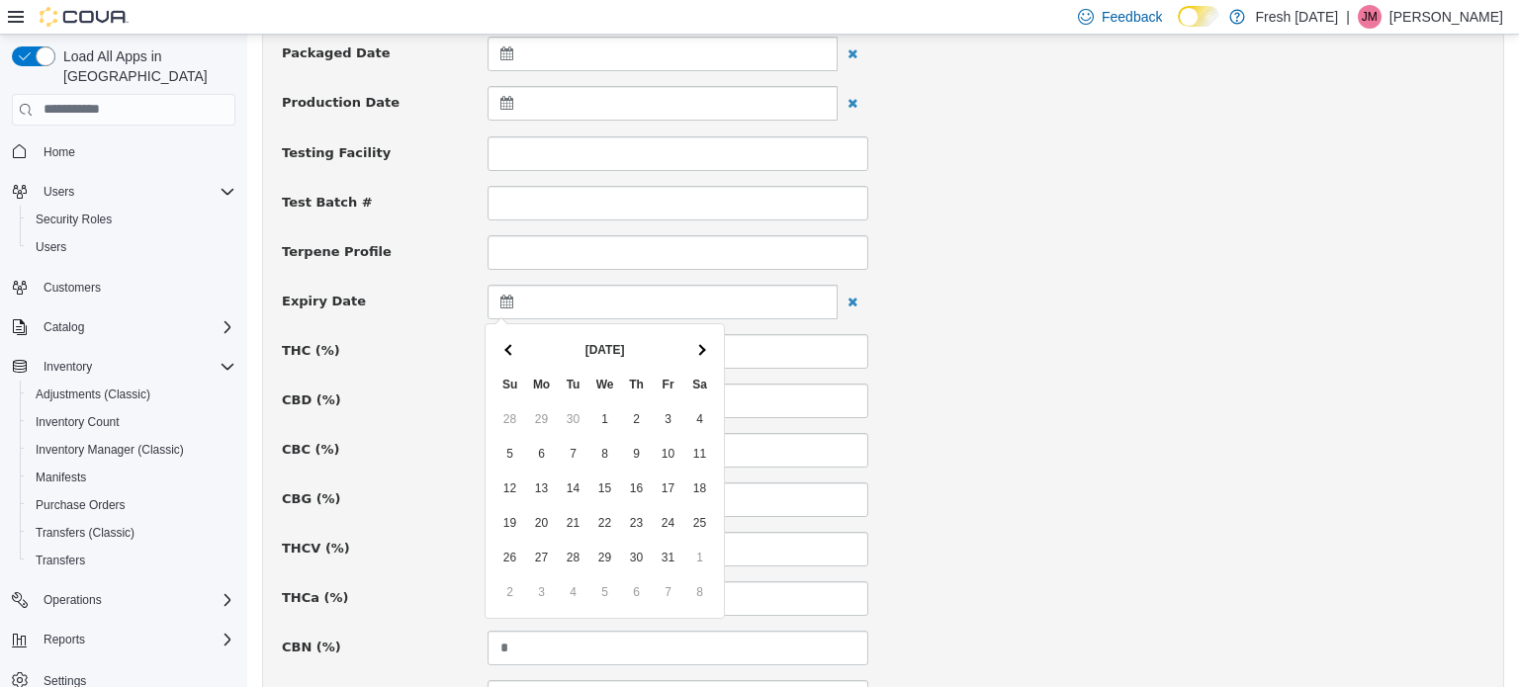
click at [712, 347] on th at bounding box center [700, 349] width 32 height 35
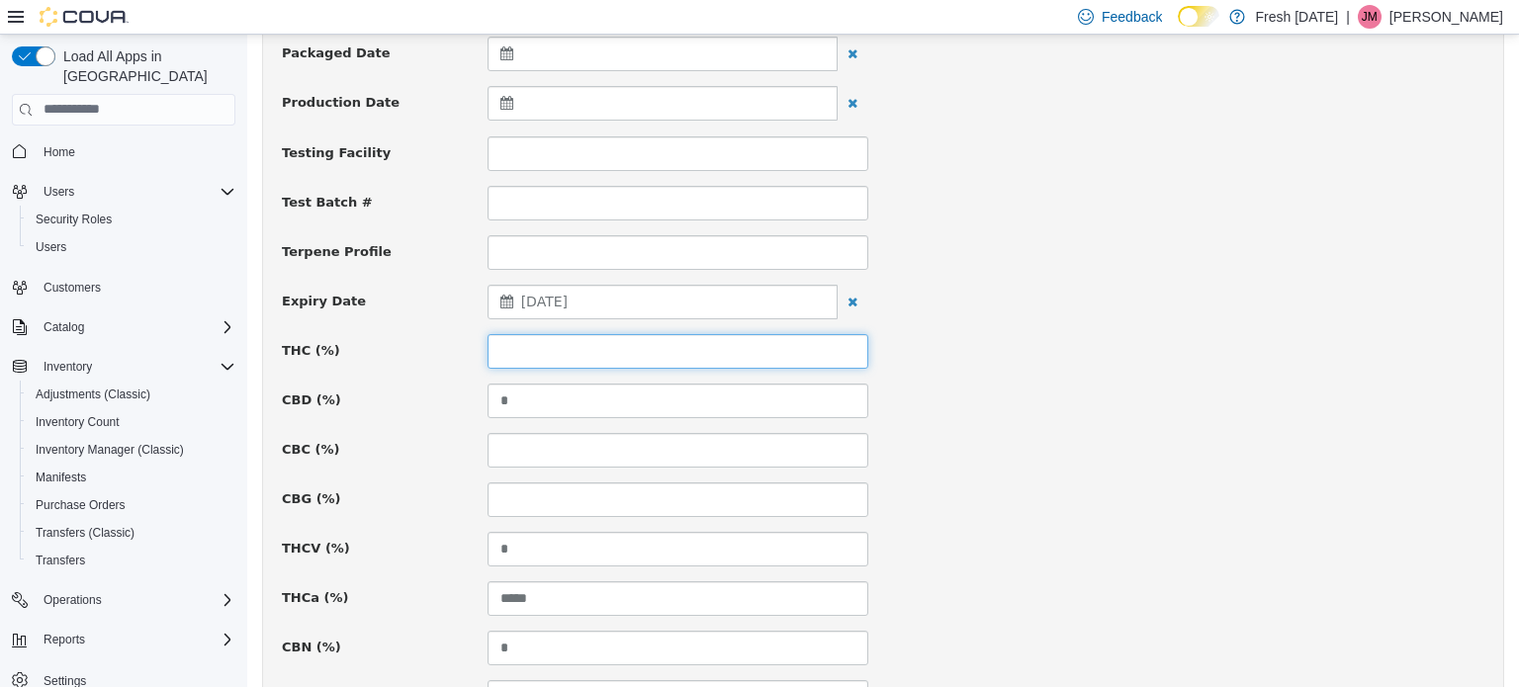
click at [630, 355] on input at bounding box center [677, 350] width 381 height 35
type input "*****"
click at [1076, 333] on div at bounding box center [1191, 333] width 616 height 1
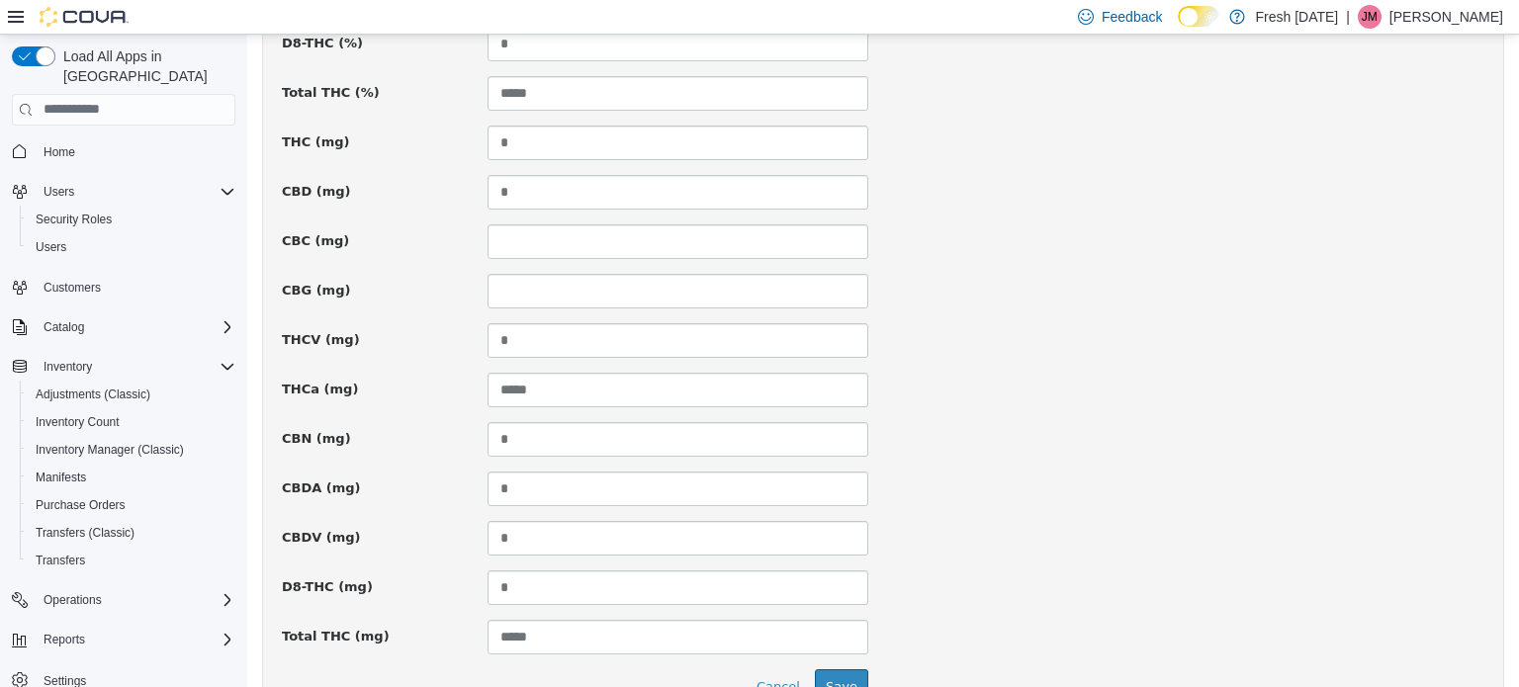
scroll to position [1451, 0]
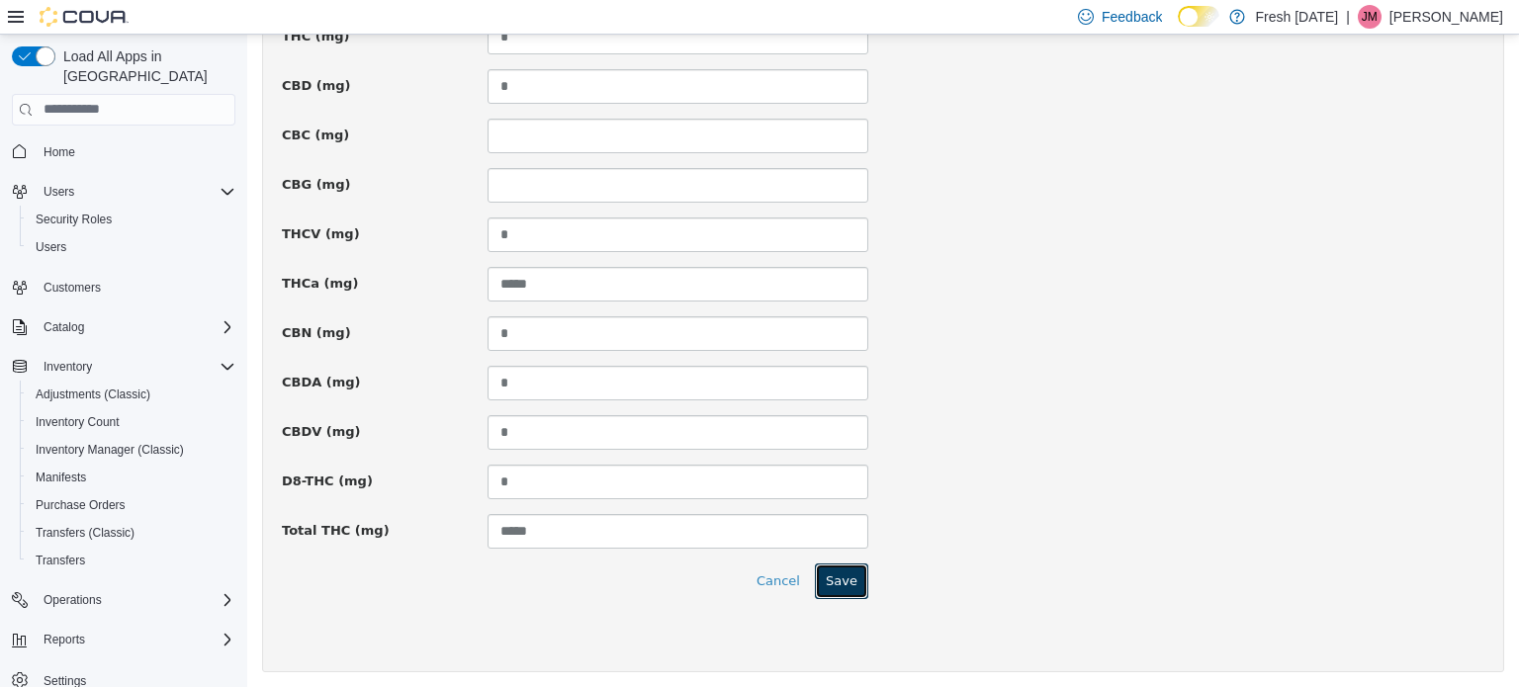
click at [854, 572] on button "Save" at bounding box center [841, 581] width 53 height 36
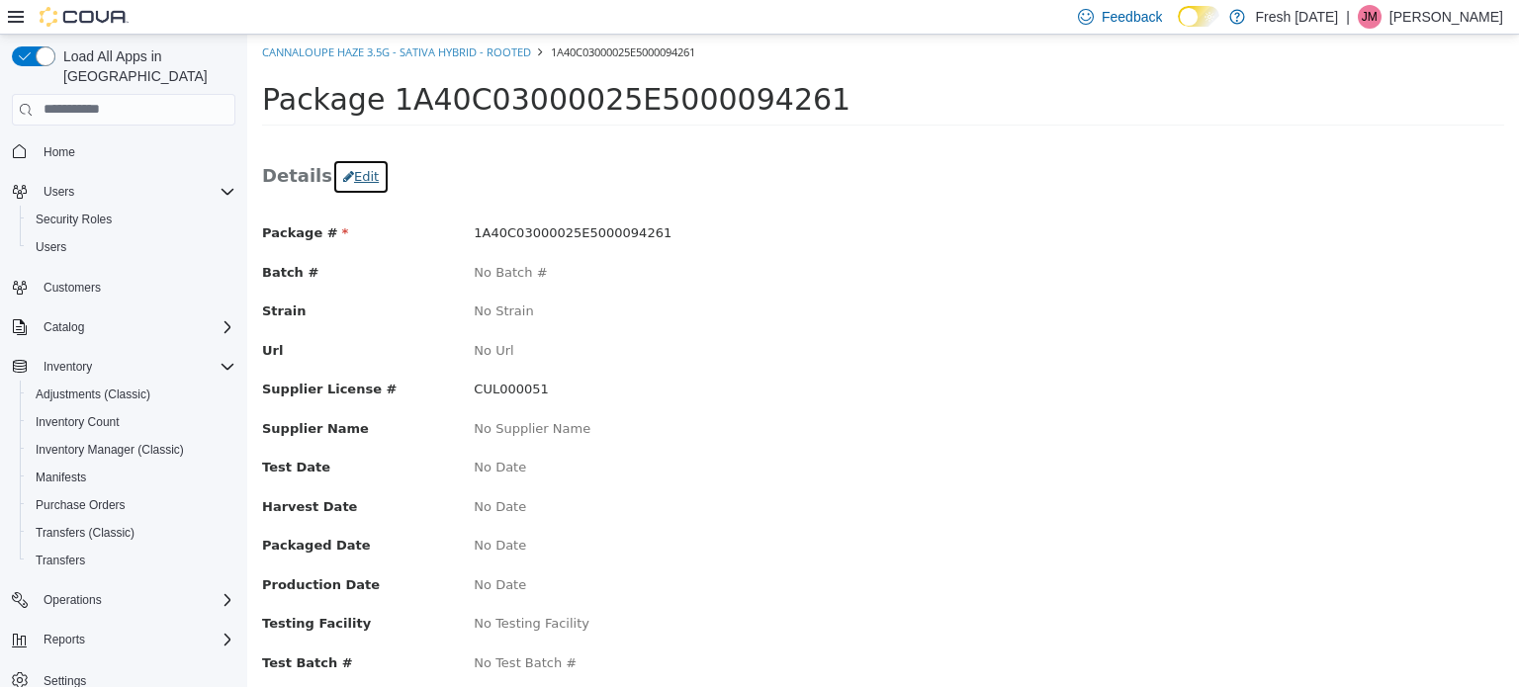
click at [356, 165] on button "Edit" at bounding box center [360, 176] width 57 height 36
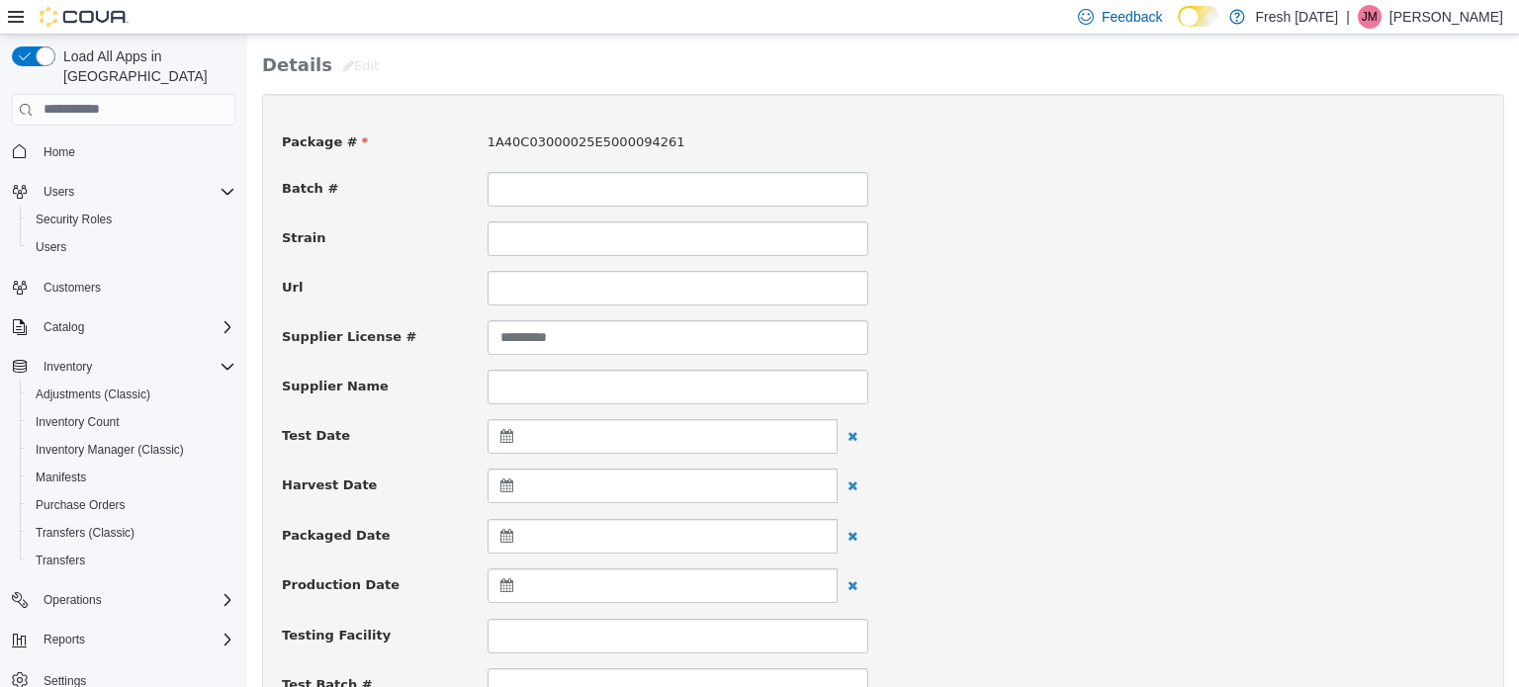
scroll to position [297, 0]
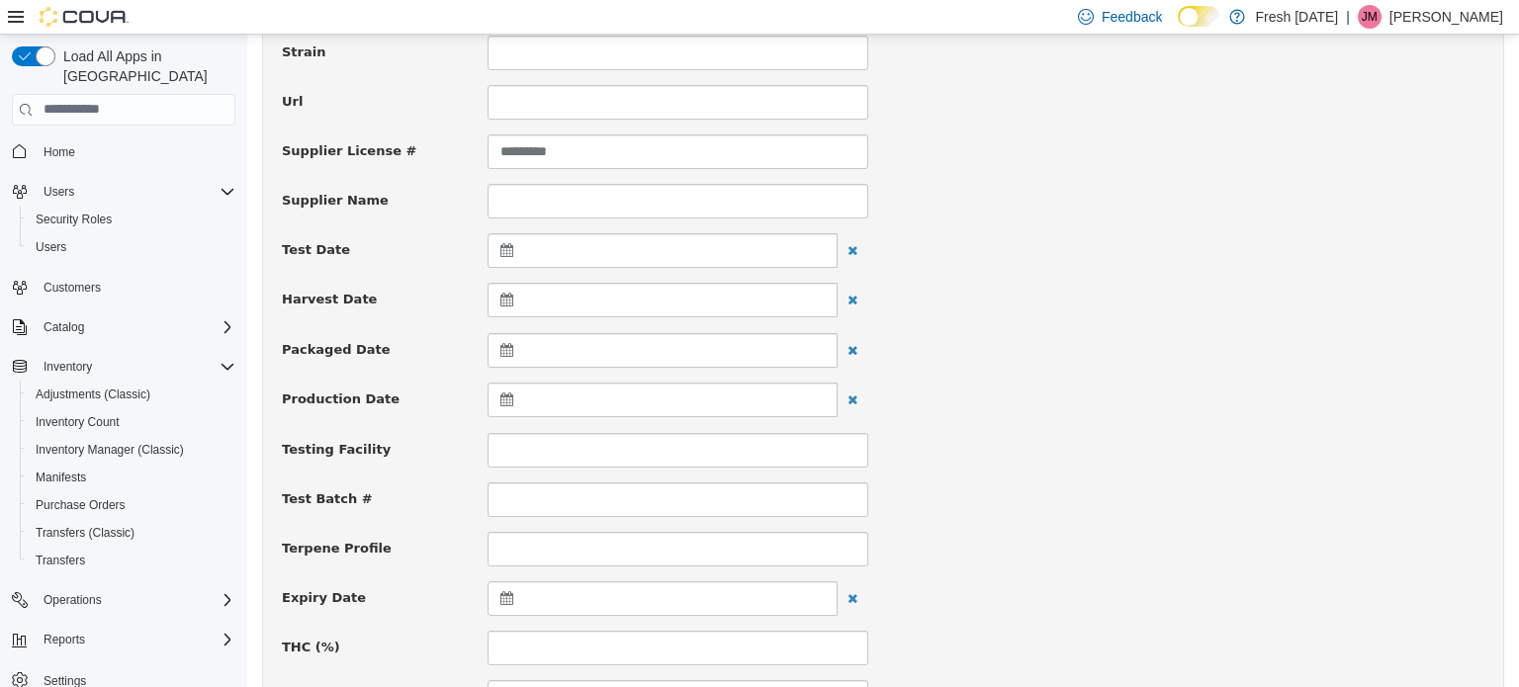
click at [510, 399] on icon at bounding box center [510, 398] width 21 height 14
click at [500, 394] on icon at bounding box center [510, 398] width 21 height 14
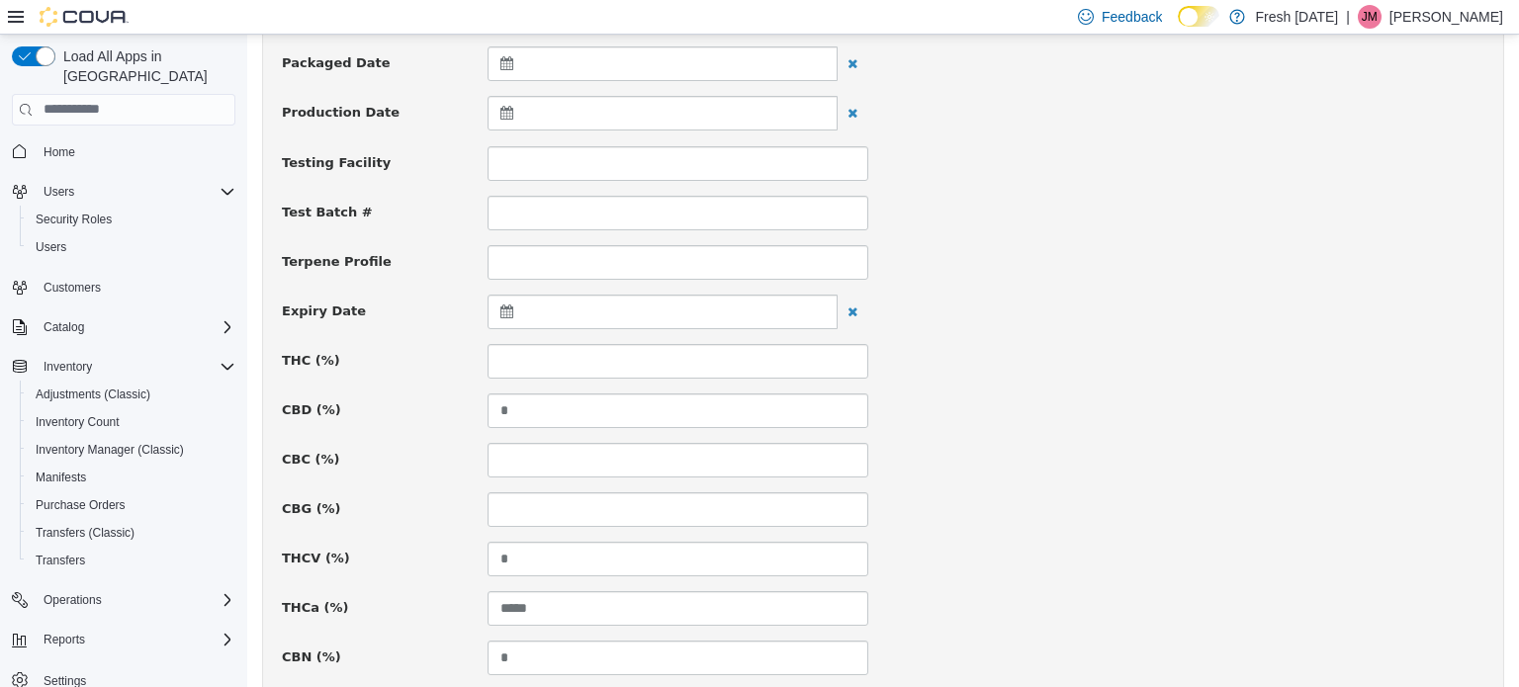
scroll to position [593, 0]
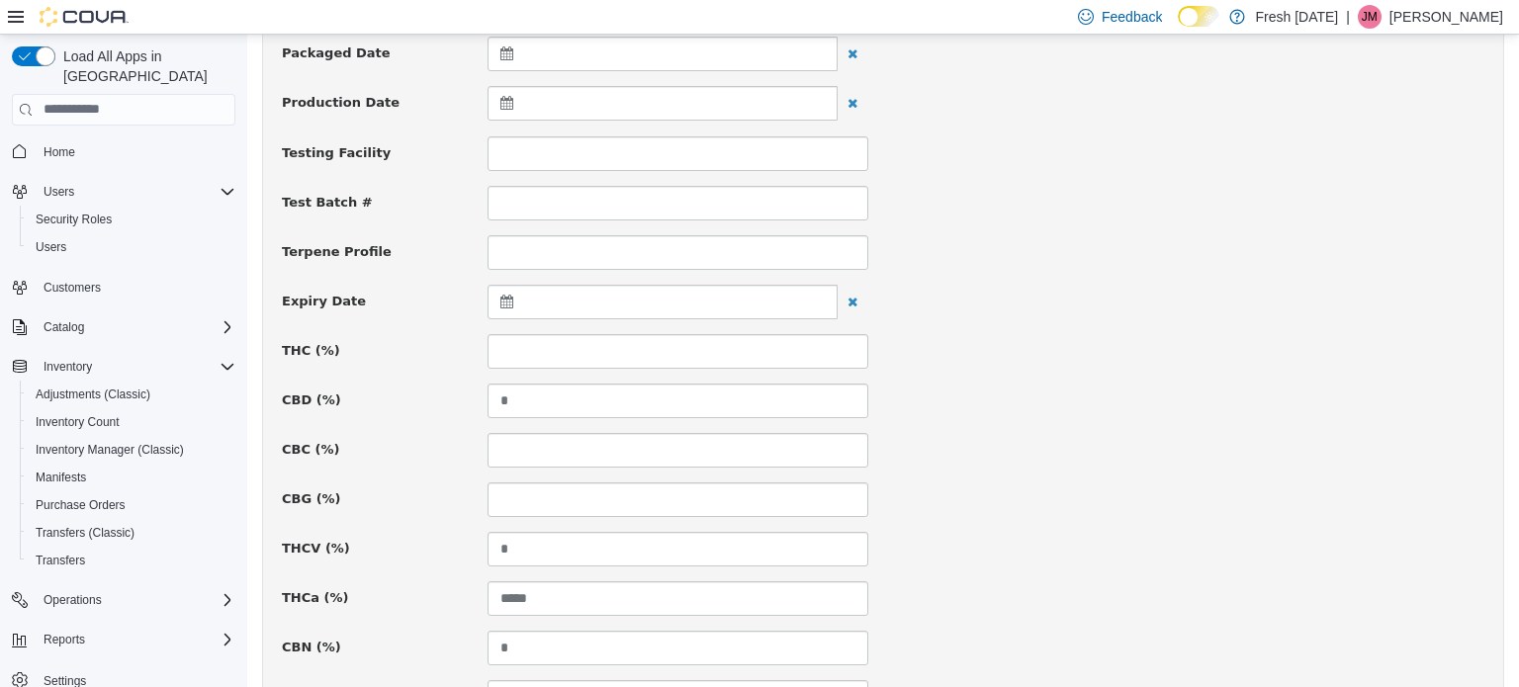
click at [501, 300] on icon at bounding box center [510, 301] width 21 height 14
click at [684, 351] on th at bounding box center [700, 349] width 32 height 35
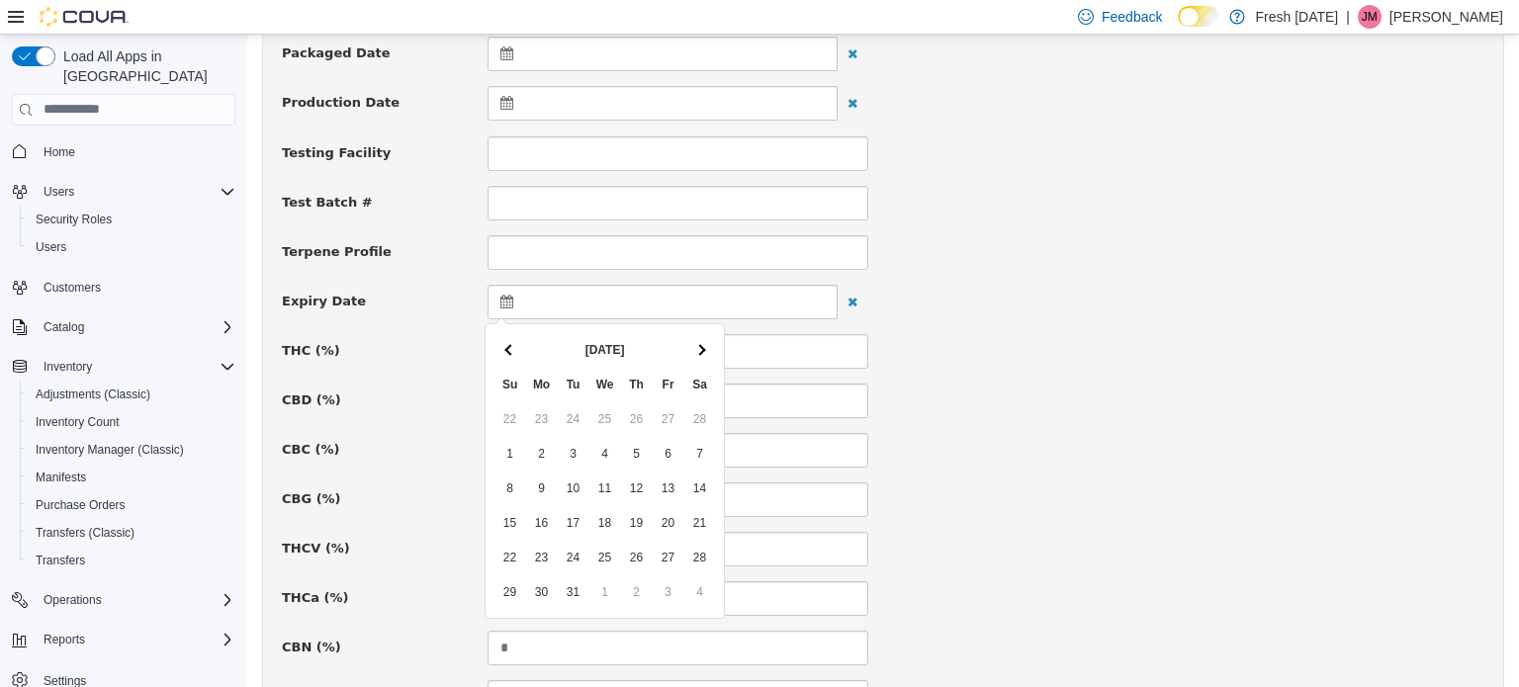
click at [684, 351] on th at bounding box center [700, 349] width 32 height 35
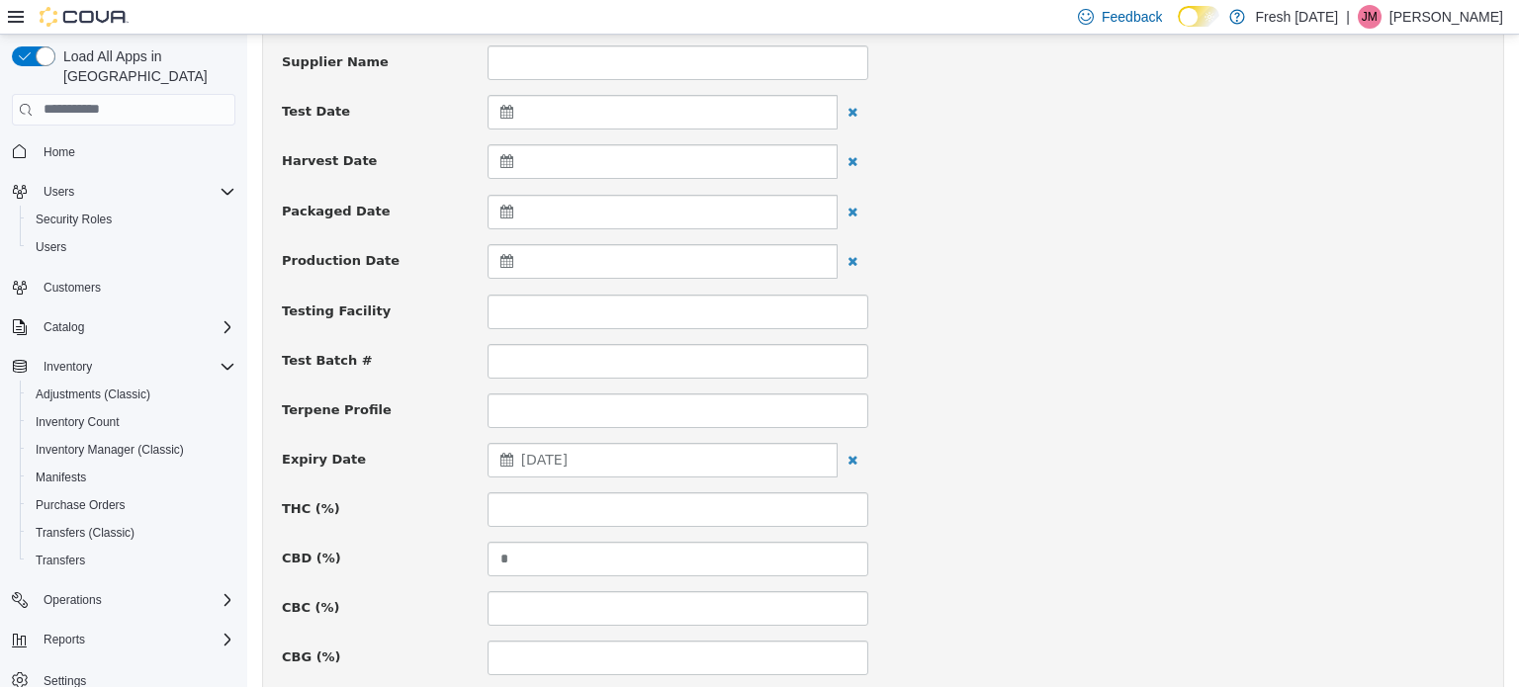
scroll to position [692, 0]
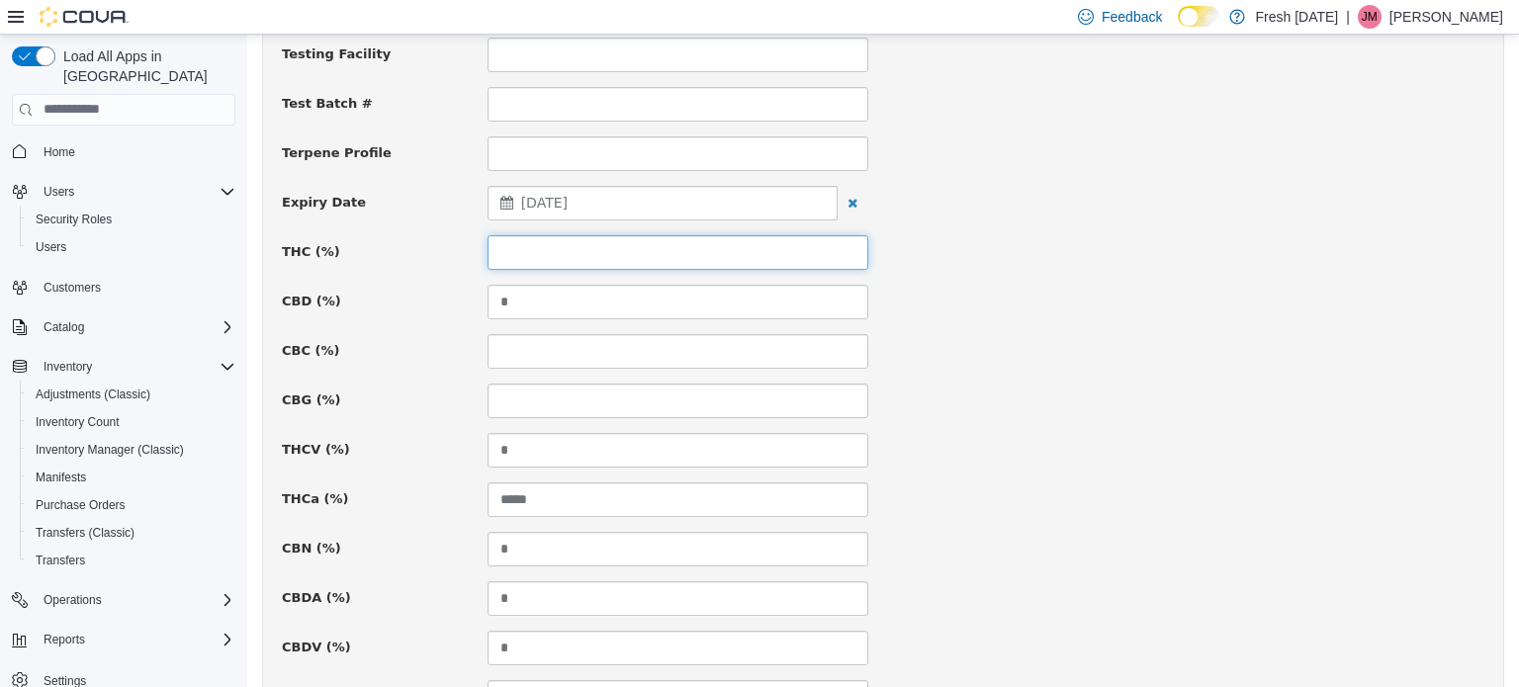
click at [758, 252] on input at bounding box center [677, 251] width 381 height 35
type input "*****"
click at [1092, 290] on div "CBD (%) *" at bounding box center [883, 301] width 1232 height 35
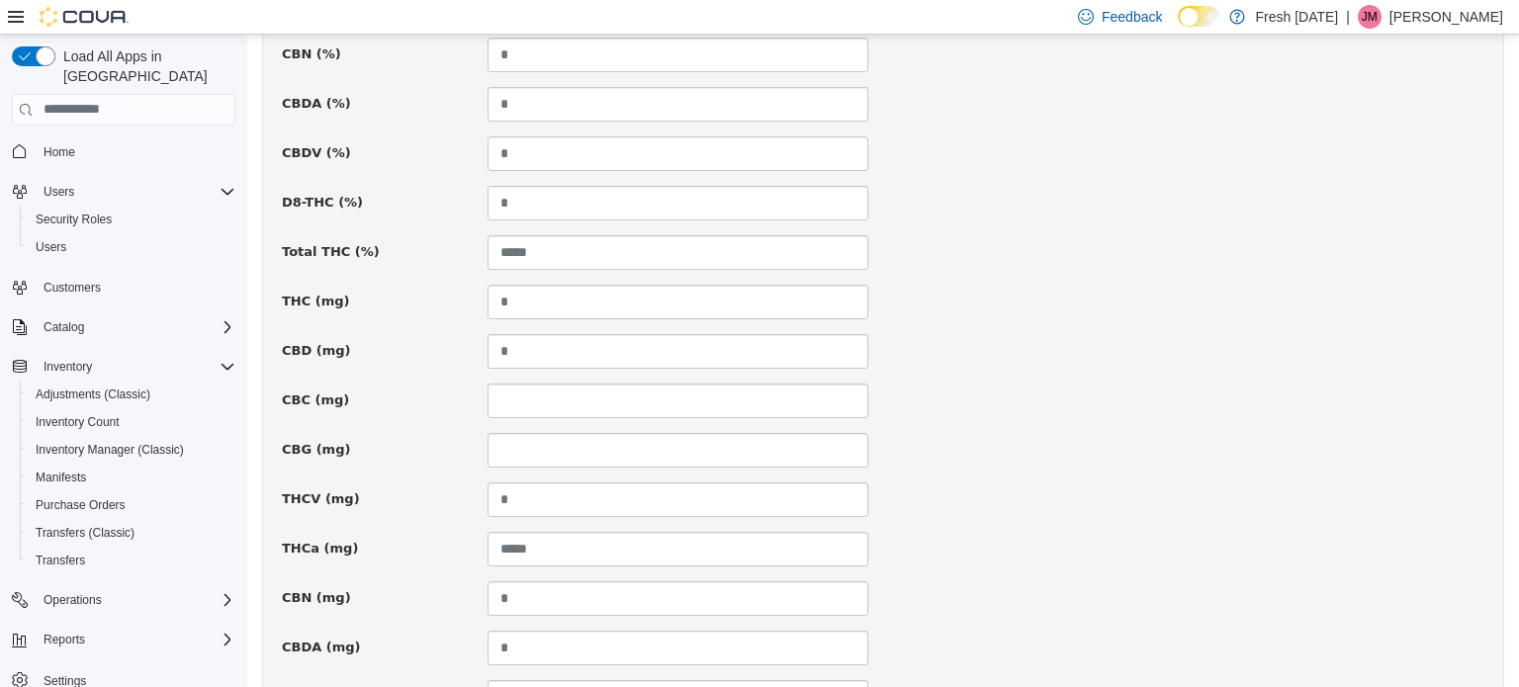
scroll to position [1451, 0]
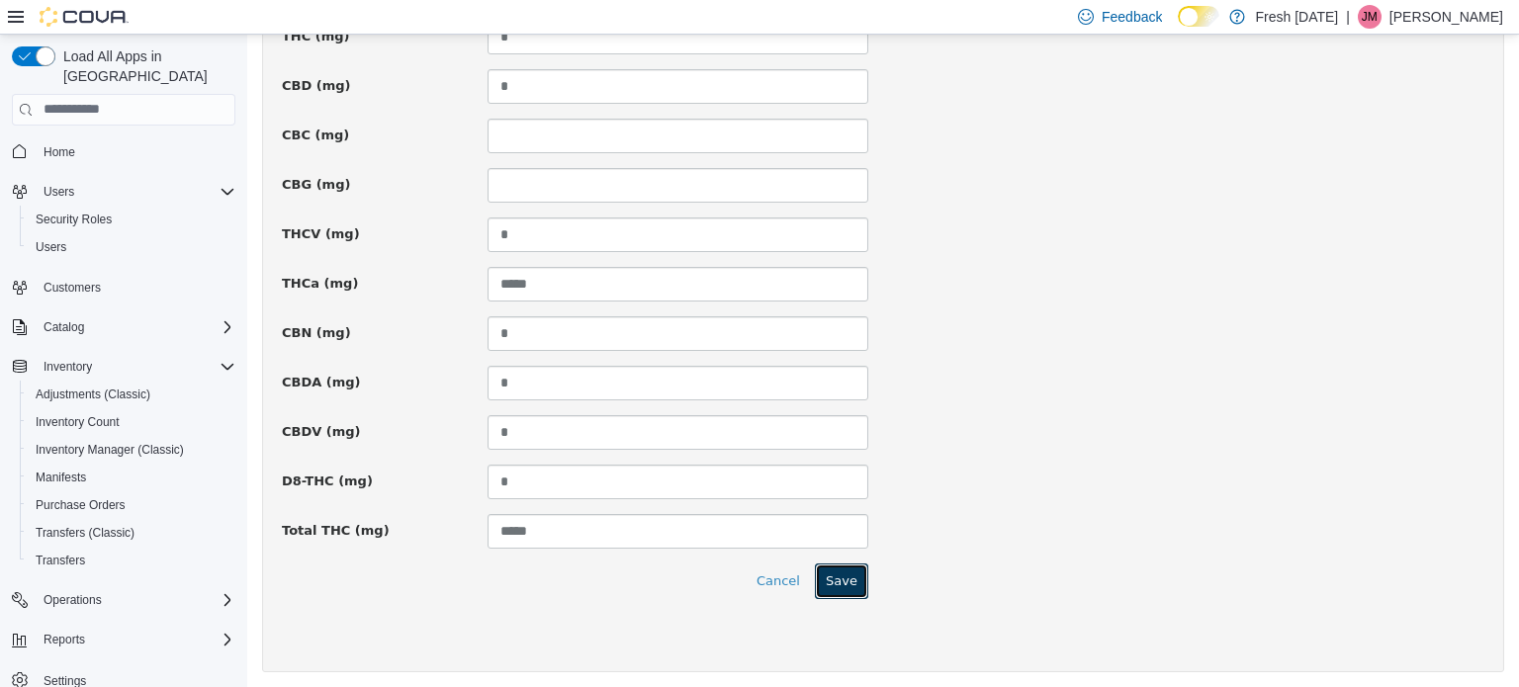
click at [838, 578] on button "Save" at bounding box center [841, 581] width 53 height 36
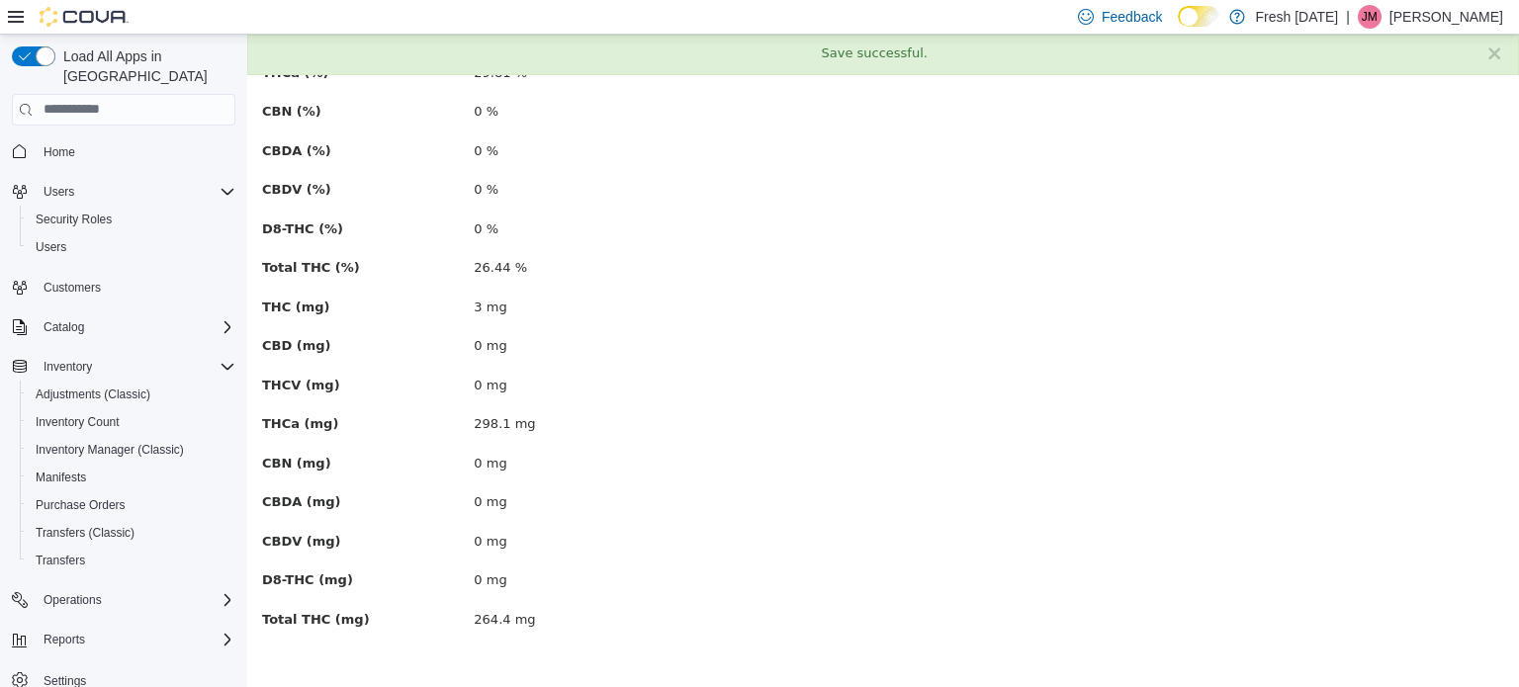
scroll to position [0, 0]
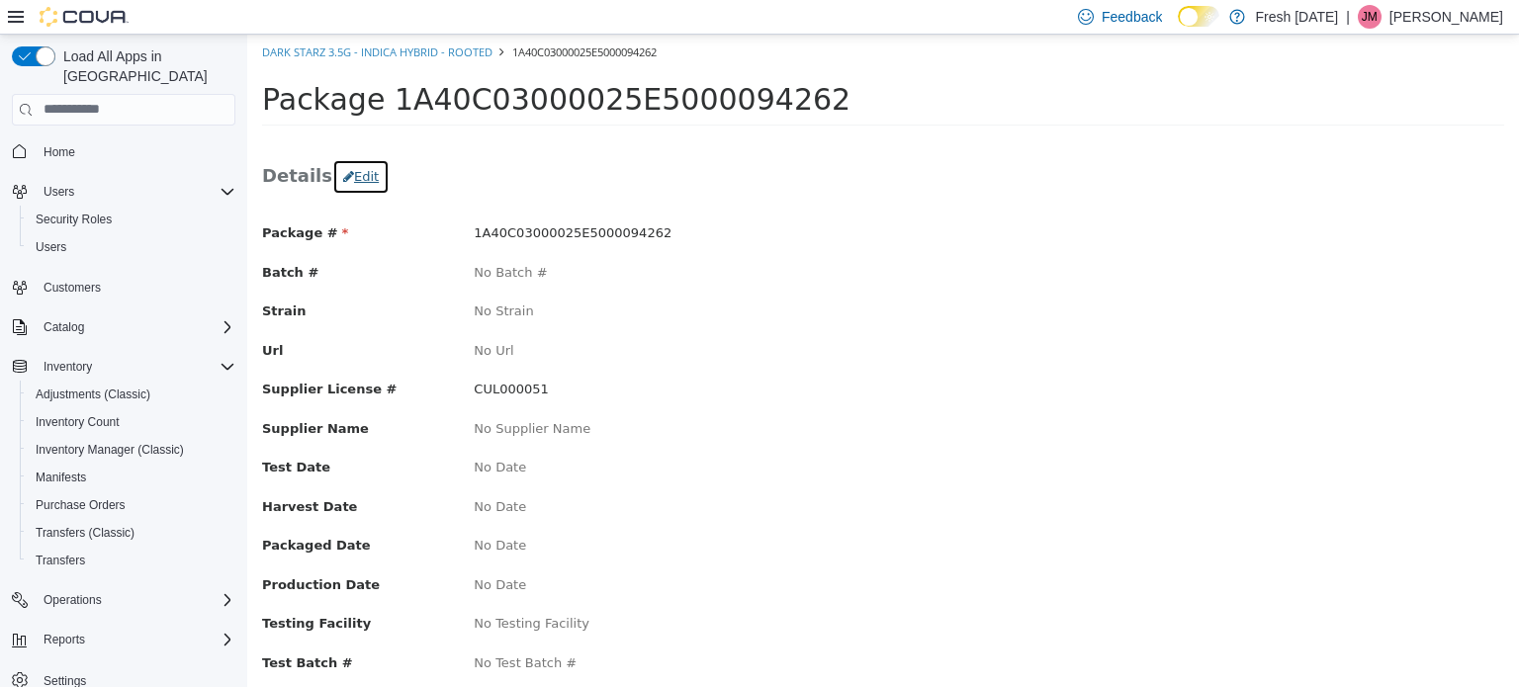
click at [356, 165] on button "Edit" at bounding box center [360, 176] width 57 height 36
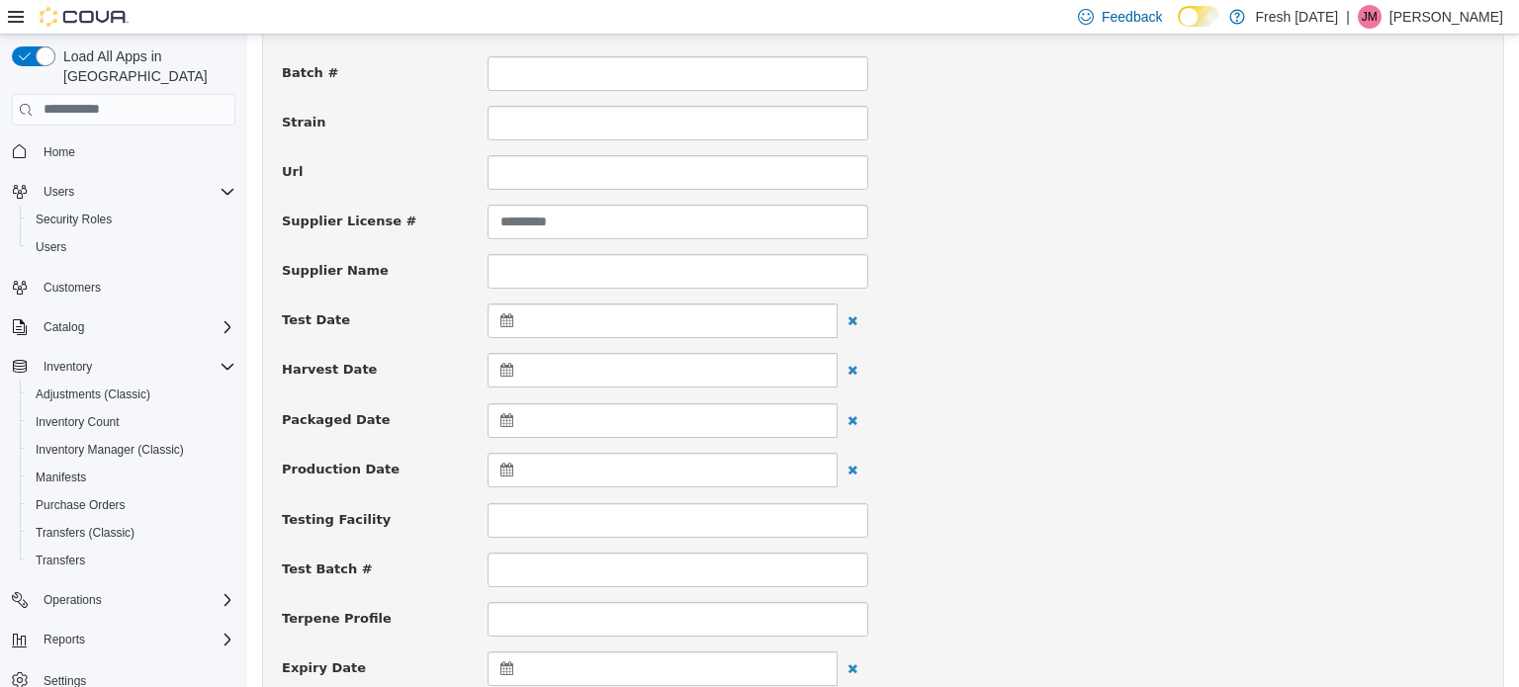
scroll to position [494, 0]
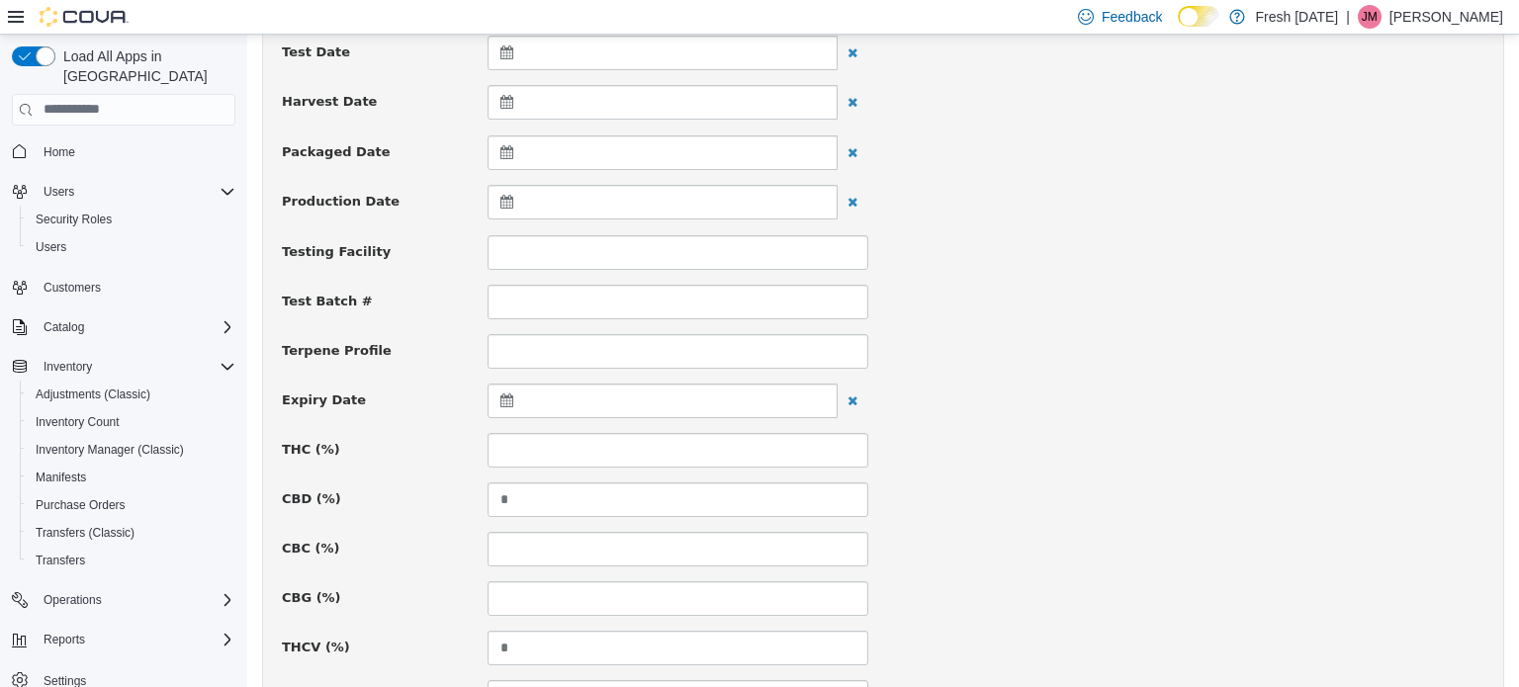
click at [504, 394] on icon at bounding box center [510, 399] width 21 height 14
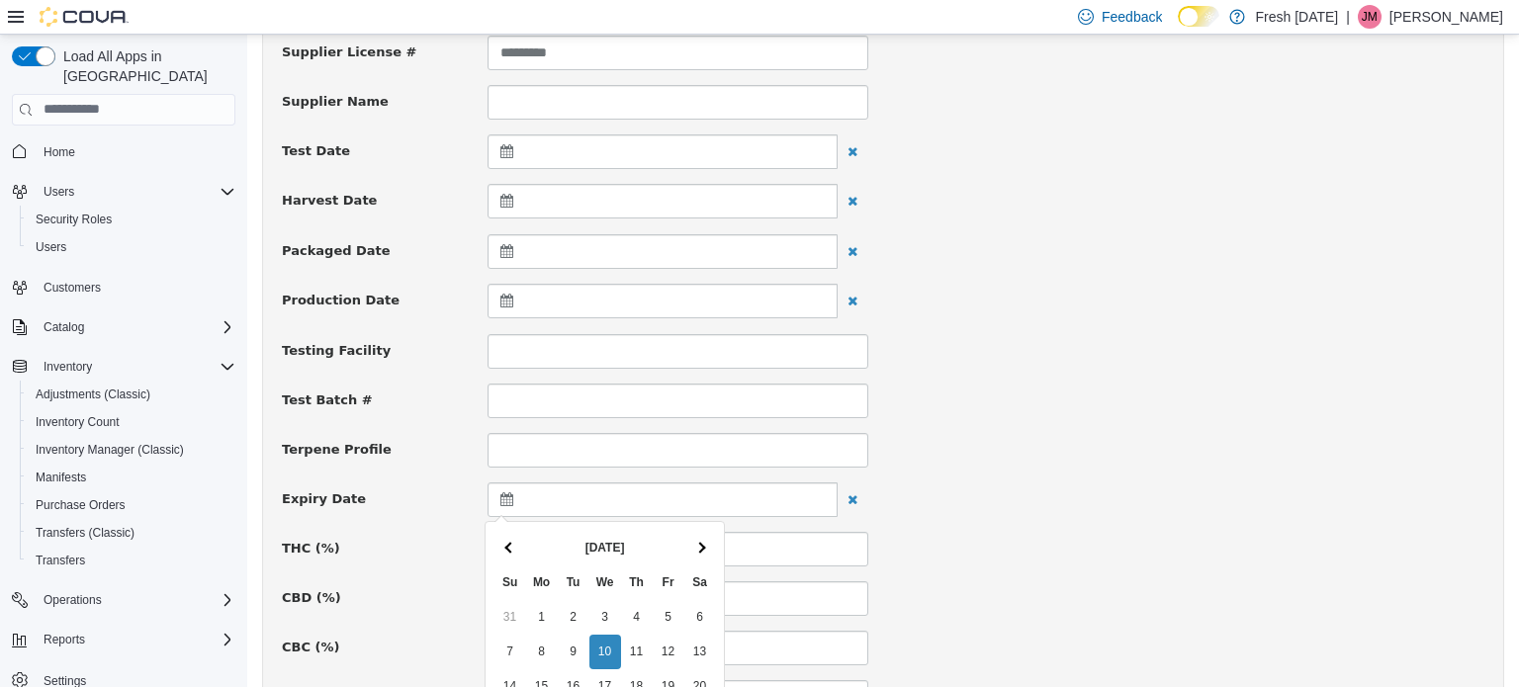
scroll to position [593, 0]
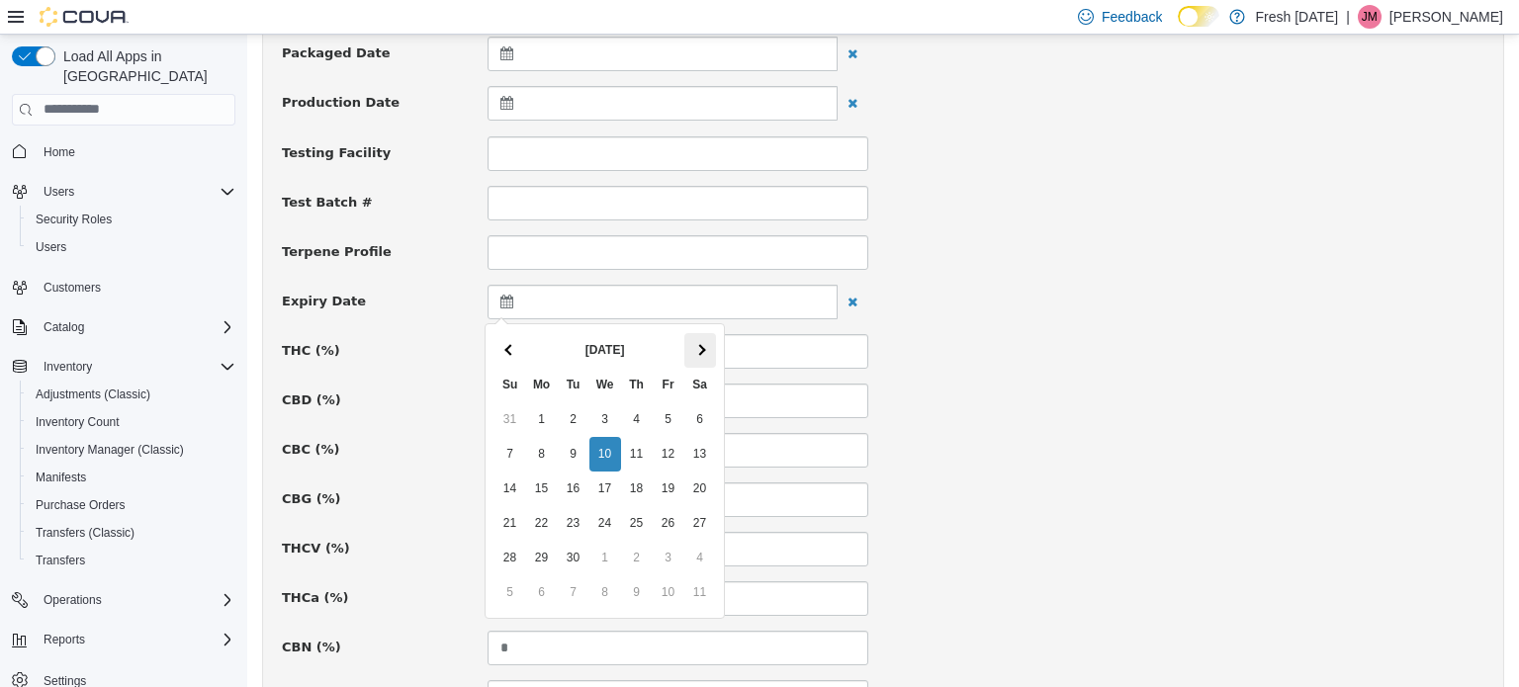
click at [693, 350] on th at bounding box center [700, 349] width 32 height 35
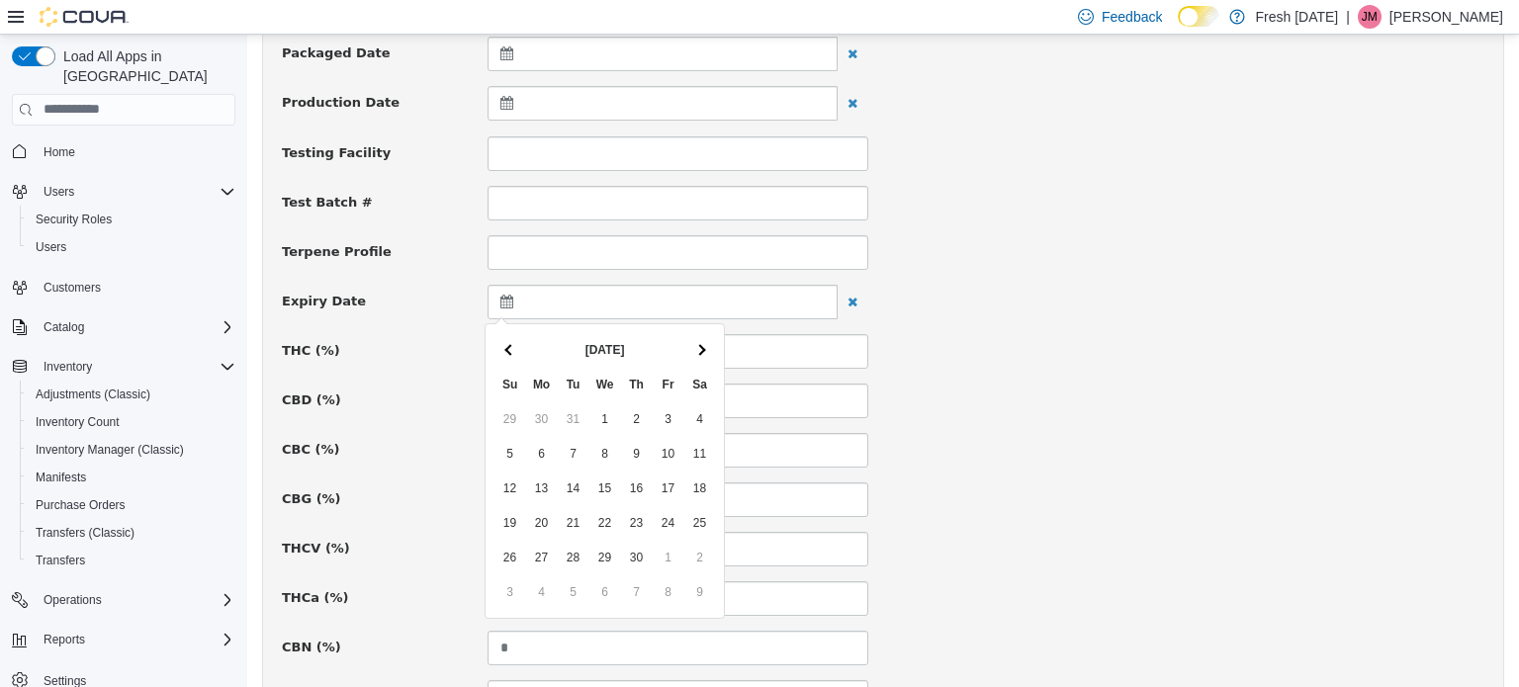
click at [693, 350] on th at bounding box center [700, 349] width 32 height 35
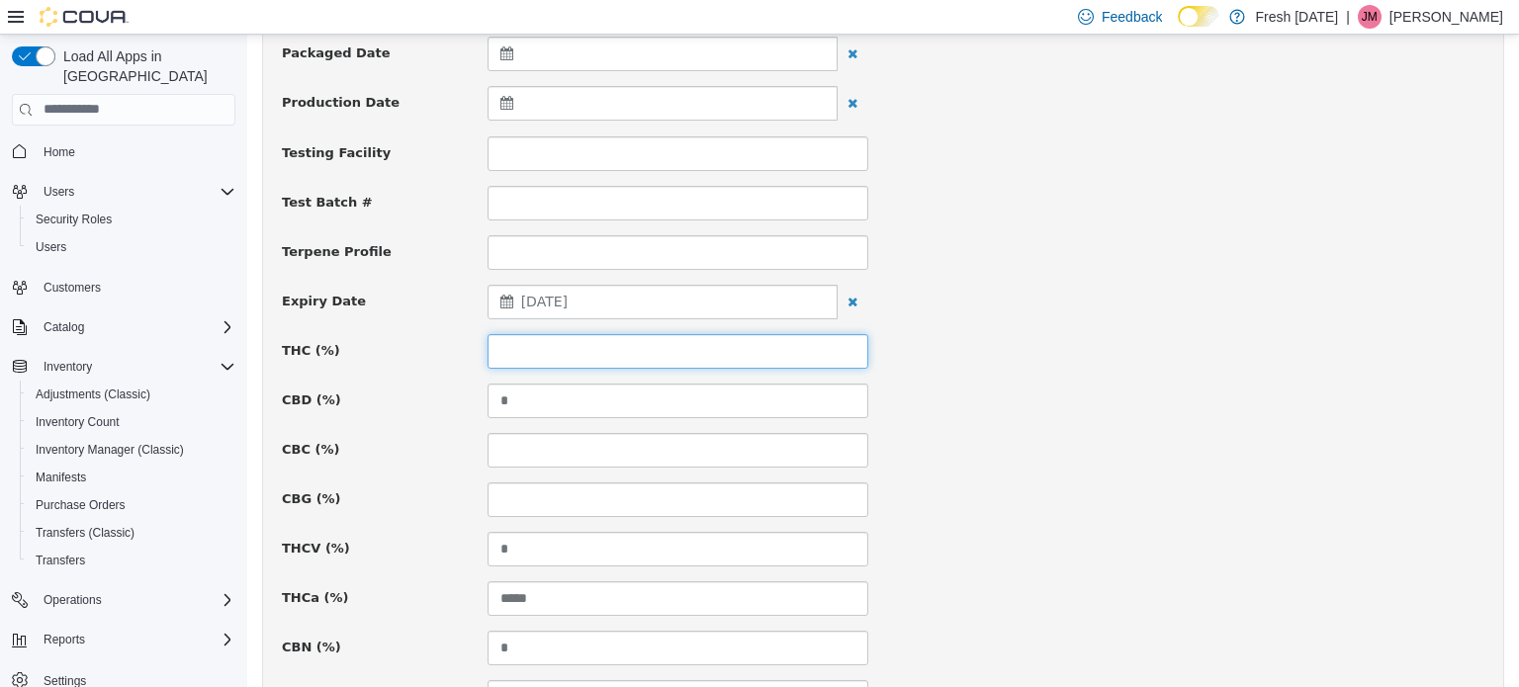
click at [803, 349] on input at bounding box center [677, 350] width 381 height 35
type input "*****"
click div "THC (%) *****"
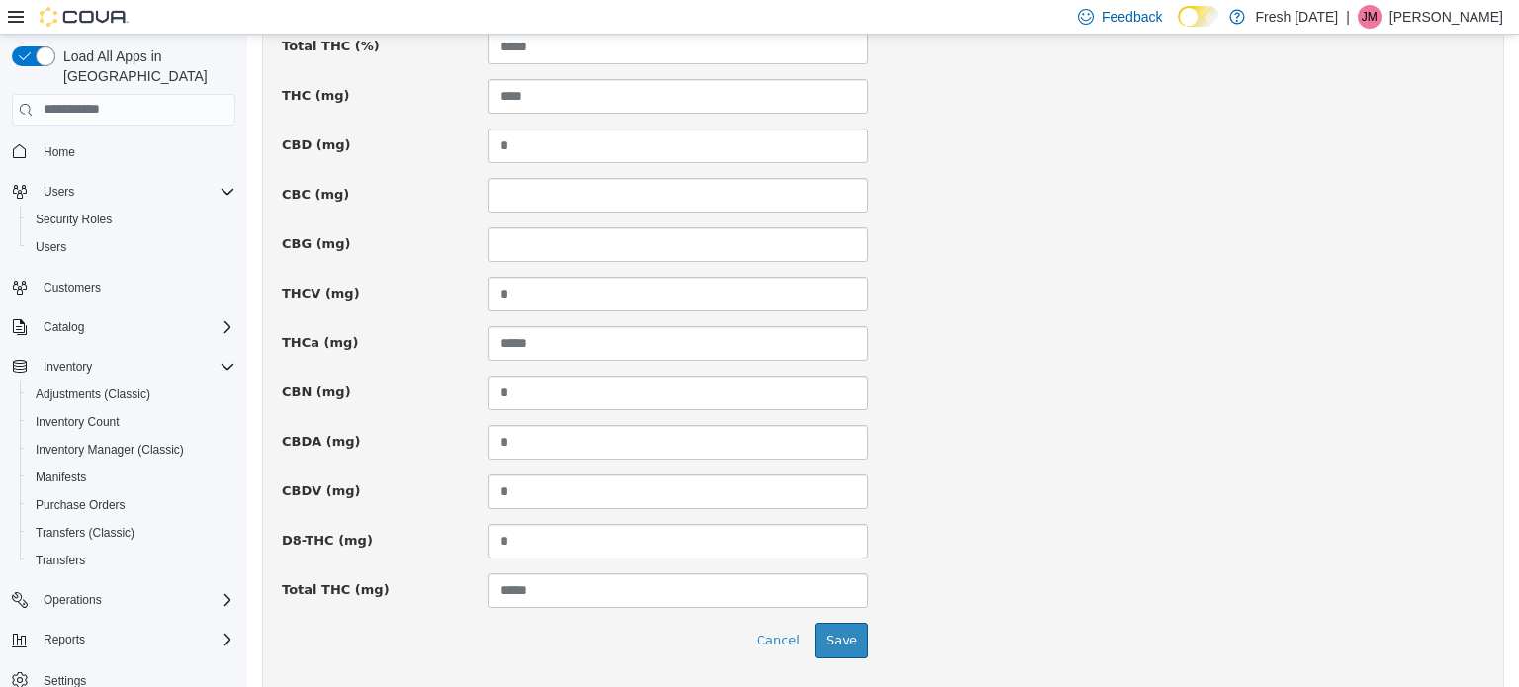
scroll to position [1451, 0]
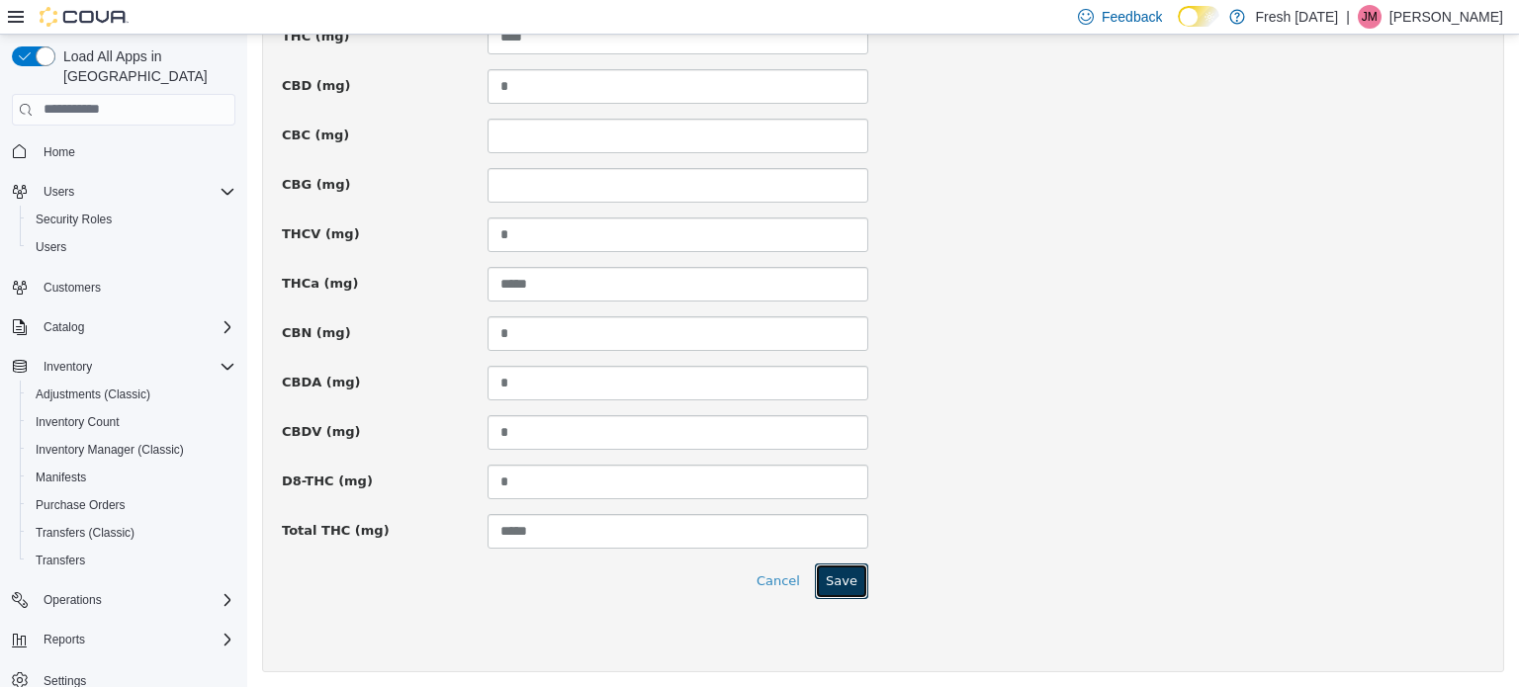
click button "Save"
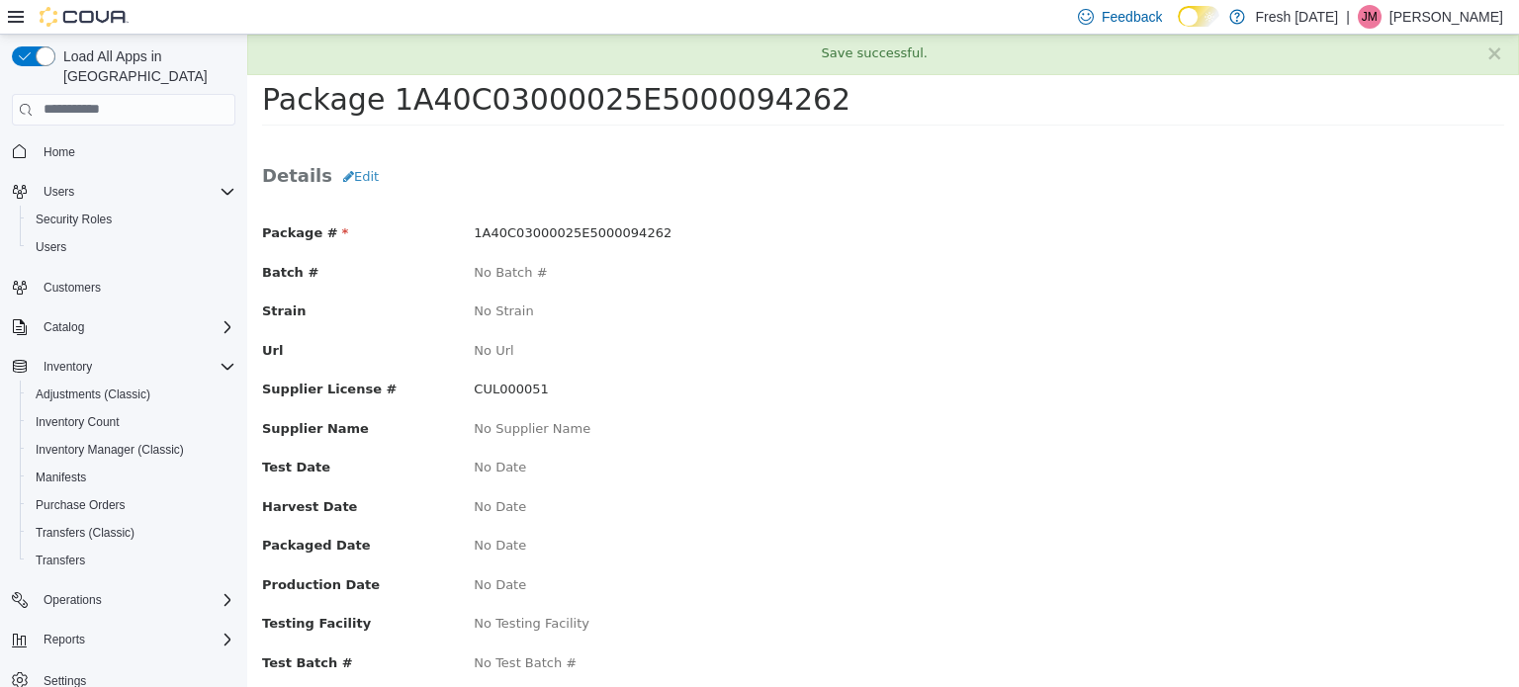
click div "No Strain"
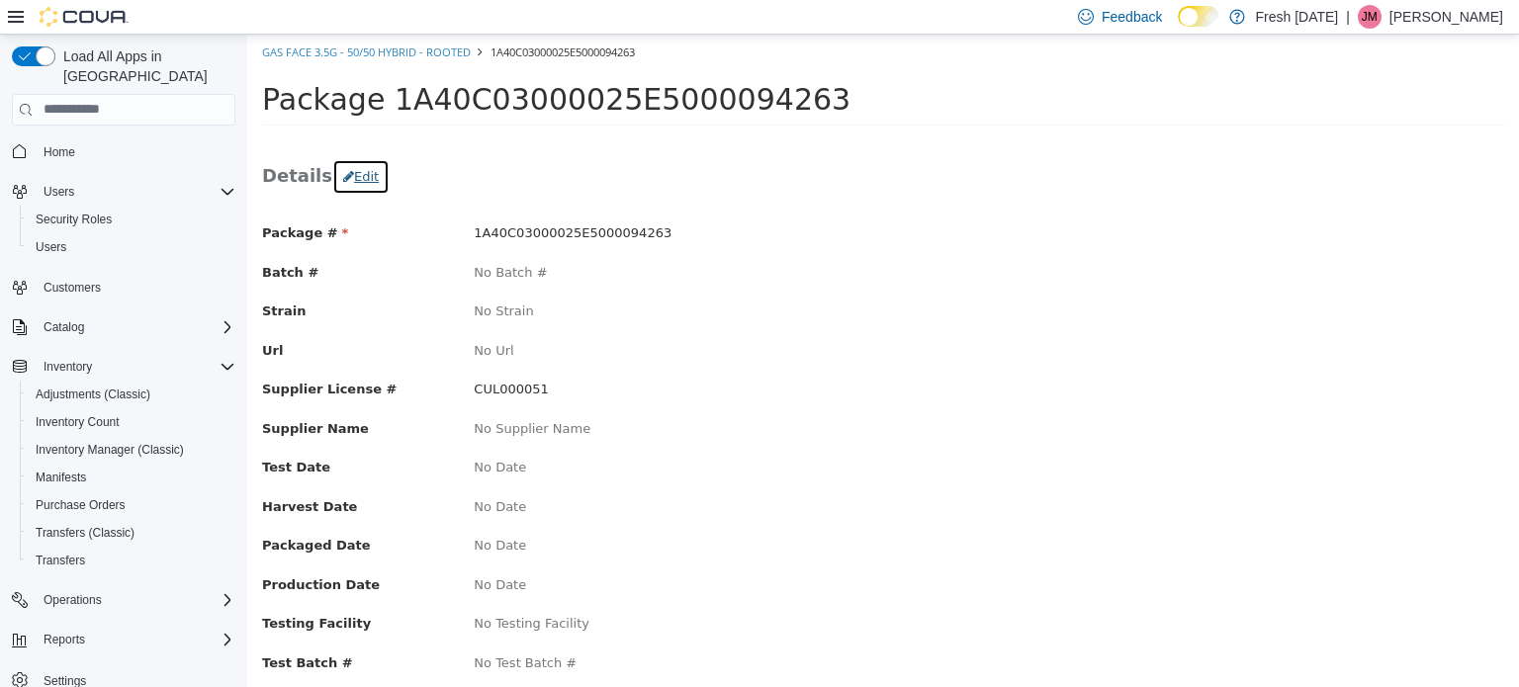
click at [348, 178] on button "Edit" at bounding box center [360, 176] width 57 height 36
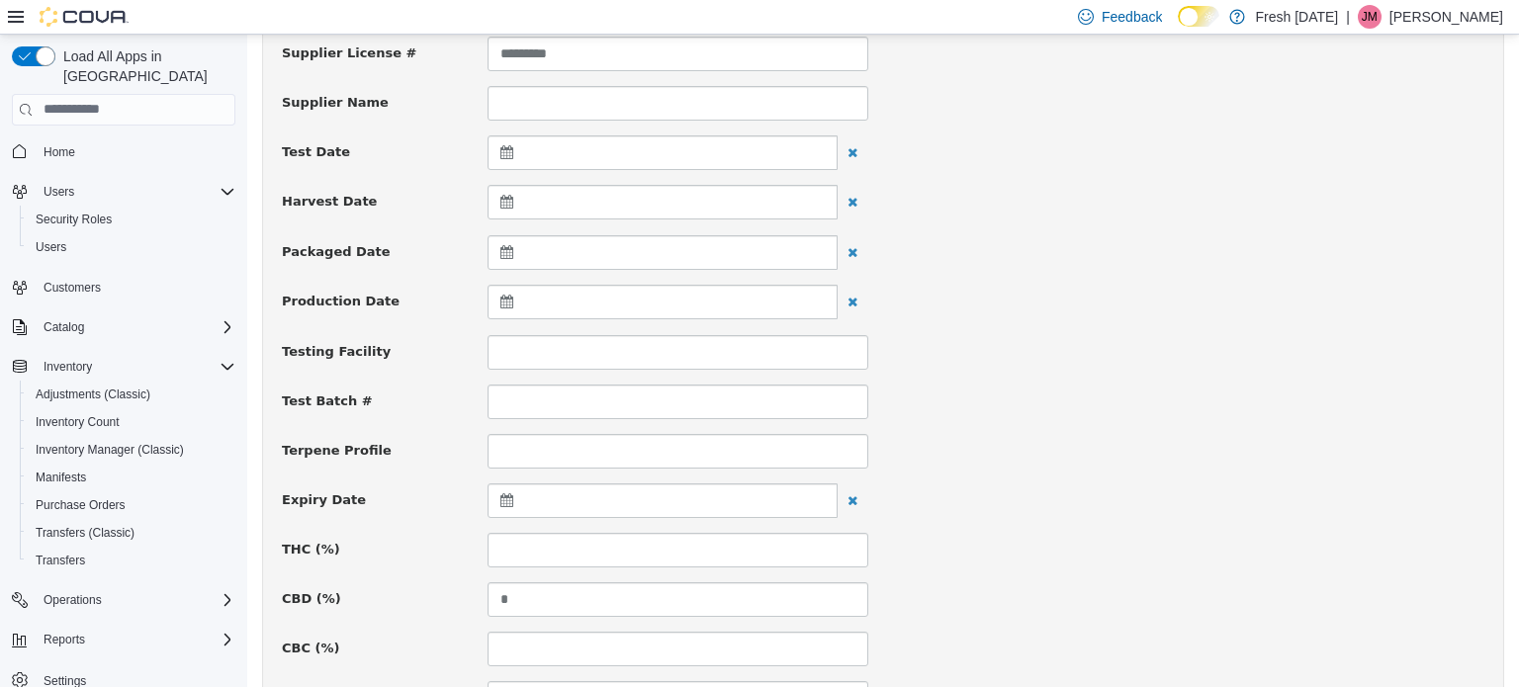
scroll to position [395, 0]
click at [500, 491] on icon at bounding box center [510, 498] width 21 height 14
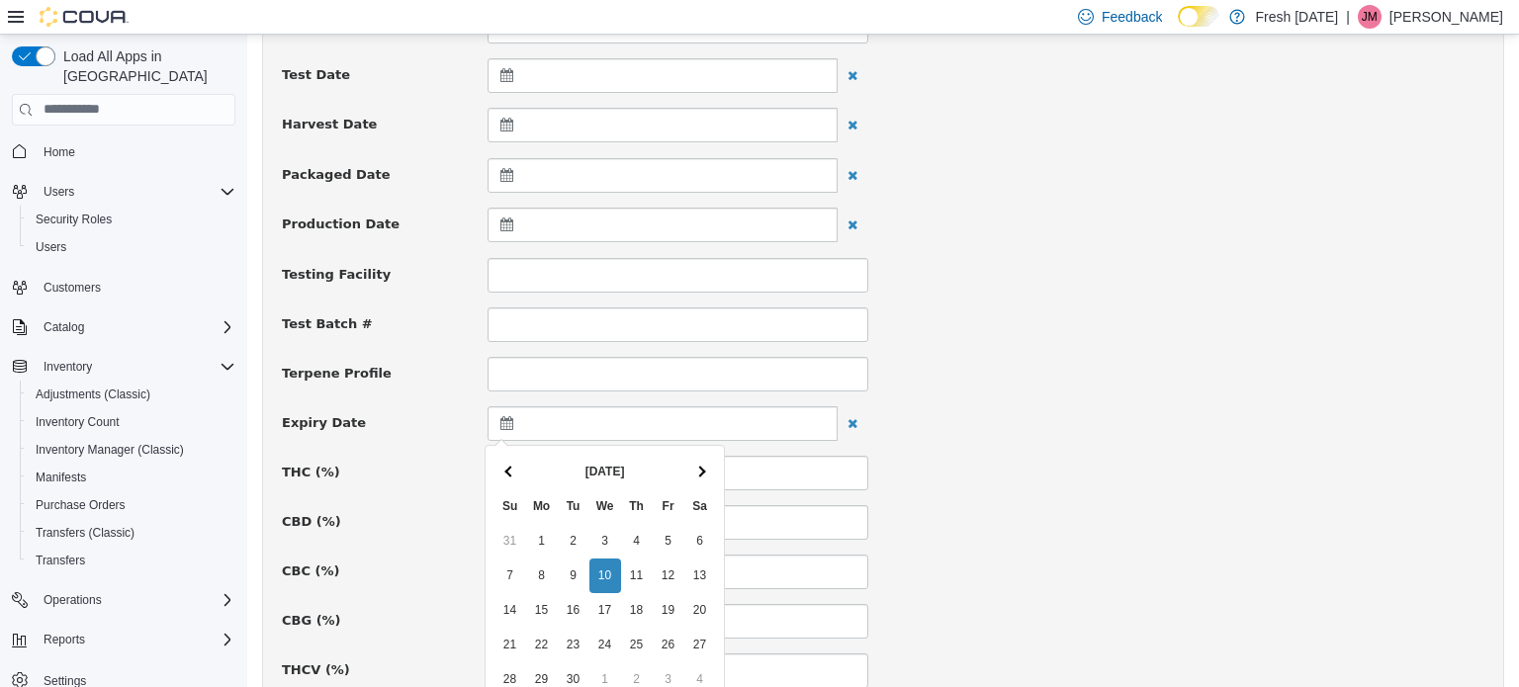
scroll to position [593, 0]
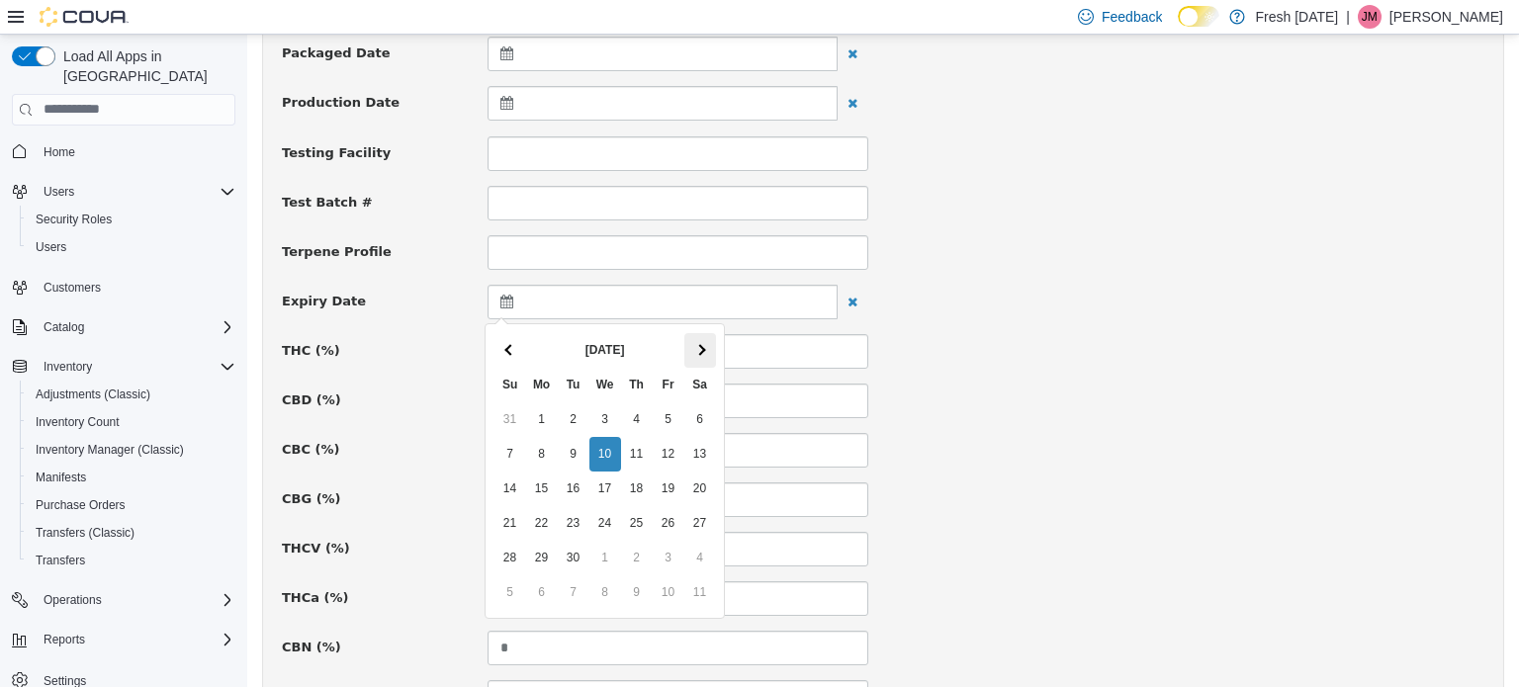
click at [711, 343] on th at bounding box center [700, 349] width 32 height 35
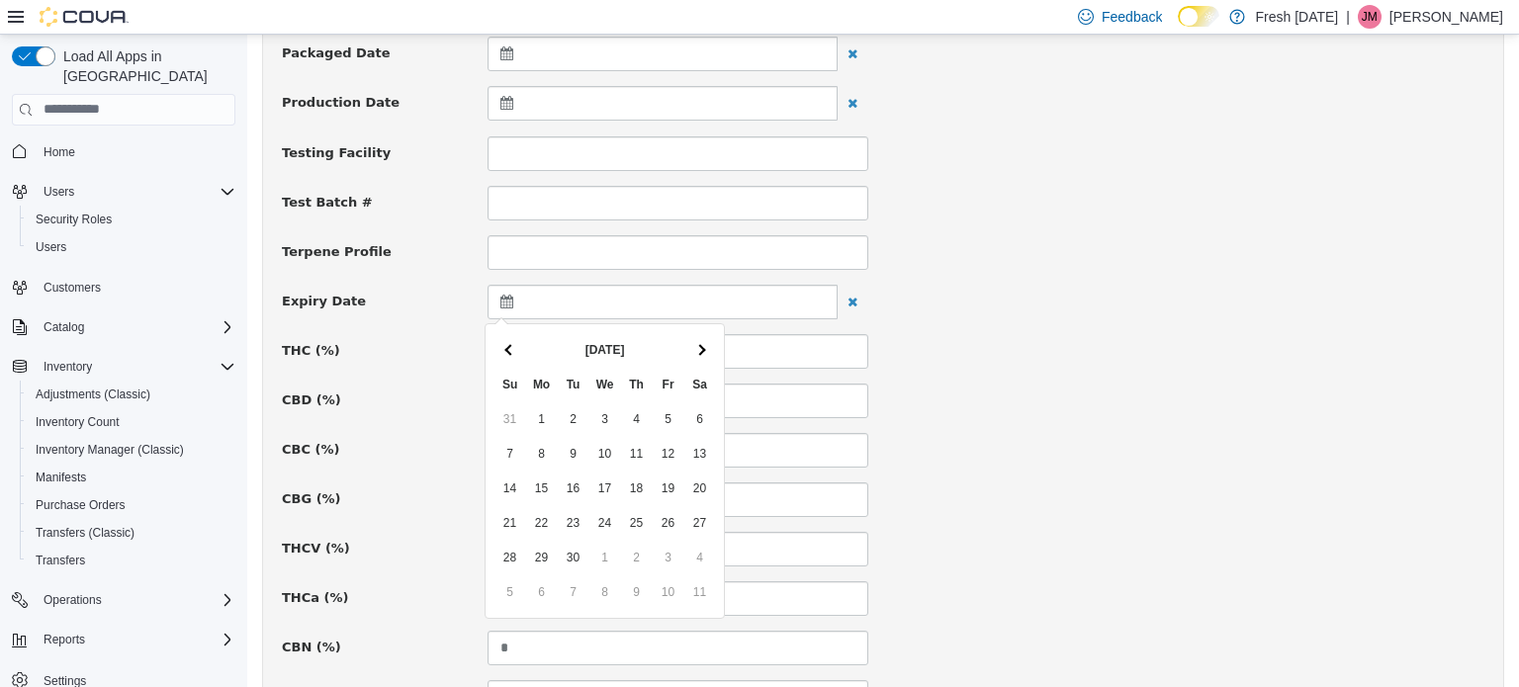
click at [711, 343] on th at bounding box center [700, 349] width 32 height 35
click at [515, 343] on th at bounding box center [510, 349] width 32 height 35
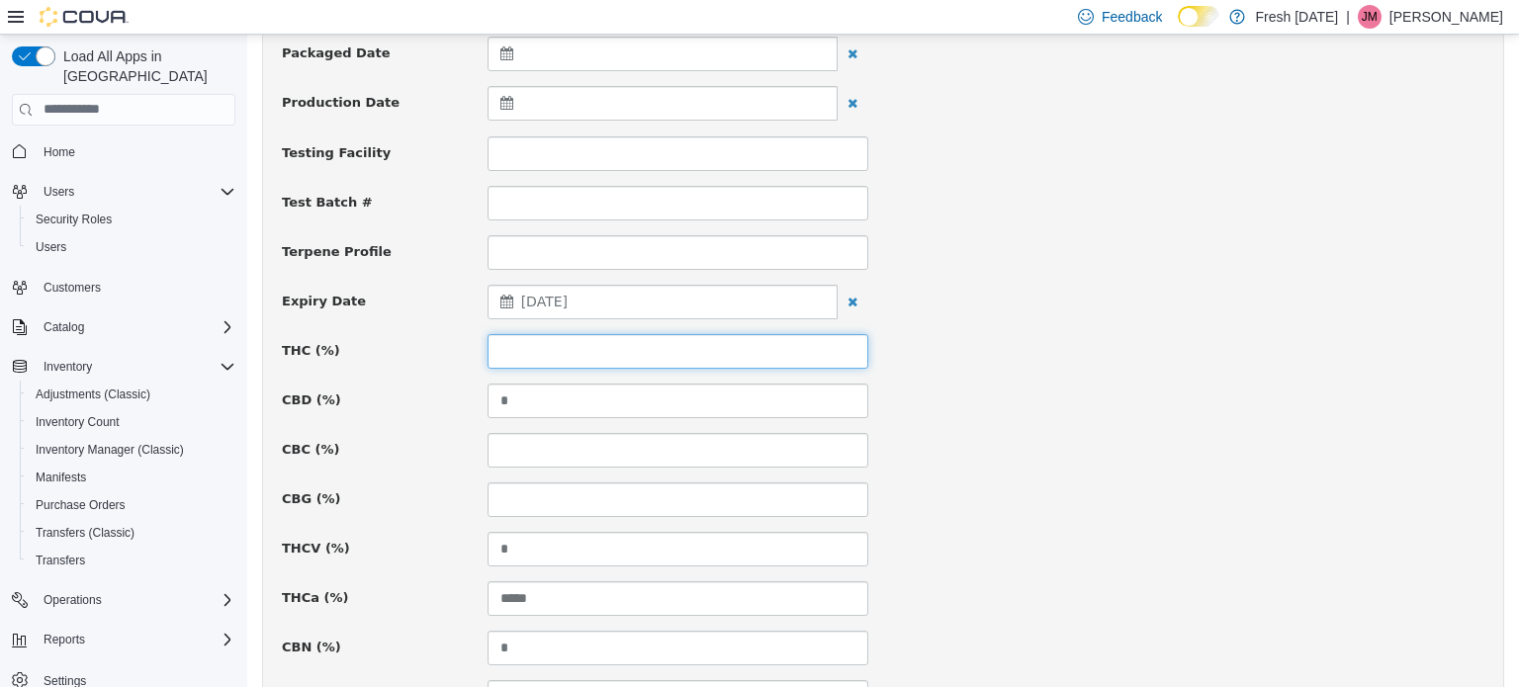
click at [759, 343] on input at bounding box center [677, 350] width 381 height 35
type input "*****"
drag, startPoint x: 1187, startPoint y: 340, endPoint x: 1151, endPoint y: 347, distance: 37.2
click at [1186, 340] on div "THC (%) *****" at bounding box center [883, 350] width 1232 height 35
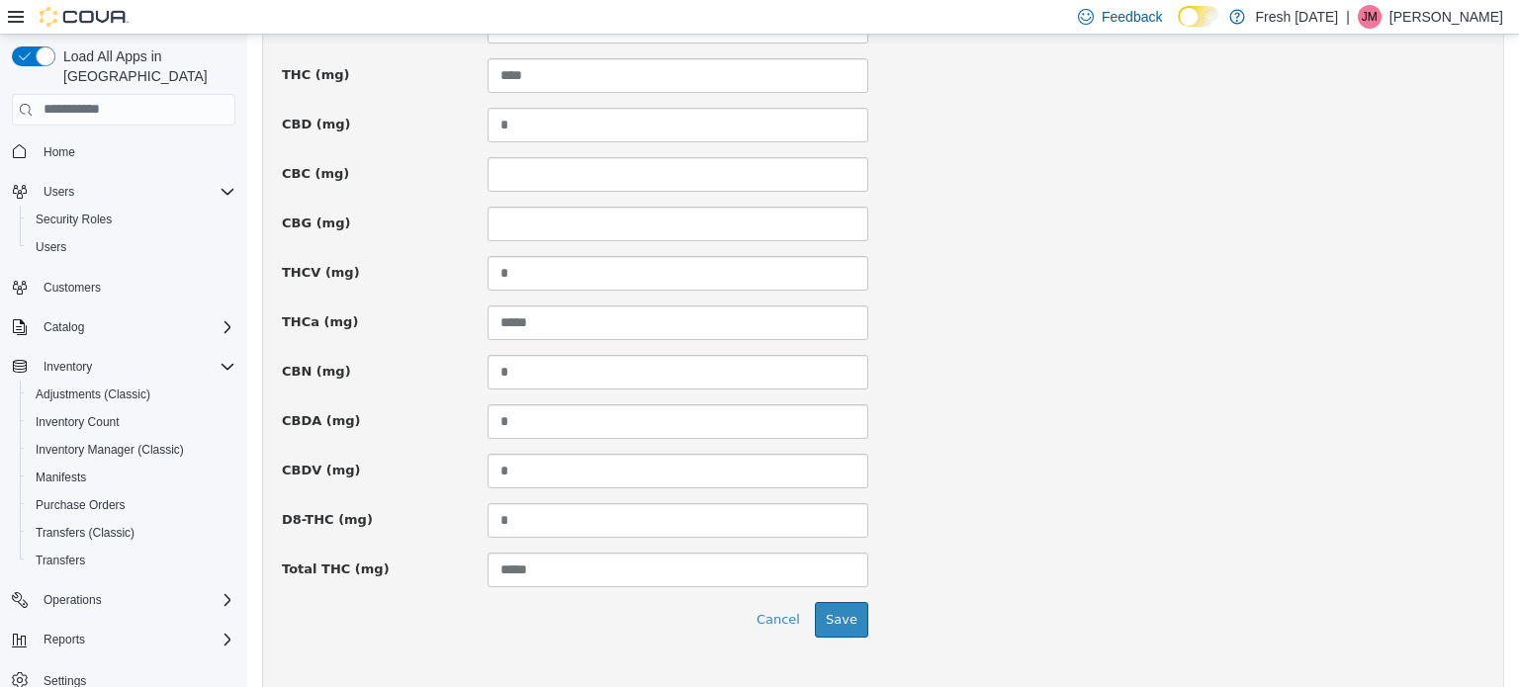
scroll to position [1451, 0]
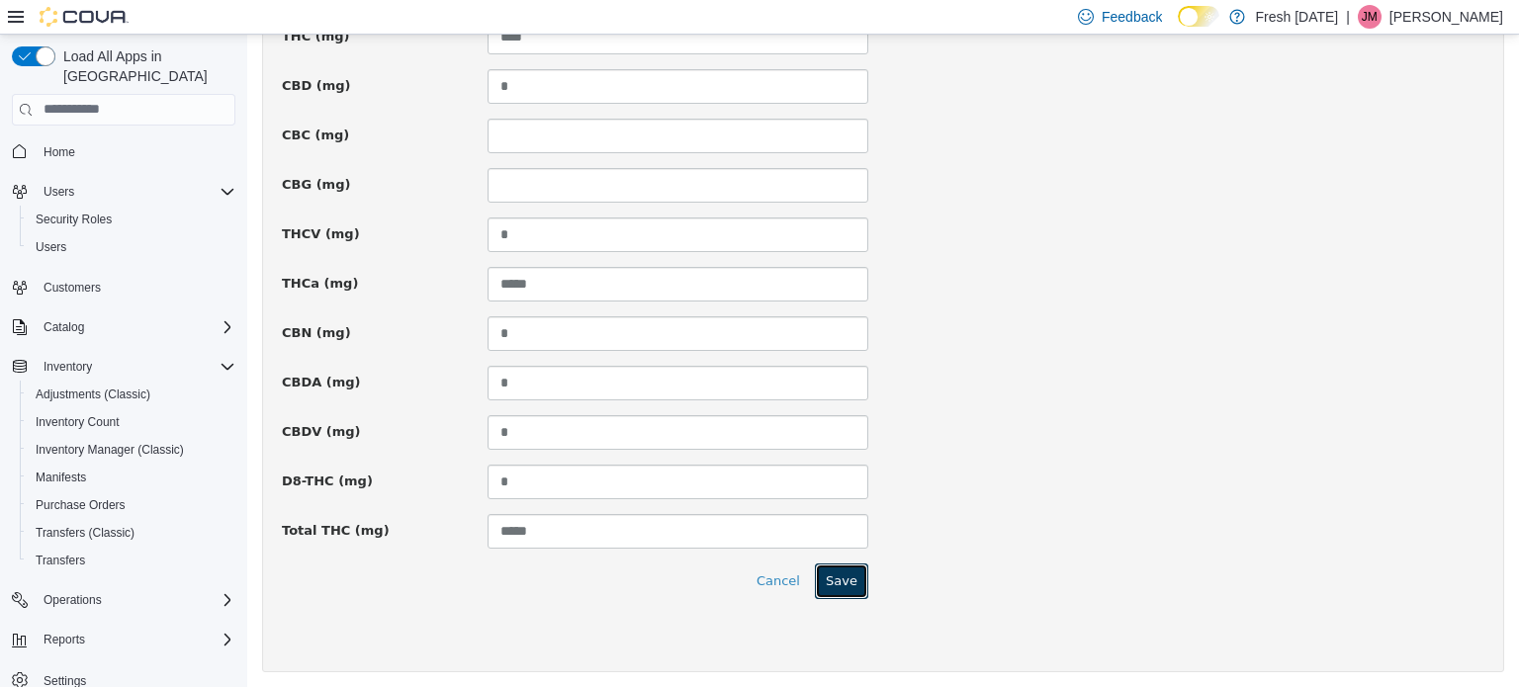
click at [839, 579] on button "Save" at bounding box center [841, 581] width 53 height 36
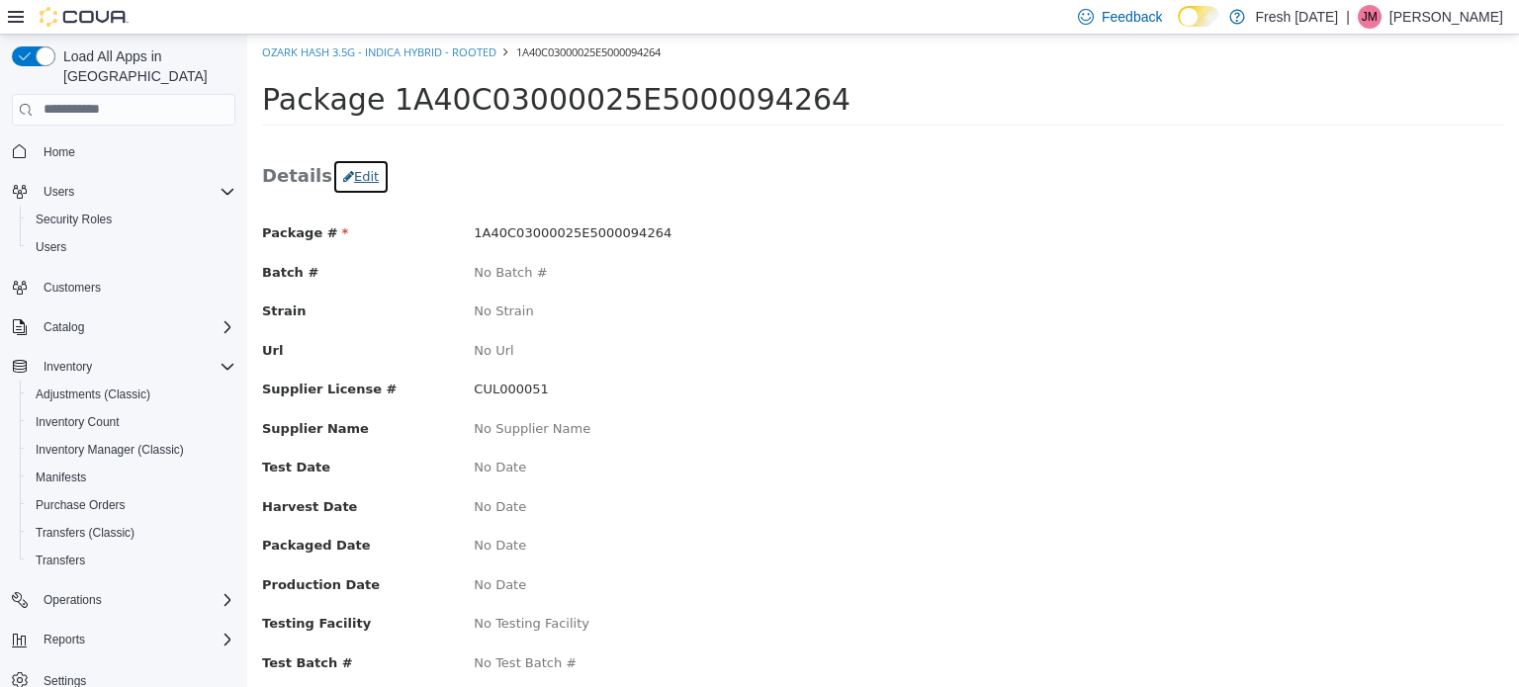
click at [342, 176] on button "Edit" at bounding box center [360, 176] width 57 height 36
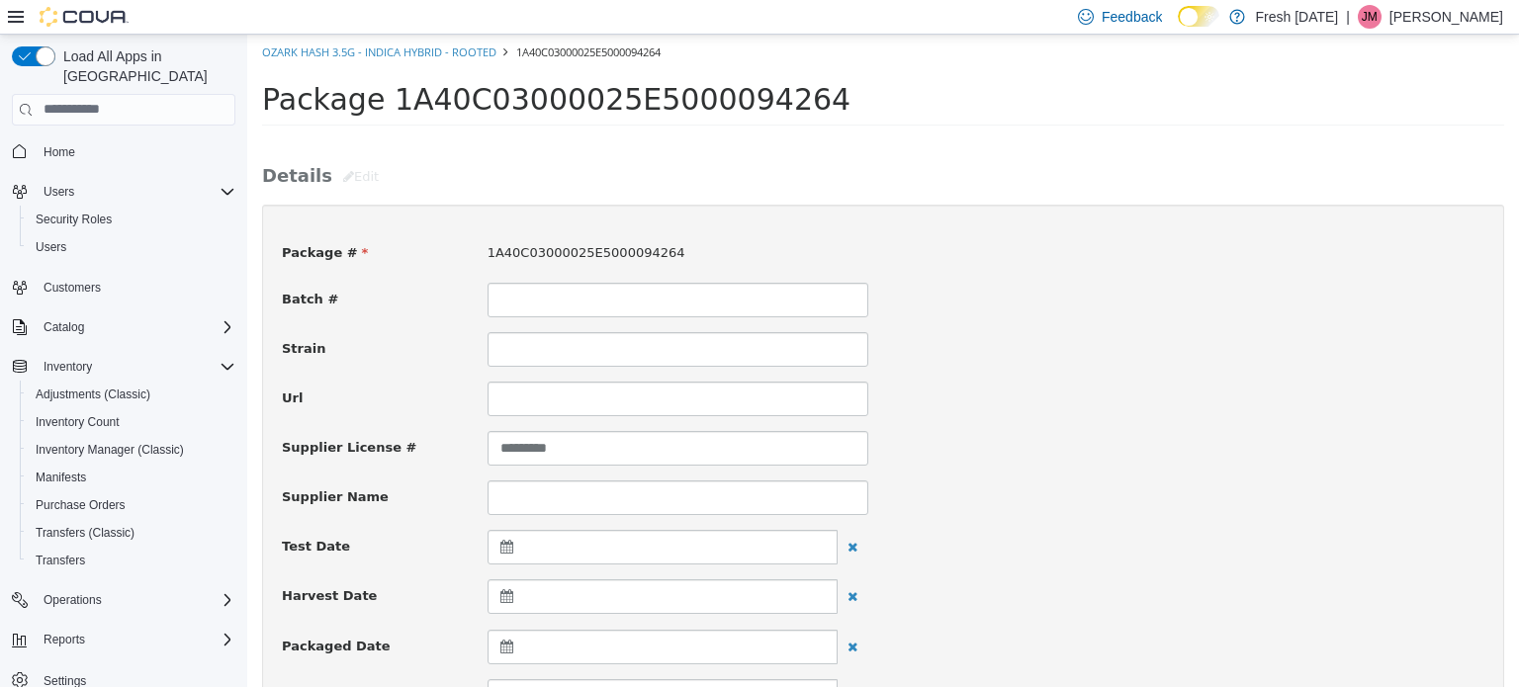
scroll to position [494, 0]
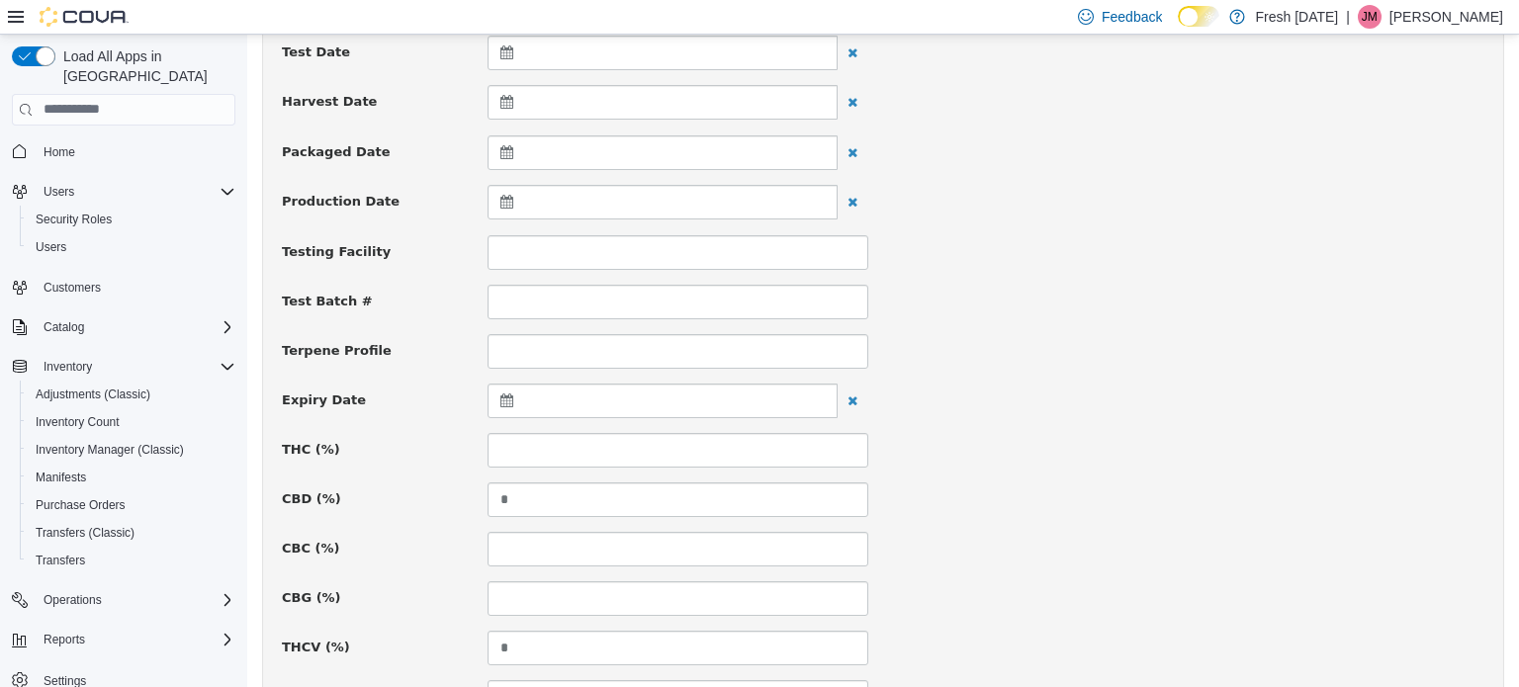
click at [500, 393] on icon at bounding box center [510, 399] width 21 height 14
click at [698, 449] on span at bounding box center [699, 447] width 11 height 11
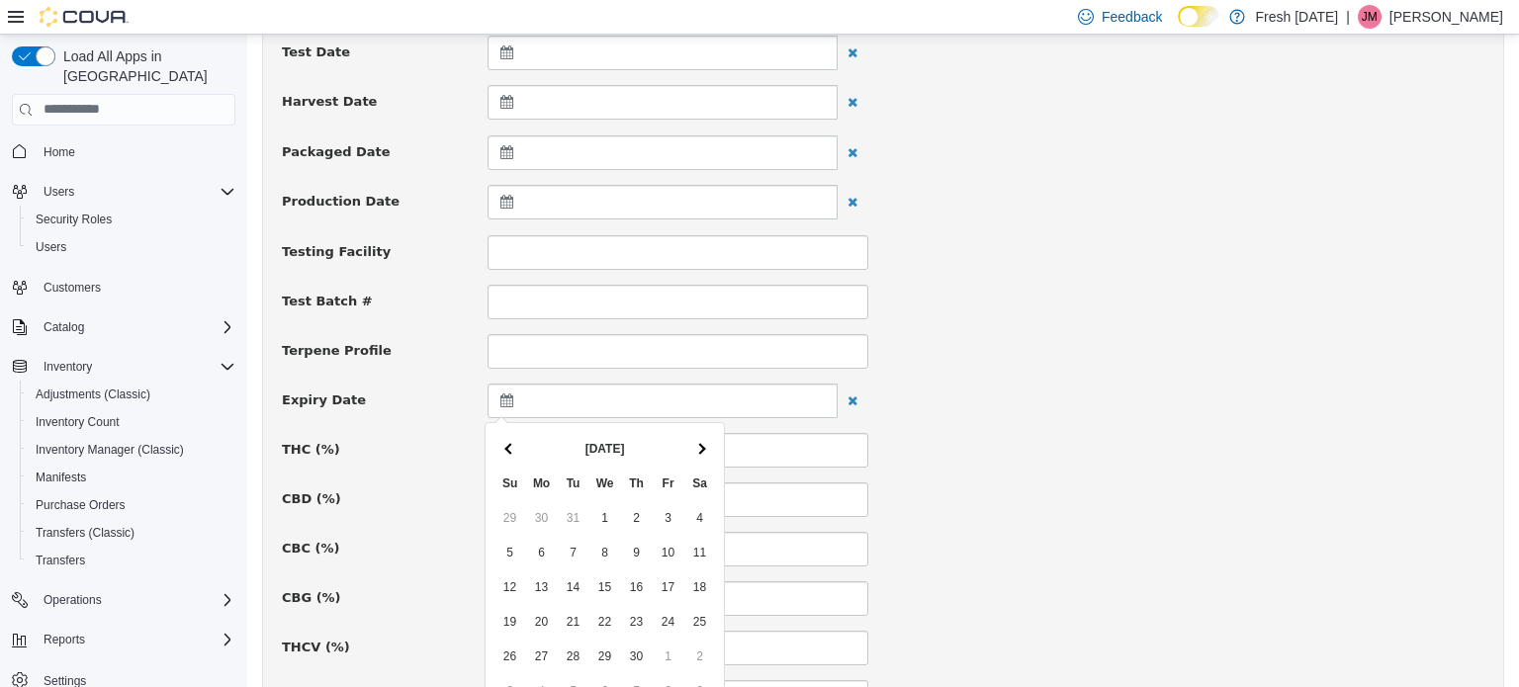
click at [698, 449] on span at bounding box center [699, 447] width 11 height 11
click at [698, 447] on span at bounding box center [699, 447] width 11 height 11
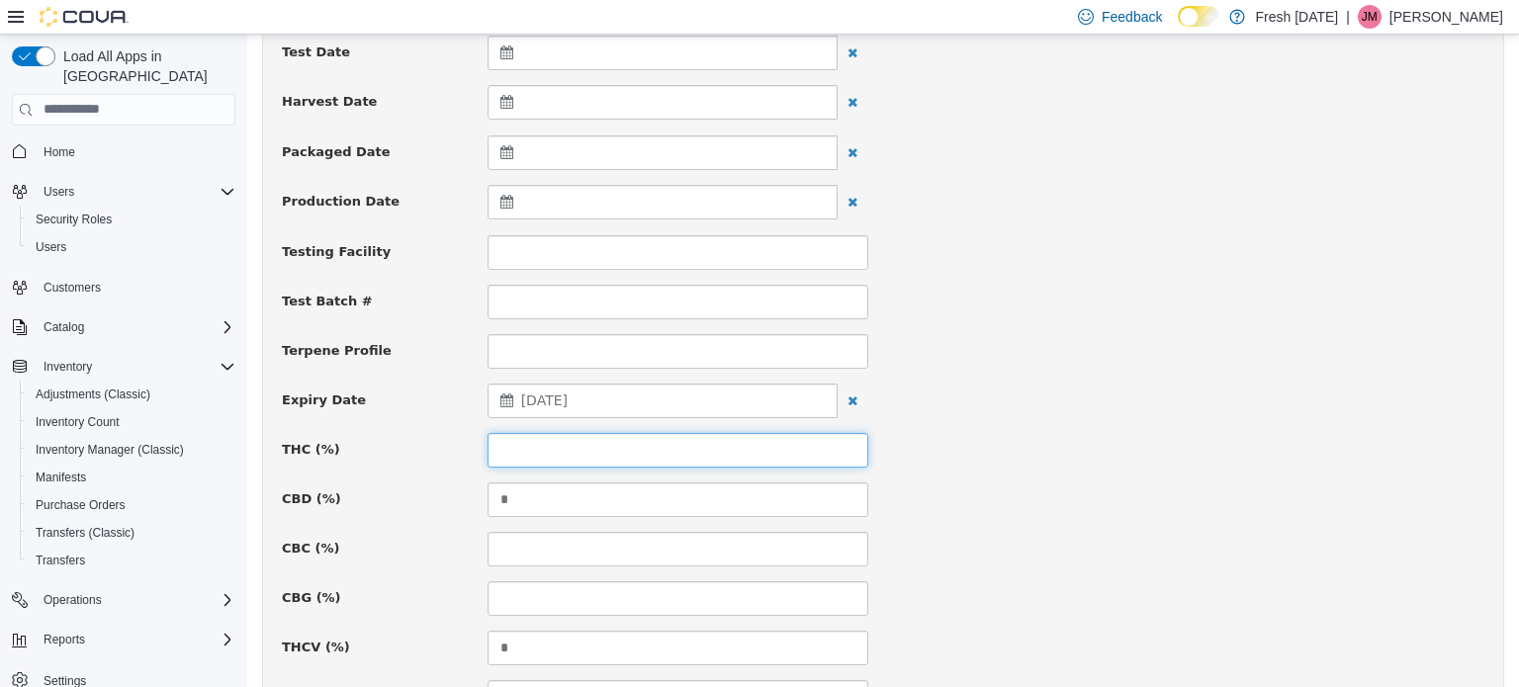
click at [706, 462] on input at bounding box center [677, 449] width 381 height 35
type input "*****"
click at [1048, 488] on div "CBD (%) *" at bounding box center [883, 498] width 1232 height 35
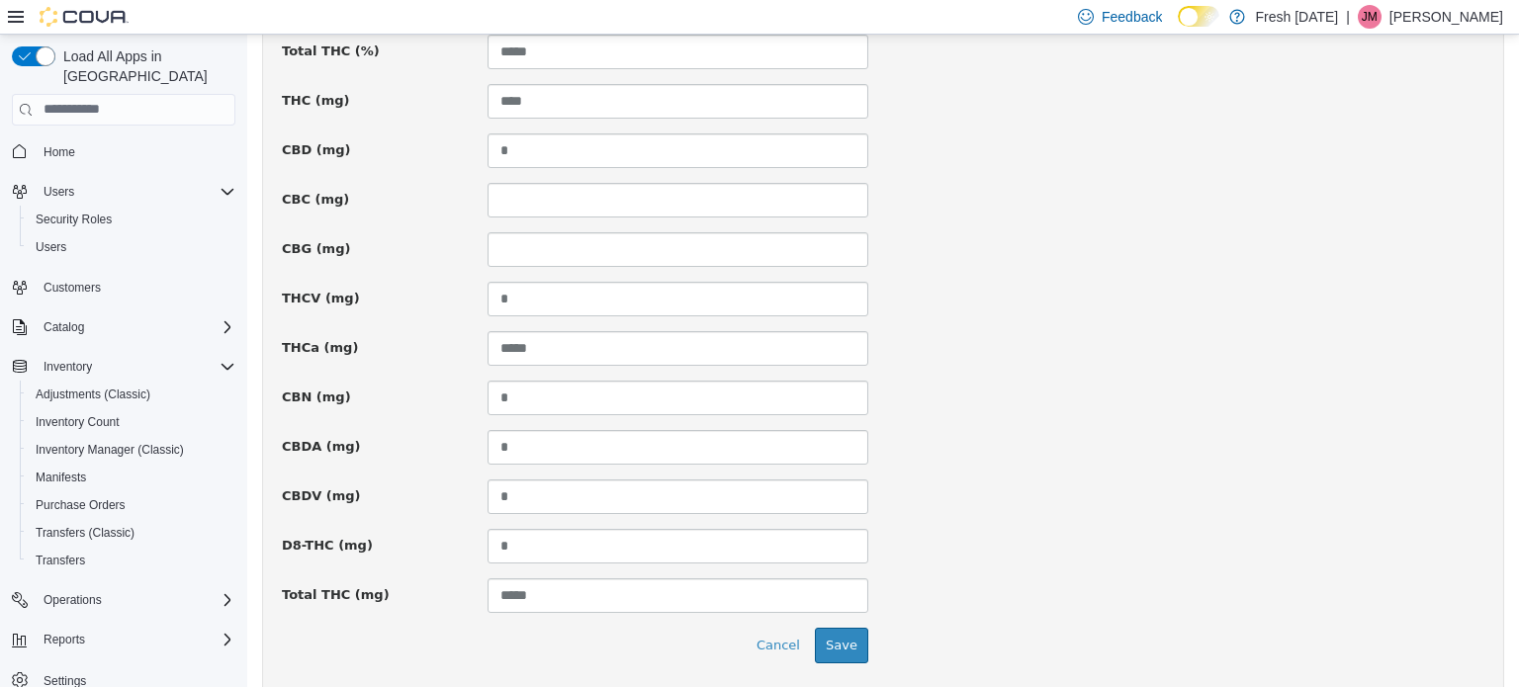
scroll to position [1451, 0]
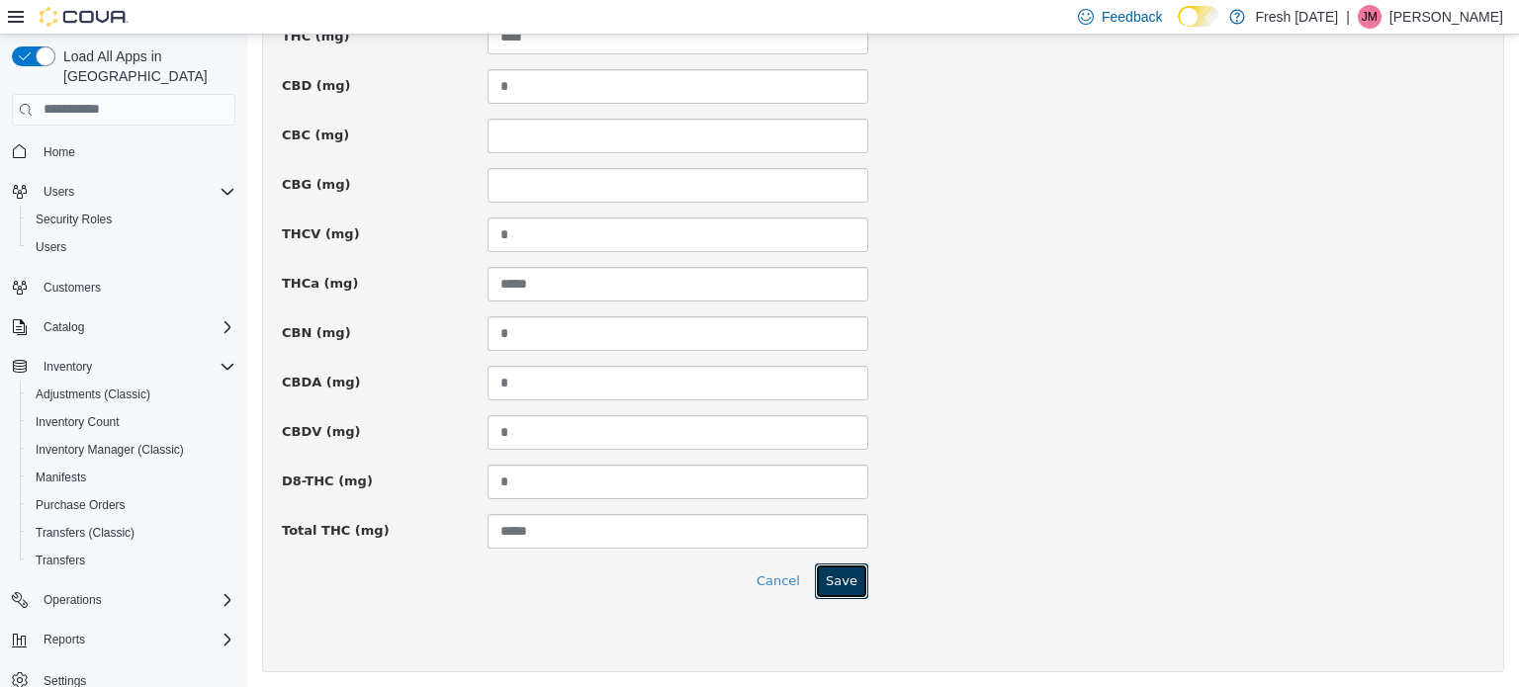
click at [845, 564] on button "Save" at bounding box center [841, 581] width 53 height 36
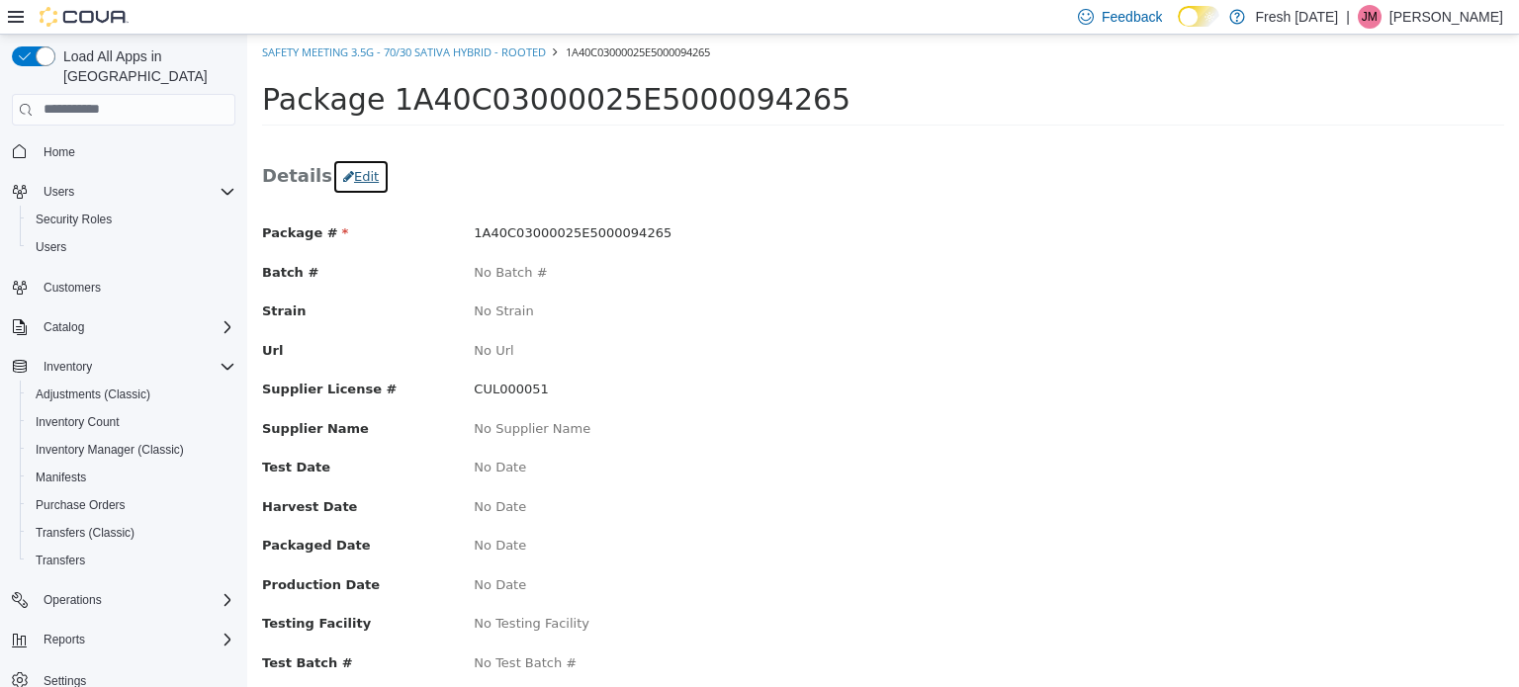
click at [346, 171] on button "Edit" at bounding box center [360, 176] width 57 height 36
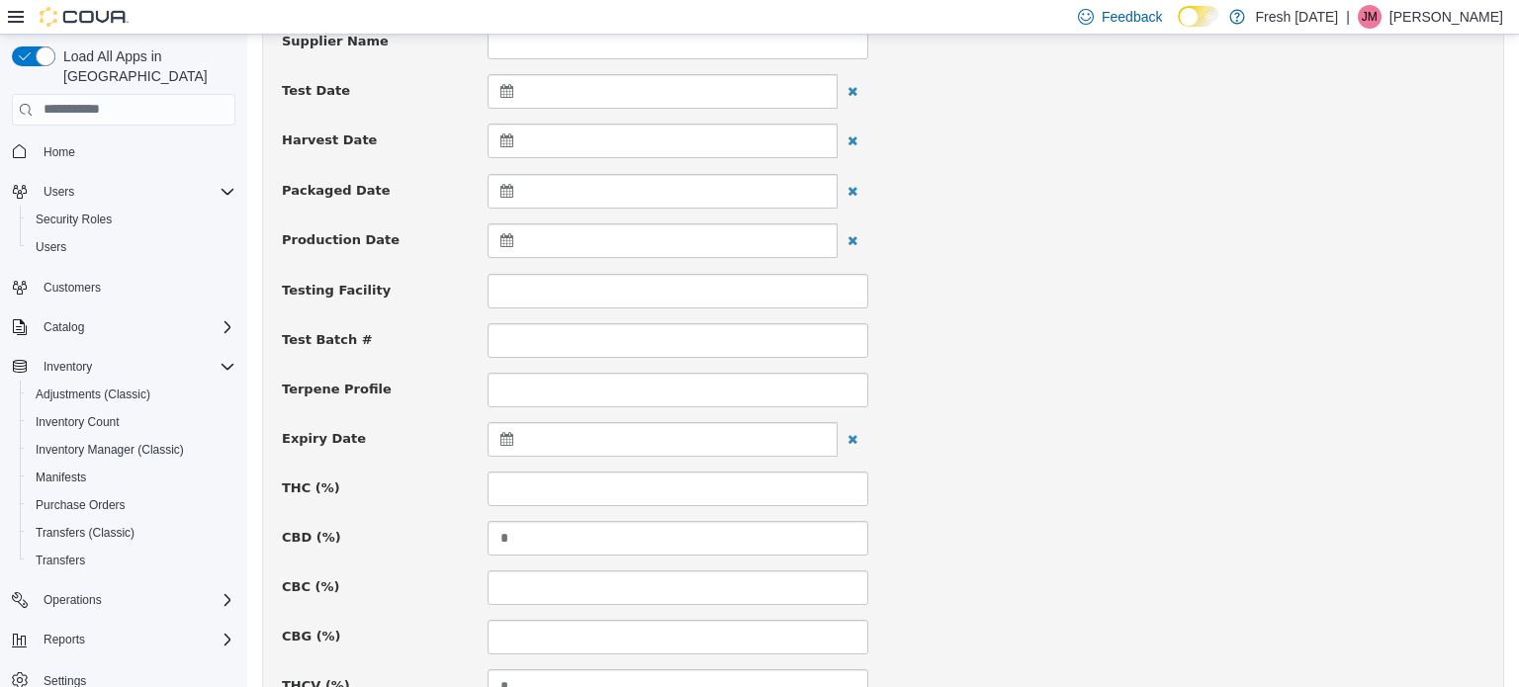
scroll to position [791, 0]
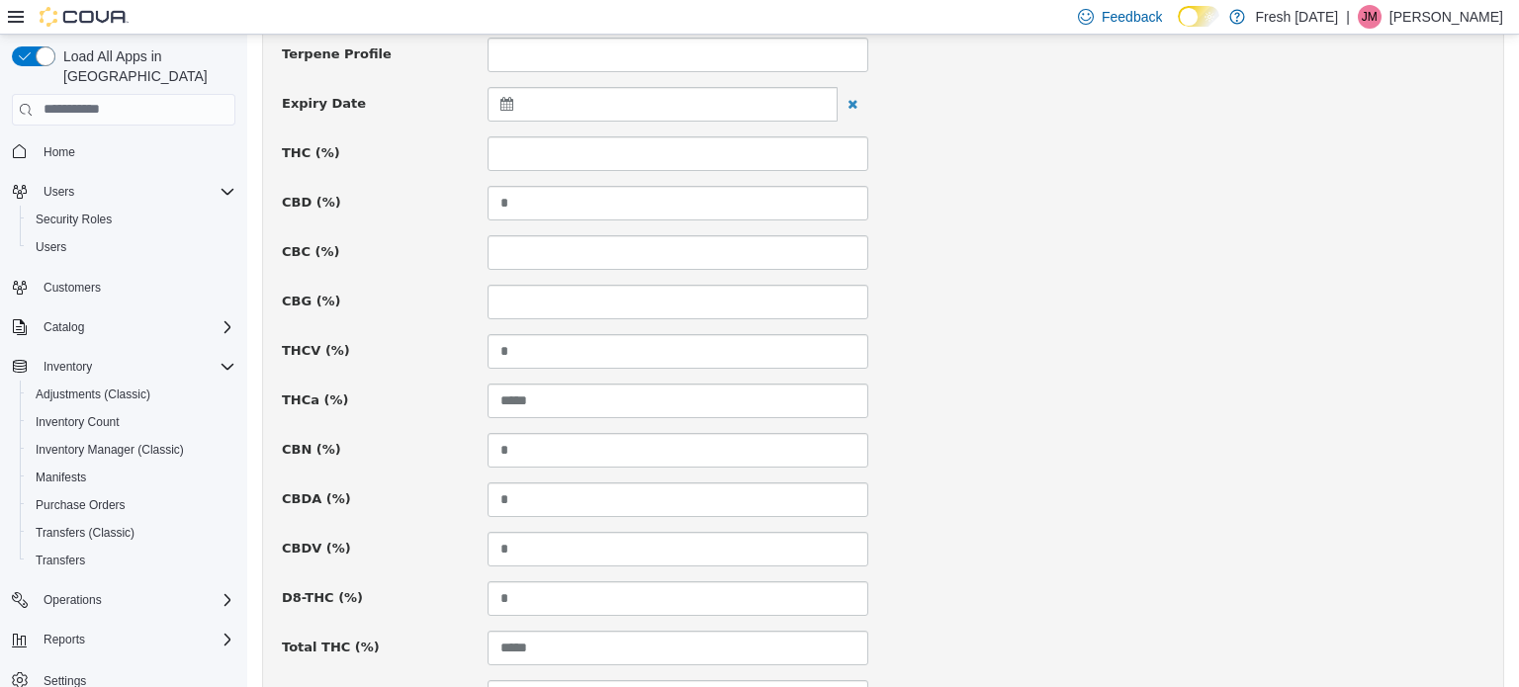
click at [527, 108] on div at bounding box center [662, 103] width 350 height 35
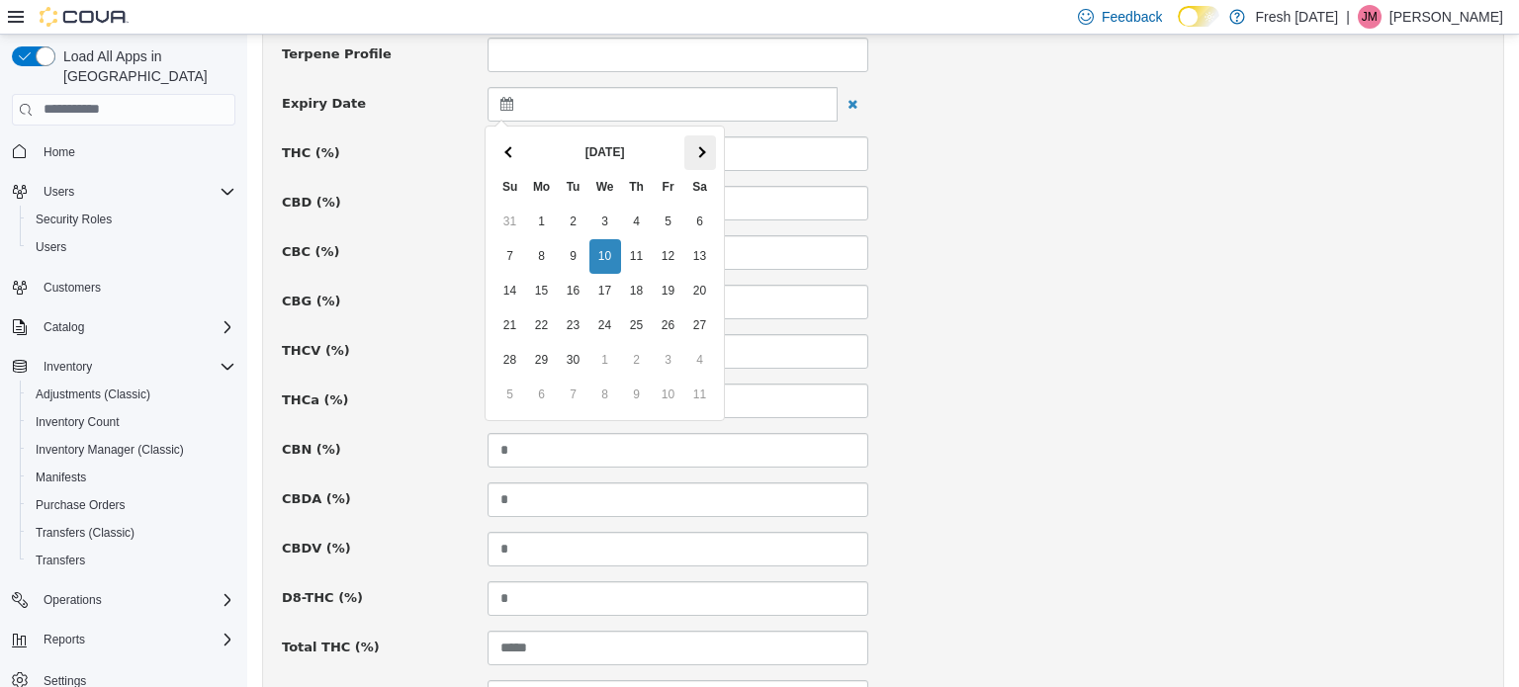
click at [711, 150] on th at bounding box center [700, 151] width 32 height 35
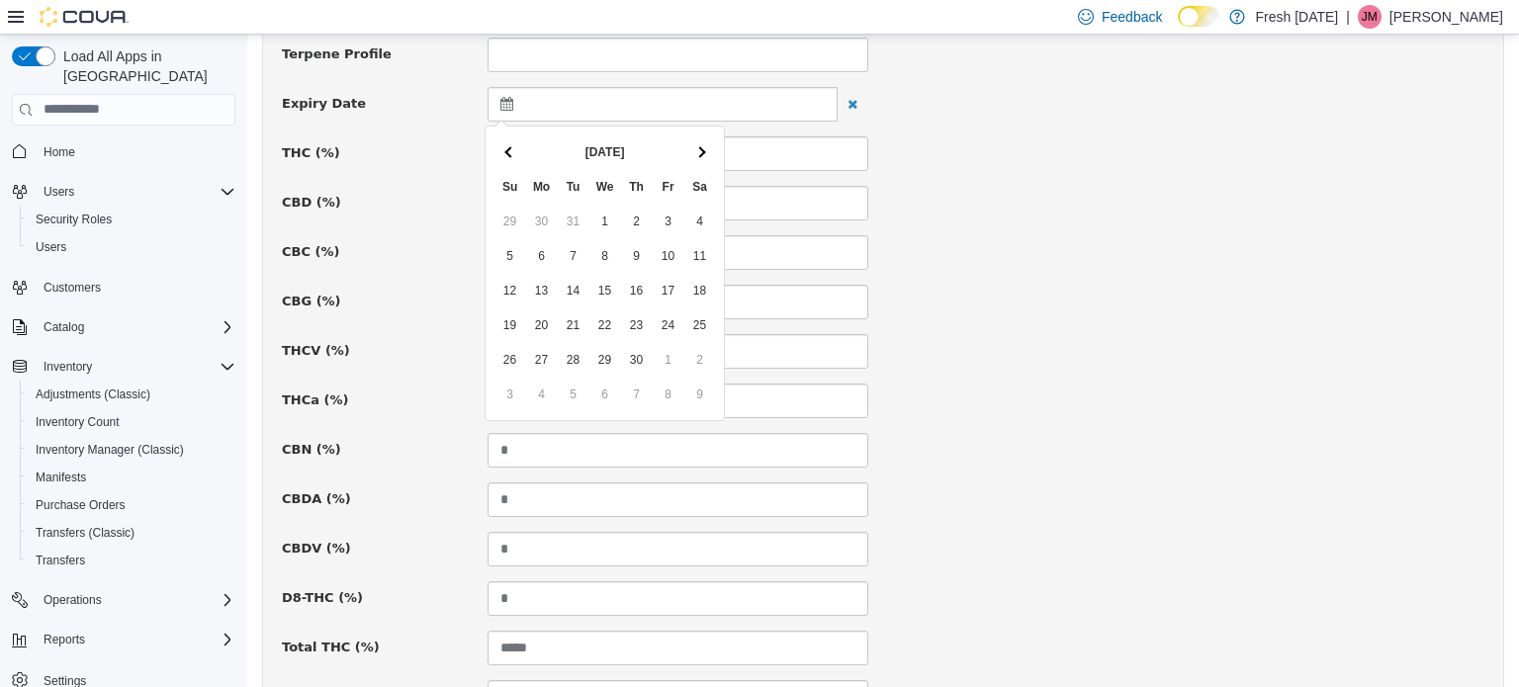
click at [711, 150] on th at bounding box center [700, 151] width 32 height 35
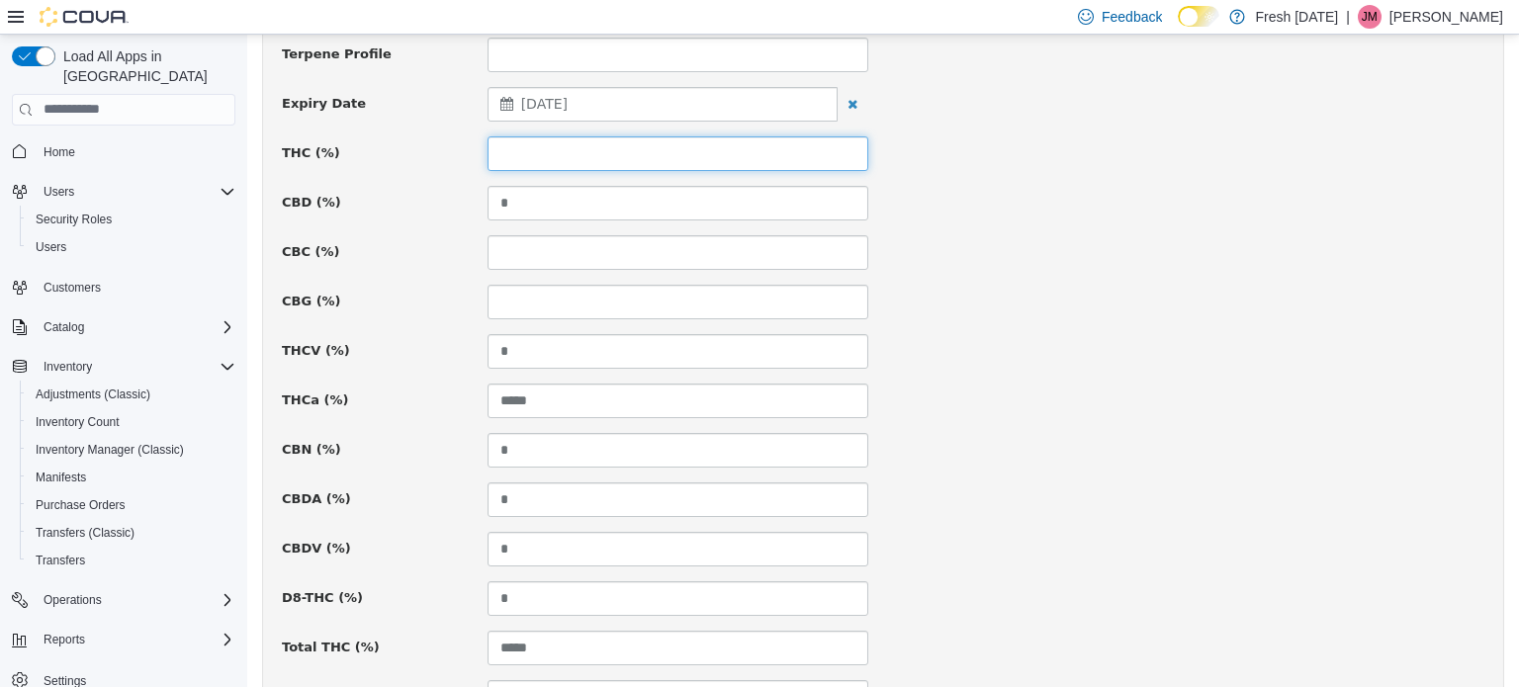
click at [655, 157] on input at bounding box center [677, 152] width 381 height 35
type input "*****"
click at [1093, 205] on div "CBD (%) *" at bounding box center [883, 202] width 1232 height 35
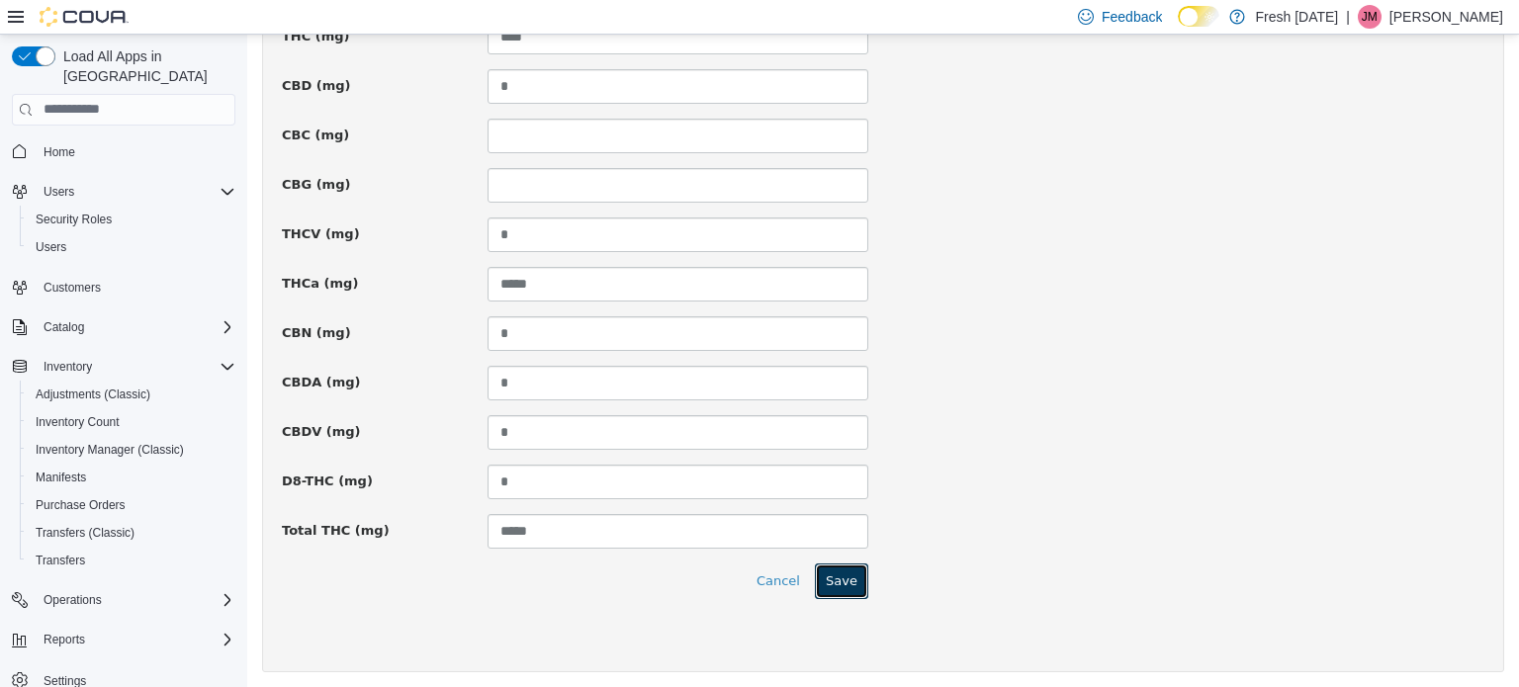
click at [826, 563] on button "Save" at bounding box center [841, 581] width 53 height 36
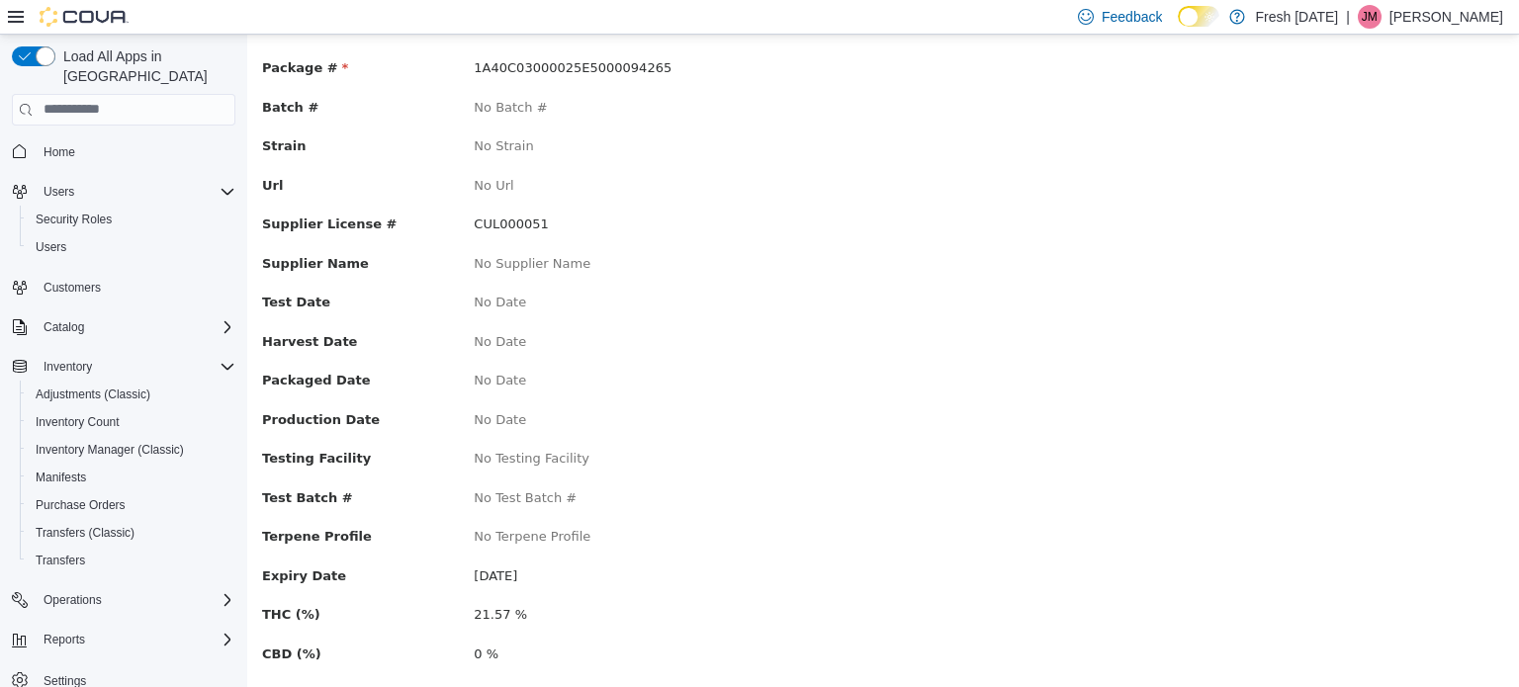
scroll to position [0, 0]
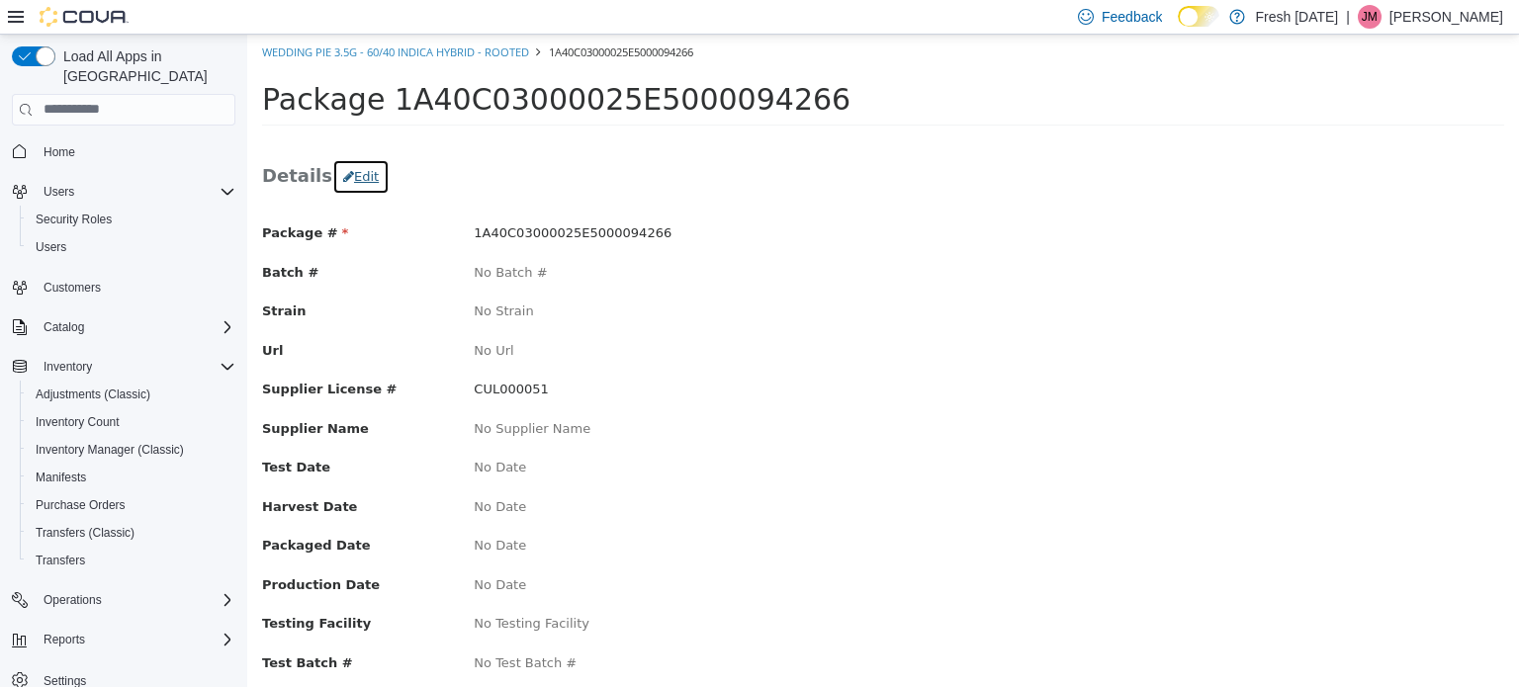
click at [343, 170] on icon "button" at bounding box center [348, 175] width 11 height 13
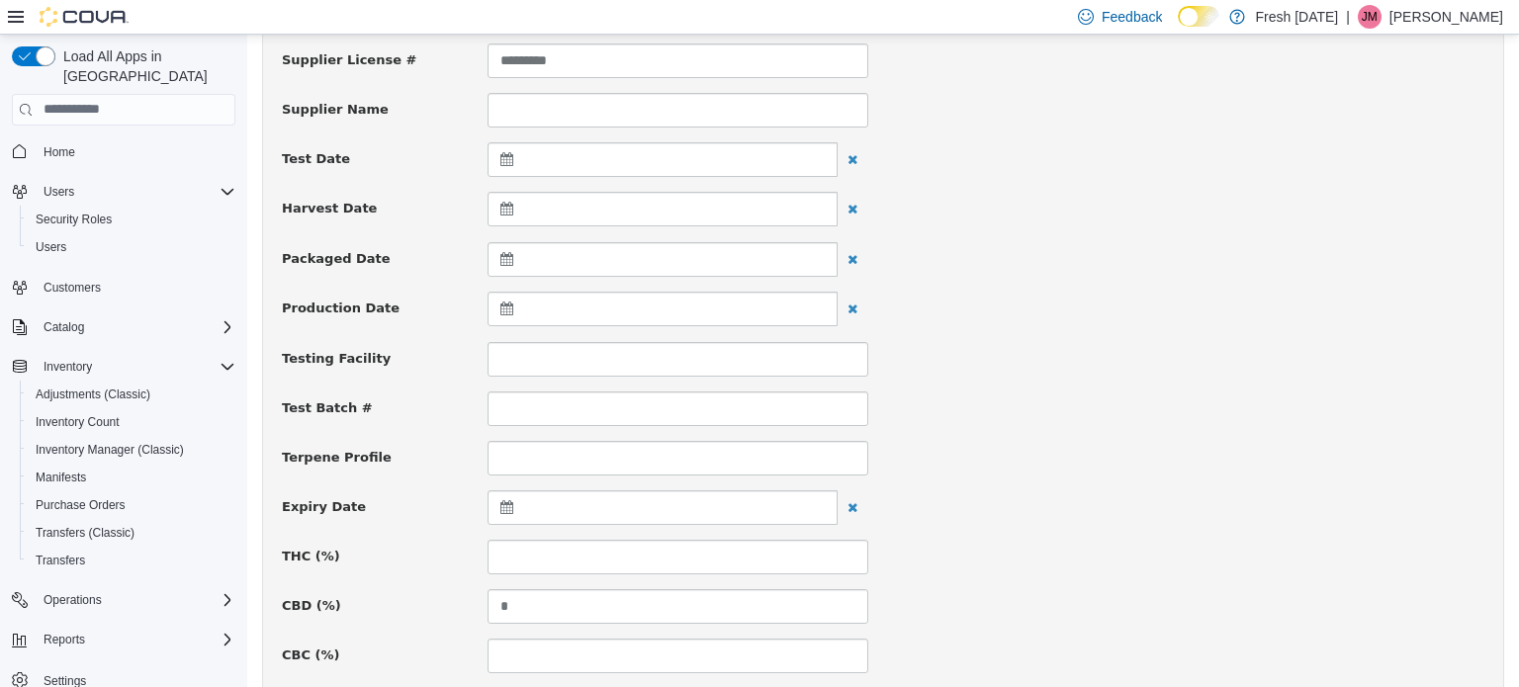
scroll to position [593, 0]
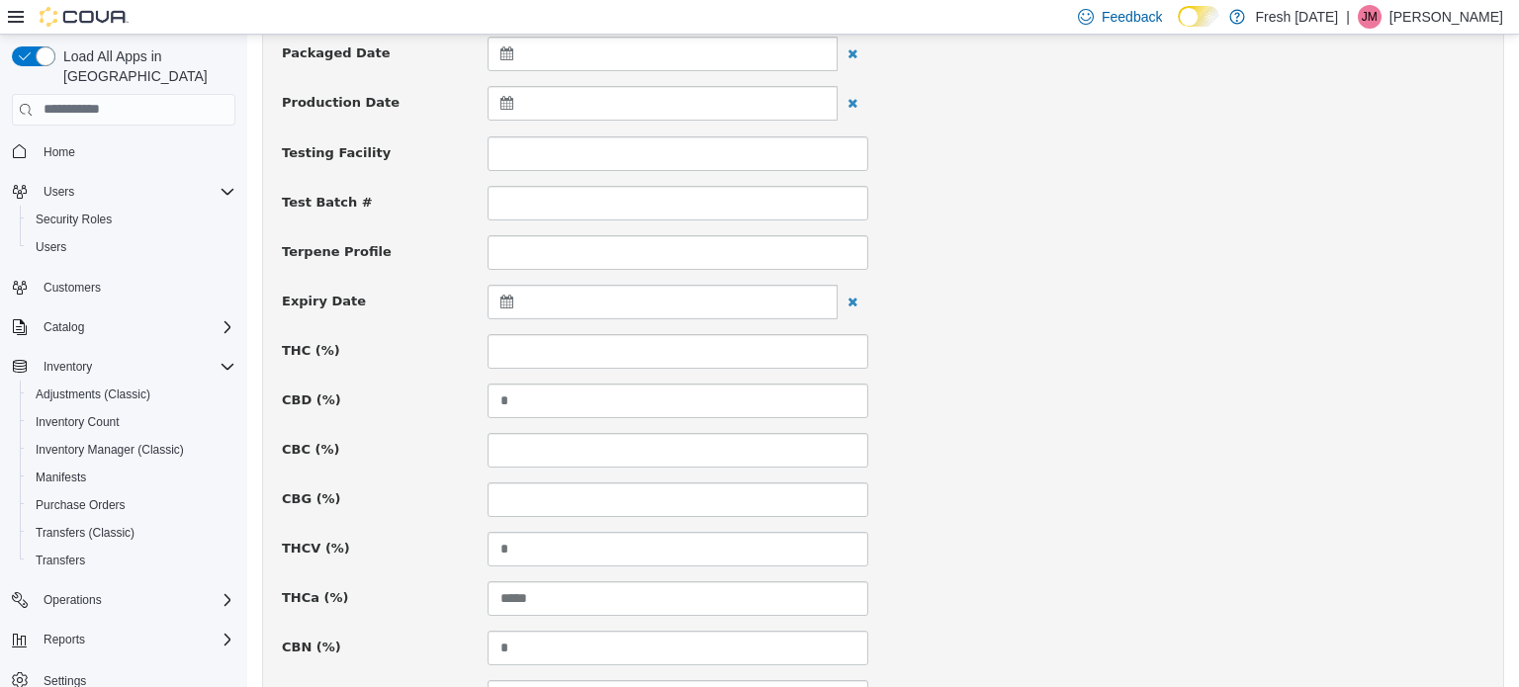
click at [501, 303] on icon at bounding box center [510, 301] width 21 height 14
click at [684, 346] on th at bounding box center [700, 349] width 32 height 35
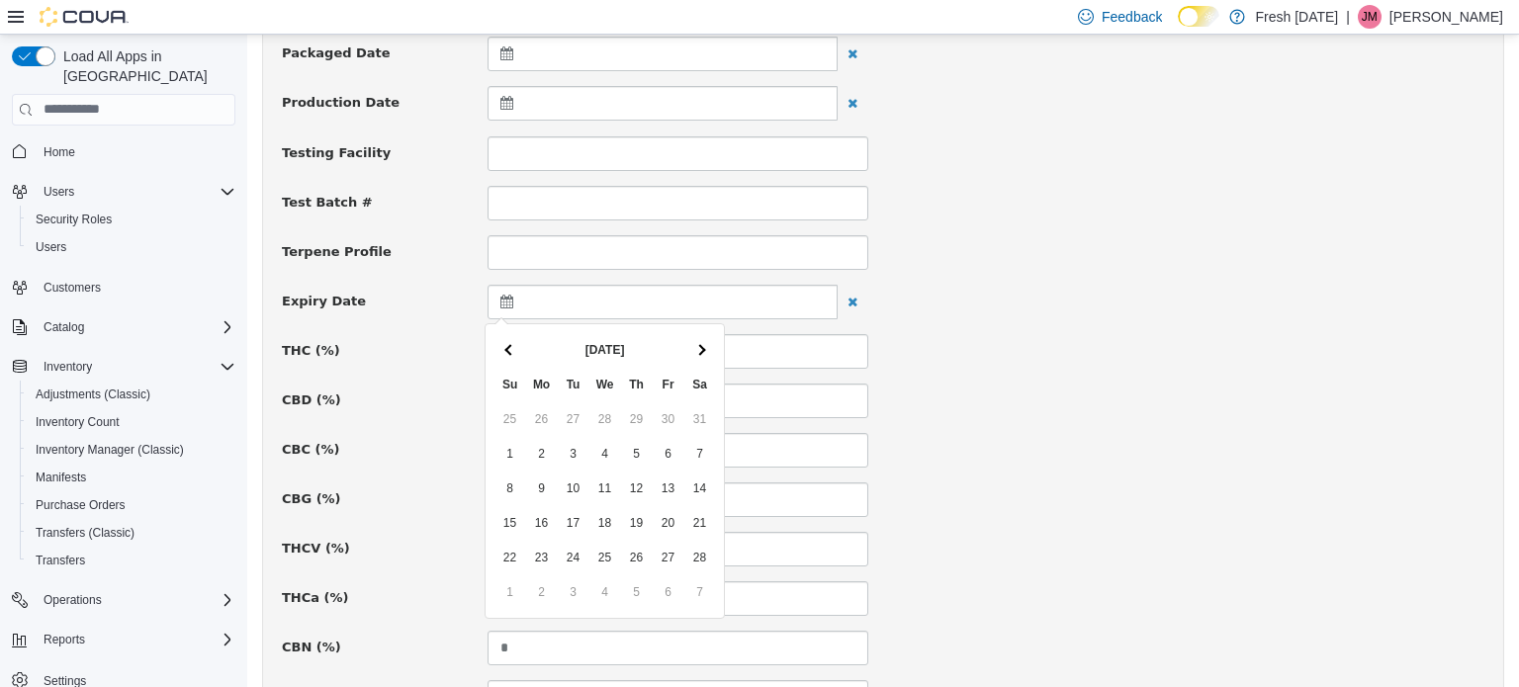
click at [684, 346] on th at bounding box center [700, 349] width 32 height 35
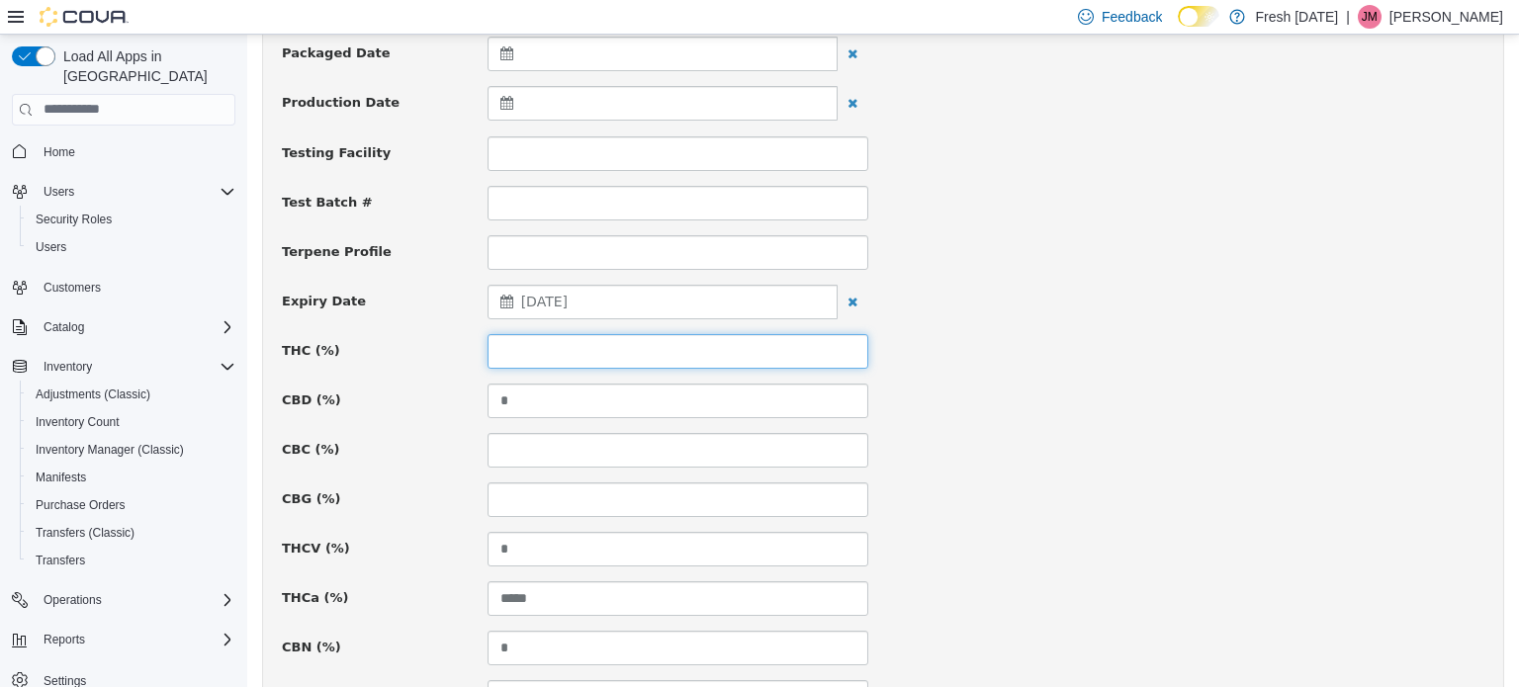
click at [576, 361] on input at bounding box center [677, 350] width 381 height 35
type input "*****"
click at [1014, 311] on div "Expiry Date [DATE]" at bounding box center [883, 302] width 1232 height 36
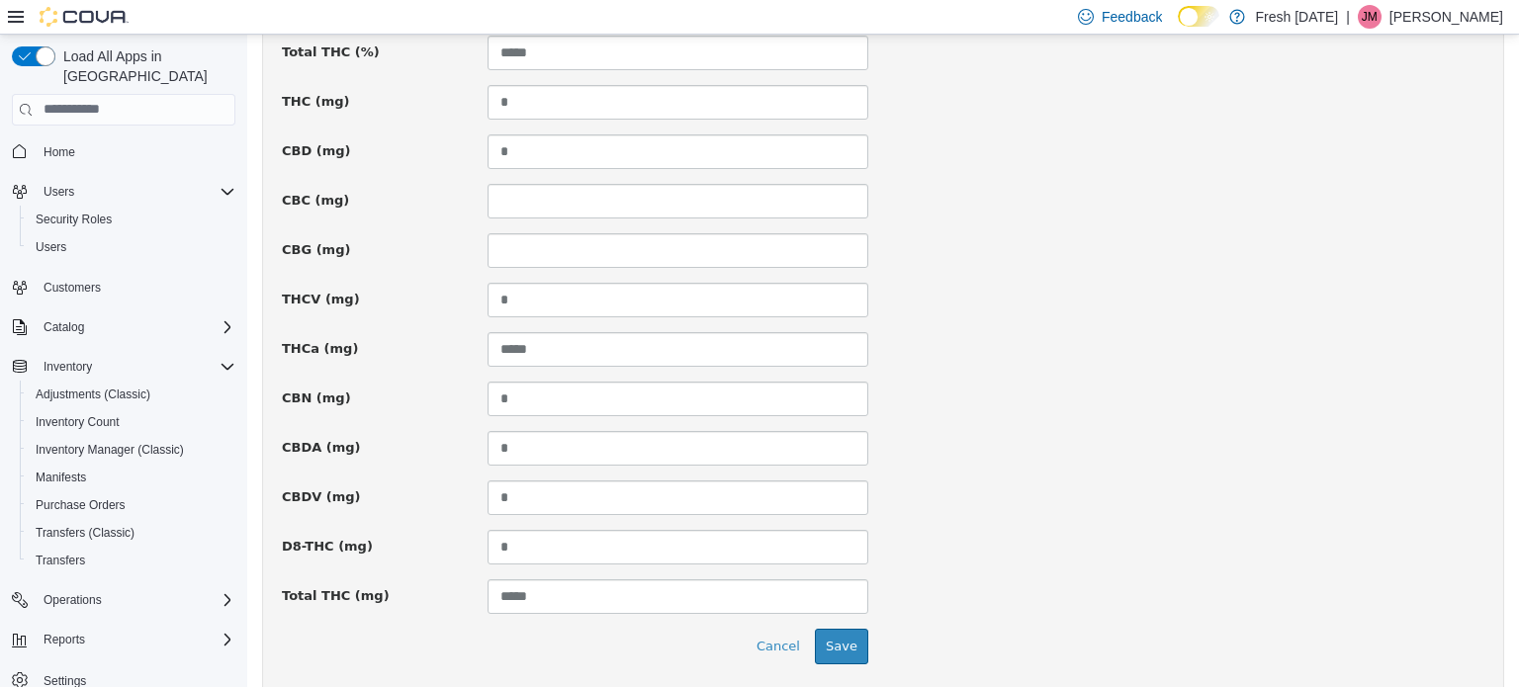
scroll to position [1451, 0]
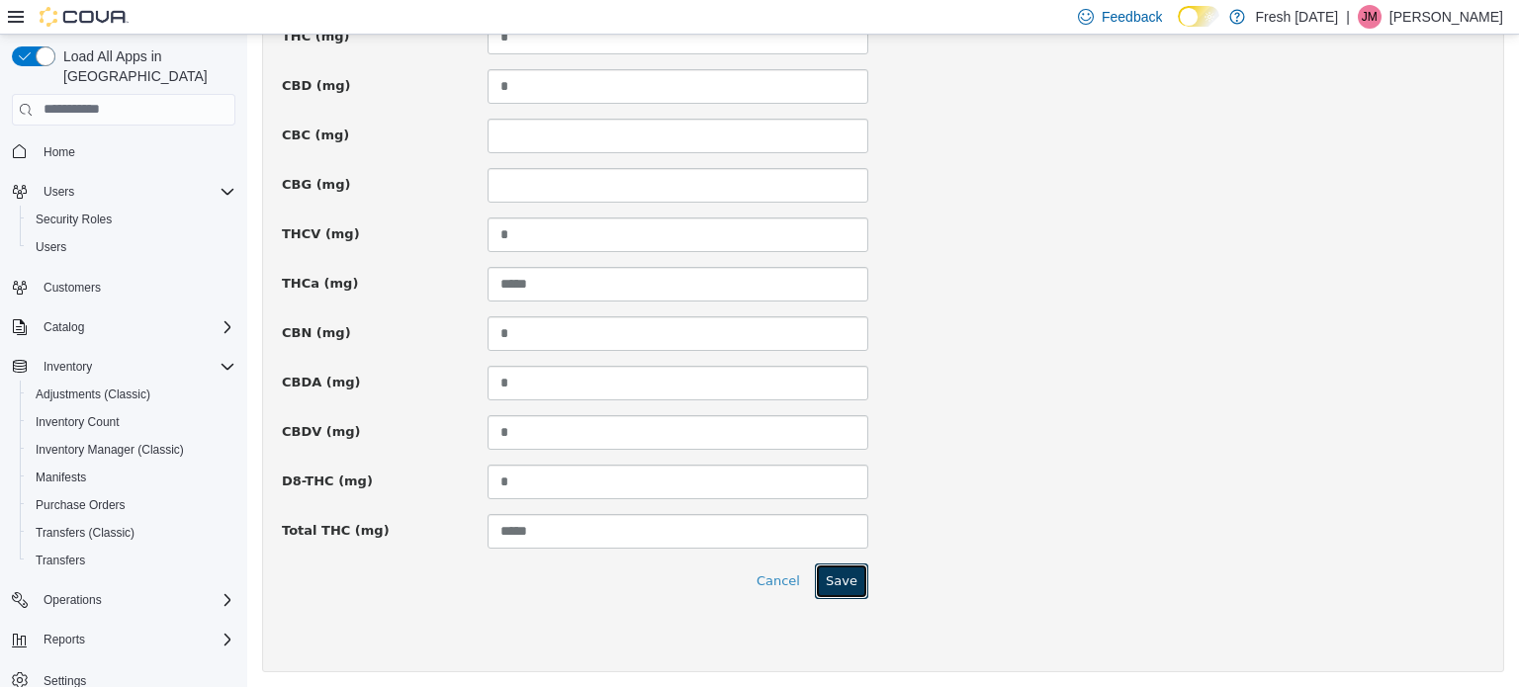
click at [857, 580] on button "Save" at bounding box center [841, 581] width 53 height 36
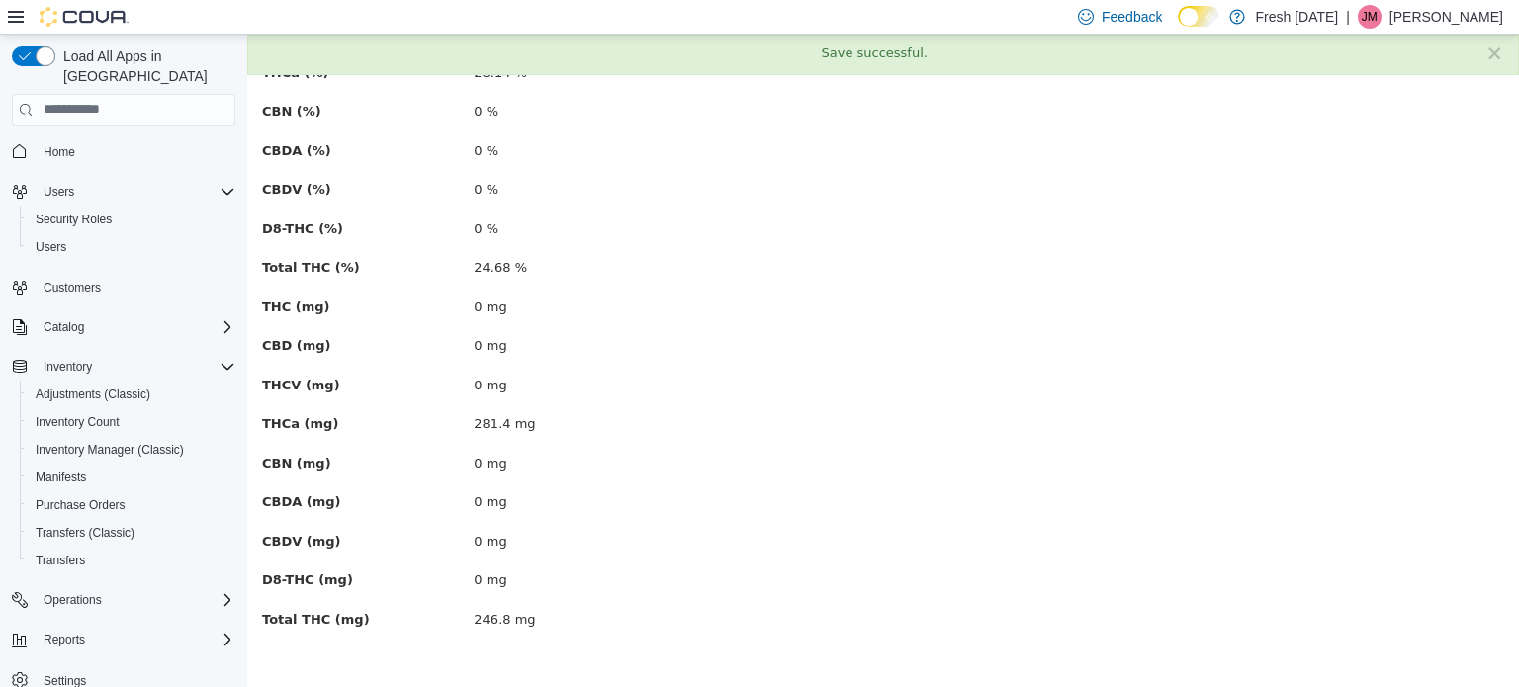
scroll to position [0, 0]
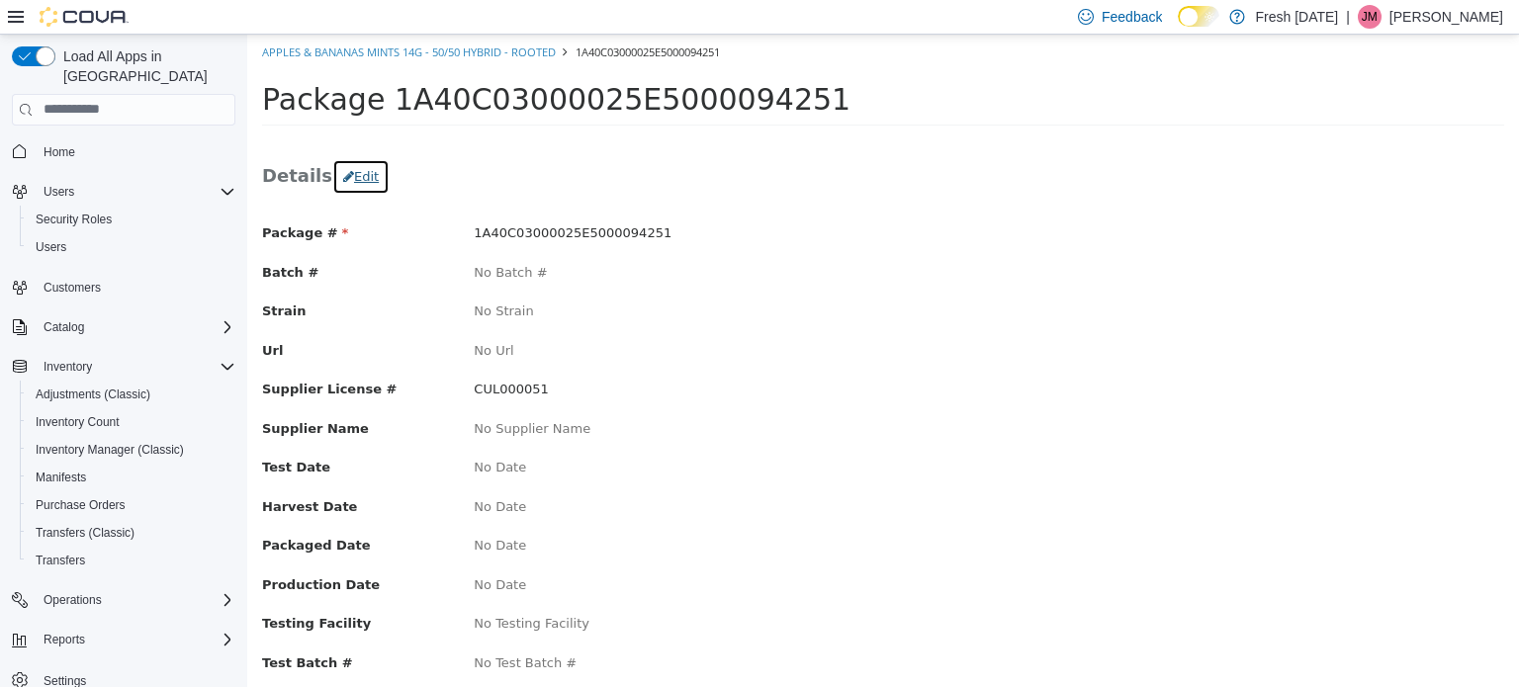
click at [360, 178] on button "Edit" at bounding box center [360, 176] width 57 height 36
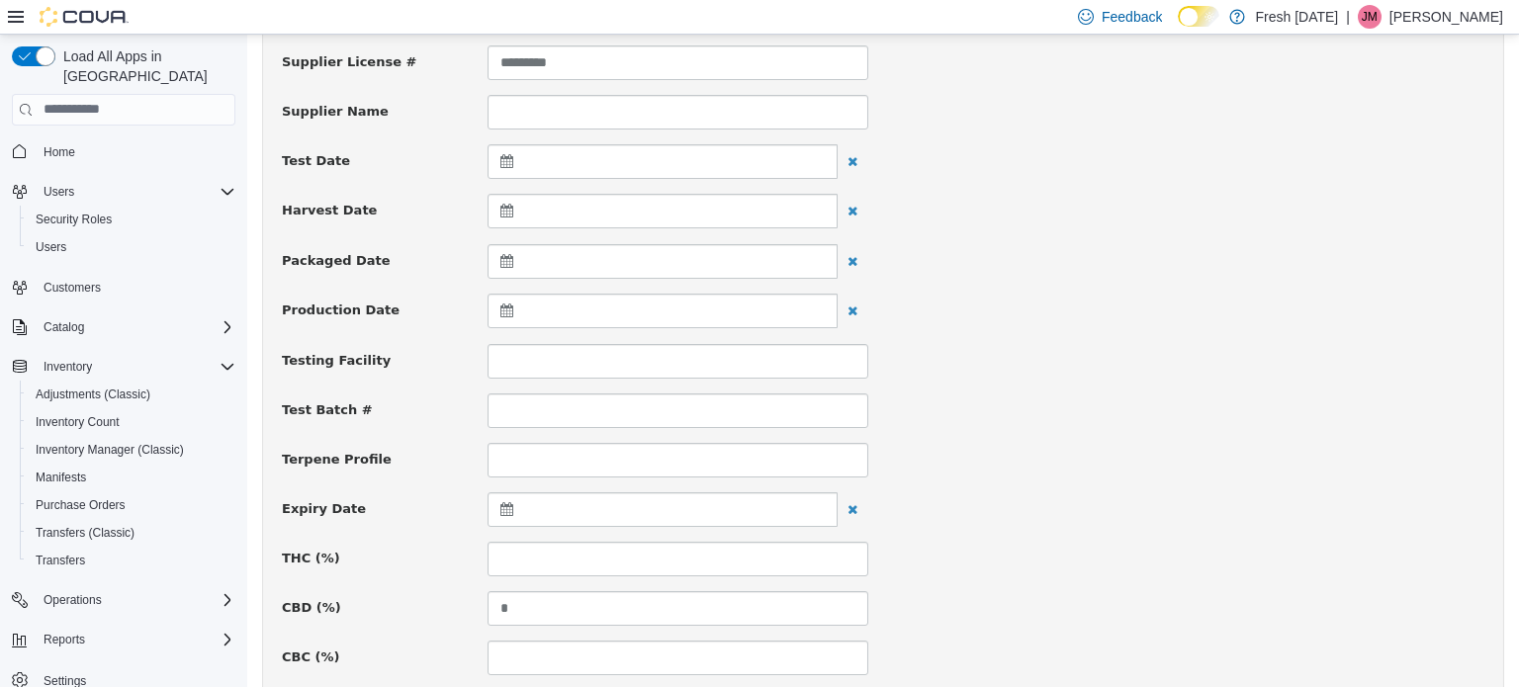
scroll to position [395, 0]
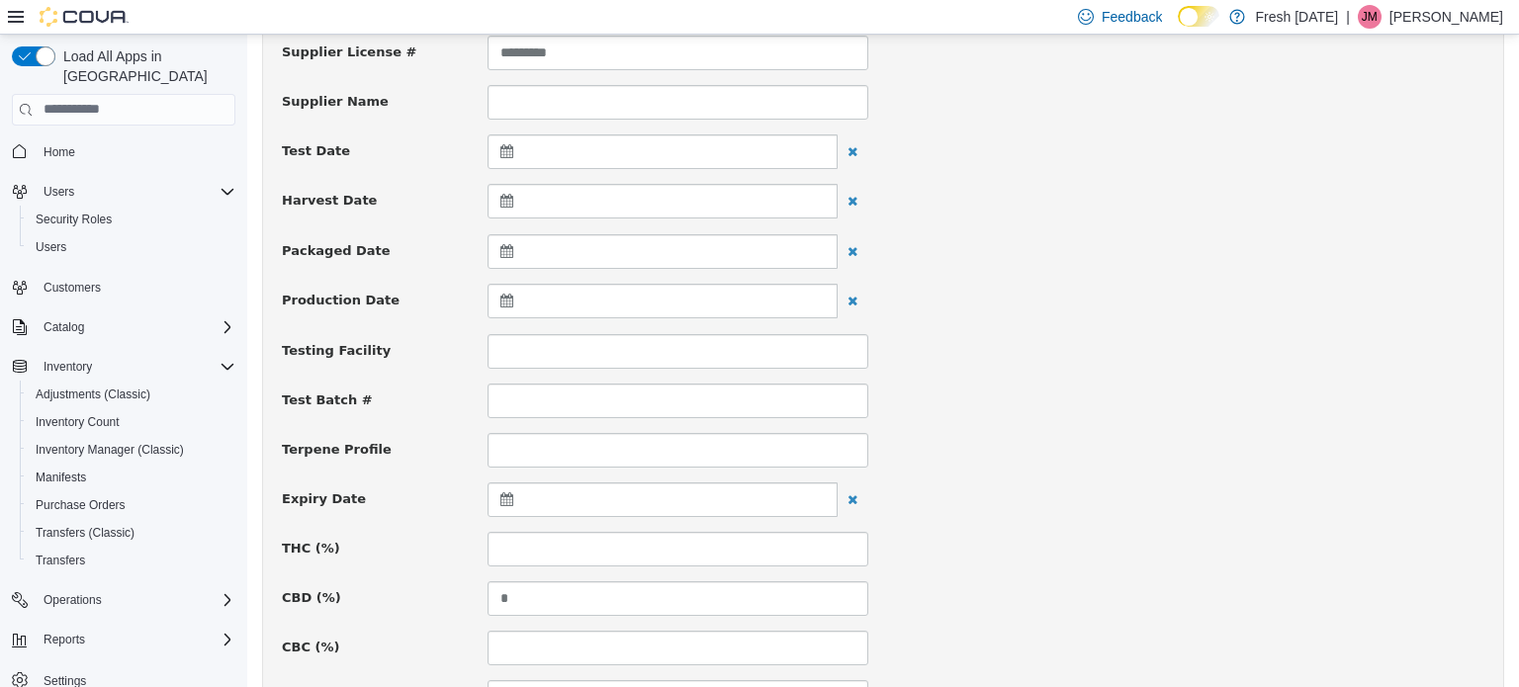
click at [637, 482] on div at bounding box center [662, 498] width 350 height 35
click at [700, 549] on span at bounding box center [699, 546] width 11 height 11
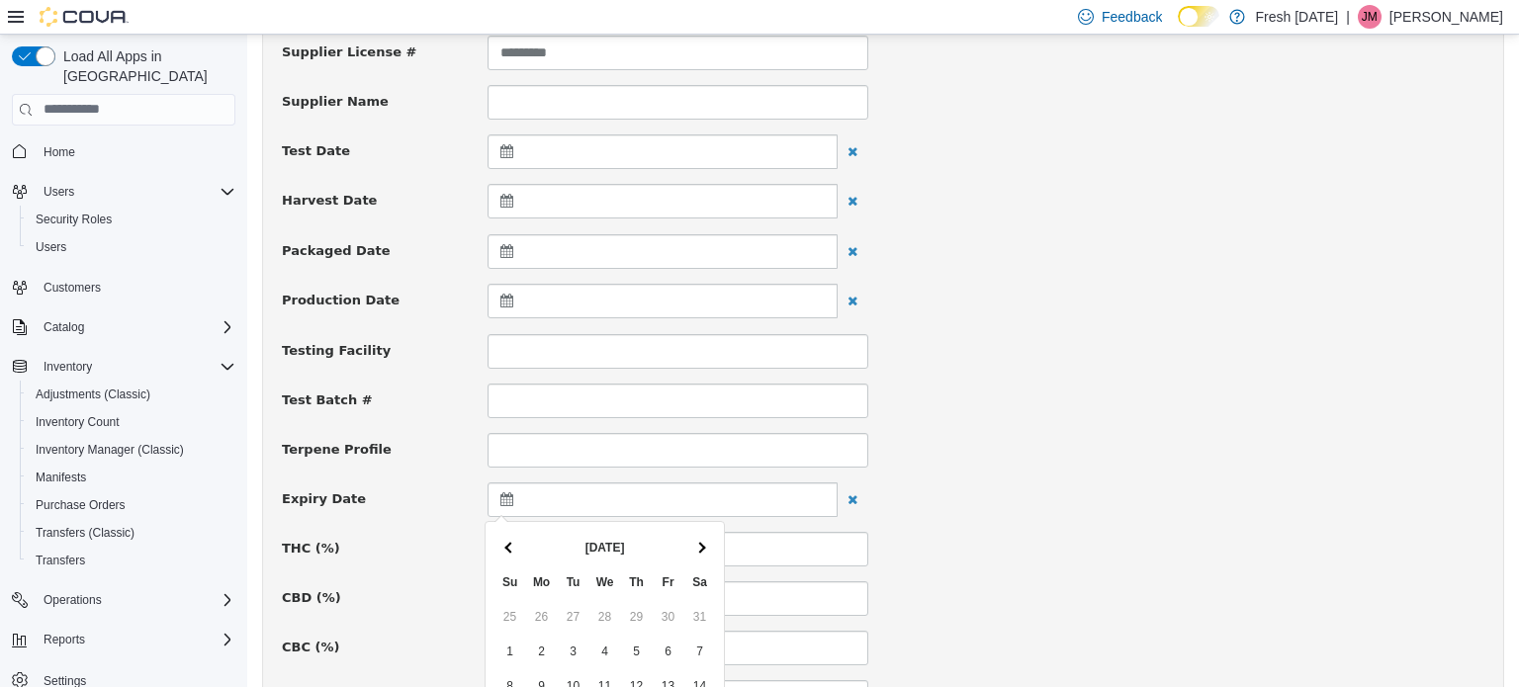
click at [700, 549] on span at bounding box center [699, 546] width 11 height 11
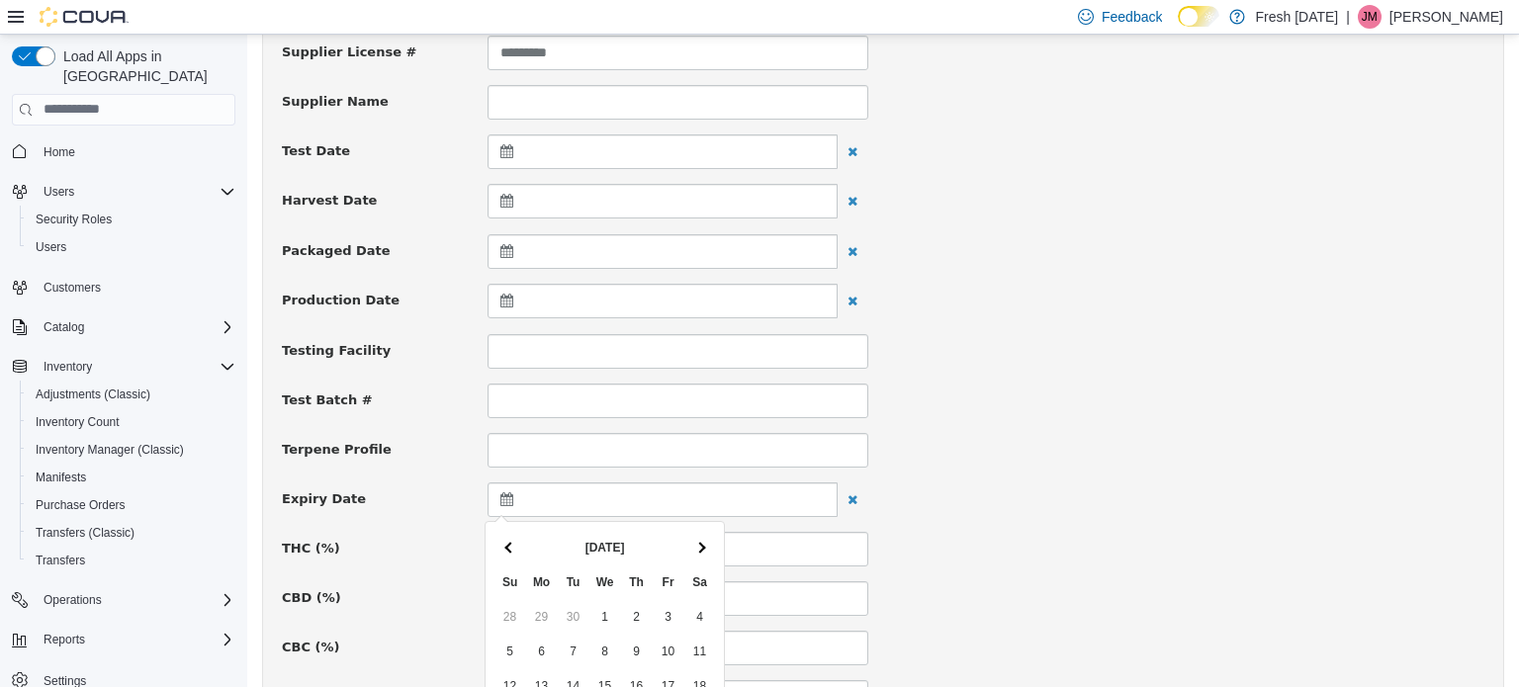
click at [700, 549] on span at bounding box center [699, 546] width 11 height 11
click at [499, 539] on th at bounding box center [510, 547] width 32 height 35
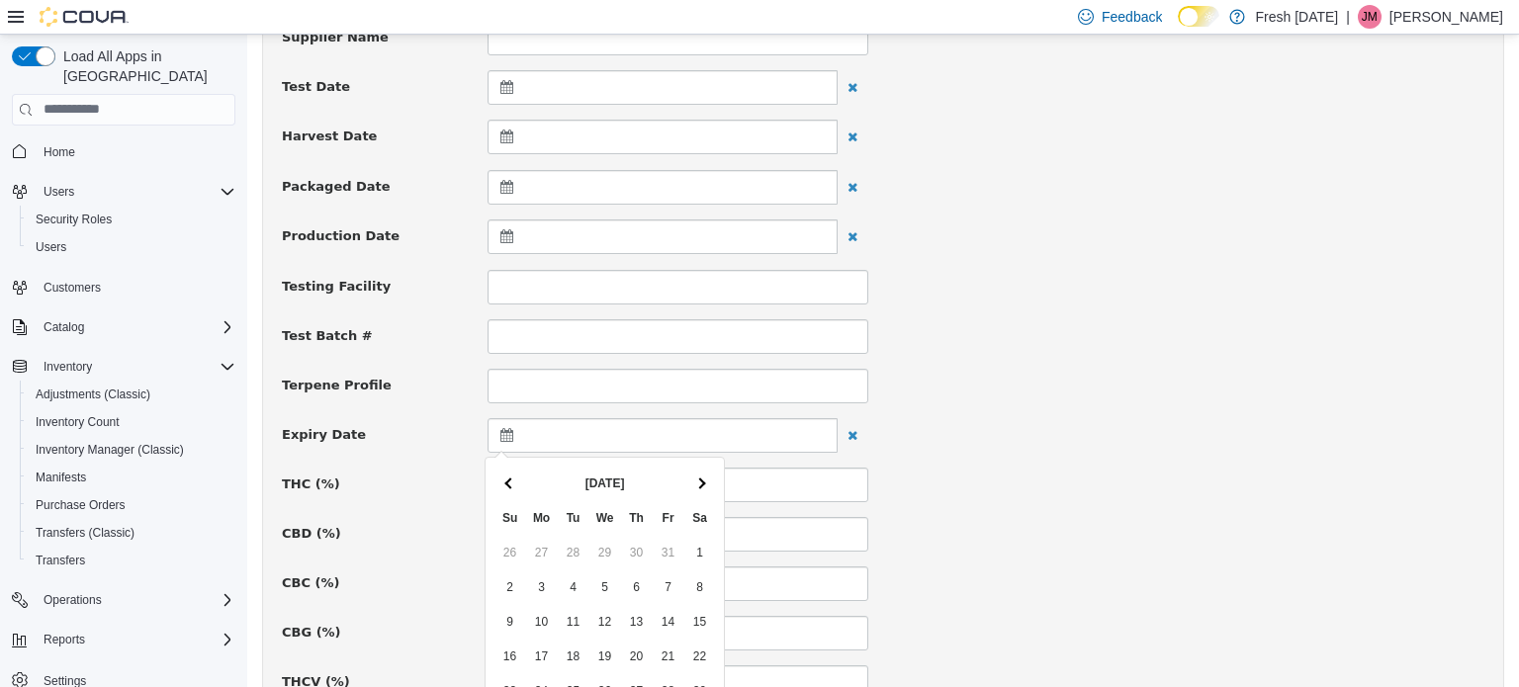
scroll to position [494, 0]
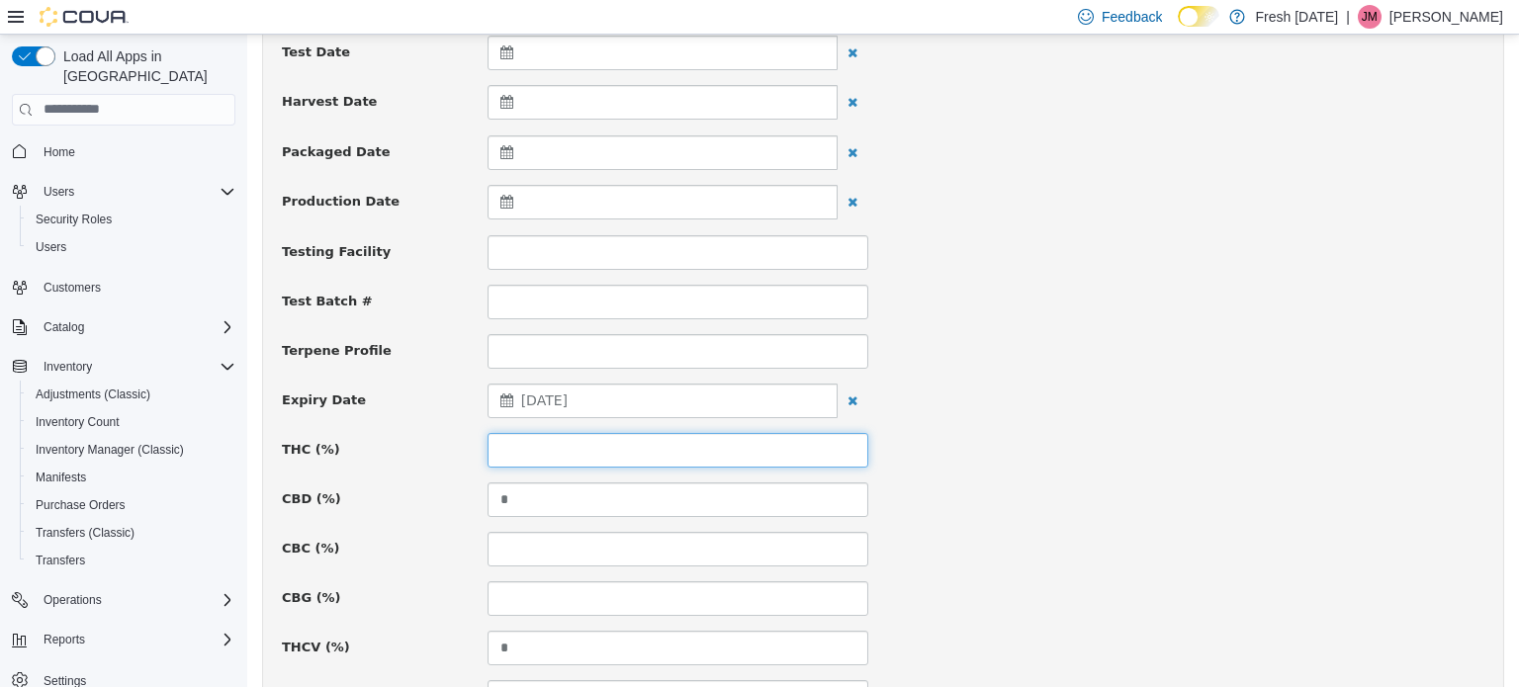
click at [739, 440] on input at bounding box center [677, 449] width 381 height 35
type input "**"
click at [1296, 493] on div "CBD (%) *" at bounding box center [883, 498] width 1232 height 35
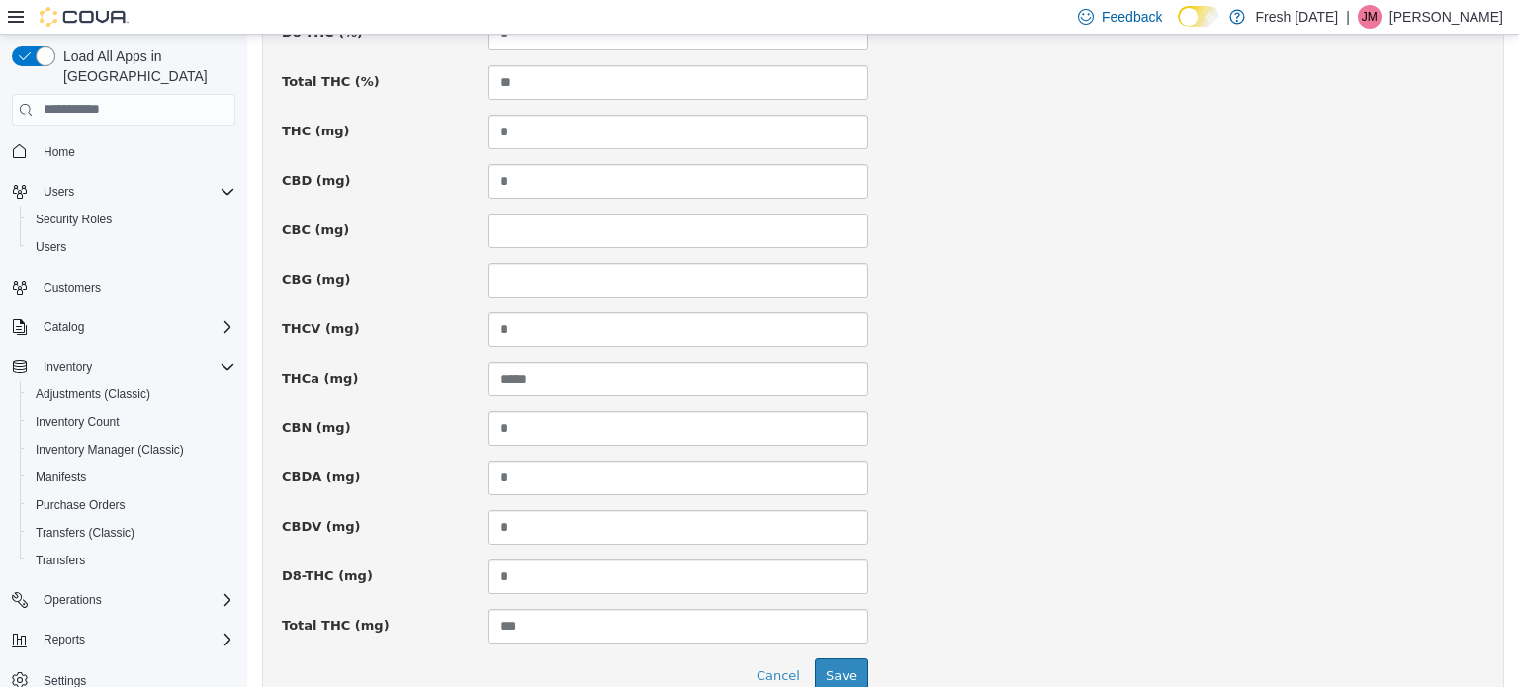
scroll to position [1451, 0]
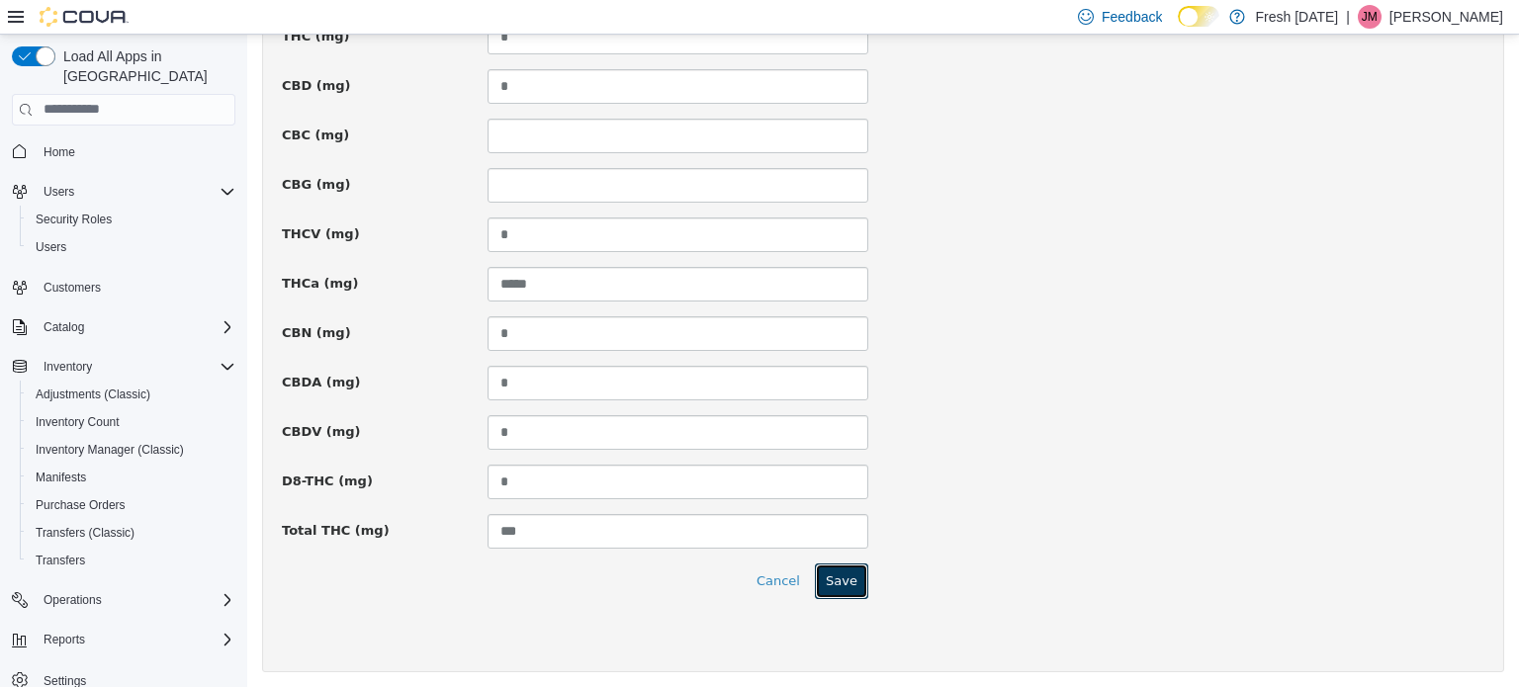
click at [848, 572] on button "Save" at bounding box center [841, 581] width 53 height 36
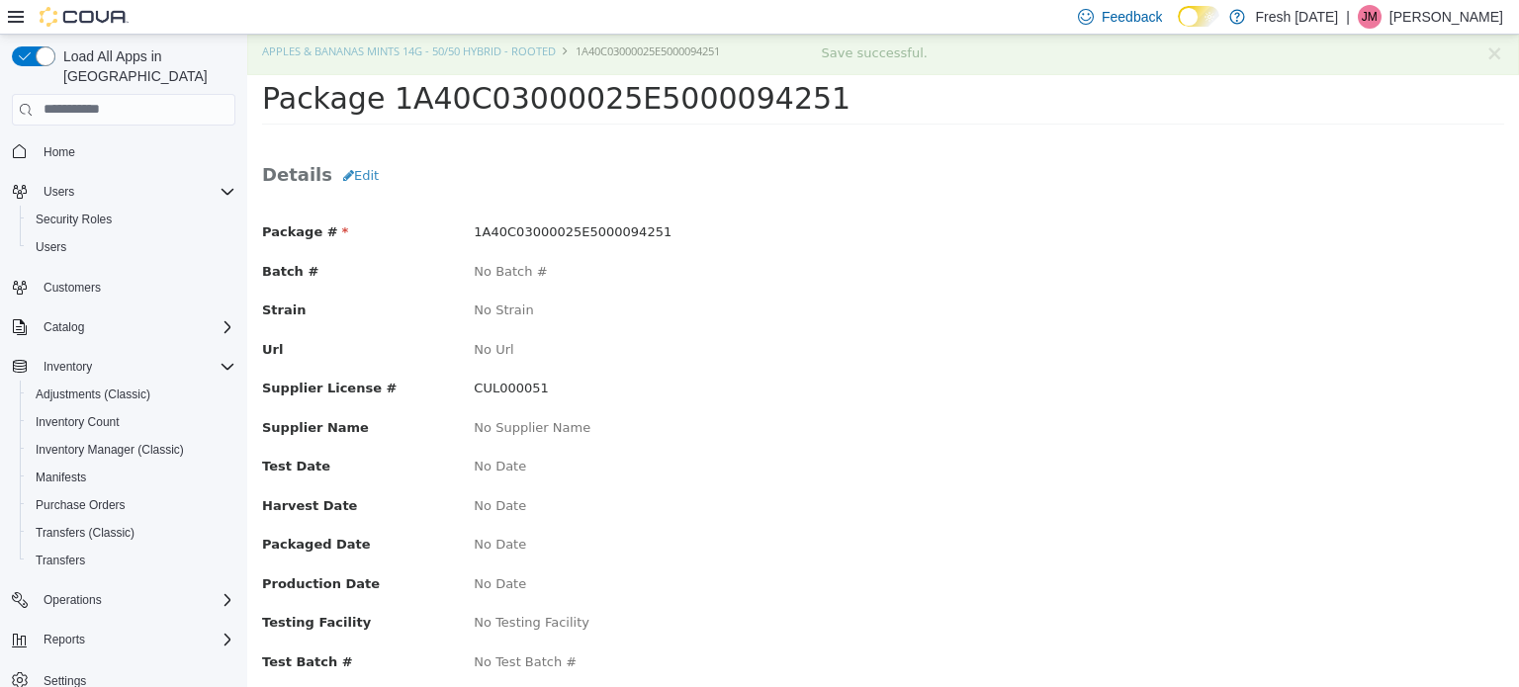
scroll to position [0, 0]
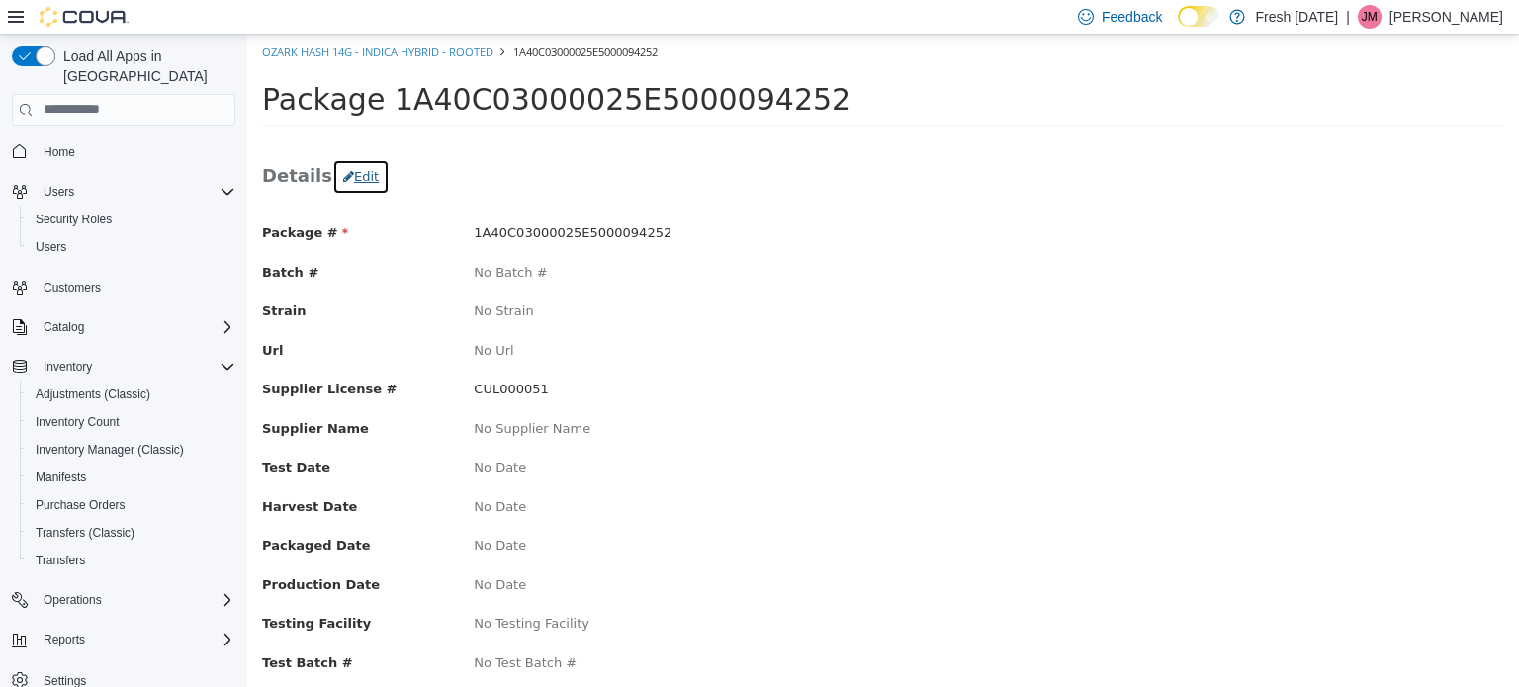
click at [348, 172] on button "Edit" at bounding box center [360, 176] width 57 height 36
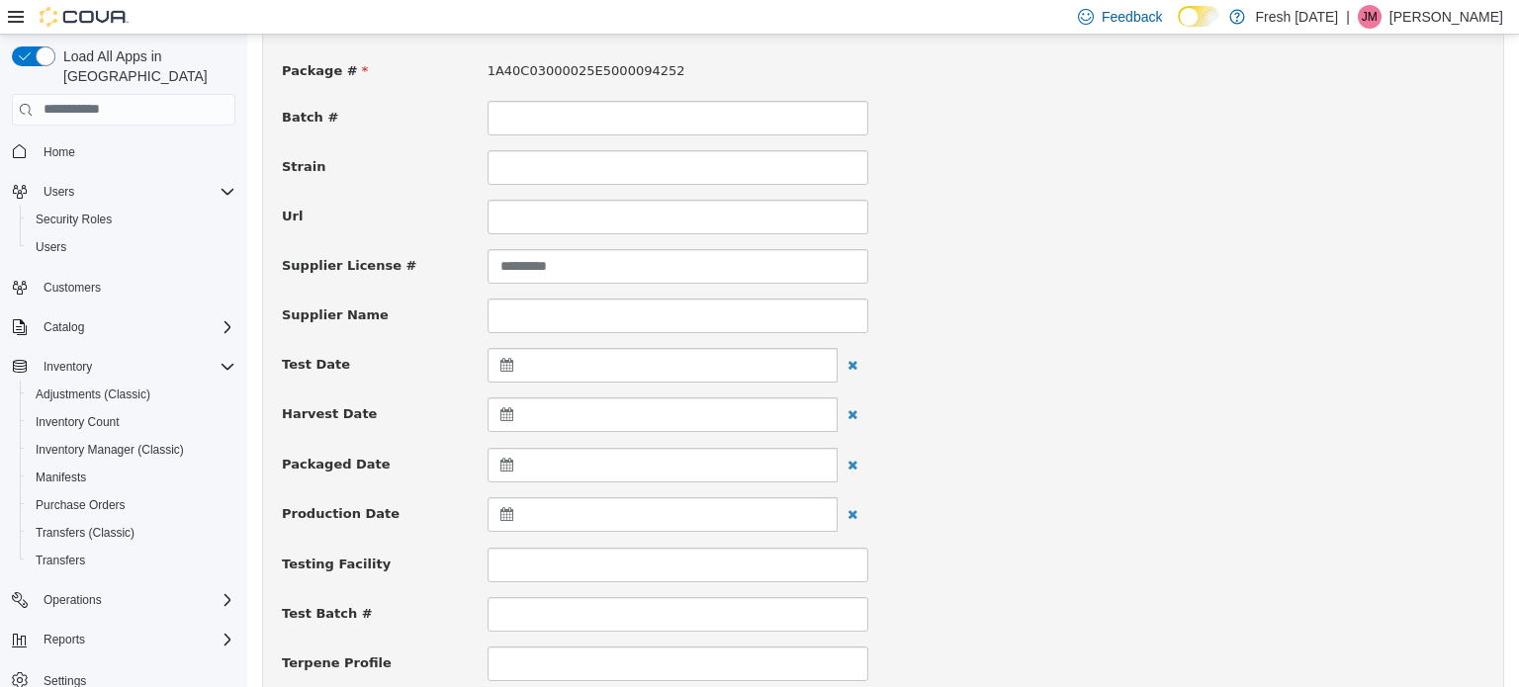
scroll to position [593, 0]
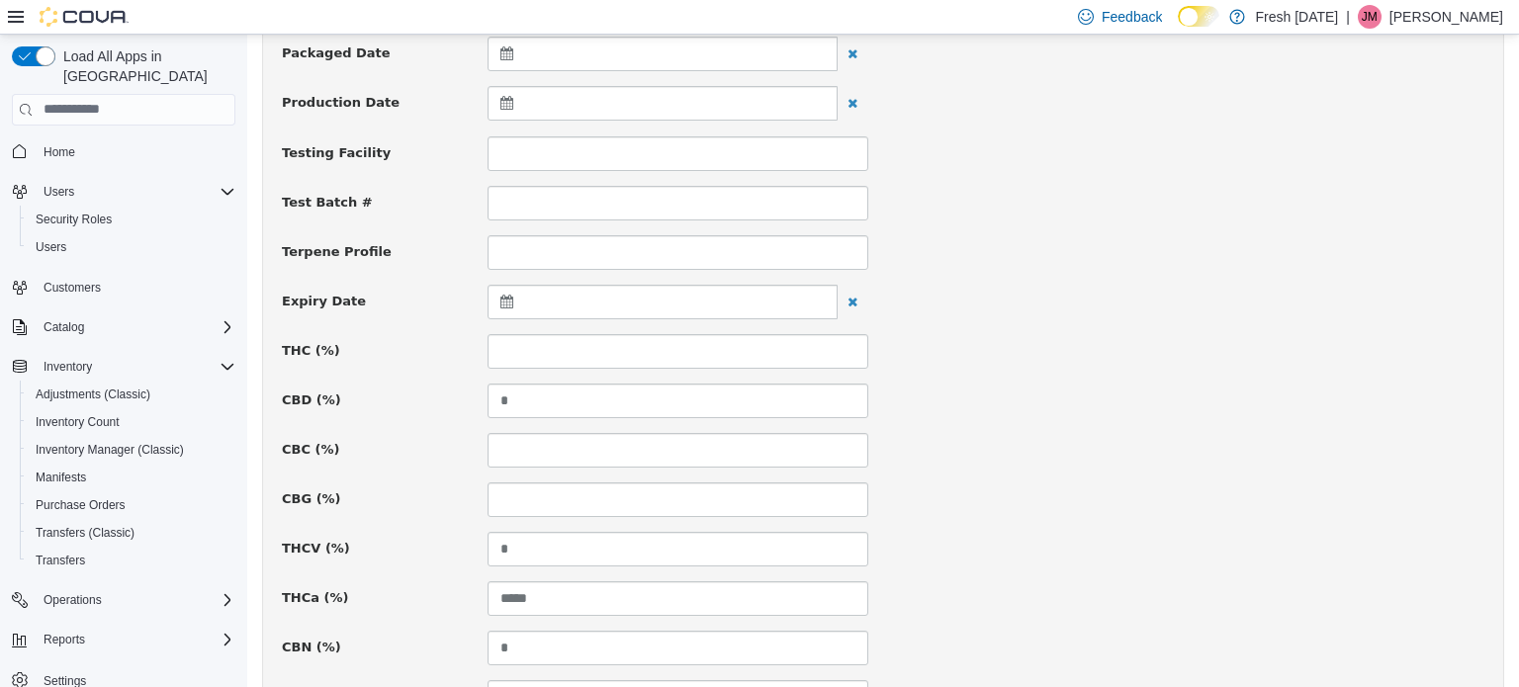
click at [500, 294] on icon at bounding box center [510, 301] width 21 height 14
click at [708, 354] on th at bounding box center [700, 349] width 32 height 35
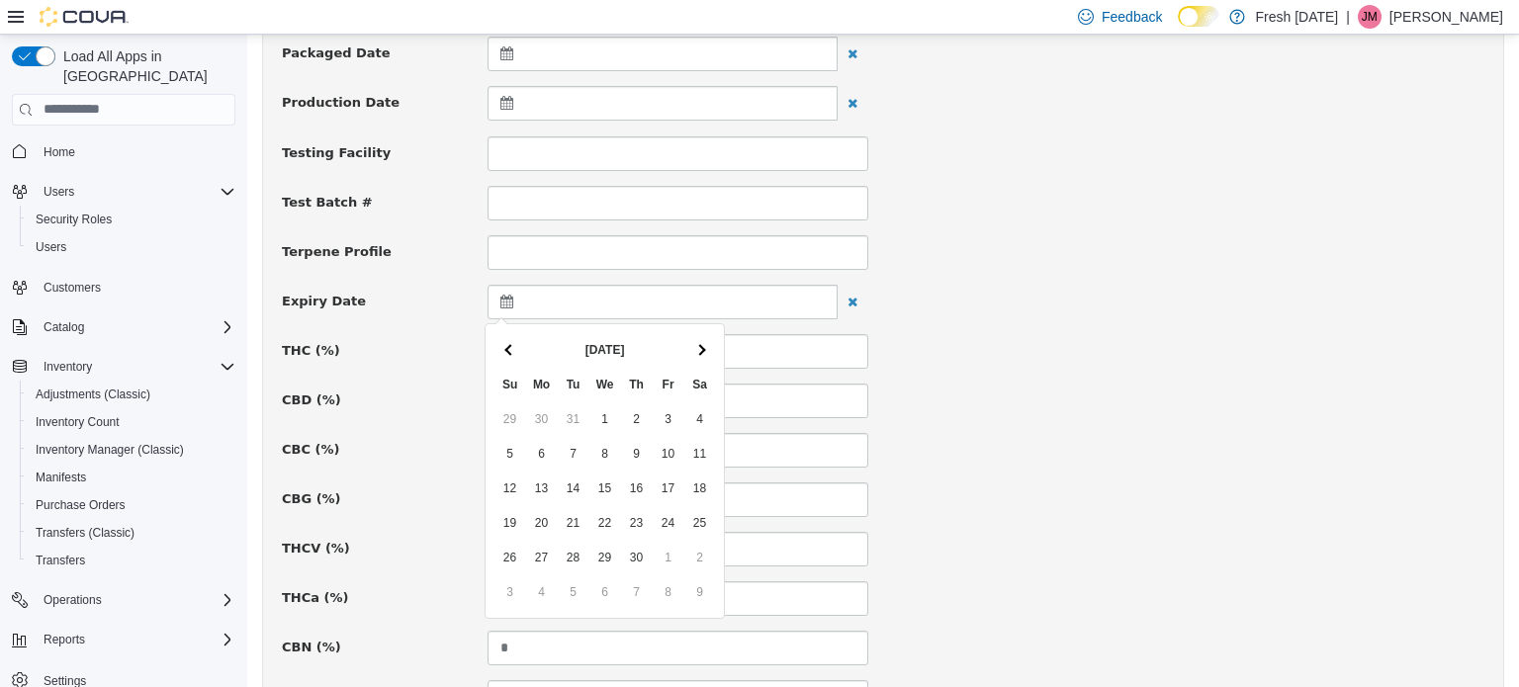
click at [708, 354] on th at bounding box center [700, 349] width 32 height 35
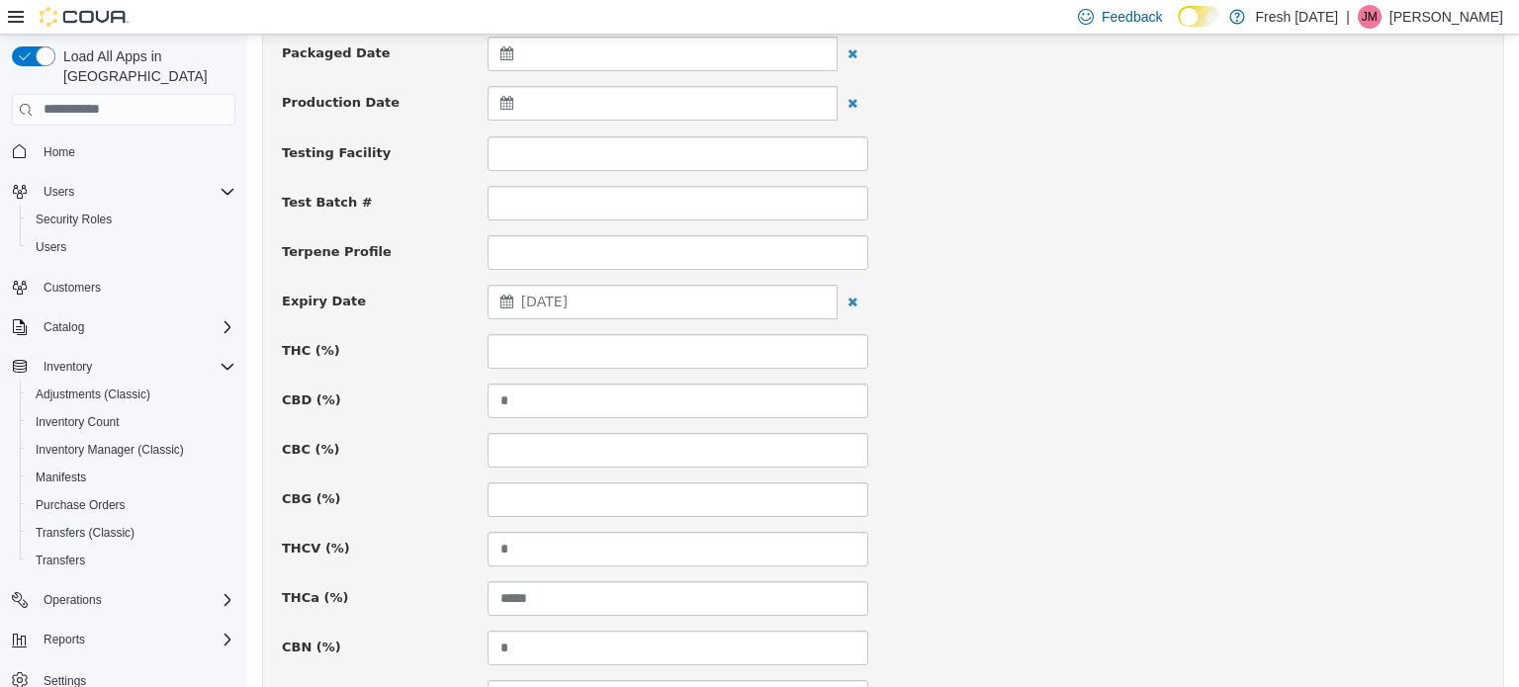
click at [583, 323] on div "Package # 1A40C03000025E5000094252 Batch # Strain Url Supplier License # ******…" at bounding box center [883, 560] width 1202 height 1860
click at [579, 371] on div "Package # 1A40C03000025E5000094252 Batch # Strain Url Supplier License # ******…" at bounding box center [883, 560] width 1202 height 1860
click at [585, 348] on input at bounding box center [677, 350] width 381 height 35
type input "*****"
click at [1136, 383] on div "CBD (%) *" at bounding box center [883, 400] width 1232 height 35
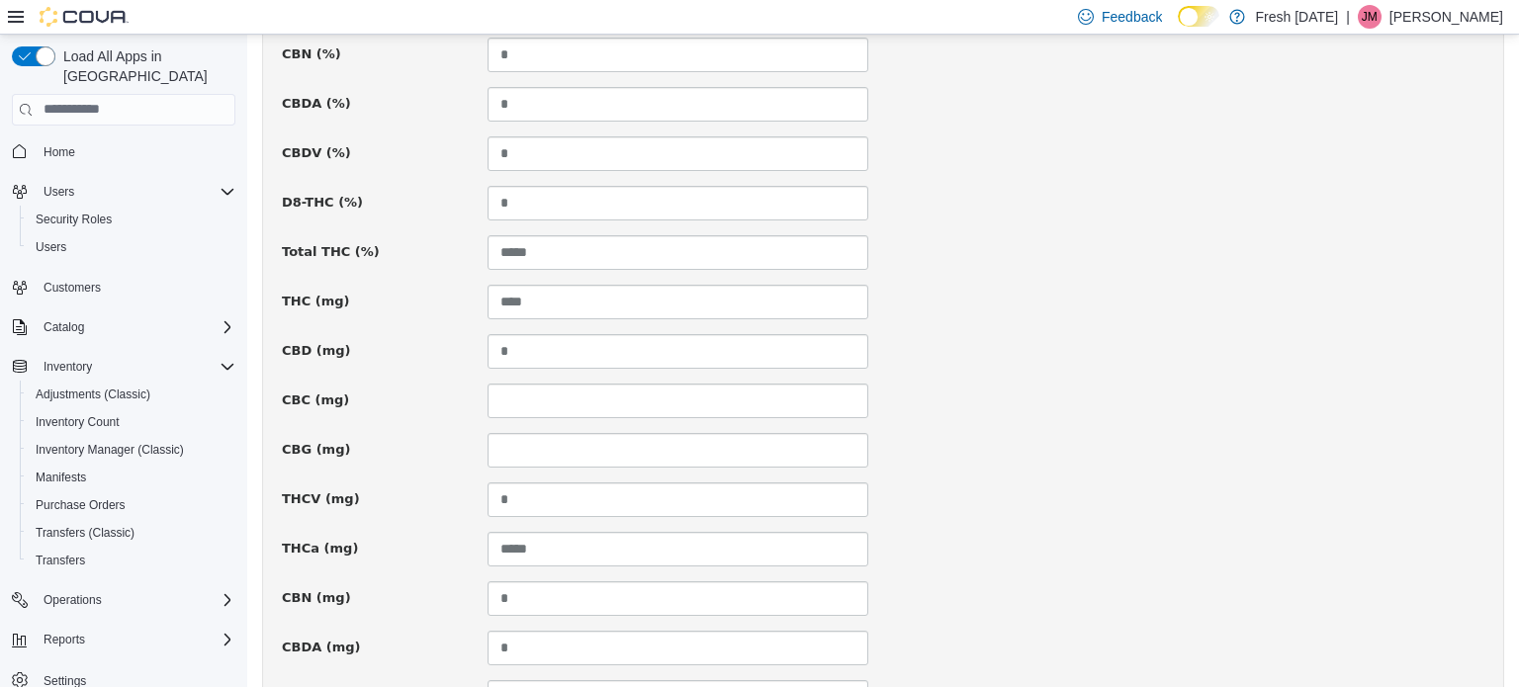
scroll to position [1451, 0]
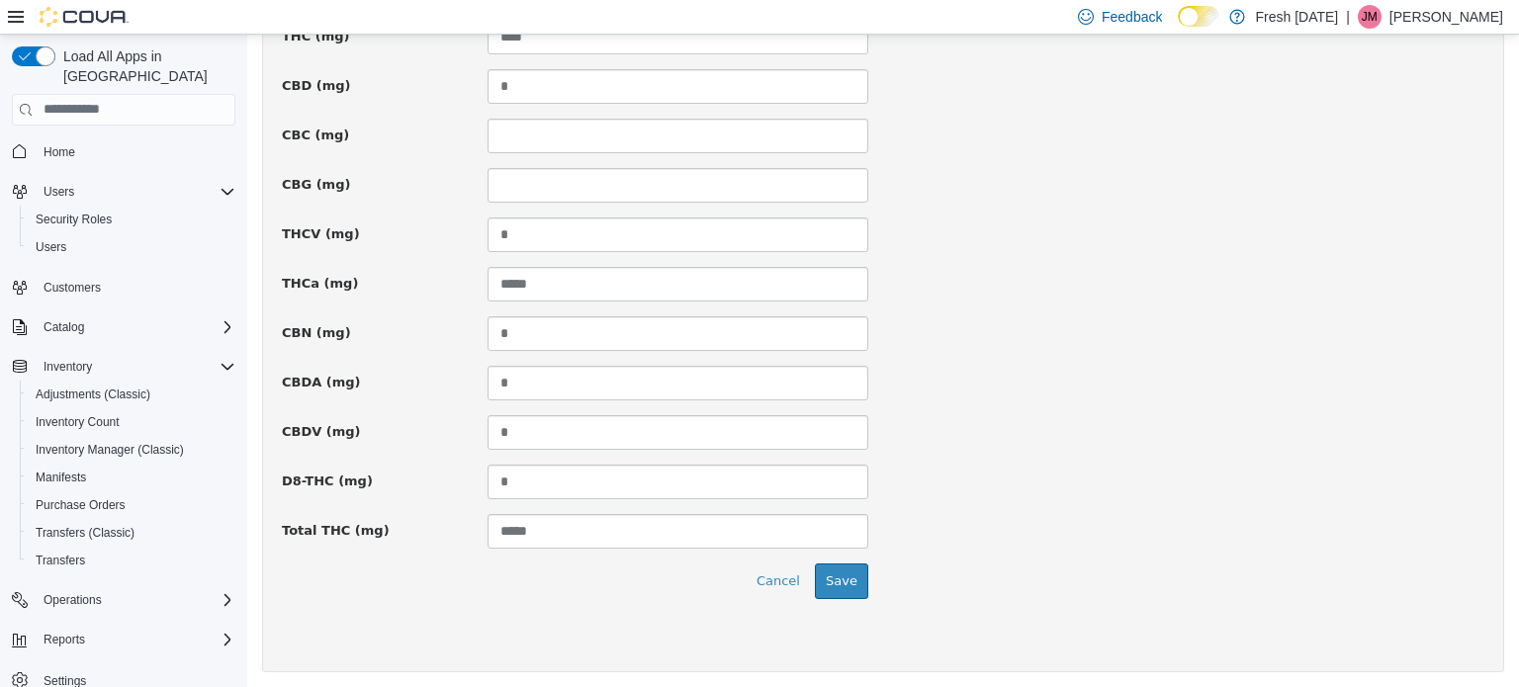
click at [862, 575] on div "Cancel Save" at bounding box center [575, 581] width 616 height 36
drag, startPoint x: 862, startPoint y: 575, endPoint x: 849, endPoint y: 579, distance: 13.4
click at [853, 578] on div "Cancel Save" at bounding box center [575, 581] width 616 height 36
click at [848, 579] on button "Save" at bounding box center [841, 581] width 53 height 36
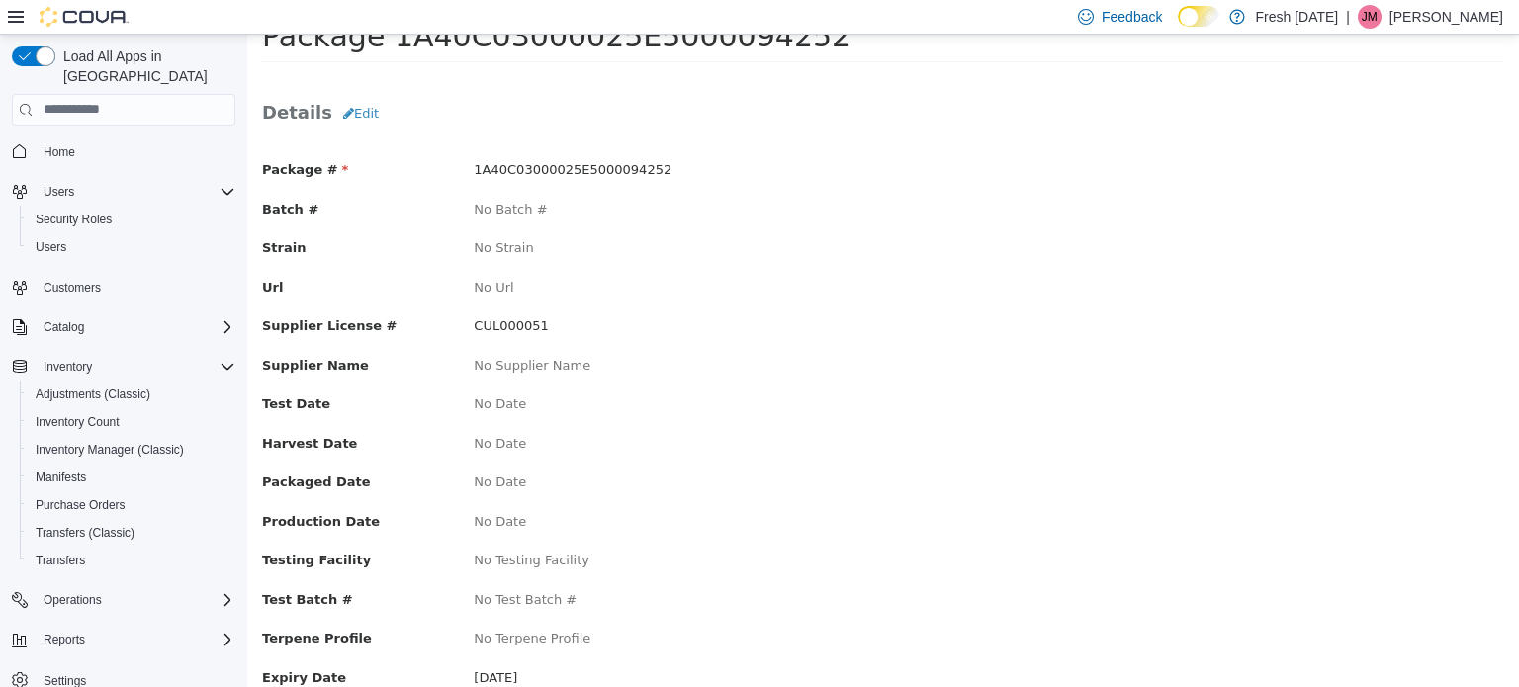
scroll to position [198, 0]
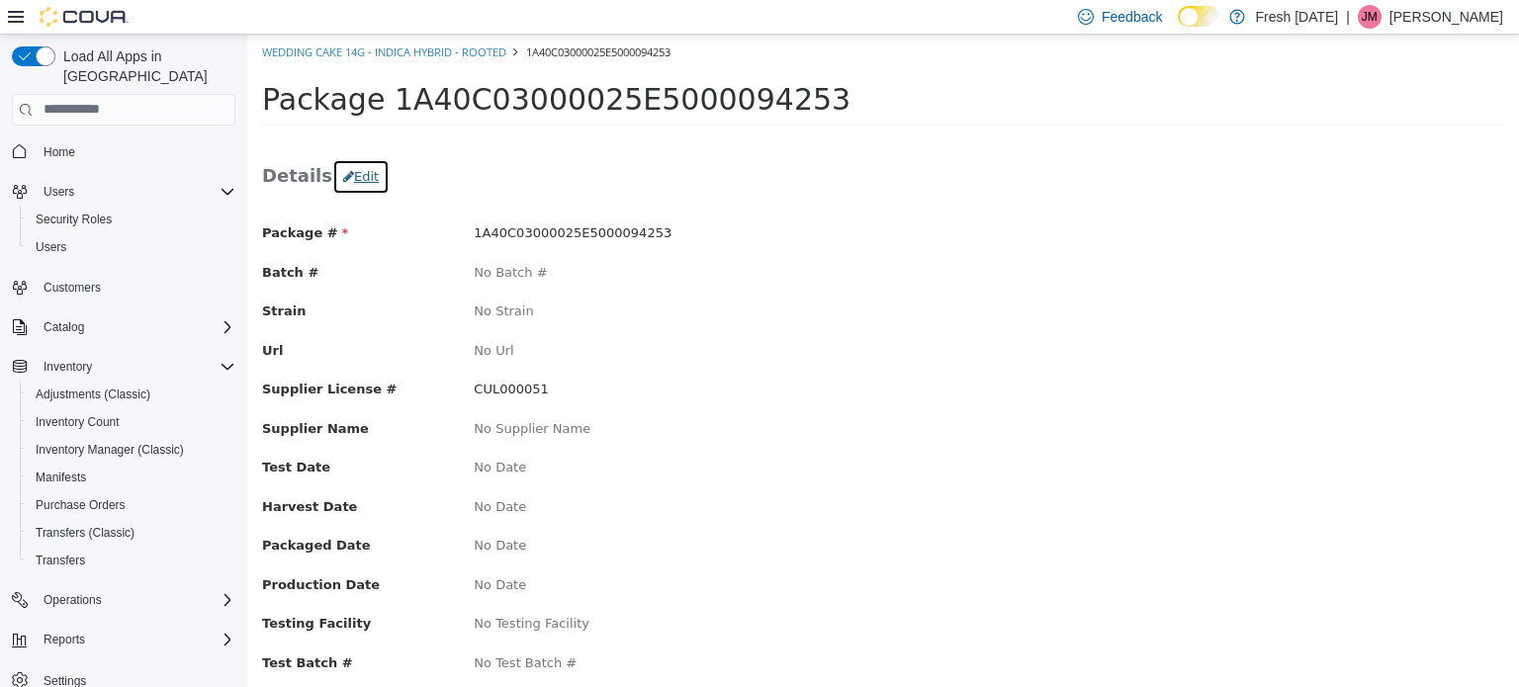
click at [352, 167] on button "Edit" at bounding box center [360, 176] width 57 height 36
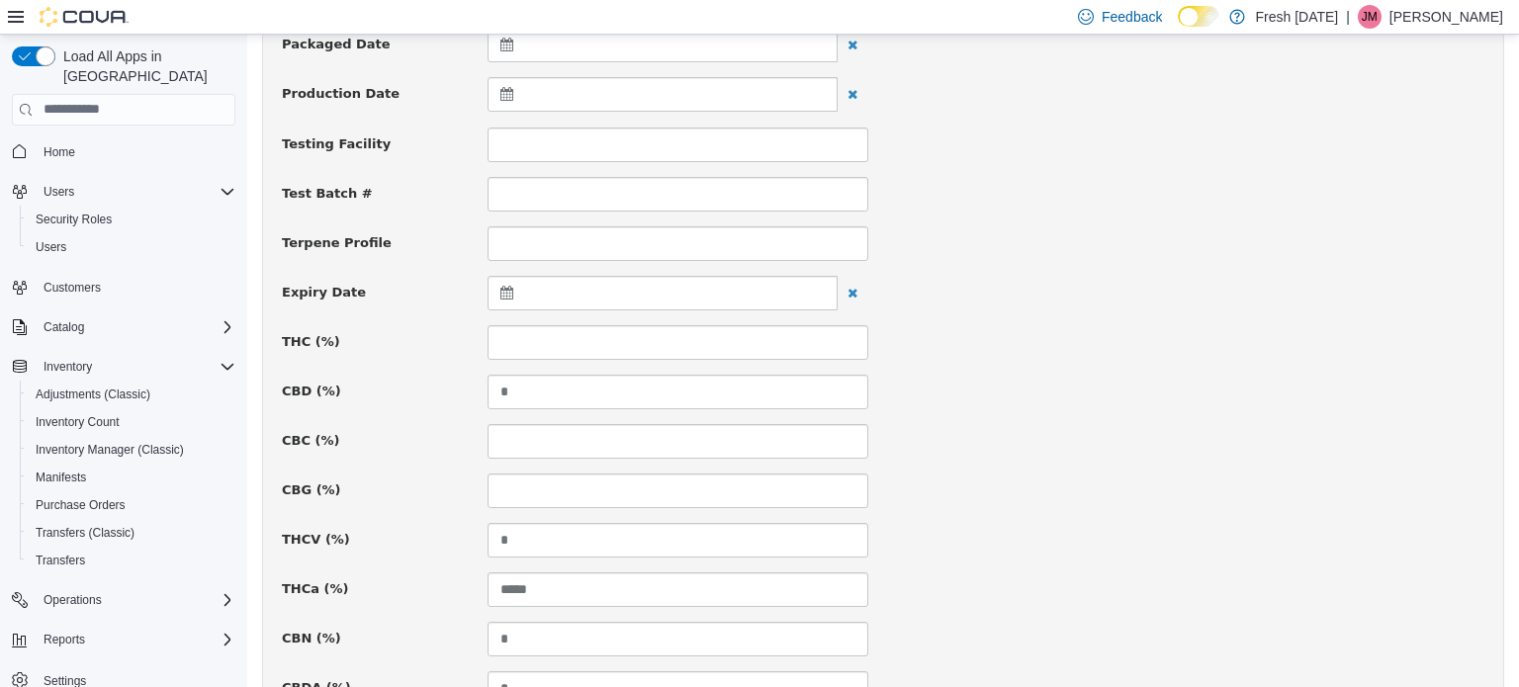
scroll to position [791, 0]
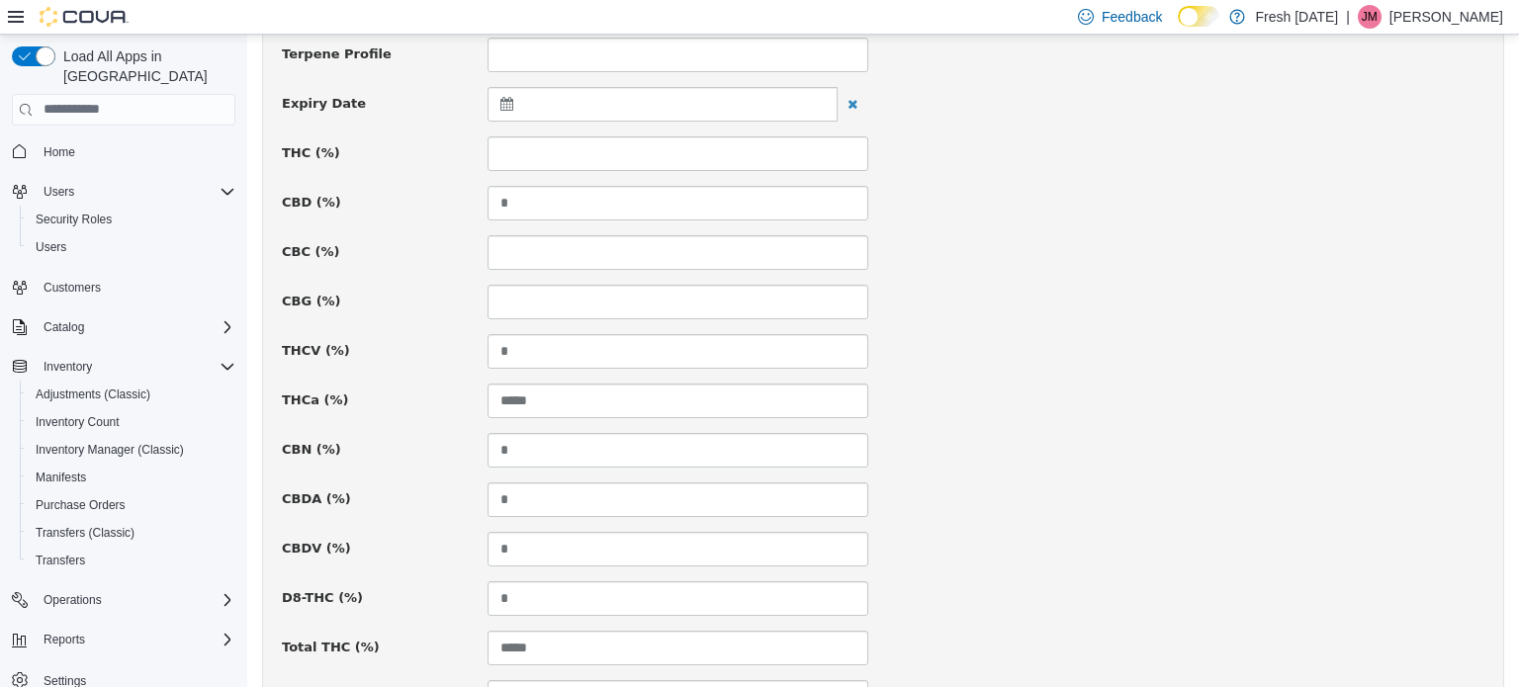
click at [508, 100] on icon at bounding box center [510, 103] width 21 height 14
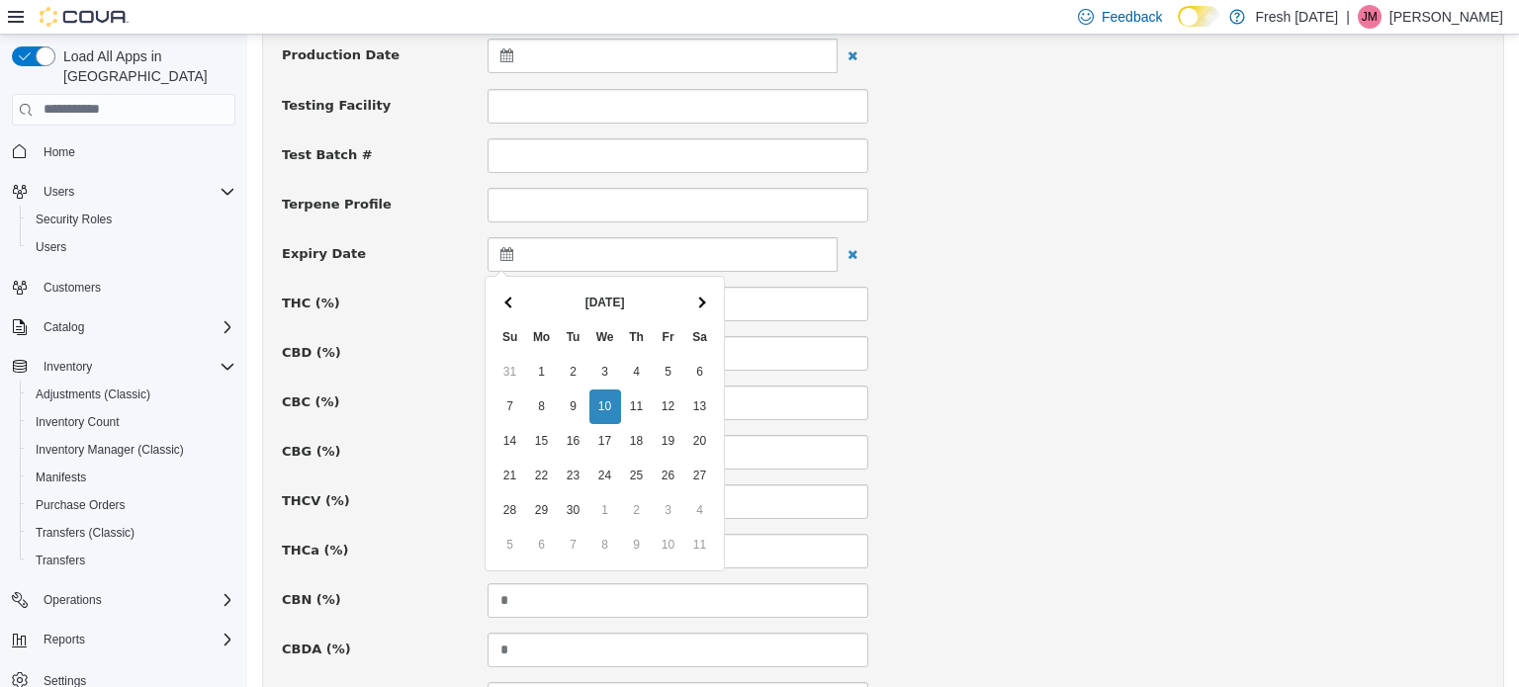
scroll to position [692, 0]
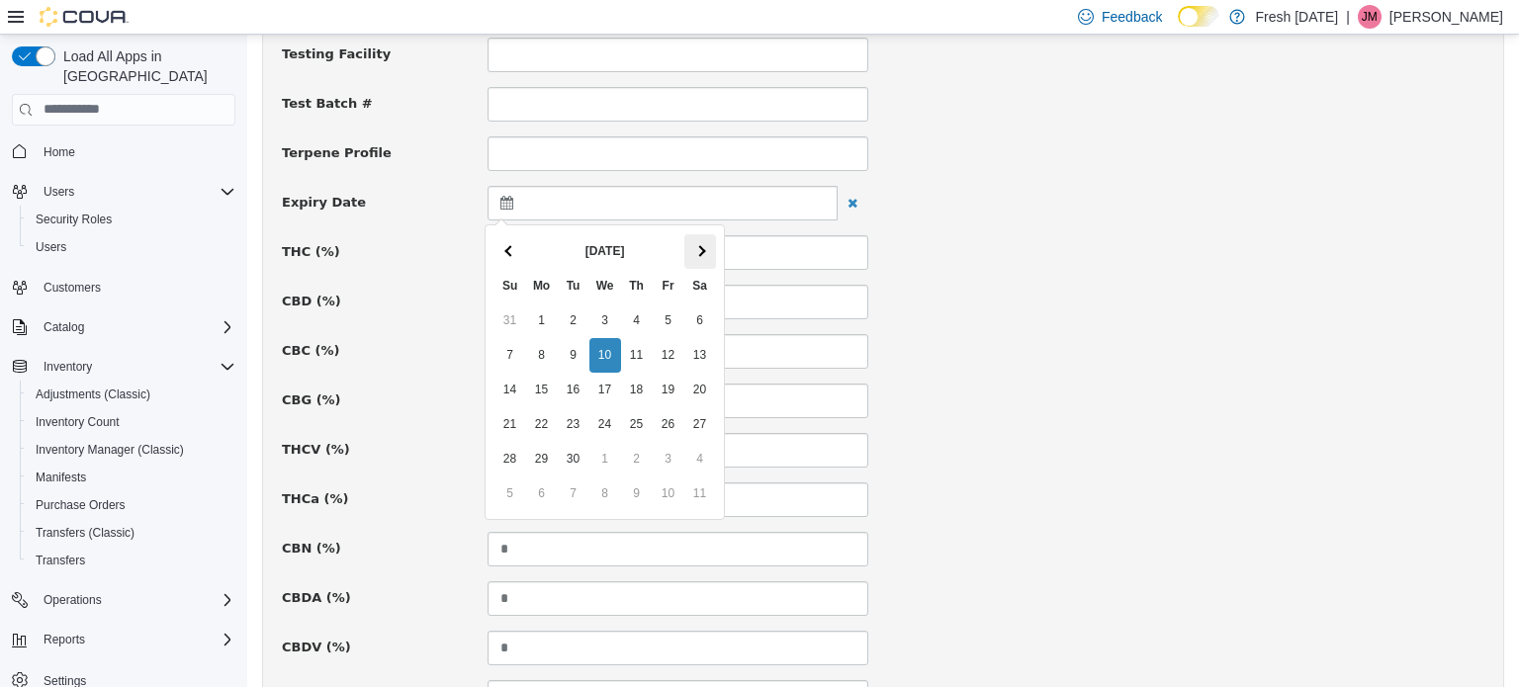
click at [695, 242] on th at bounding box center [700, 250] width 32 height 35
click at [703, 259] on th at bounding box center [700, 250] width 32 height 35
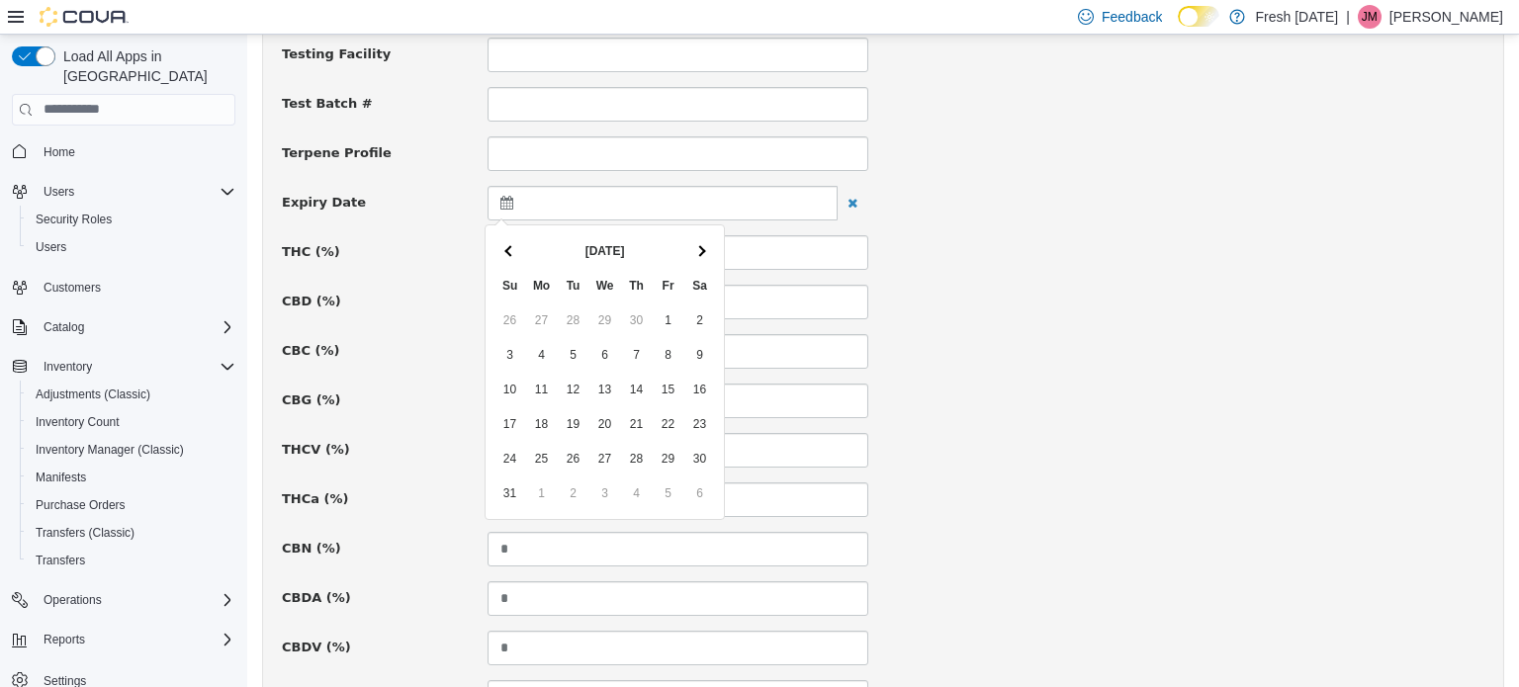
click at [703, 259] on th at bounding box center [700, 250] width 32 height 35
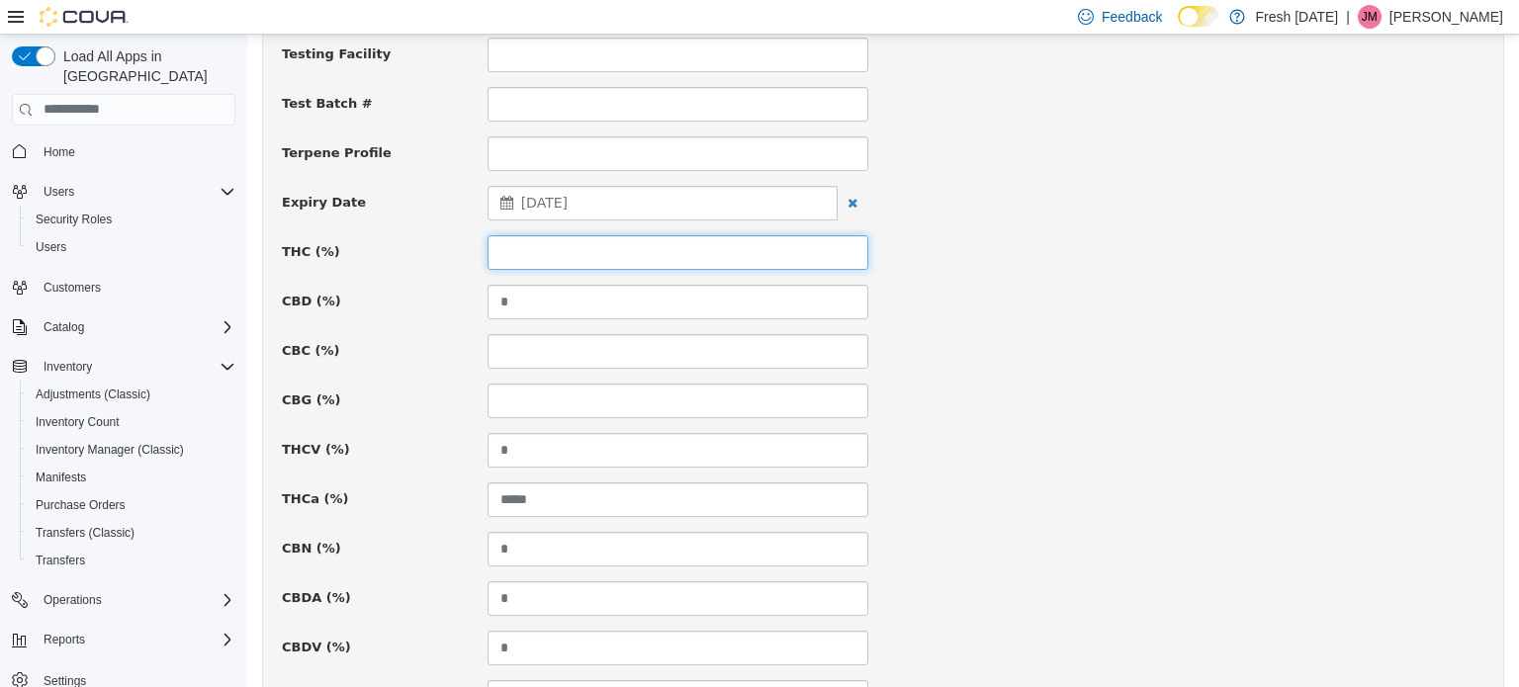
click at [526, 250] on input at bounding box center [677, 251] width 381 height 35
type input "*****"
click at [1025, 240] on div "THC (%) *****" at bounding box center [883, 251] width 1232 height 35
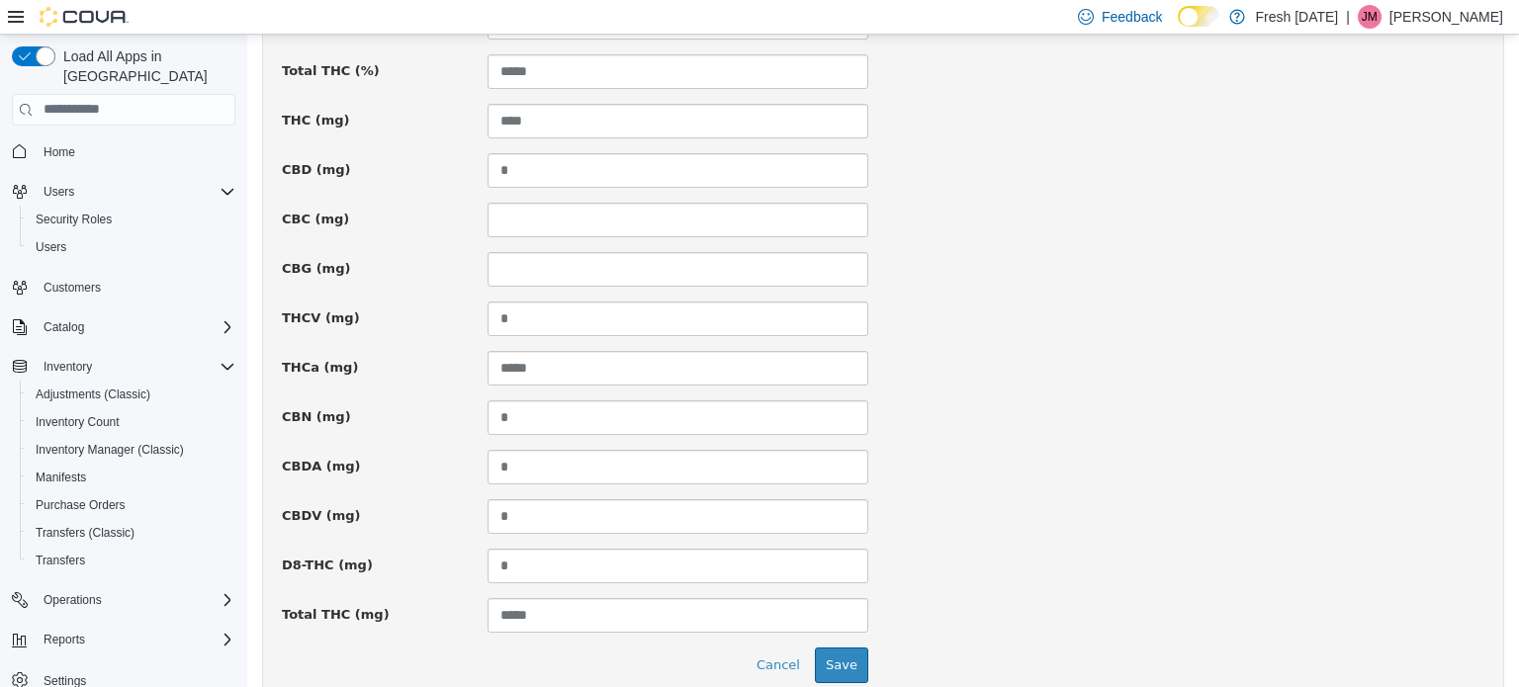
scroll to position [1451, 0]
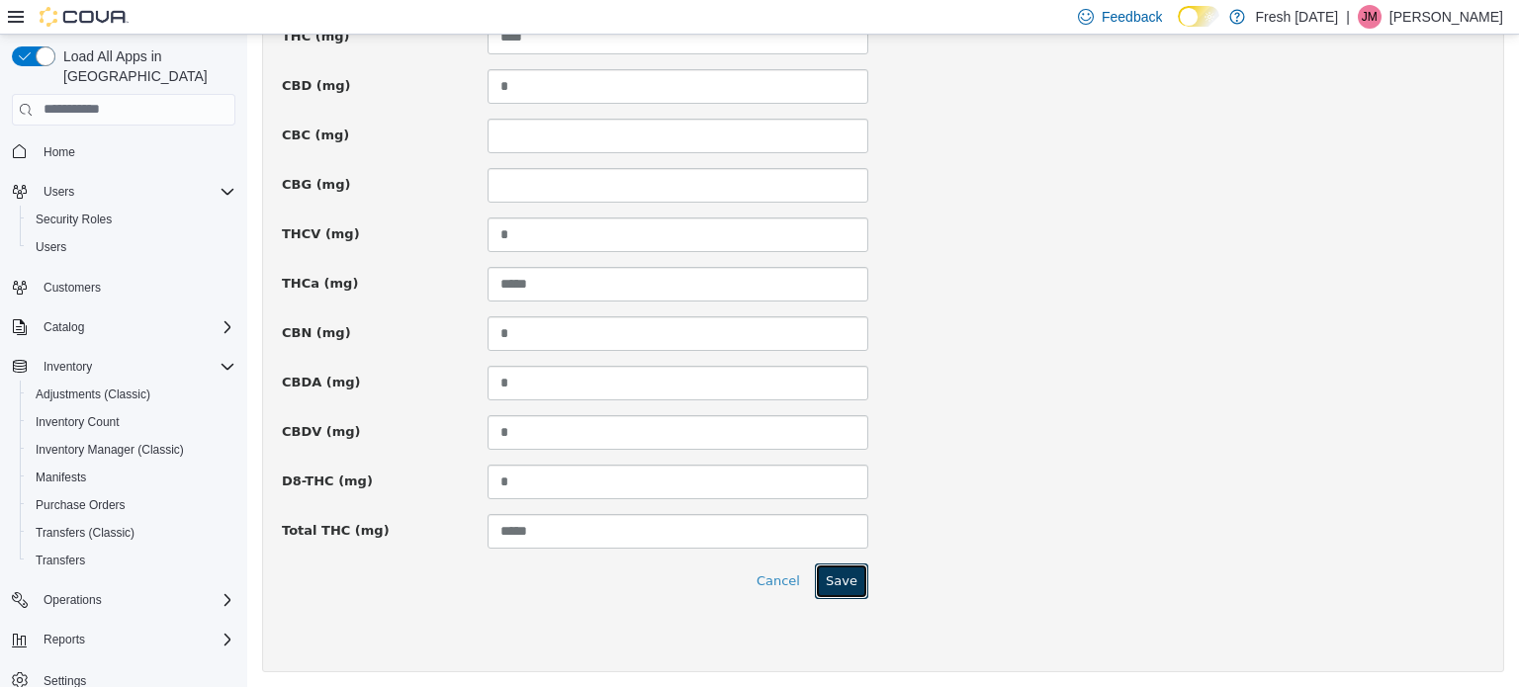
click at [843, 575] on button "Save" at bounding box center [841, 581] width 53 height 36
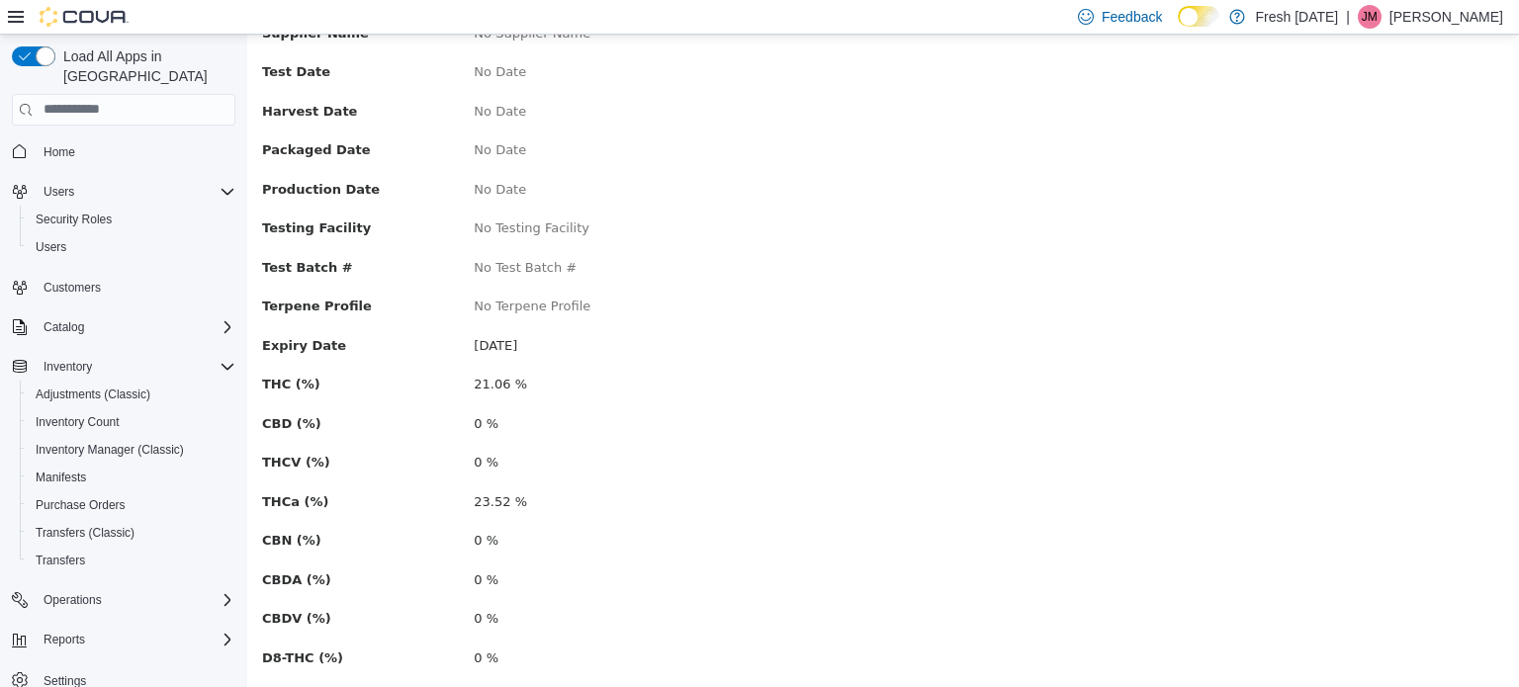
scroll to position [0, 0]
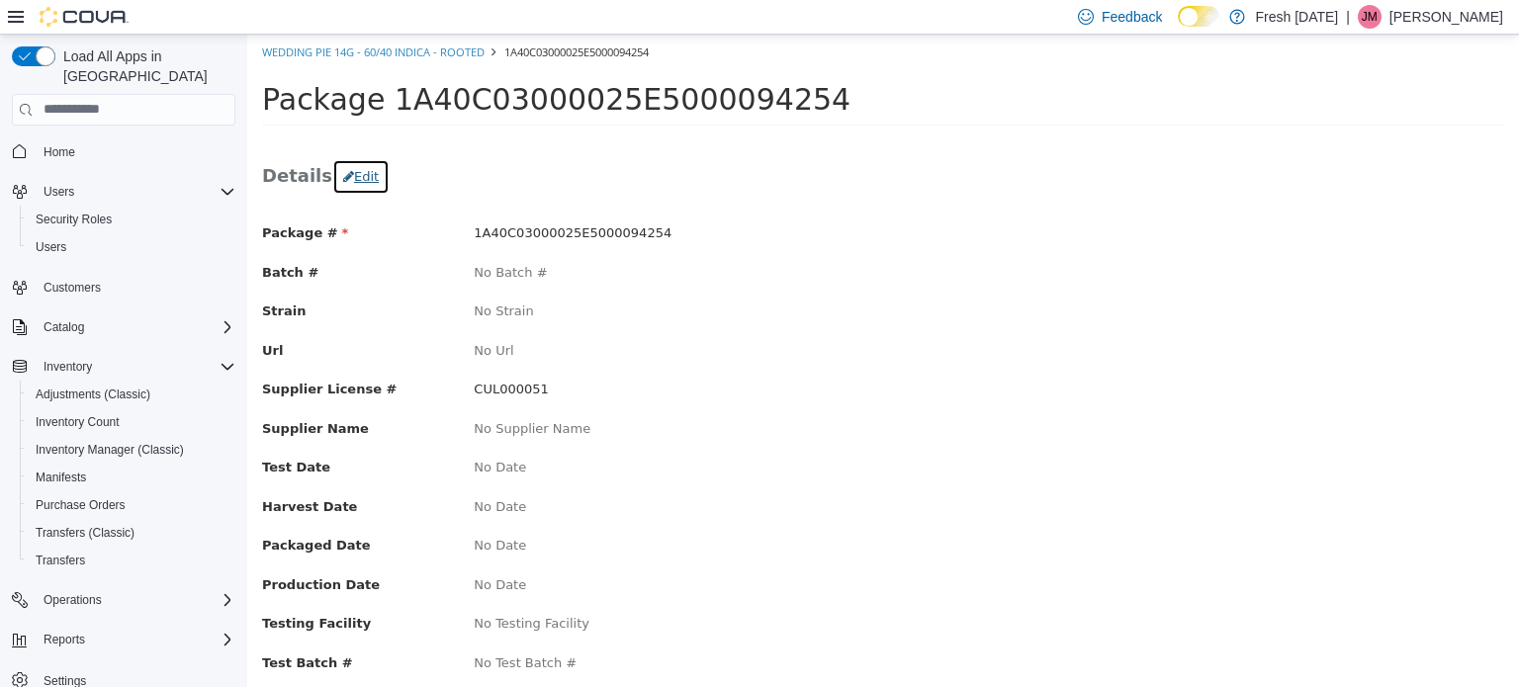
click at [361, 174] on button "Edit" at bounding box center [360, 176] width 57 height 36
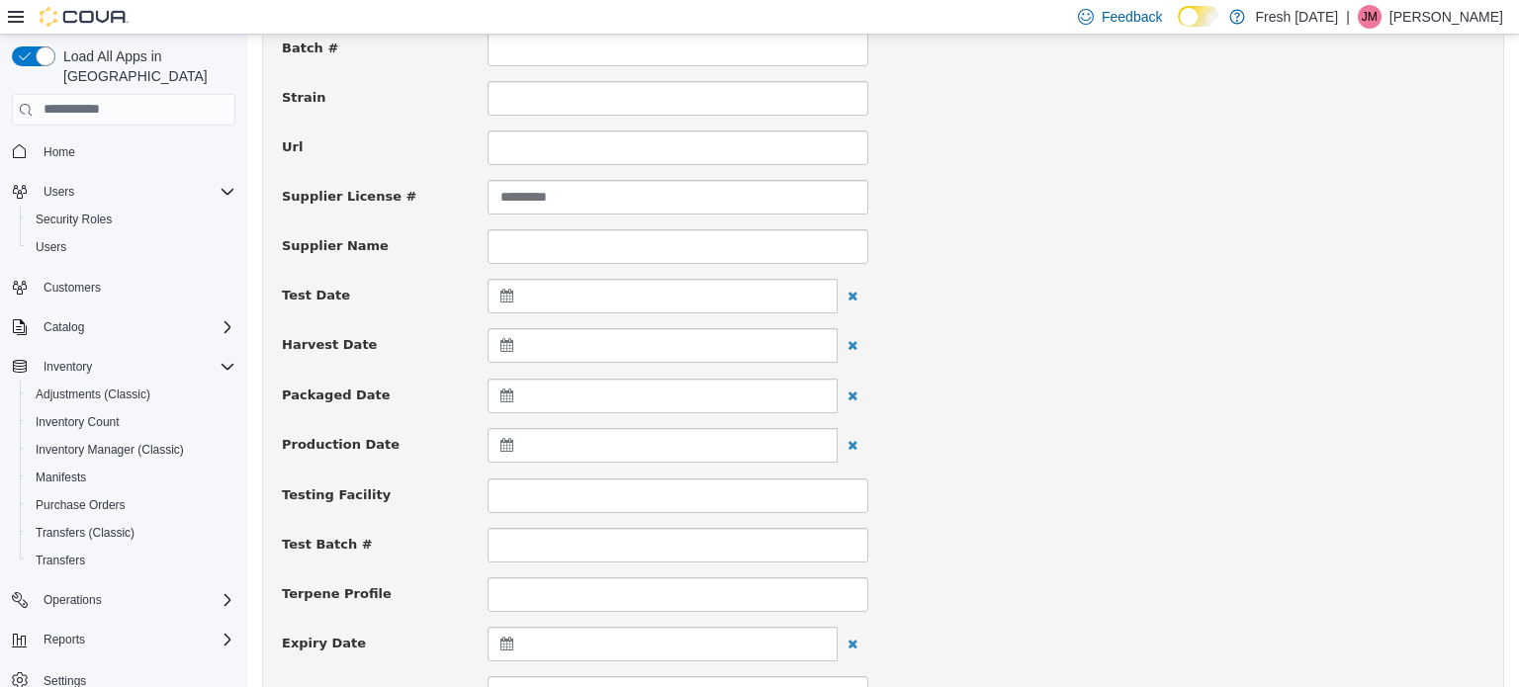
scroll to position [494, 0]
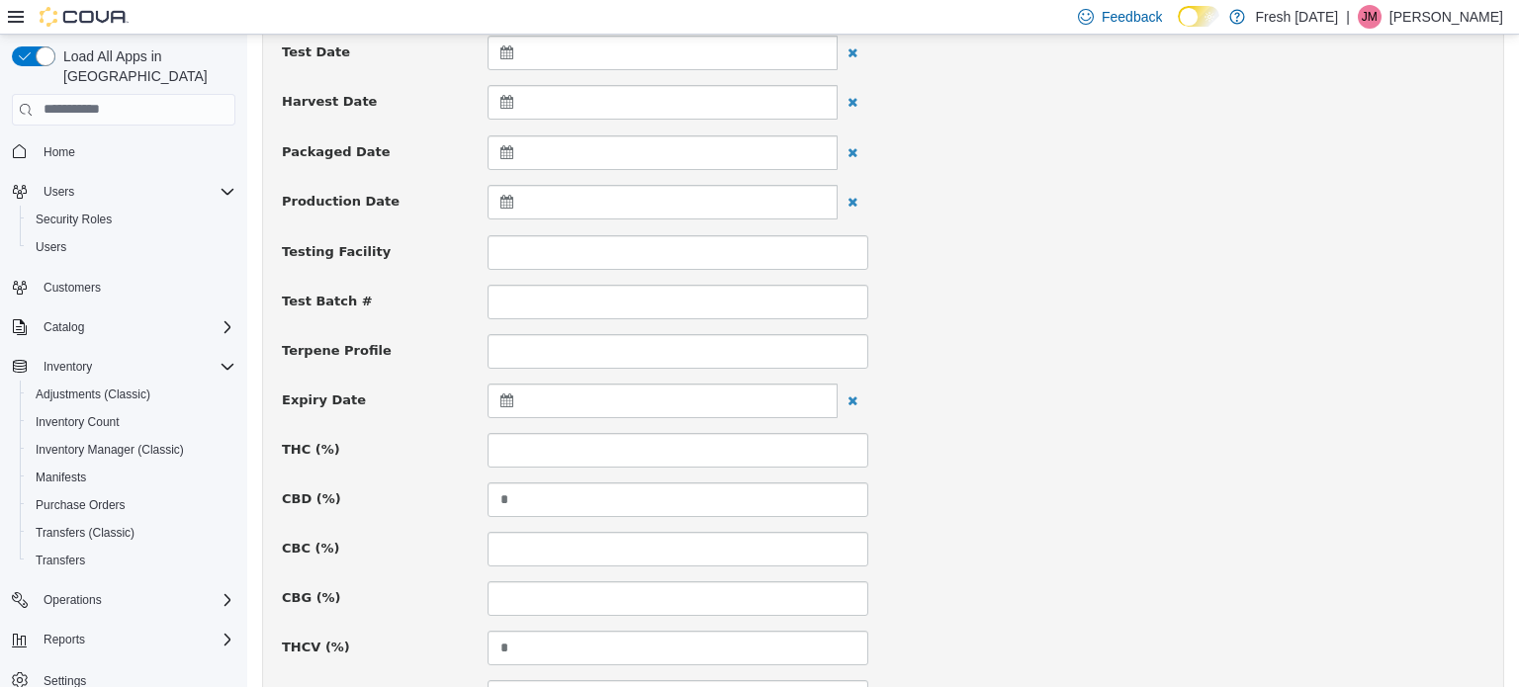
click at [508, 387] on div at bounding box center [662, 400] width 350 height 35
click at [706, 454] on th at bounding box center [700, 448] width 32 height 35
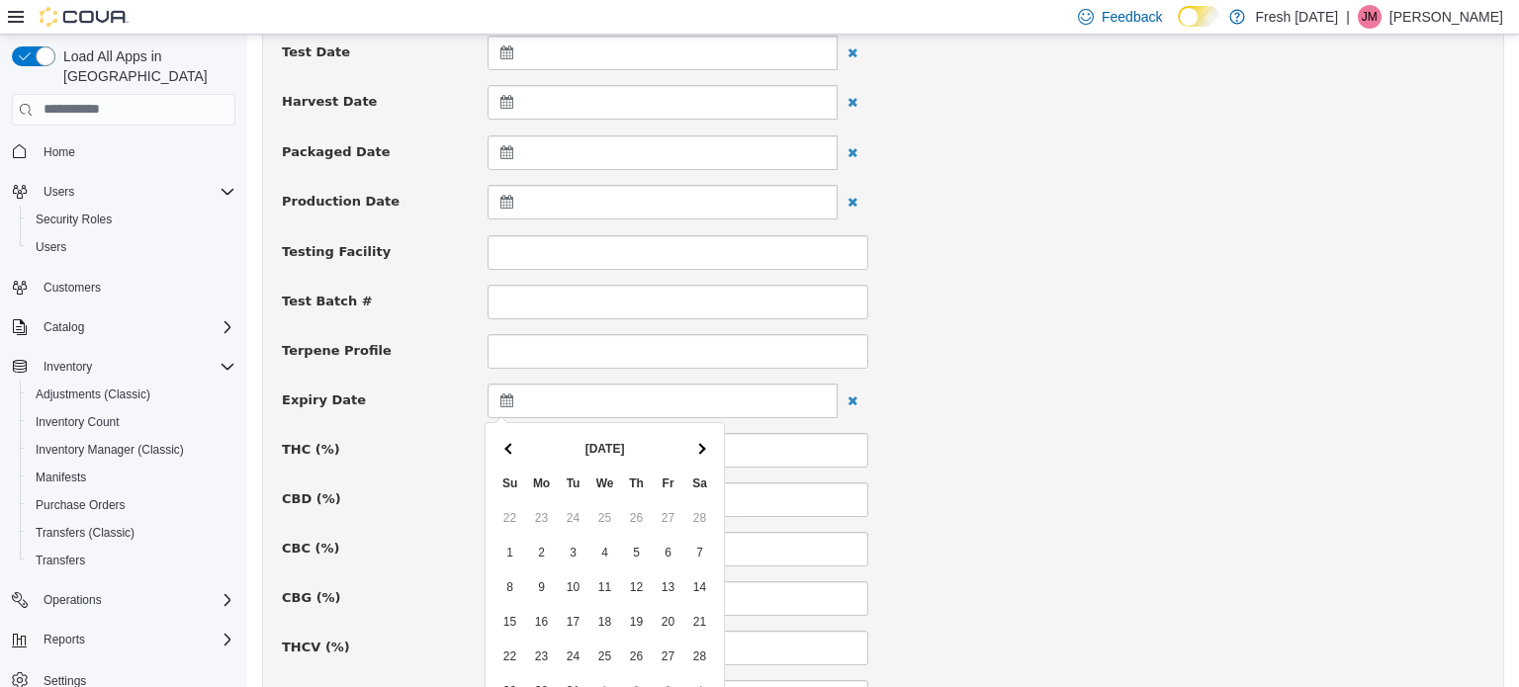
click at [706, 454] on th at bounding box center [700, 448] width 32 height 35
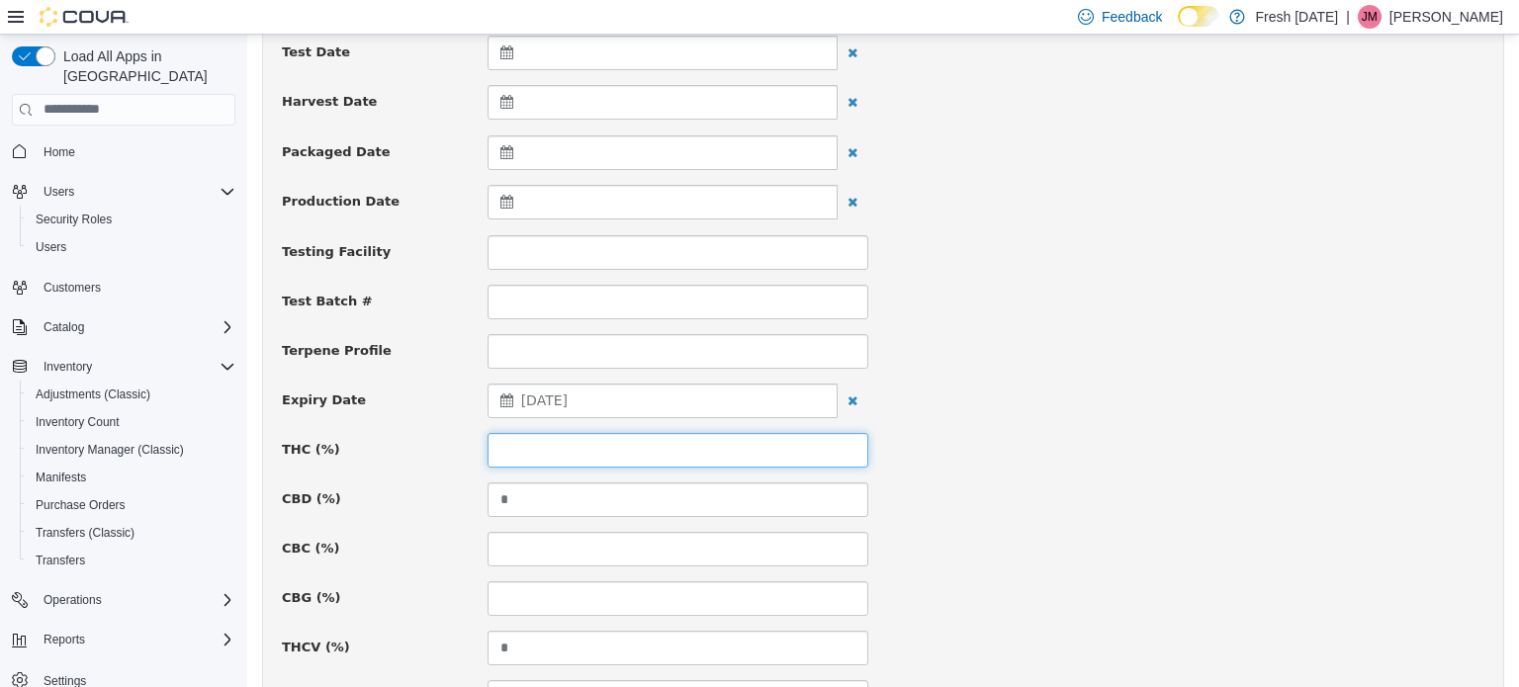
click at [705, 439] on input at bounding box center [677, 449] width 381 height 35
type input "*****"
click at [1122, 488] on div "CBD (%) *" at bounding box center [883, 498] width 1232 height 35
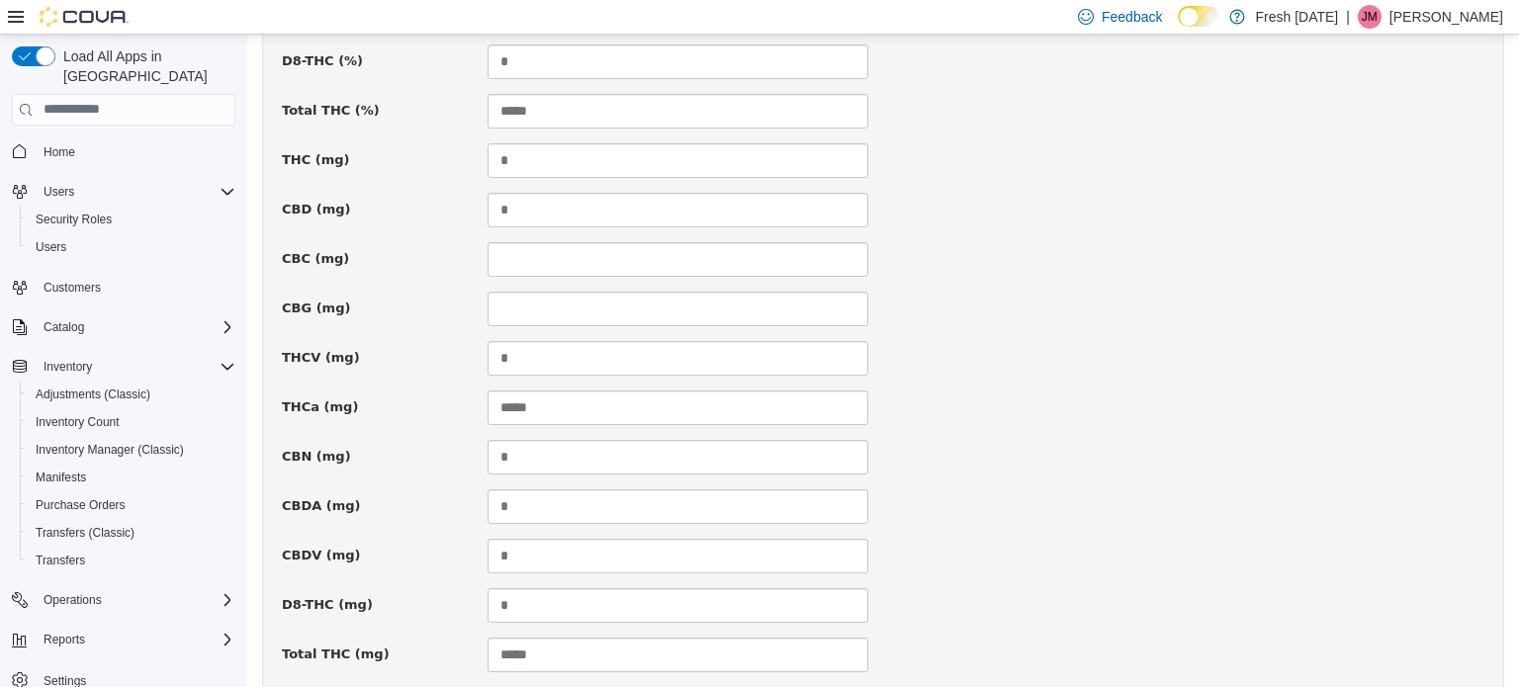
scroll to position [1451, 0]
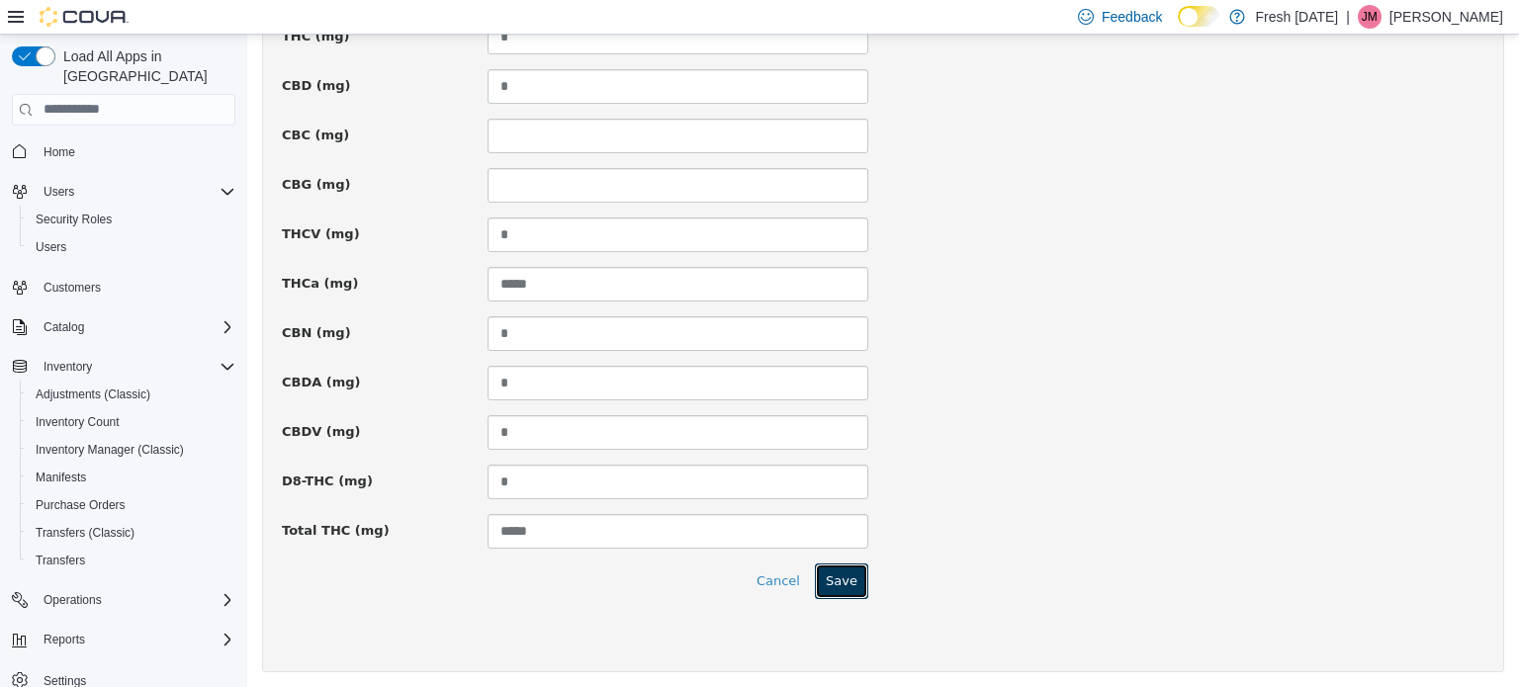
click at [820, 575] on button "Save" at bounding box center [841, 581] width 53 height 36
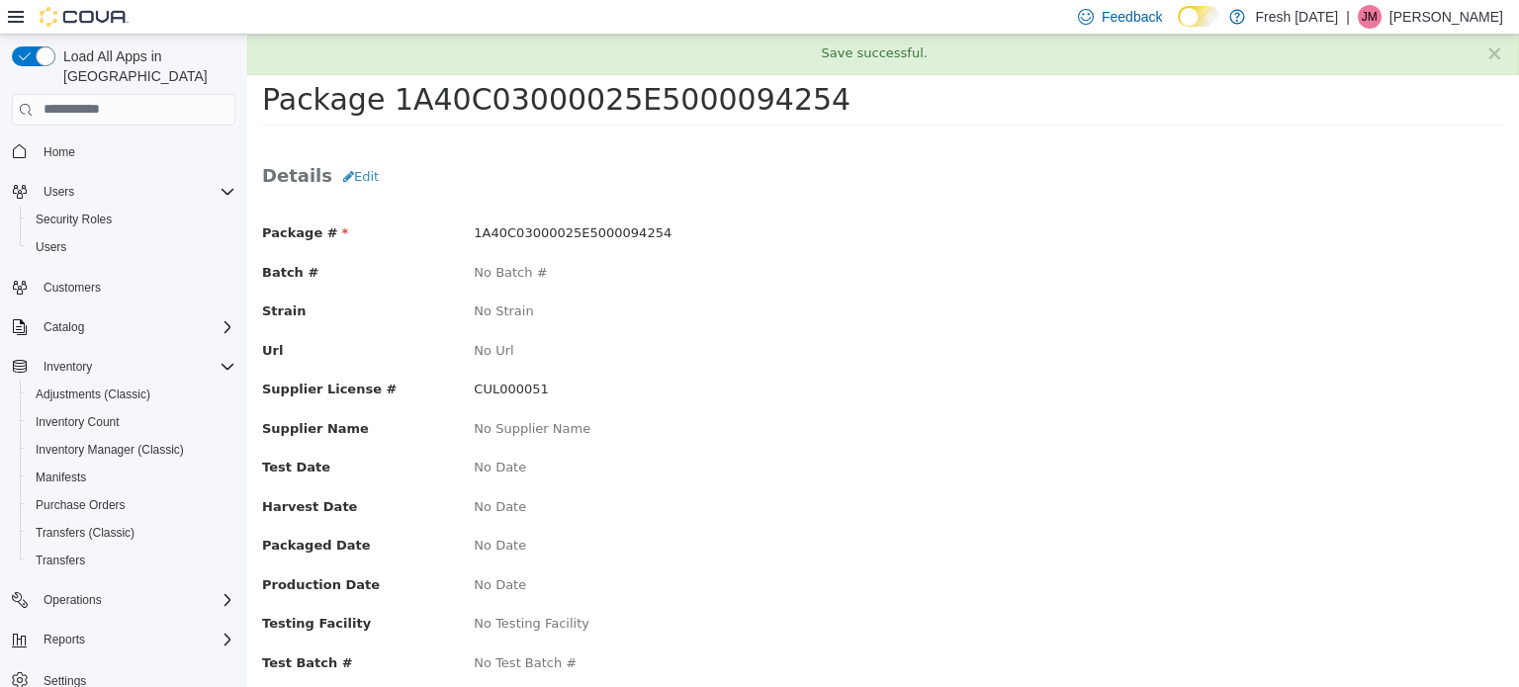
click at [909, 465] on div "Test Date No Date" at bounding box center [882, 469] width 1271 height 25
